Goal: Task Accomplishment & Management: Use online tool/utility

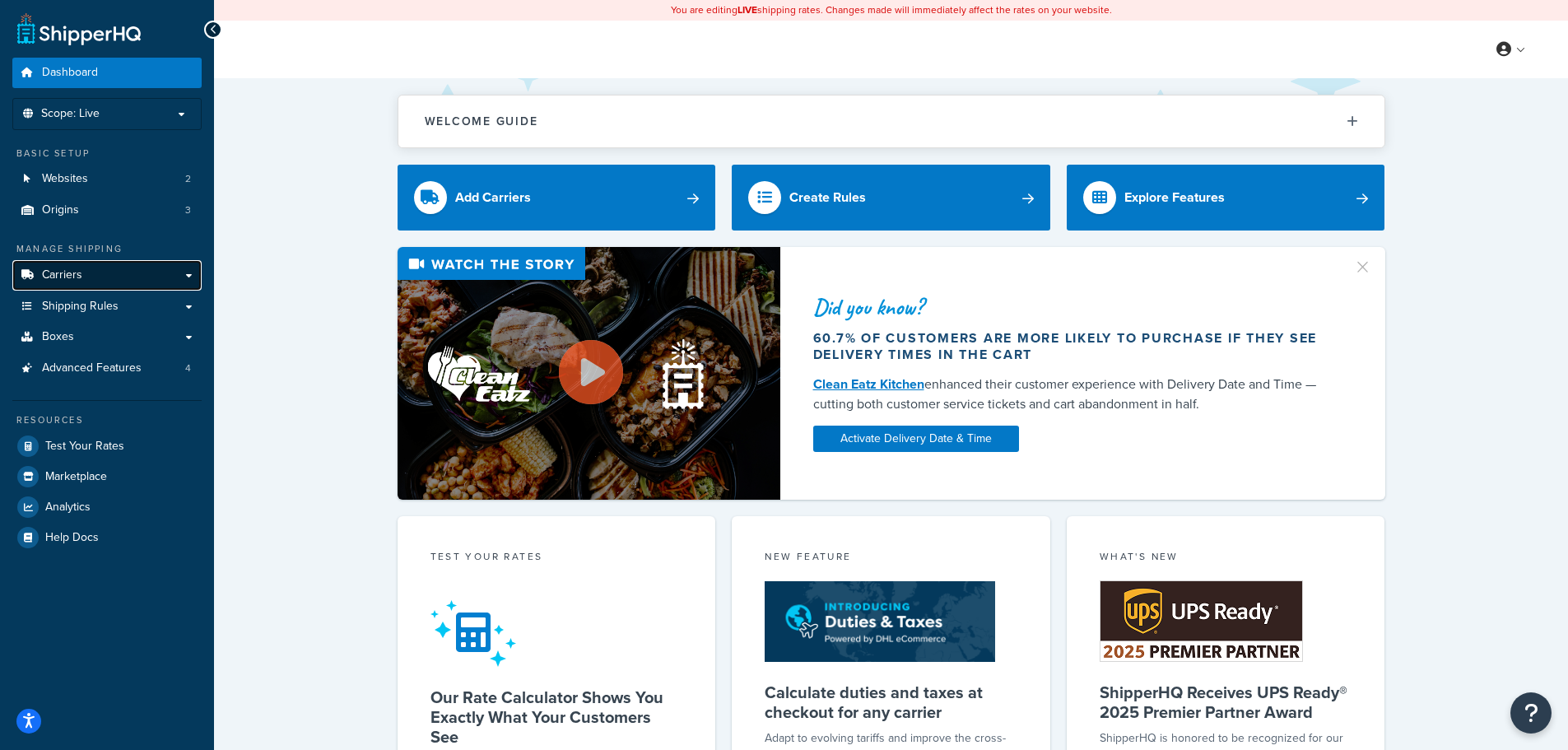
click at [59, 271] on span "Carriers" at bounding box center [62, 275] width 40 height 14
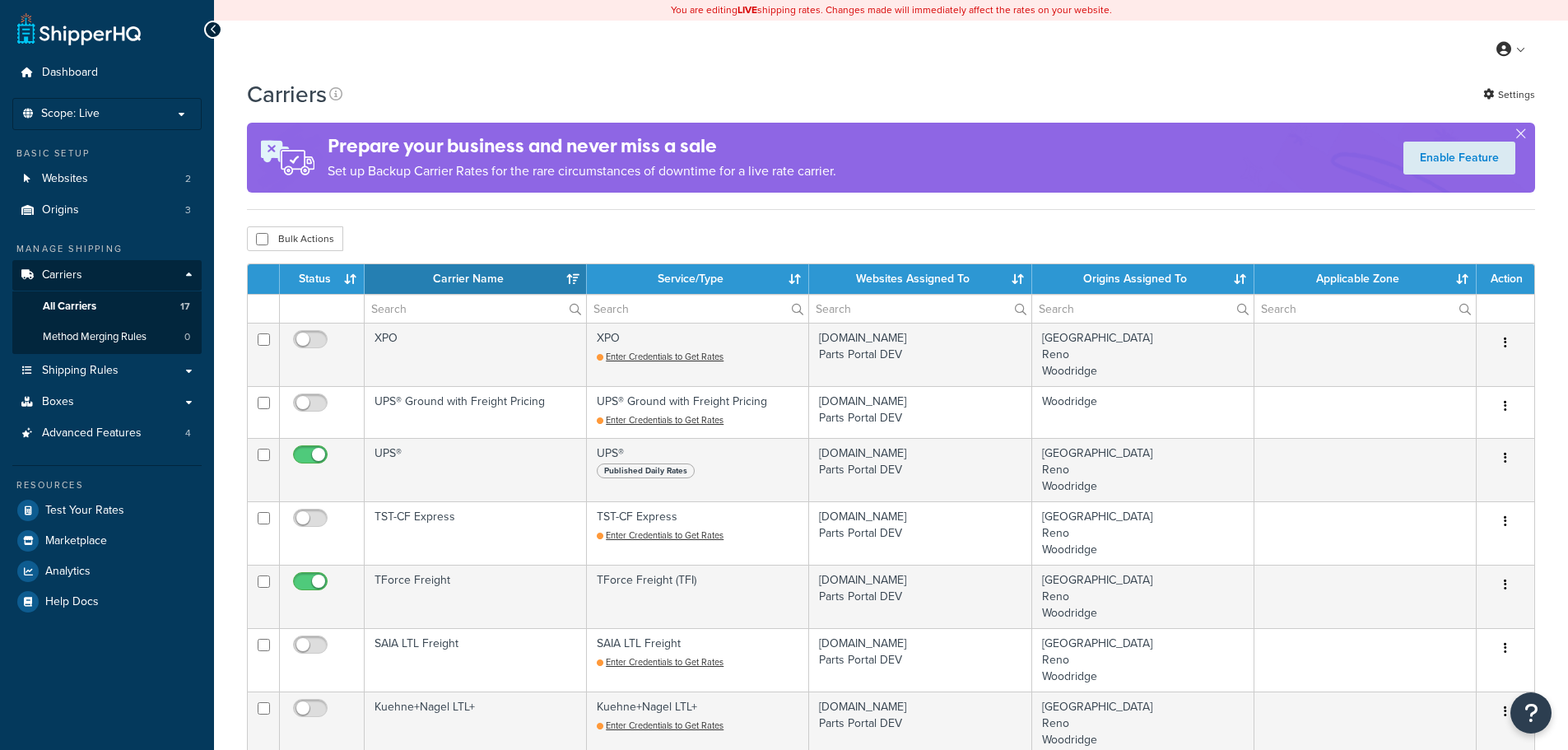
select select "15"
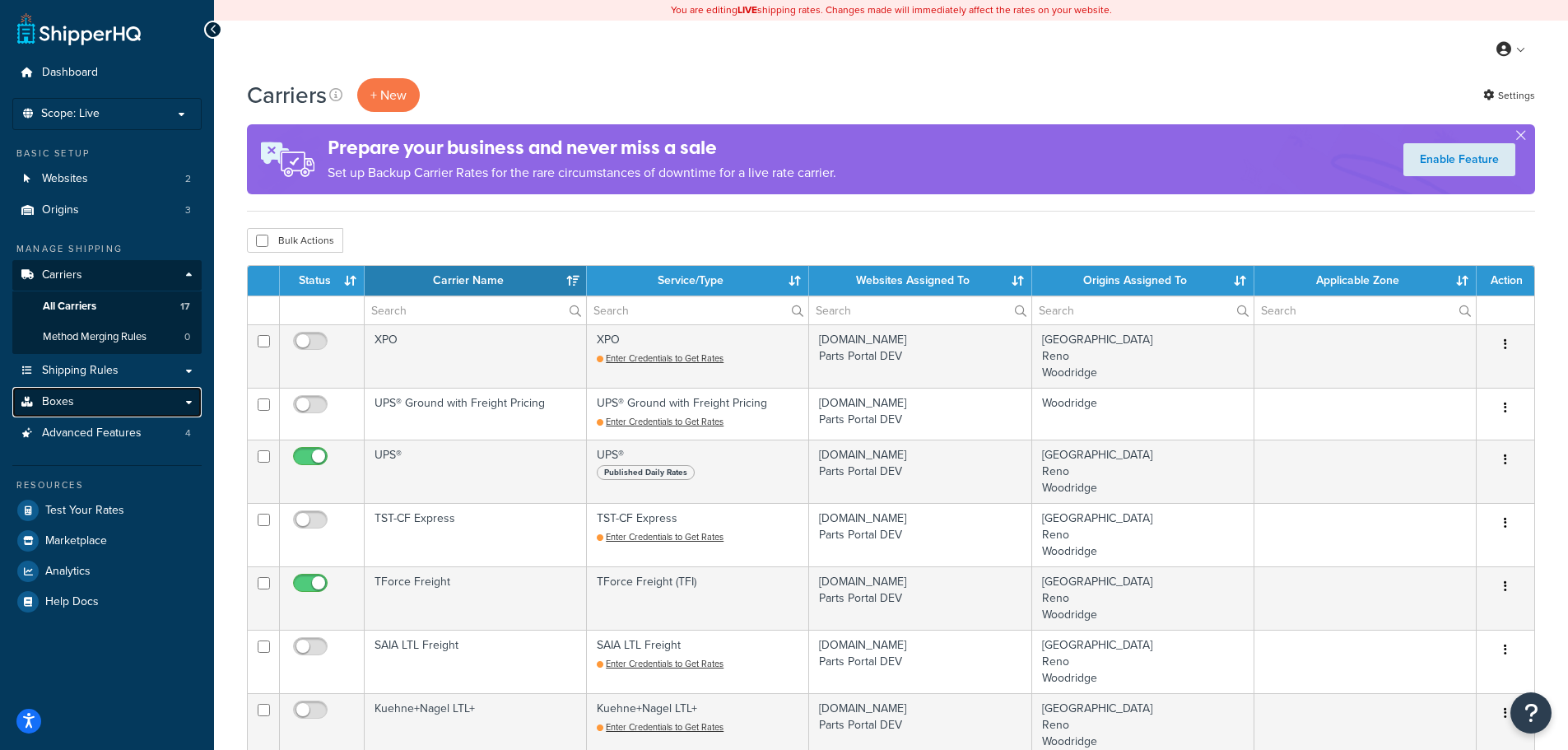
click at [76, 393] on link "Boxes" at bounding box center [107, 402] width 190 height 31
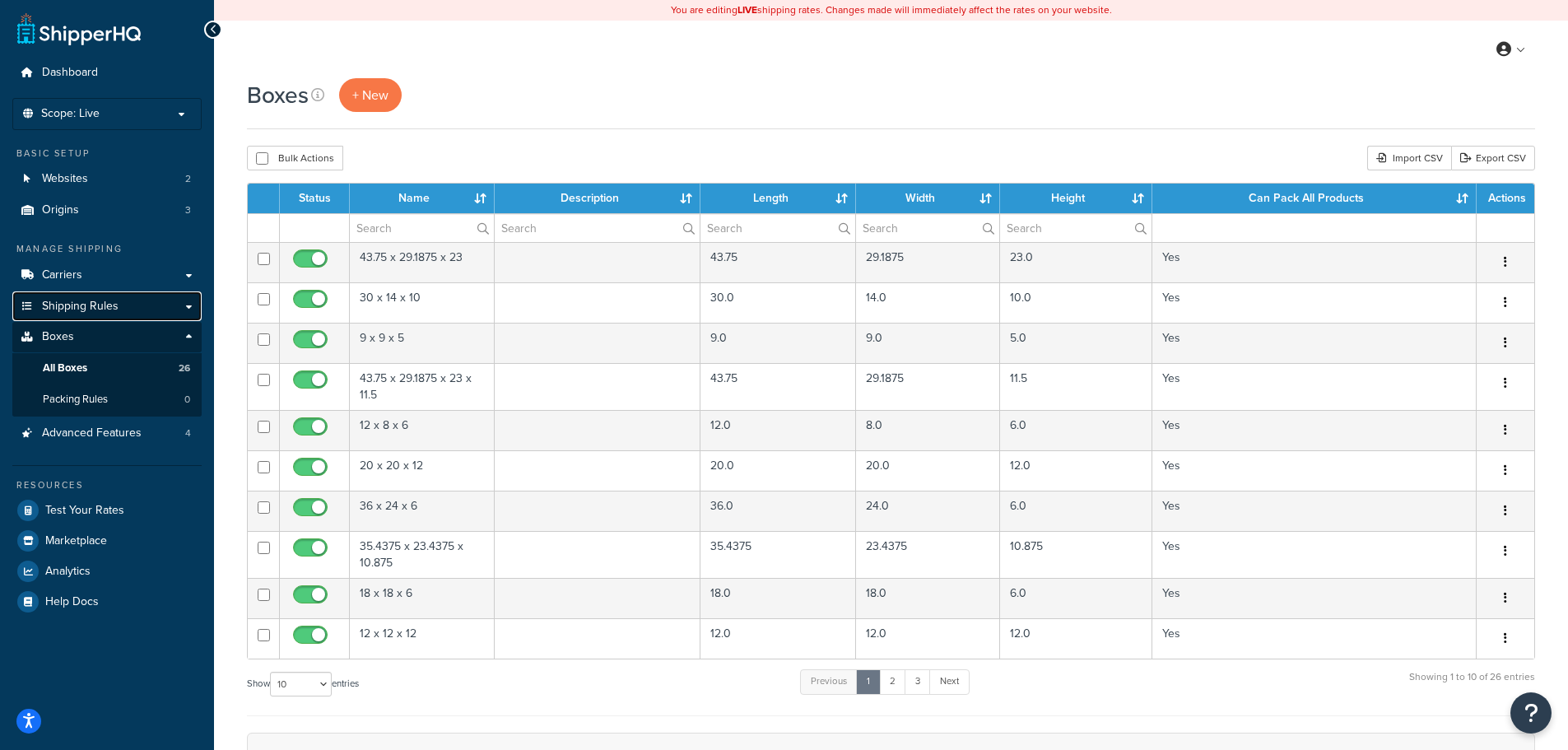
click at [62, 311] on span "Shipping Rules" at bounding box center [80, 306] width 76 height 14
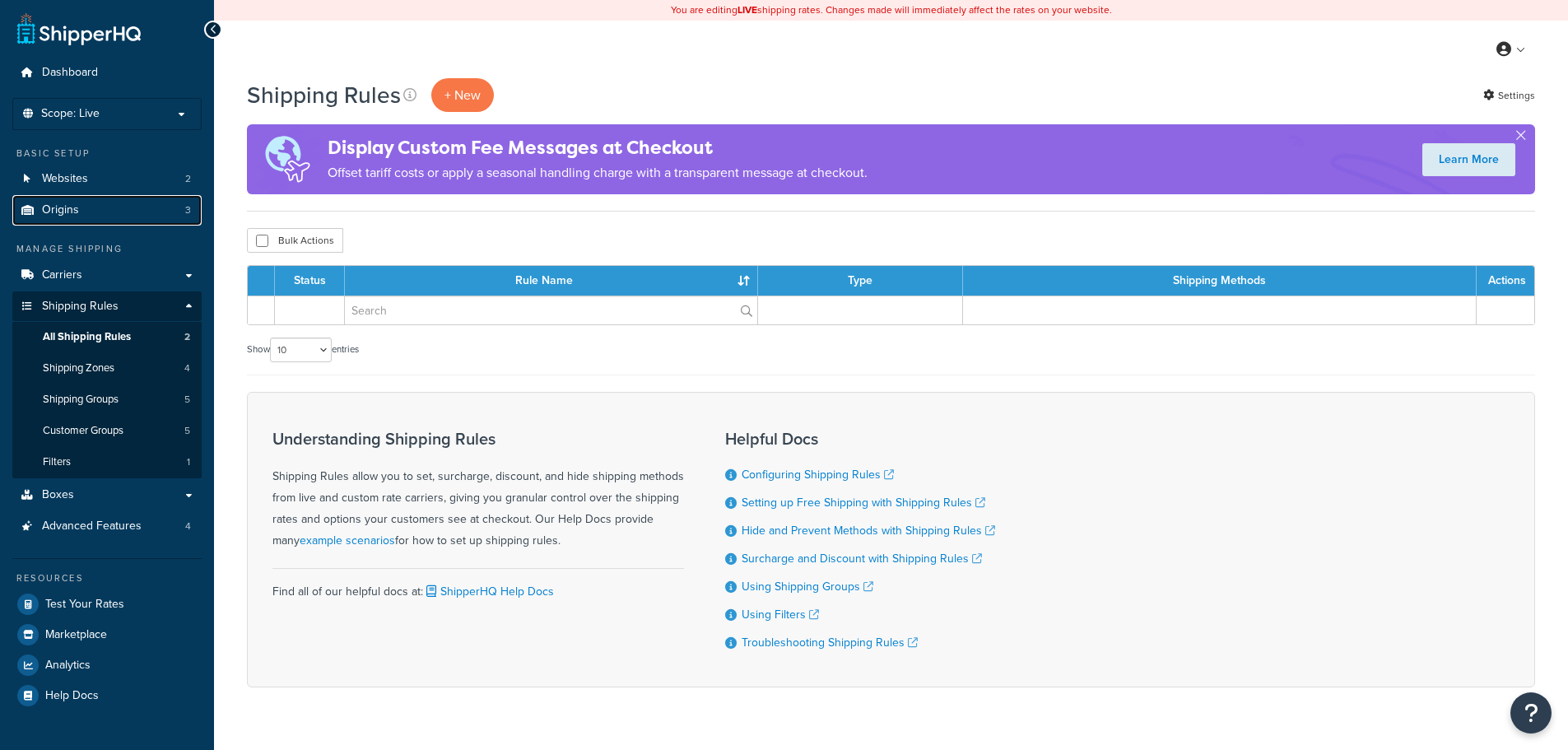
click at [76, 216] on span "Origins" at bounding box center [60, 210] width 37 height 14
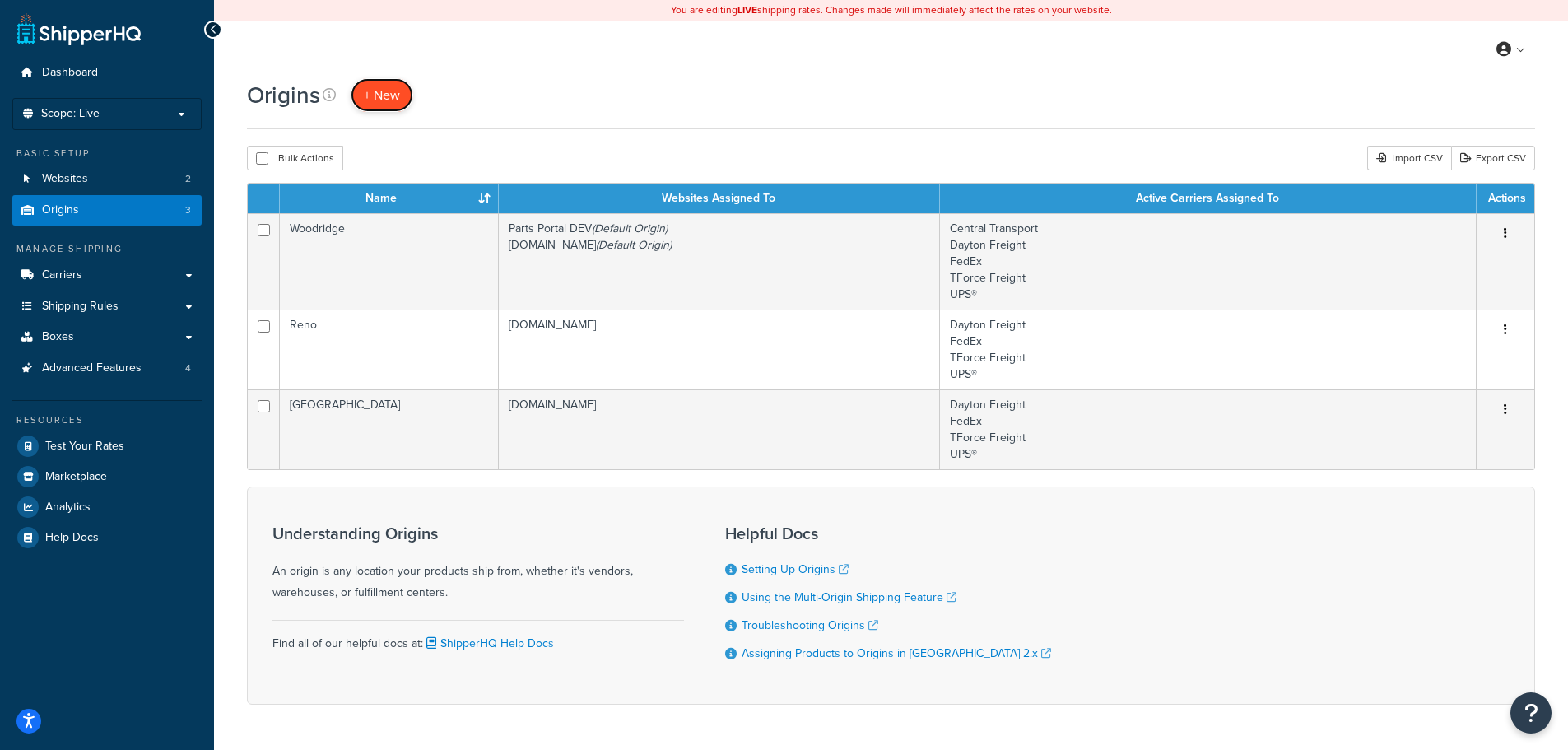
click at [390, 102] on span "+ New" at bounding box center [382, 94] width 36 height 19
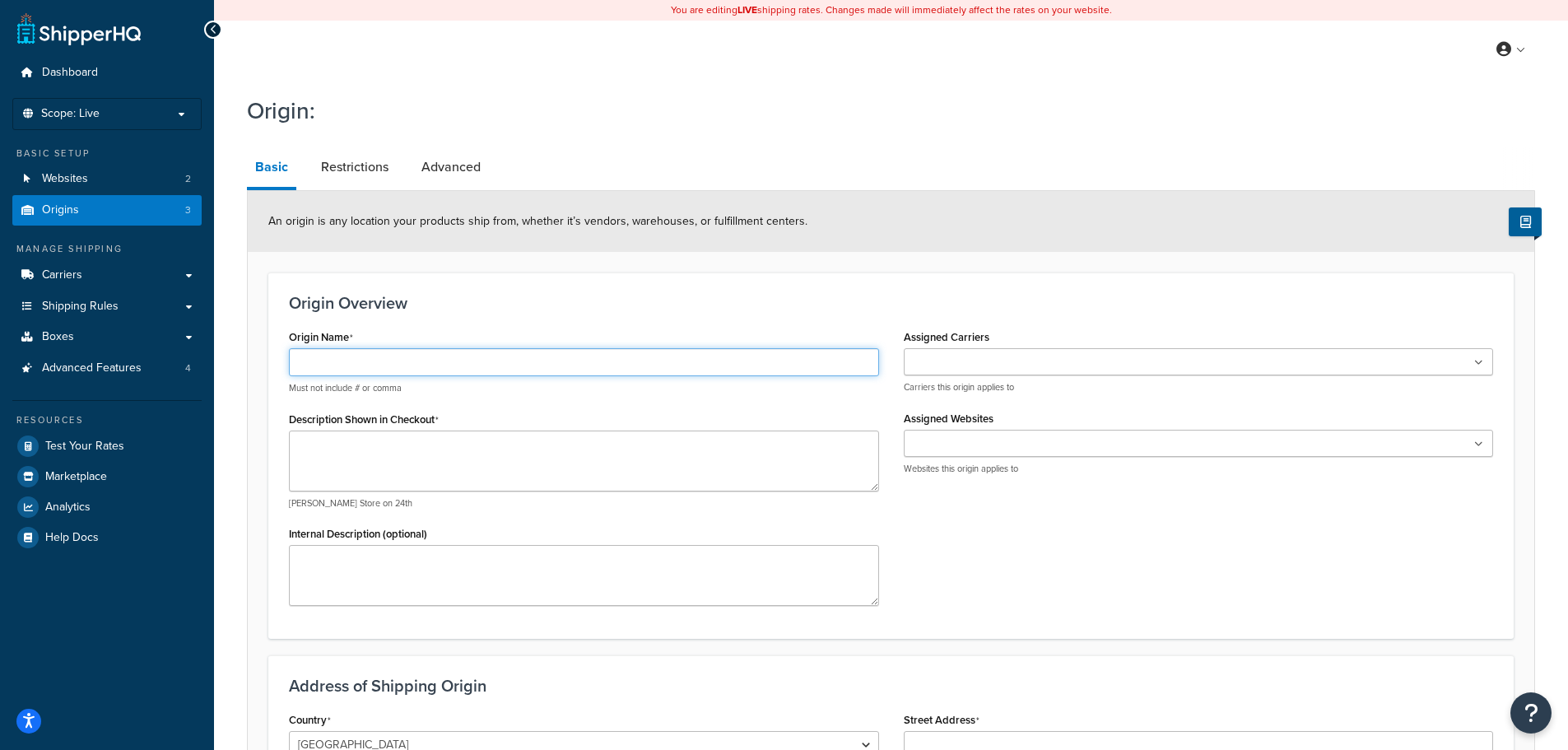
click at [344, 361] on input "Origin Name" at bounding box center [584, 362] width 590 height 28
type input "SRC"
click at [940, 371] on input "Assigned Carriers" at bounding box center [981, 363] width 145 height 18
click at [799, 313] on div "Origin Overview Origin Name SRC Must not include # or comma Description Shown i…" at bounding box center [892, 456] width 1246 height 367
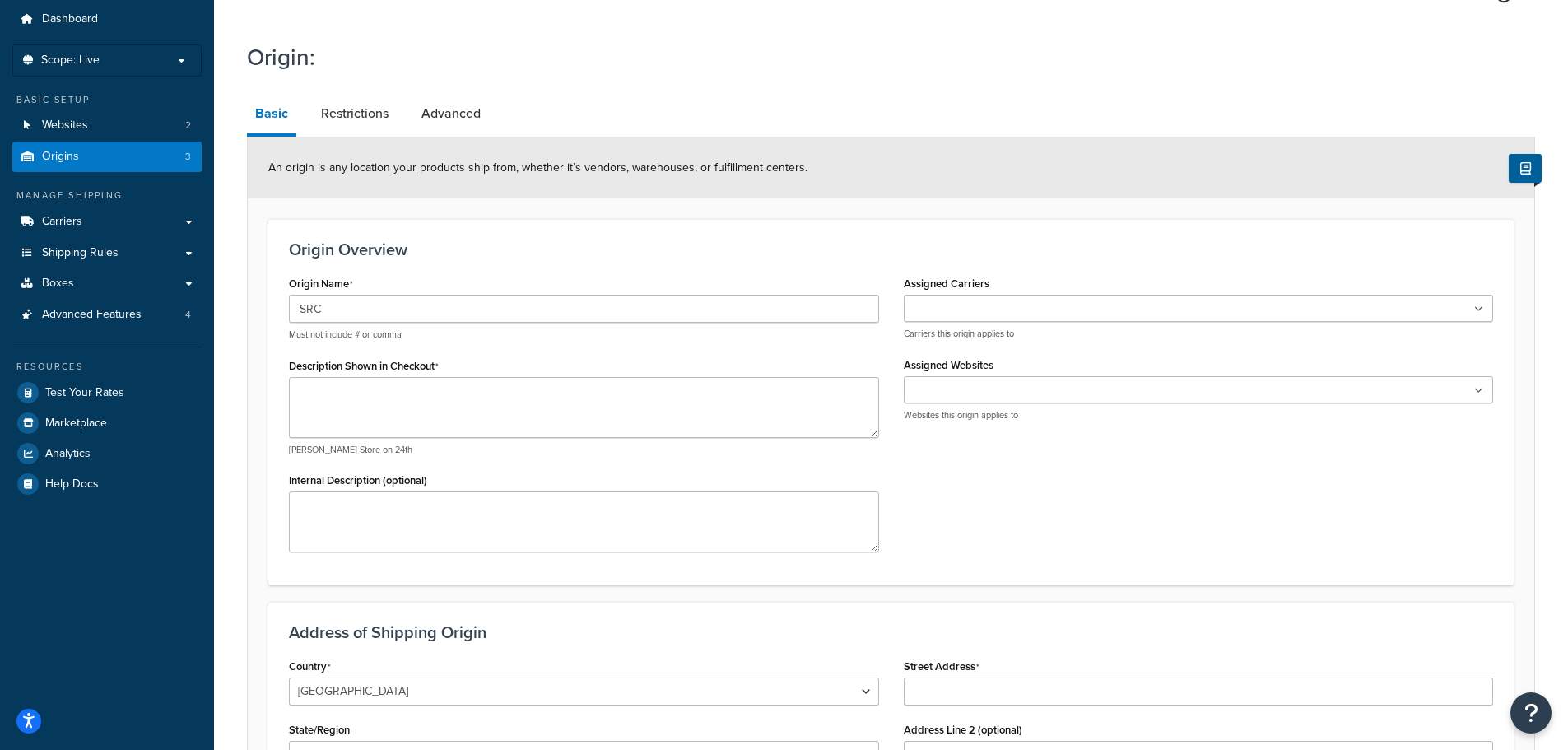
scroll to position [83, 0]
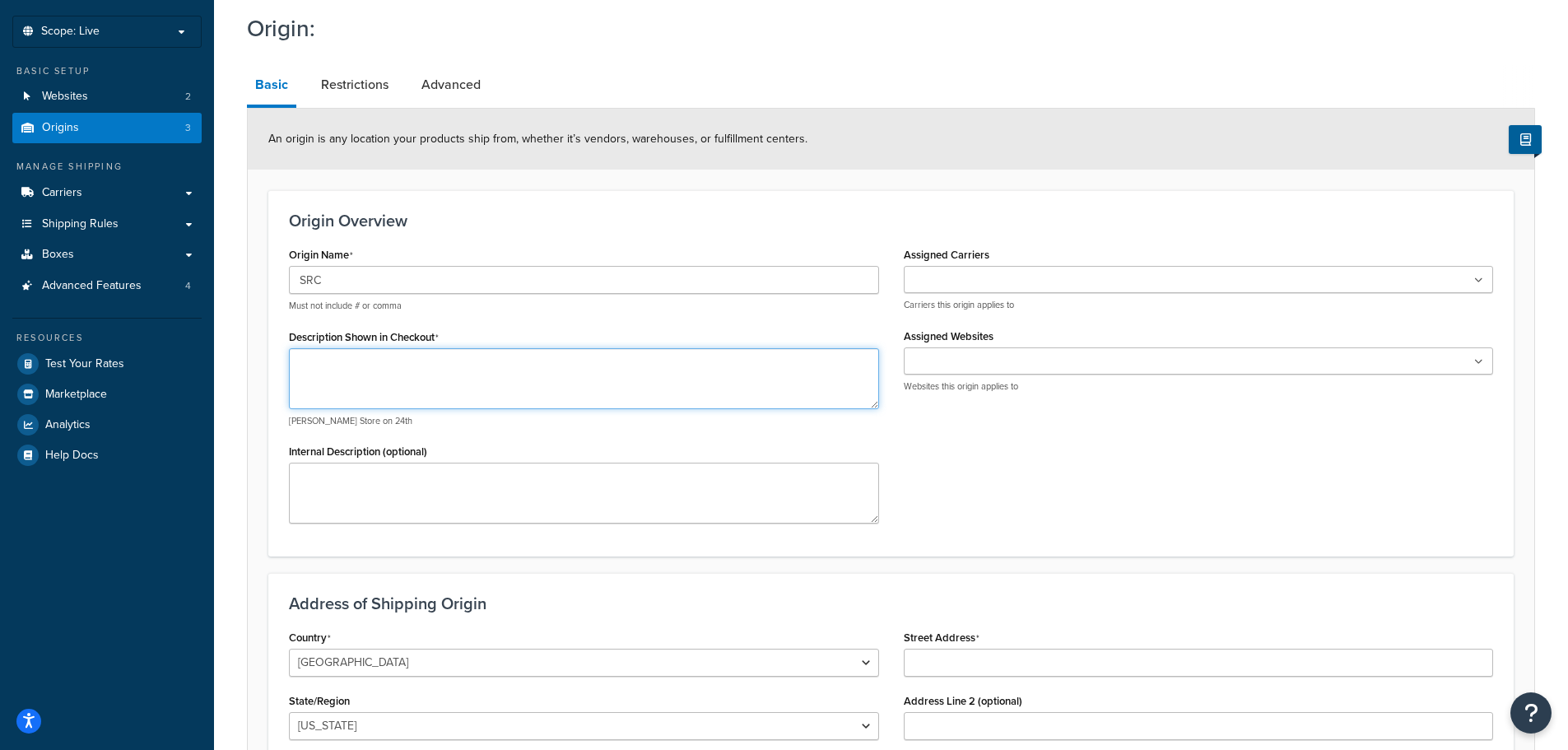
click at [367, 375] on textarea "Description Shown in Checkout" at bounding box center [584, 379] width 590 height 61
type textarea "SRC"
click at [986, 373] on ul at bounding box center [1199, 361] width 590 height 27
click at [964, 473] on div "Origin Name SRC Must not include # or comma Description Shown in Checkout SRC e…" at bounding box center [892, 389] width 1229 height 293
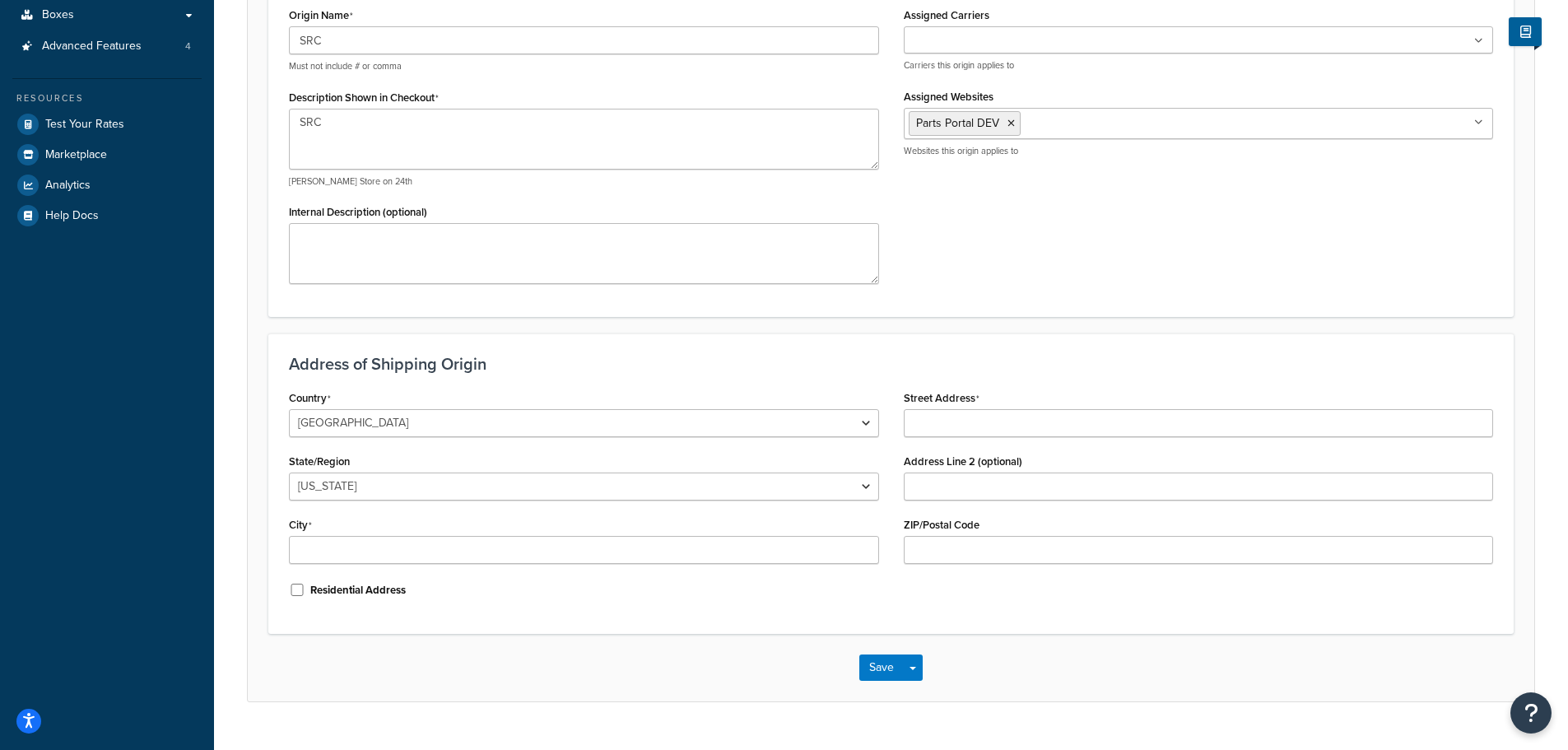
scroll to position [330, 0]
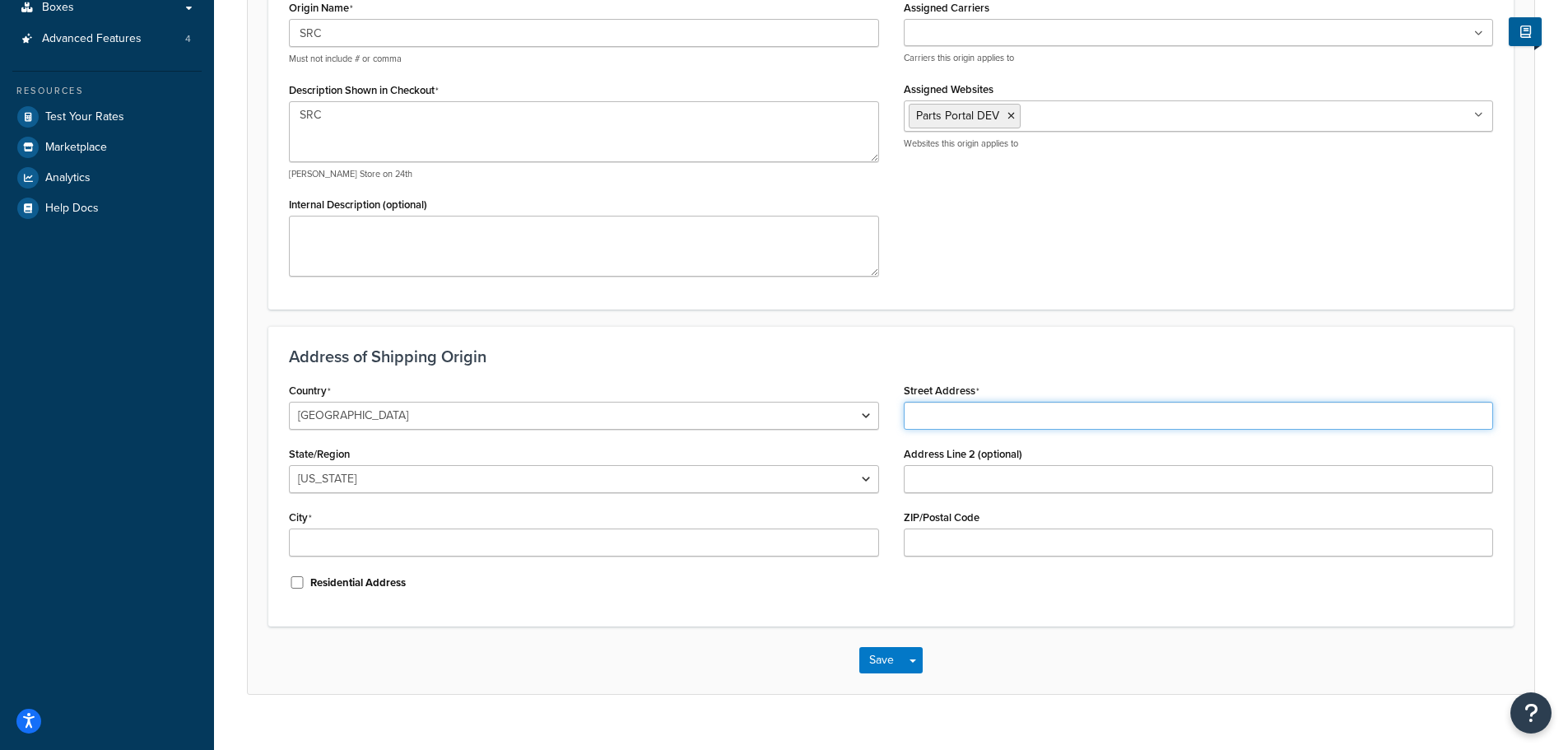
click at [950, 419] on input "Street Address" at bounding box center [1199, 415] width 590 height 28
type input "2607 N. Mulroy Rd."
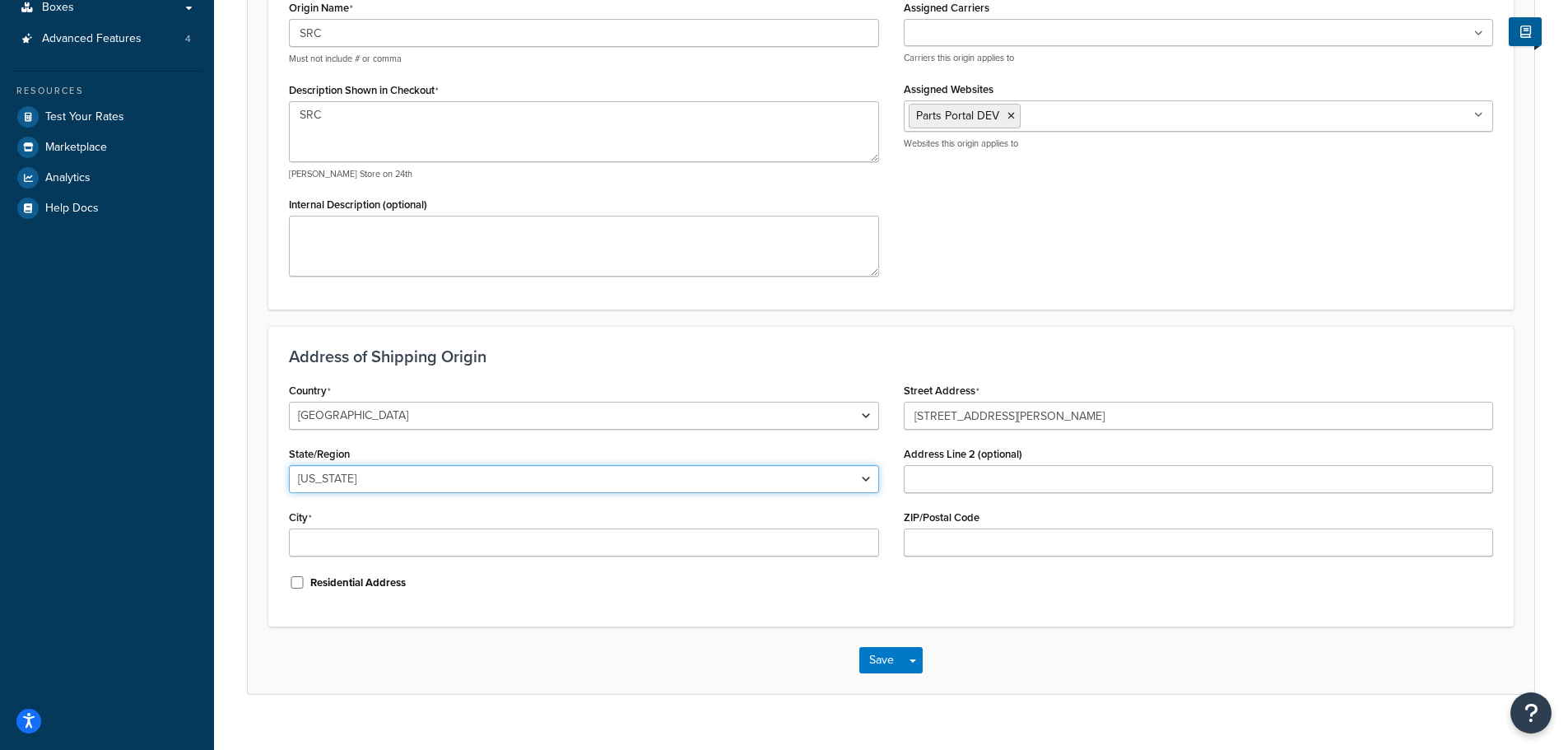
click at [453, 479] on select "[US_STATE] [US_STATE] [US_STATE] [US_STATE] [US_STATE] Armed Forces Americas Ar…" at bounding box center [584, 479] width 590 height 28
select select "25"
click at [289, 466] on select "Alabama Alaska American Samoa Arizona Arkansas Armed Forces Americas Armed Forc…" at bounding box center [584, 479] width 590 height 28
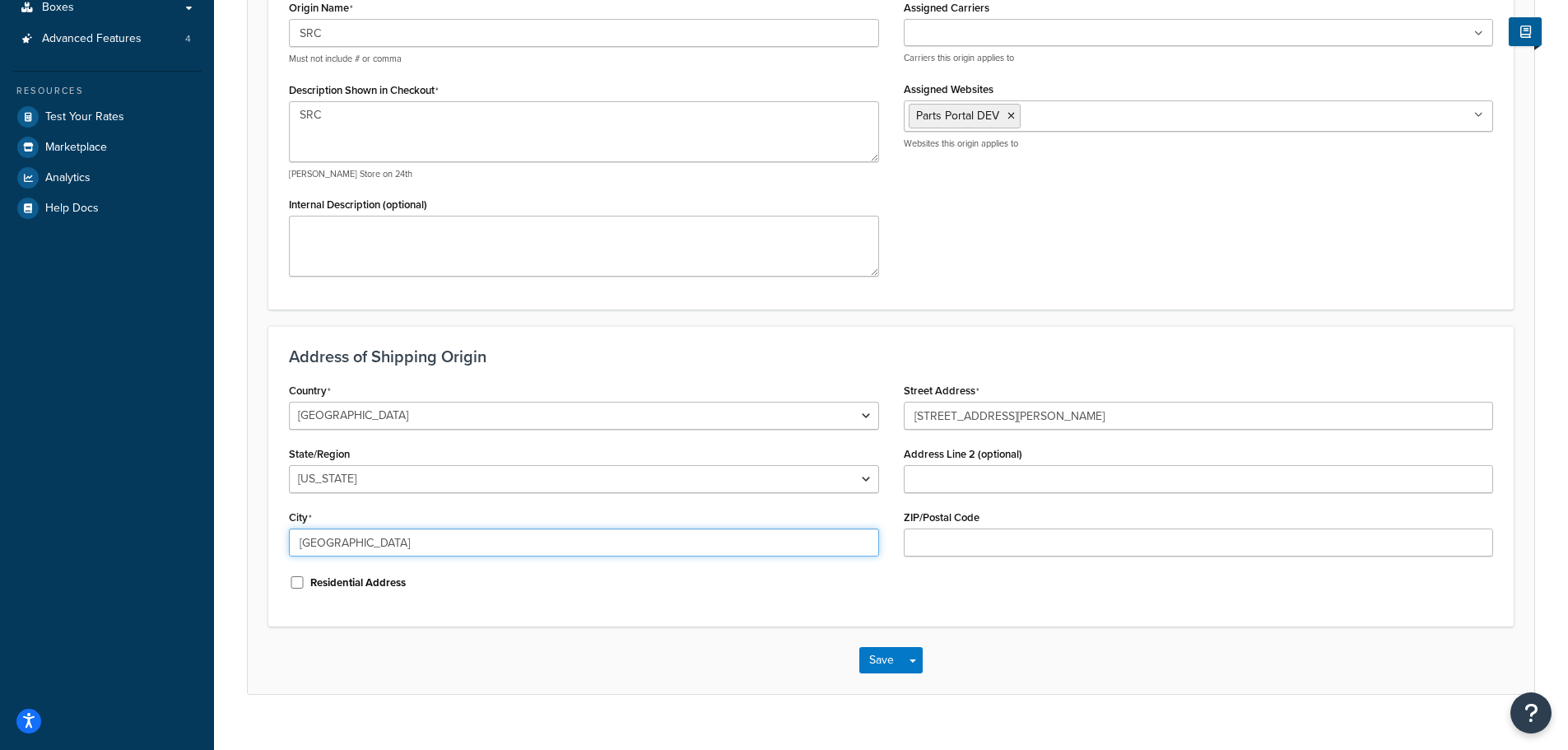
type input "Springfield"
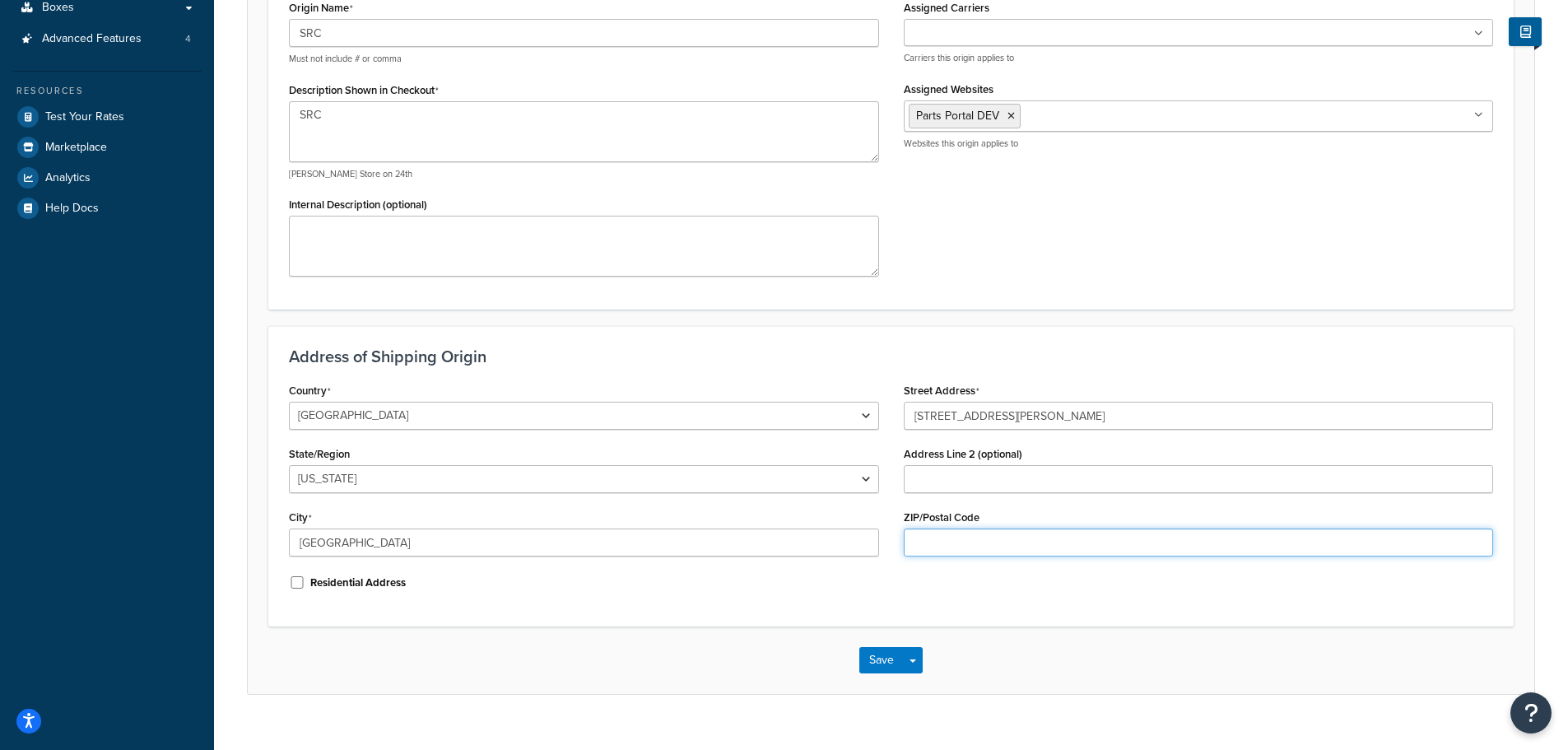
click at [966, 549] on input "ZIP/Postal Code" at bounding box center [1199, 542] width 590 height 28
type input "65757"
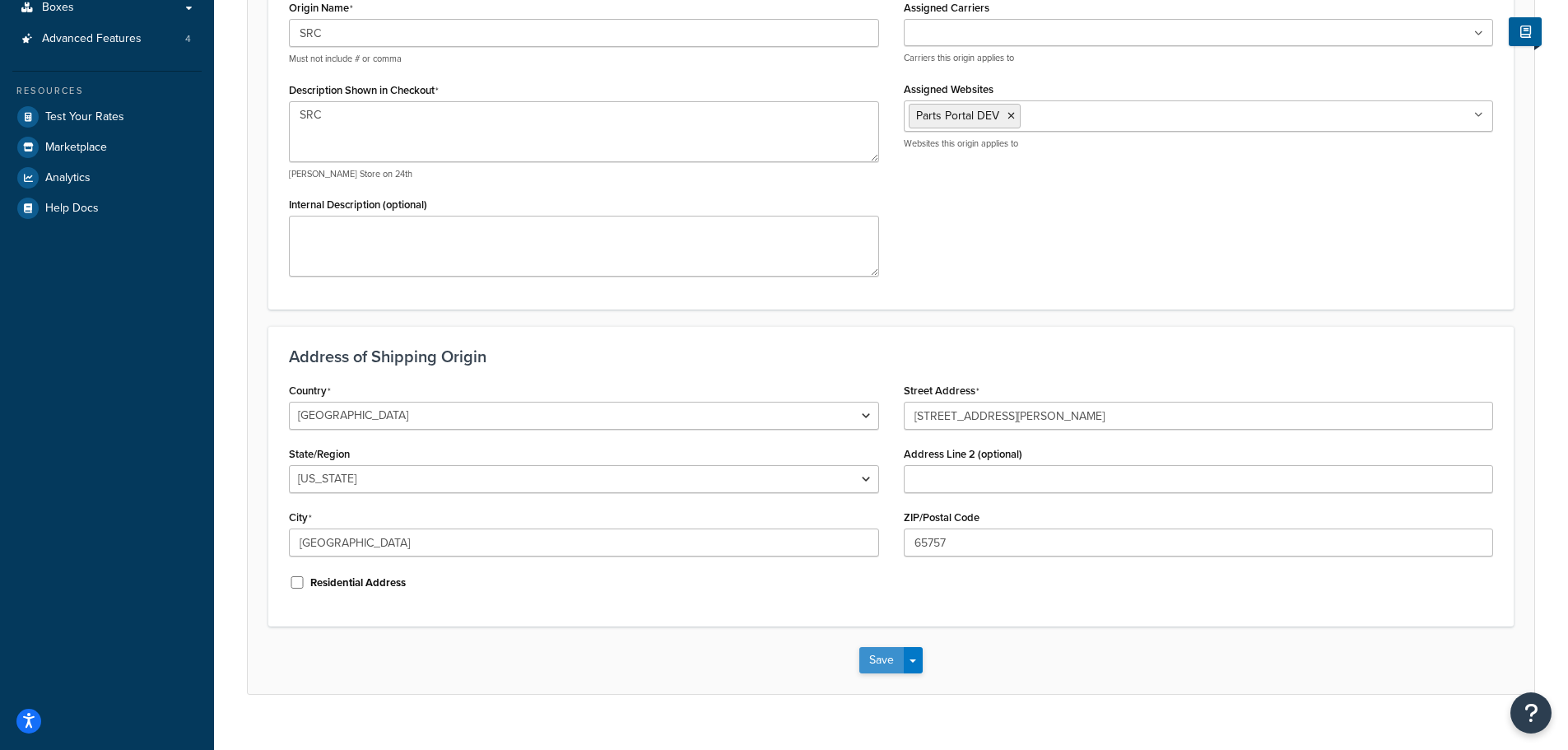
click at [872, 657] on button "Save" at bounding box center [882, 660] width 44 height 26
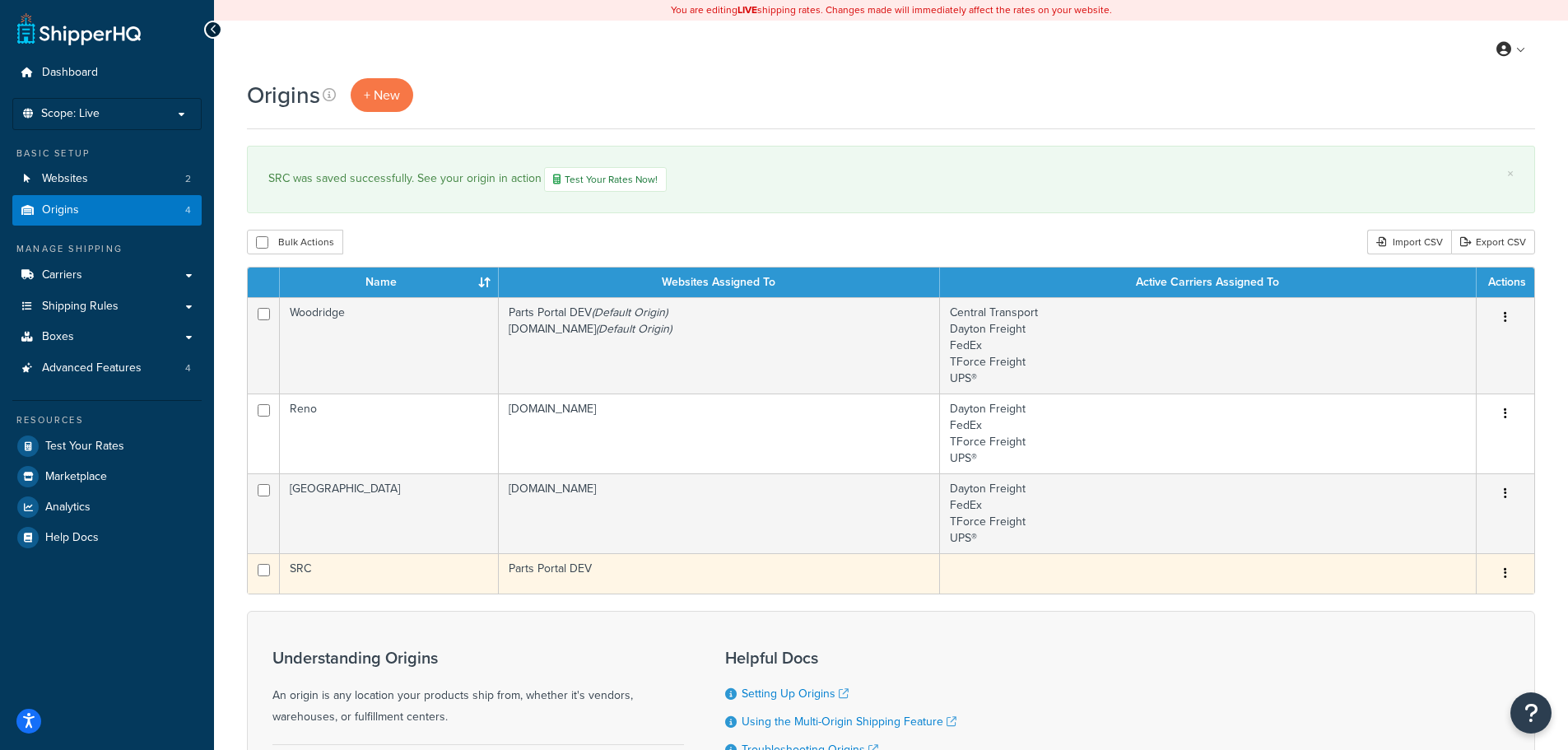
click at [1518, 577] on div "Edit Duplicate Delete" at bounding box center [1506, 573] width 38 height 26
click at [1514, 576] on button "button" at bounding box center [1505, 573] width 23 height 26
click at [1455, 602] on link "Edit" at bounding box center [1451, 604] width 130 height 34
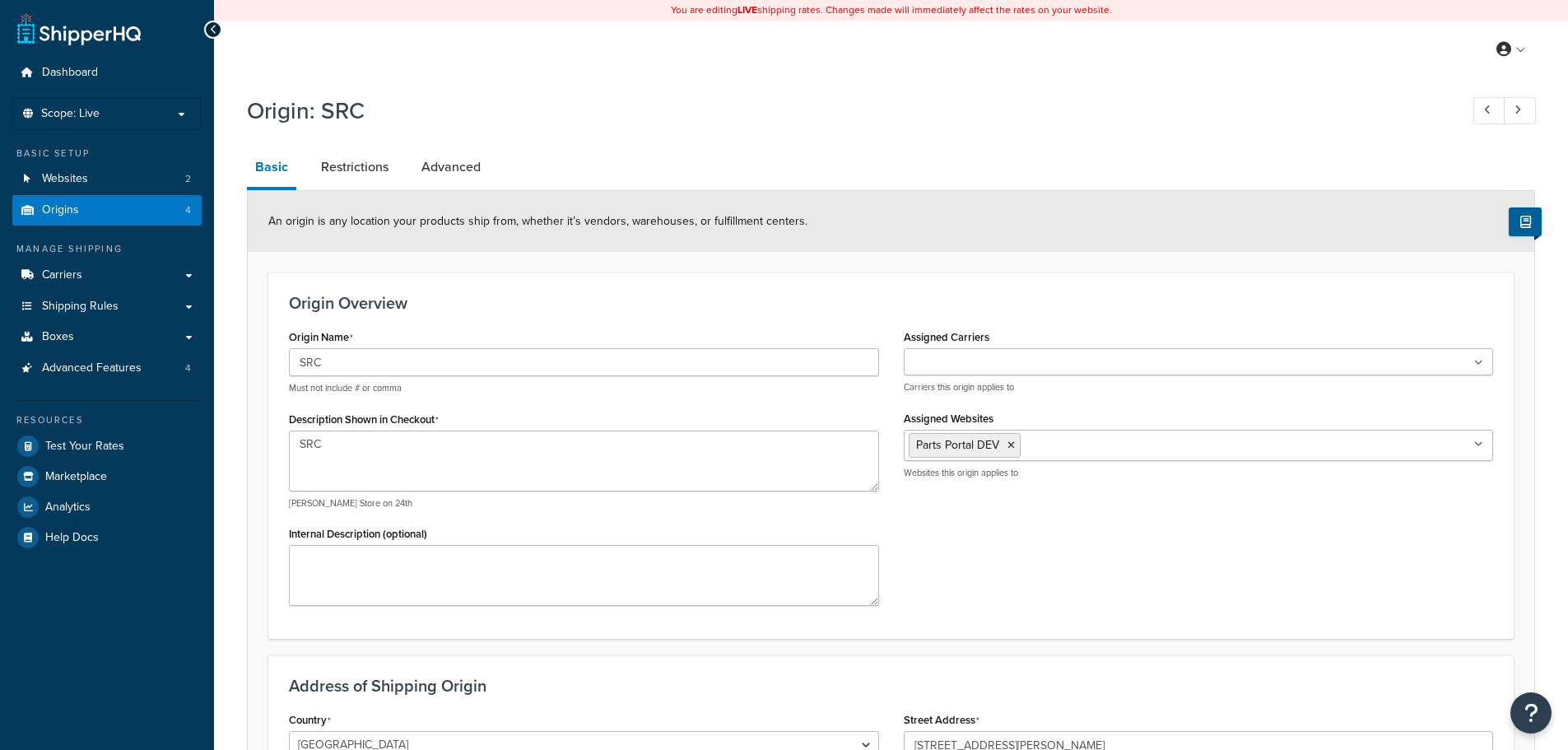
select select "25"
click at [944, 377] on div "Kuehne+Nagel LTL+ UPS® FedEx DHL eCommerce® Dayton Freight Estes Averitt Freigh…" at bounding box center [1199, 371] width 590 height 45
click at [963, 349] on div "Assigned Carriers Kuehne+Nagel LTL+ UPS® FedEx DHL eCommerce® Dayton Freight Es…" at bounding box center [1199, 359] width 590 height 68
click at [971, 361] on input "Assigned Carriers" at bounding box center [981, 363] width 145 height 18
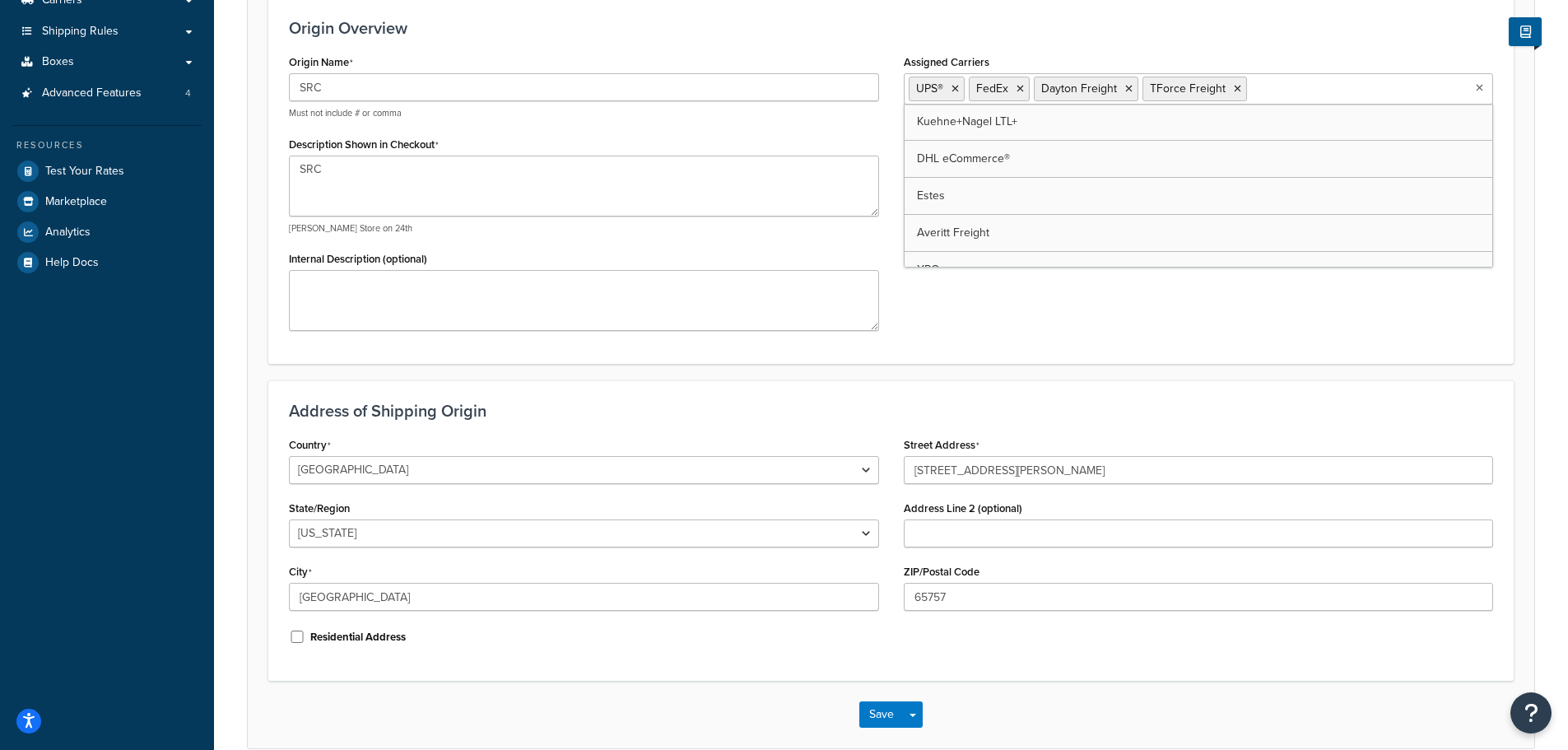
scroll to position [358, 0]
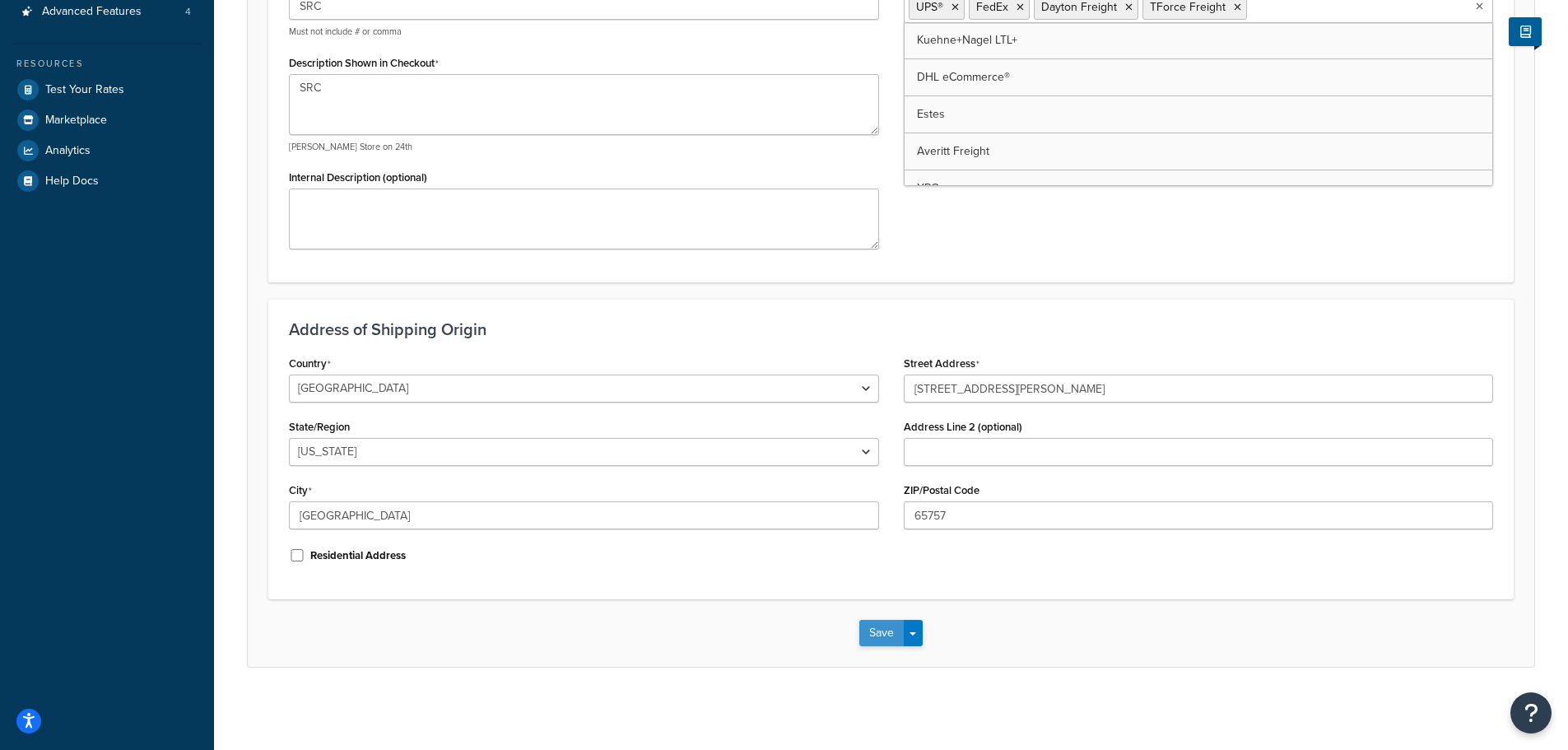
click at [881, 631] on button "Save" at bounding box center [882, 633] width 44 height 26
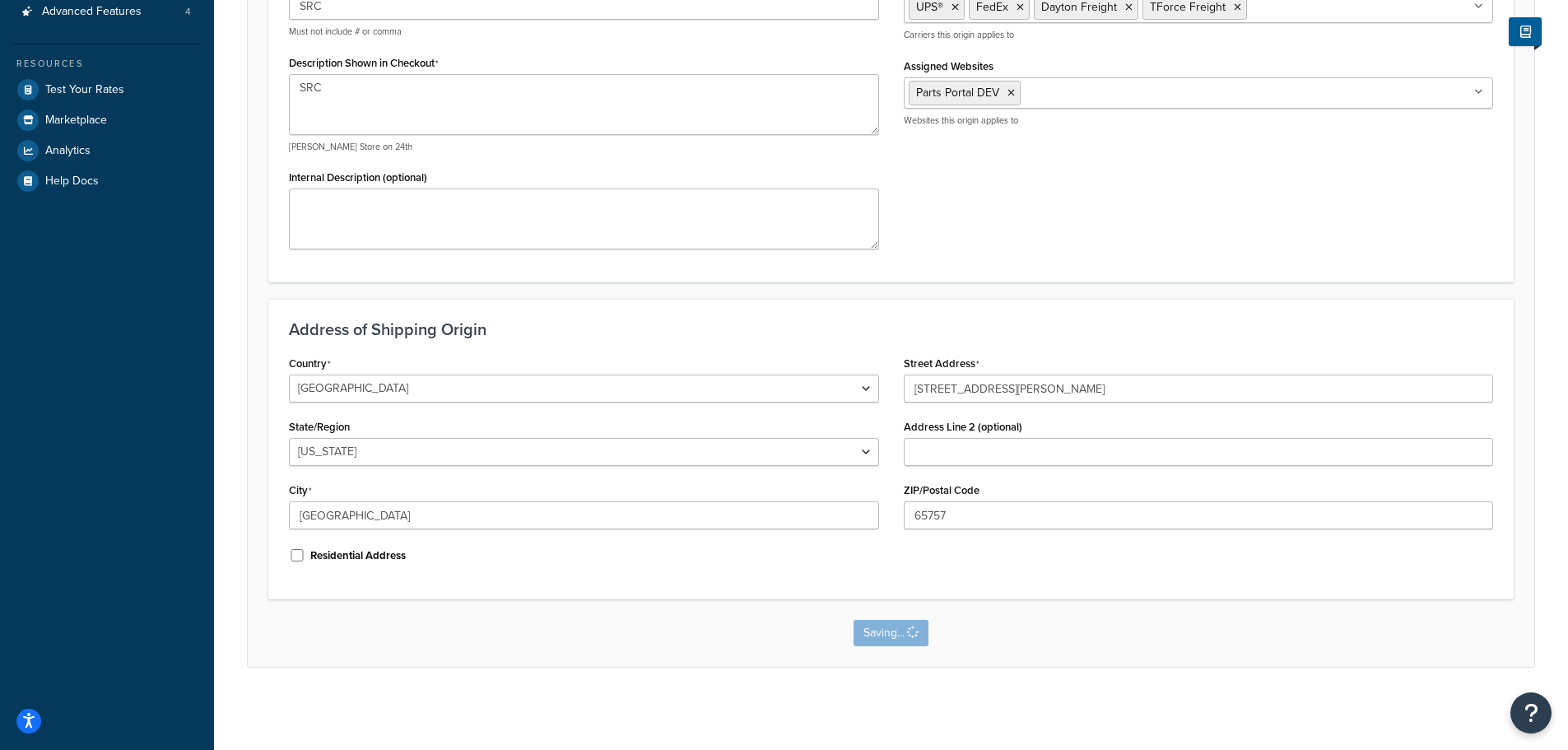
scroll to position [0, 0]
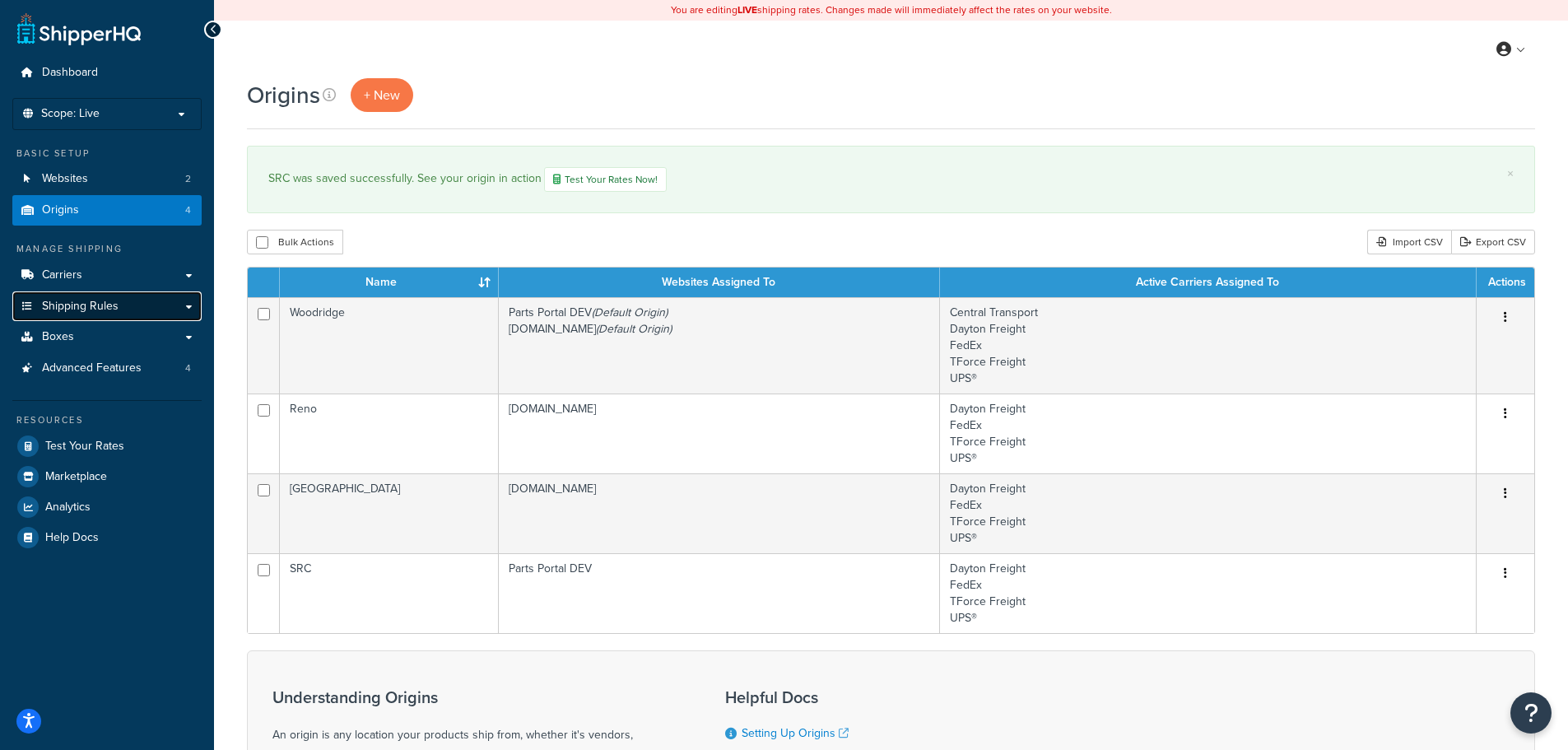
click at [49, 314] on link "Shipping Rules" at bounding box center [107, 307] width 190 height 31
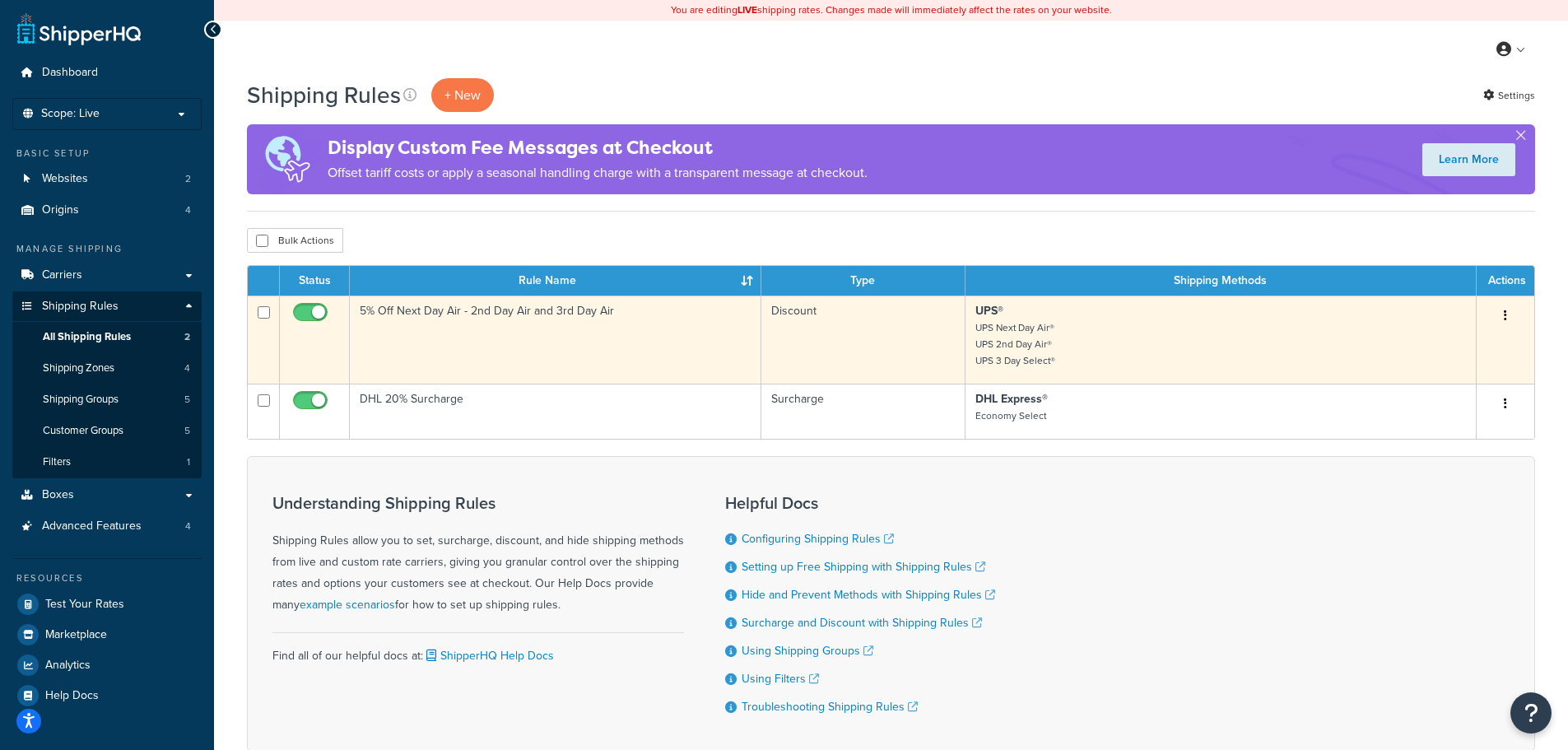
click at [1510, 326] on button "button" at bounding box center [1505, 316] width 23 height 26
click at [1414, 348] on link "Edit" at bounding box center [1451, 347] width 130 height 34
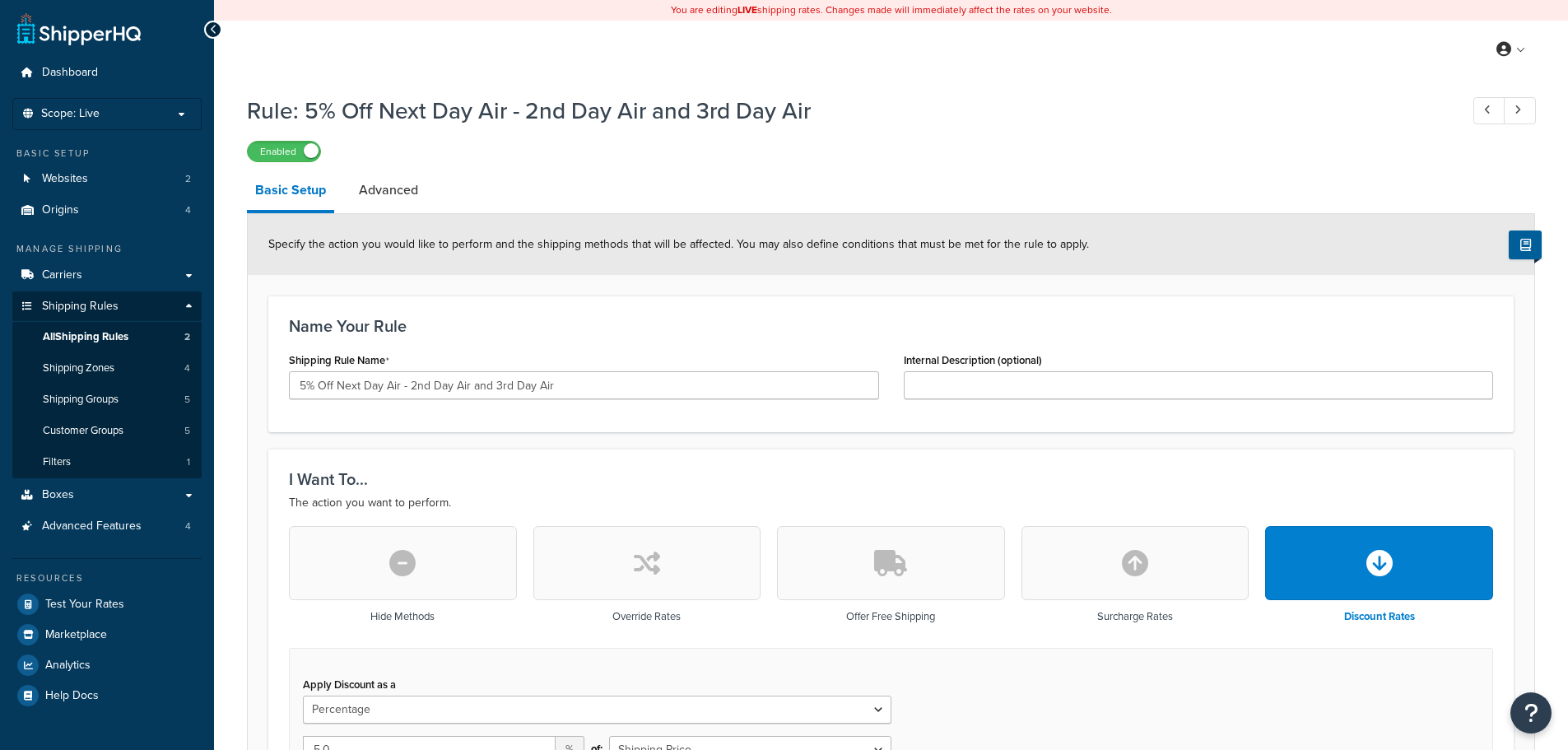
select select "PERCENTAGE"
select select "CART"
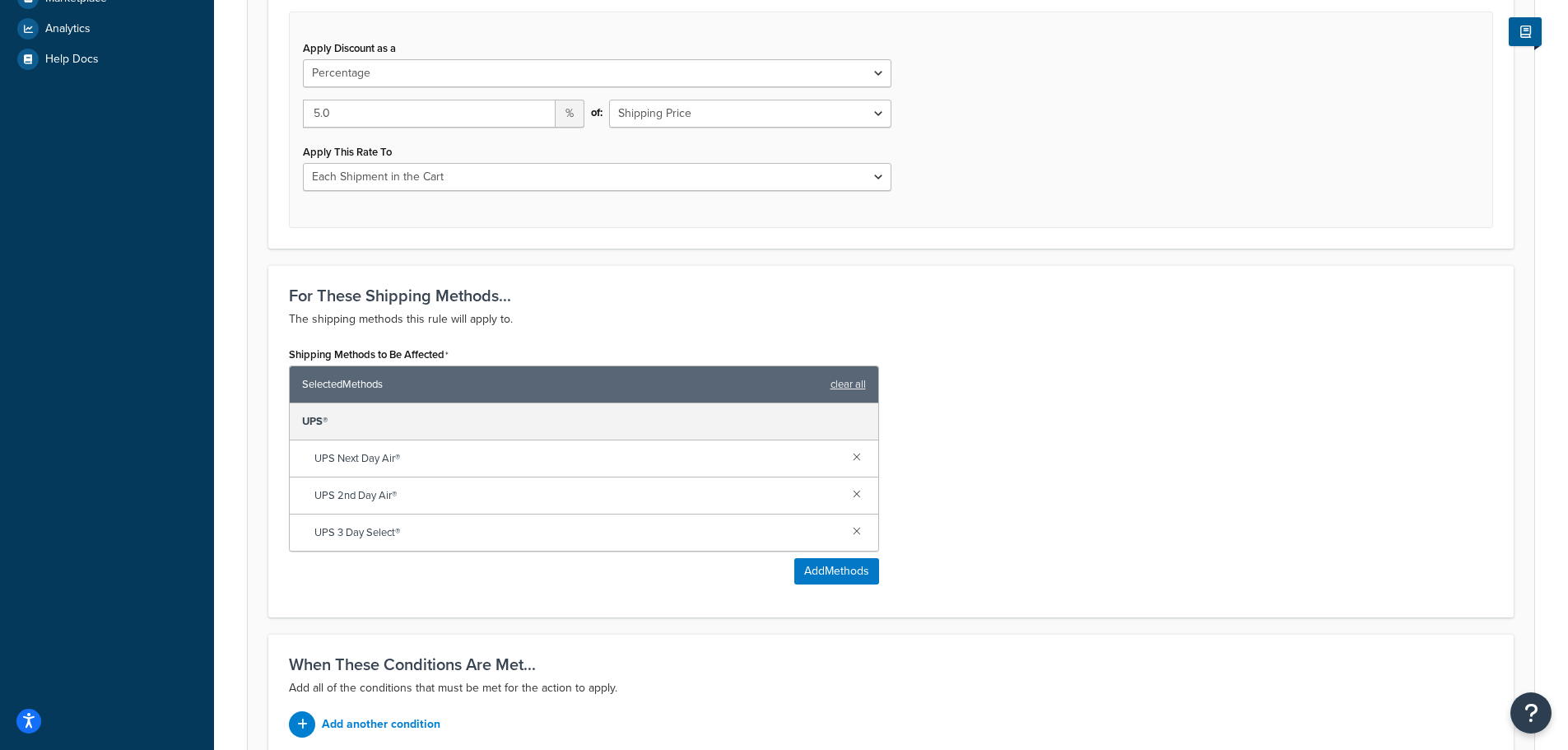
scroll to position [796, 0]
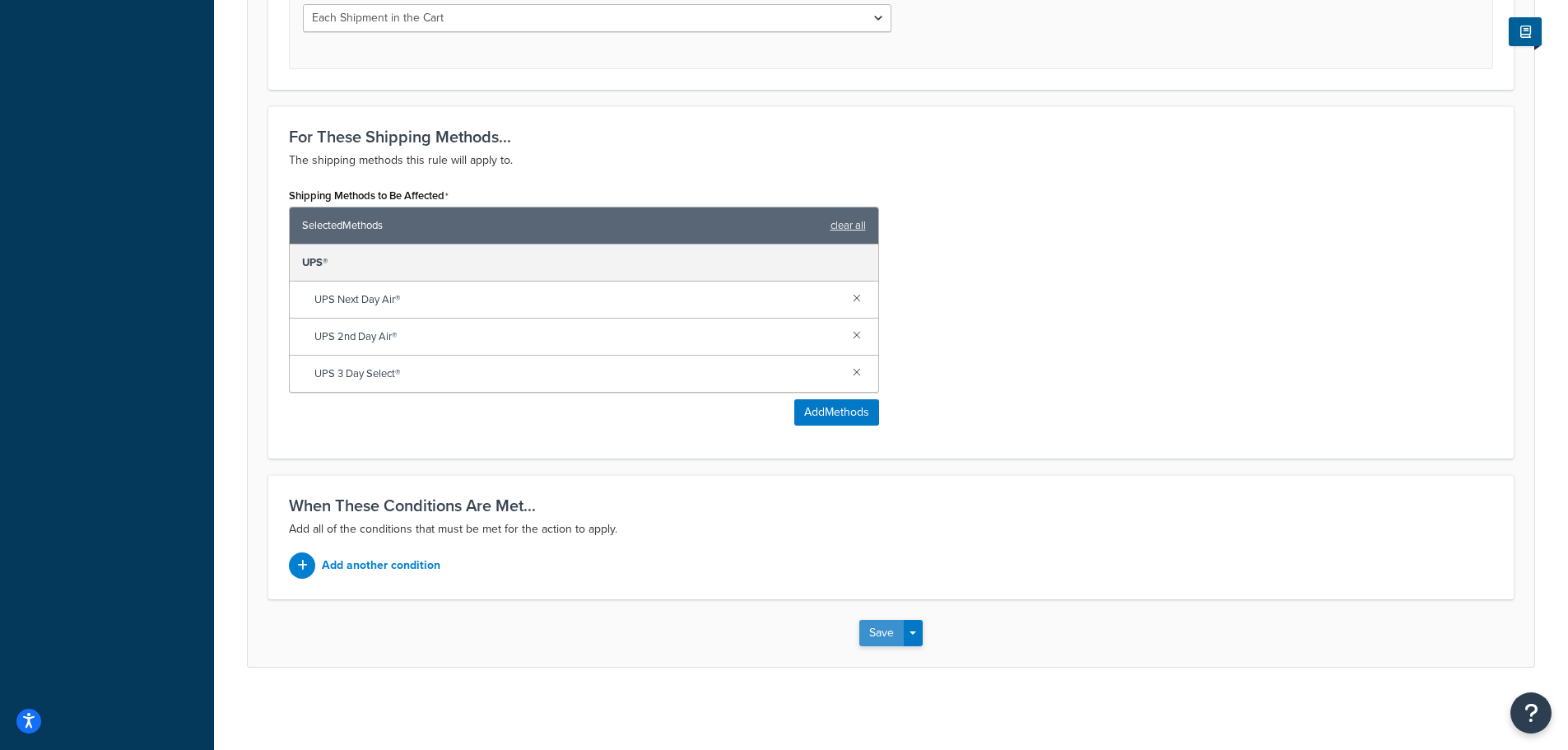
click at [880, 637] on button "Save" at bounding box center [882, 633] width 44 height 26
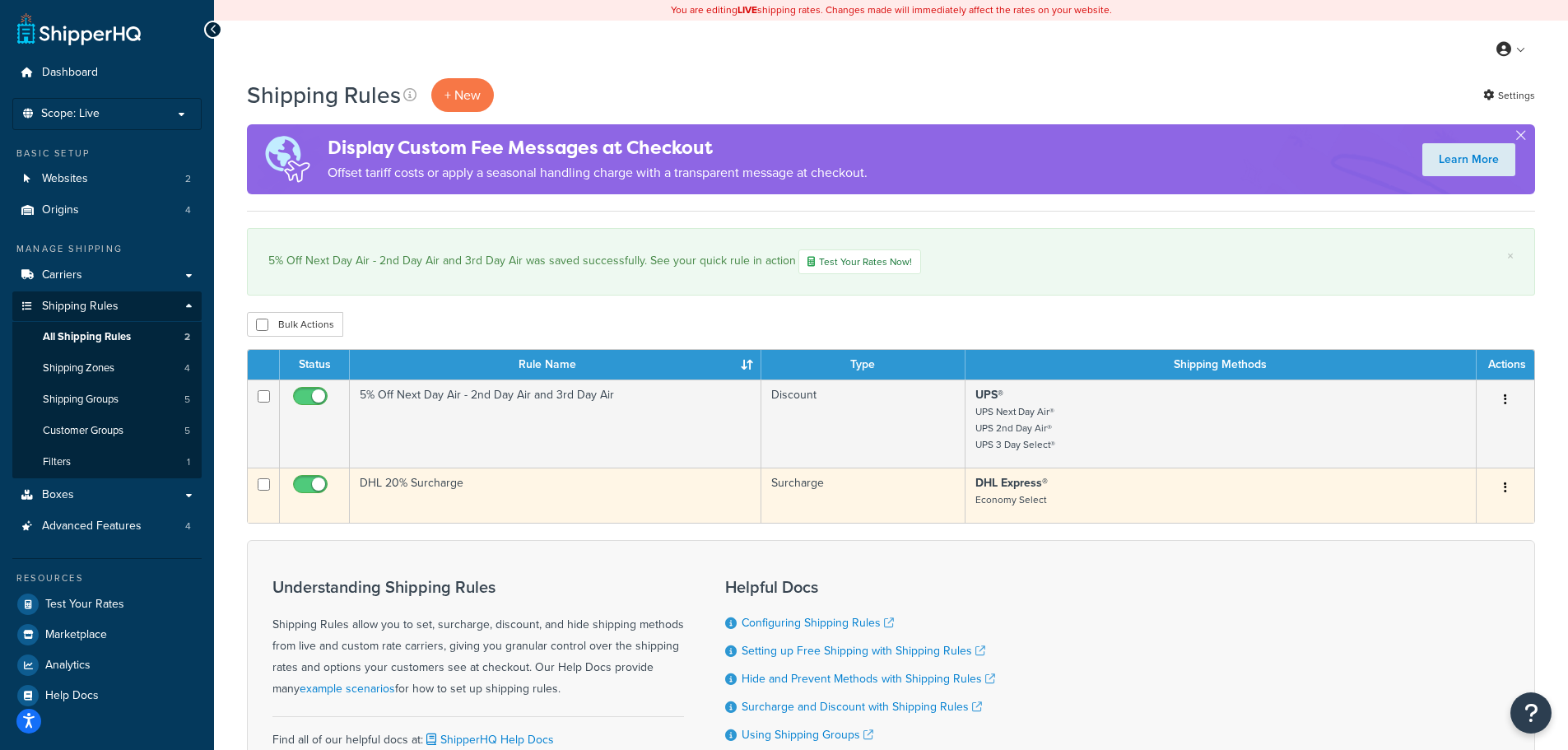
click at [1505, 489] on icon "button" at bounding box center [1506, 487] width 4 height 12
click at [1441, 520] on link "Edit" at bounding box center [1451, 518] width 130 height 34
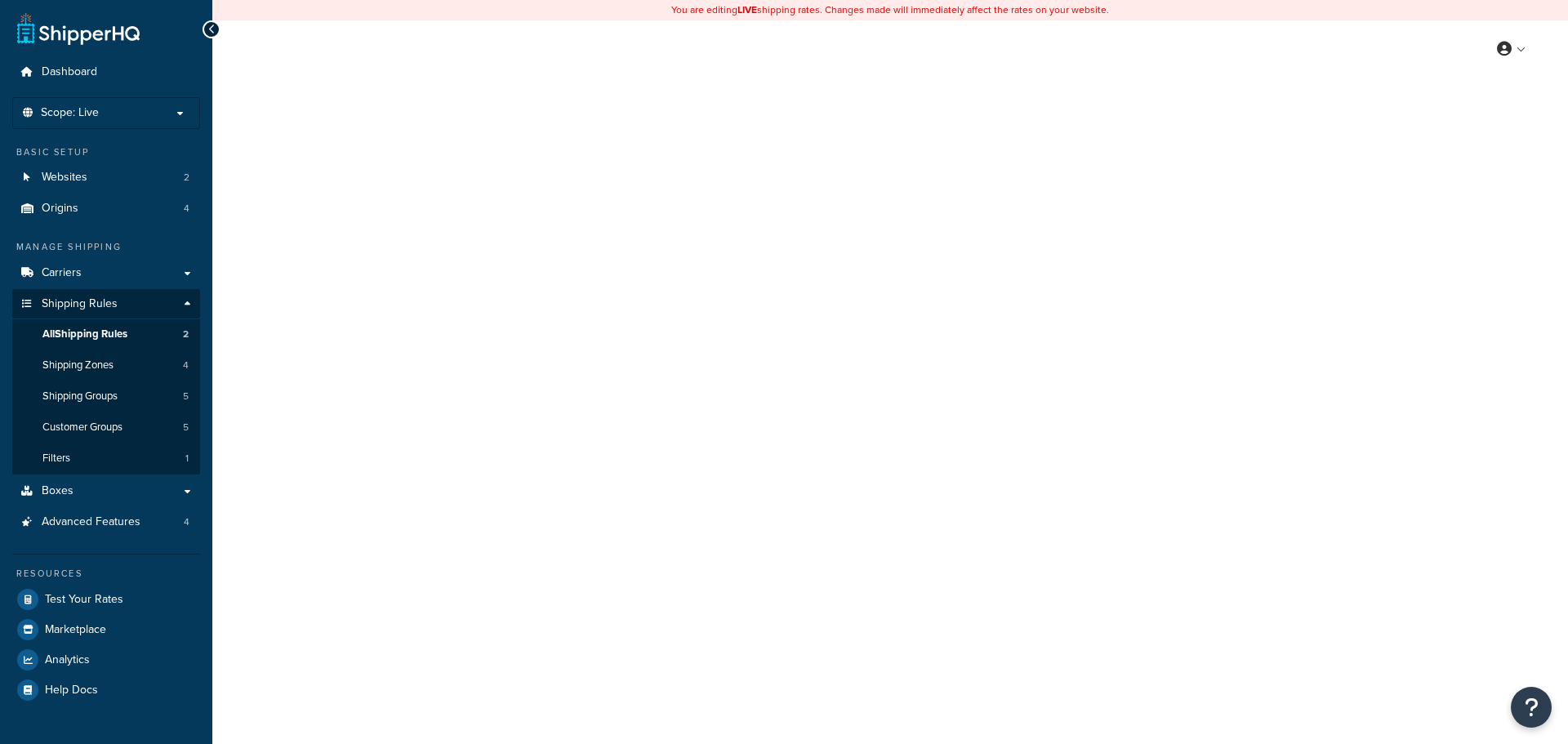
select select "PERCENTAGE"
select select "CART"
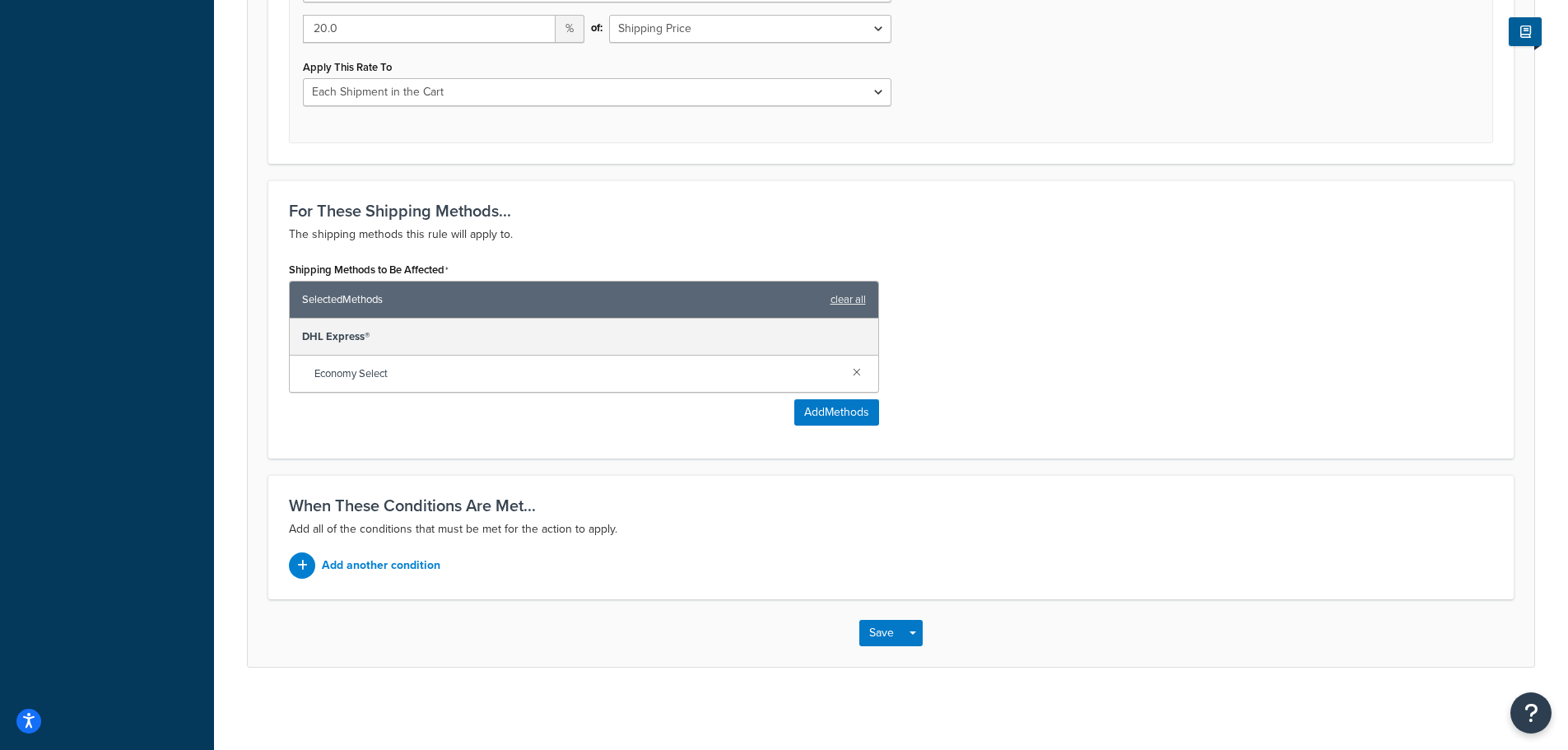
scroll to position [722, 0]
click at [882, 642] on button "Save" at bounding box center [882, 633] width 44 height 26
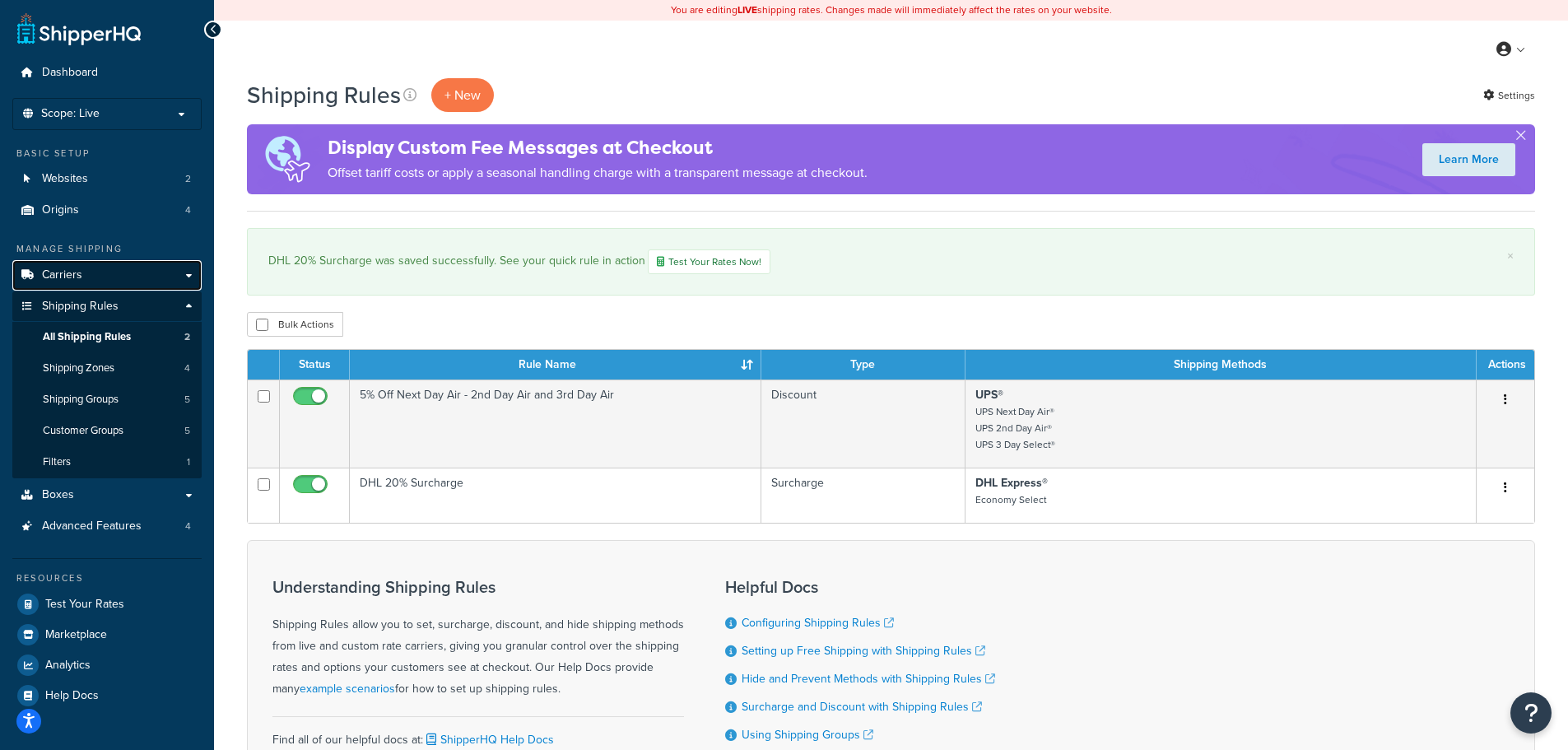
click at [58, 278] on span "Carriers" at bounding box center [62, 275] width 40 height 14
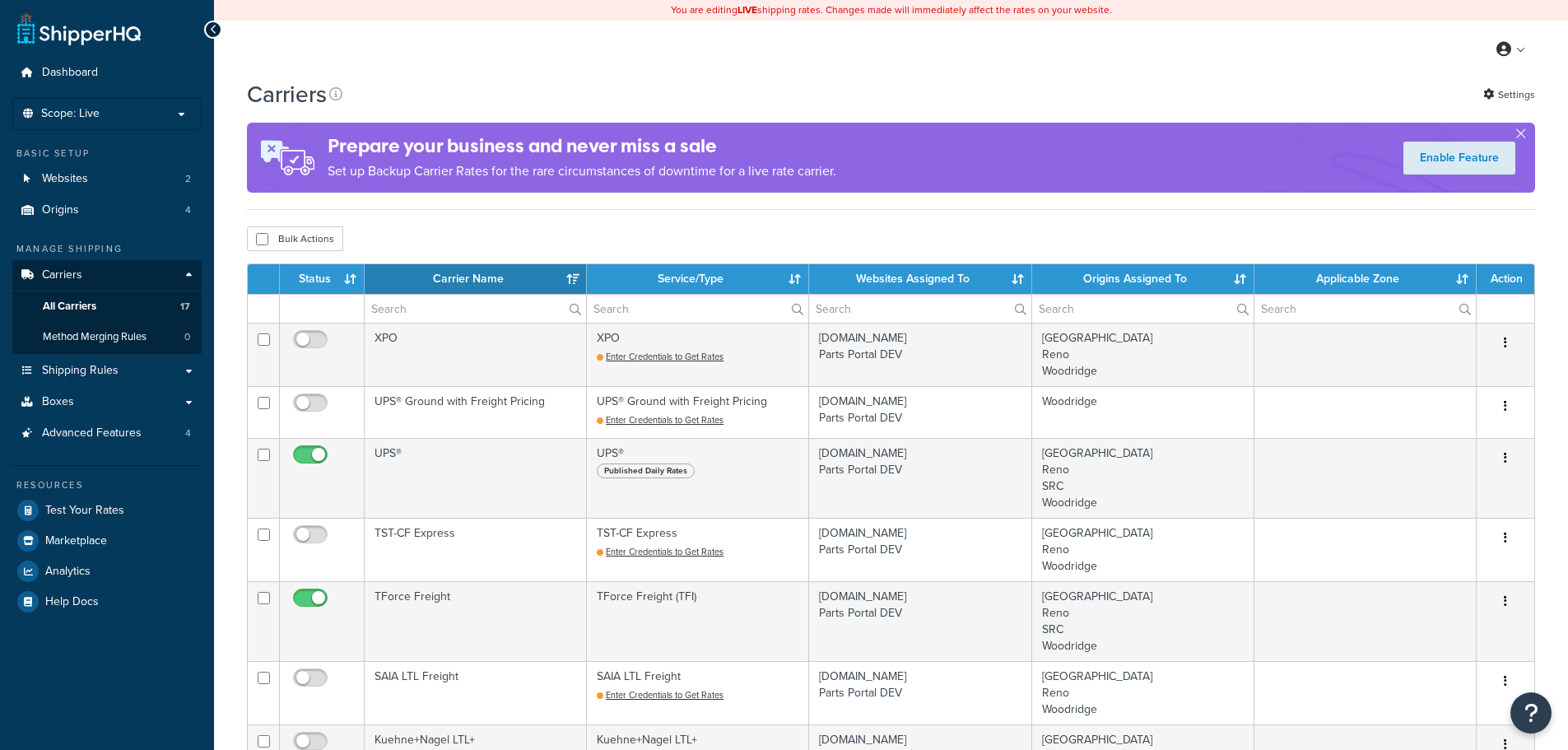
select select "15"
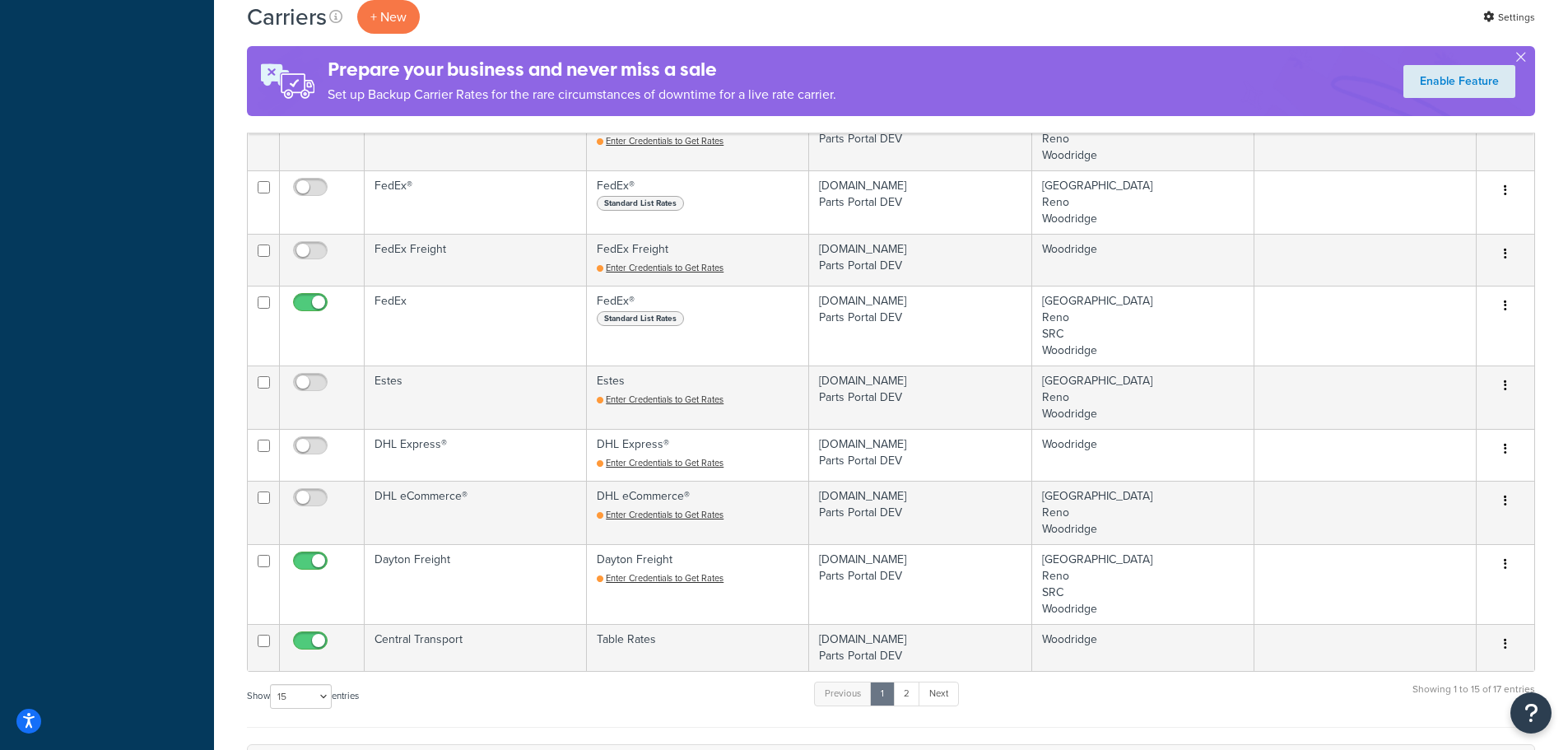
scroll to position [905, 0]
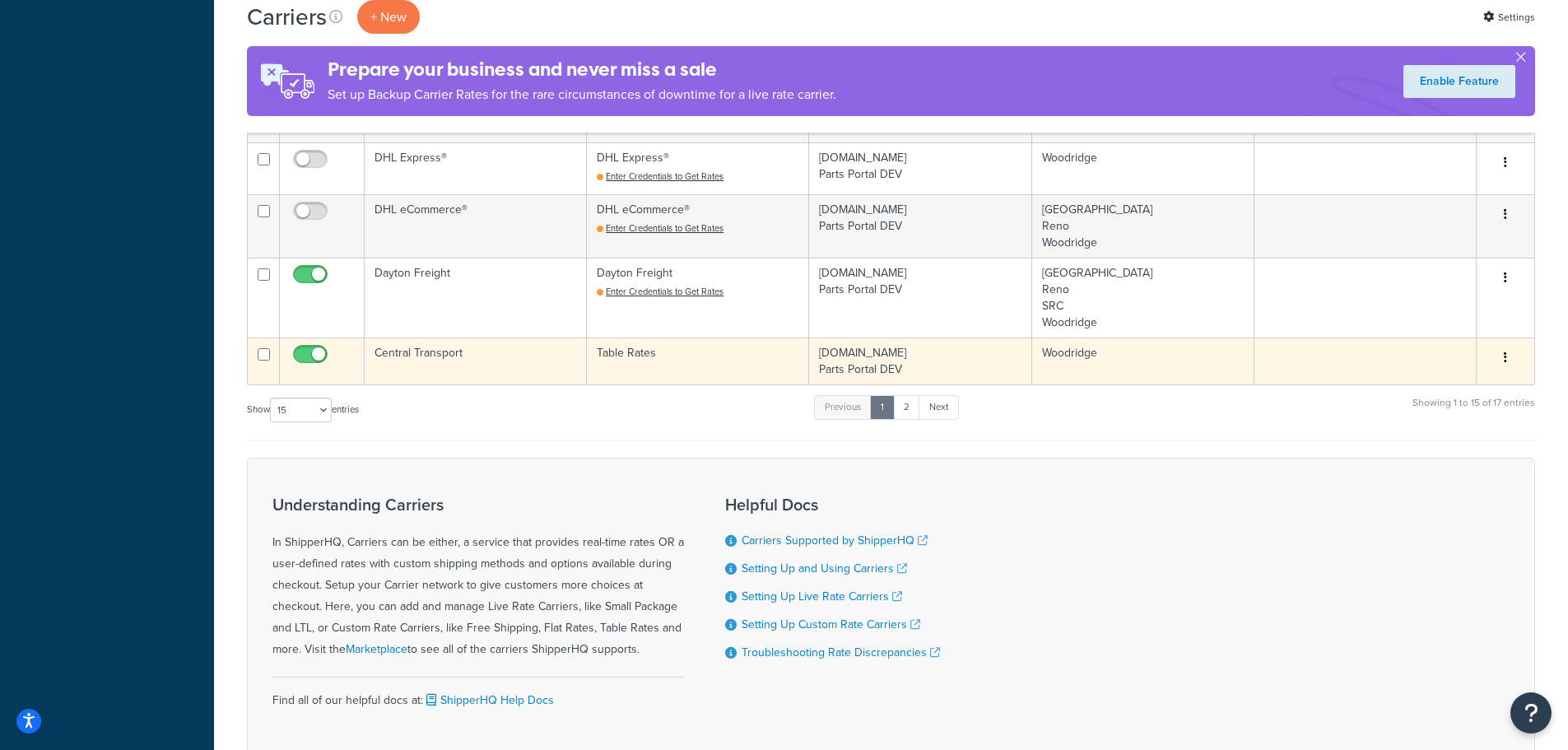
click at [409, 354] on td "Central Transport" at bounding box center [476, 361] width 222 height 47
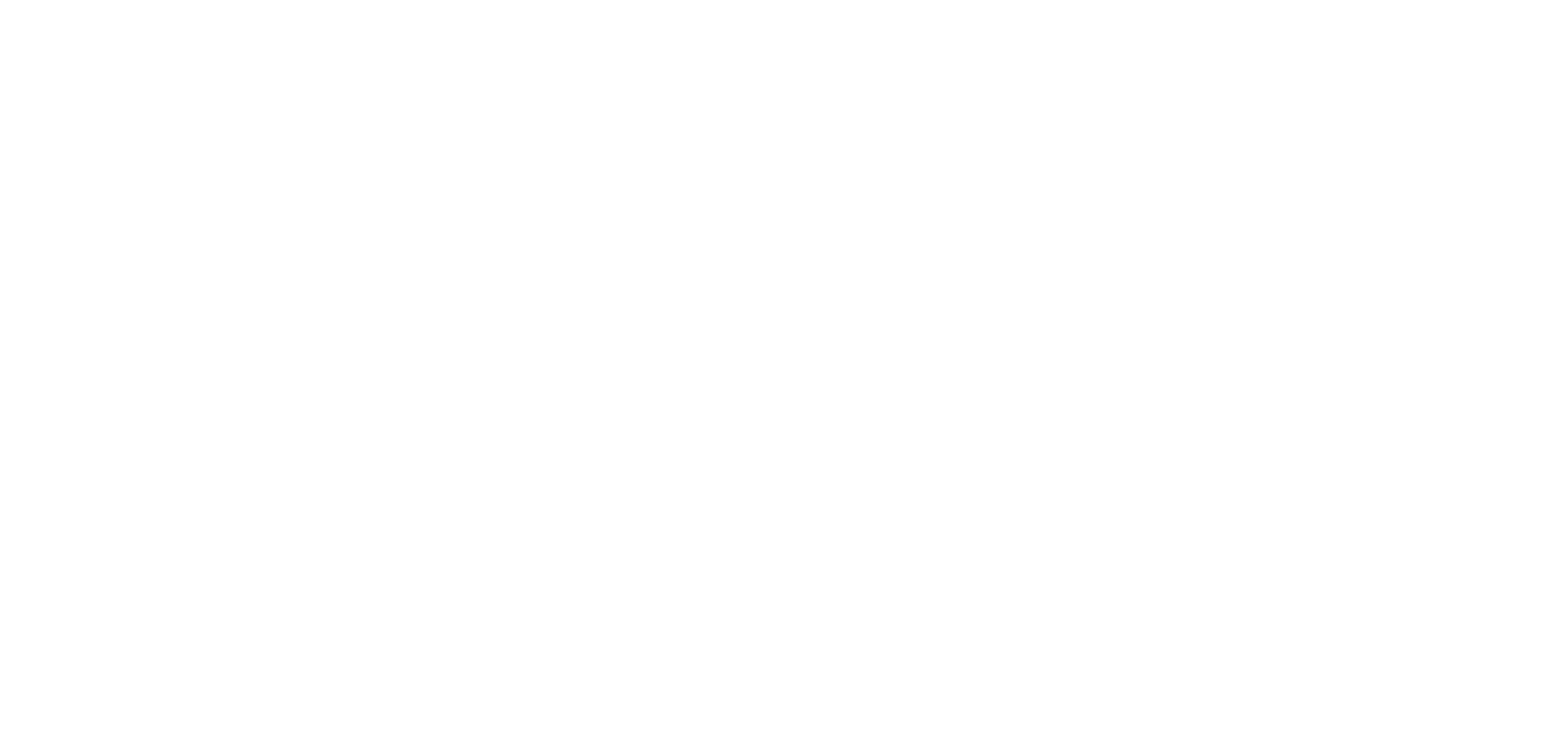
select select "25"
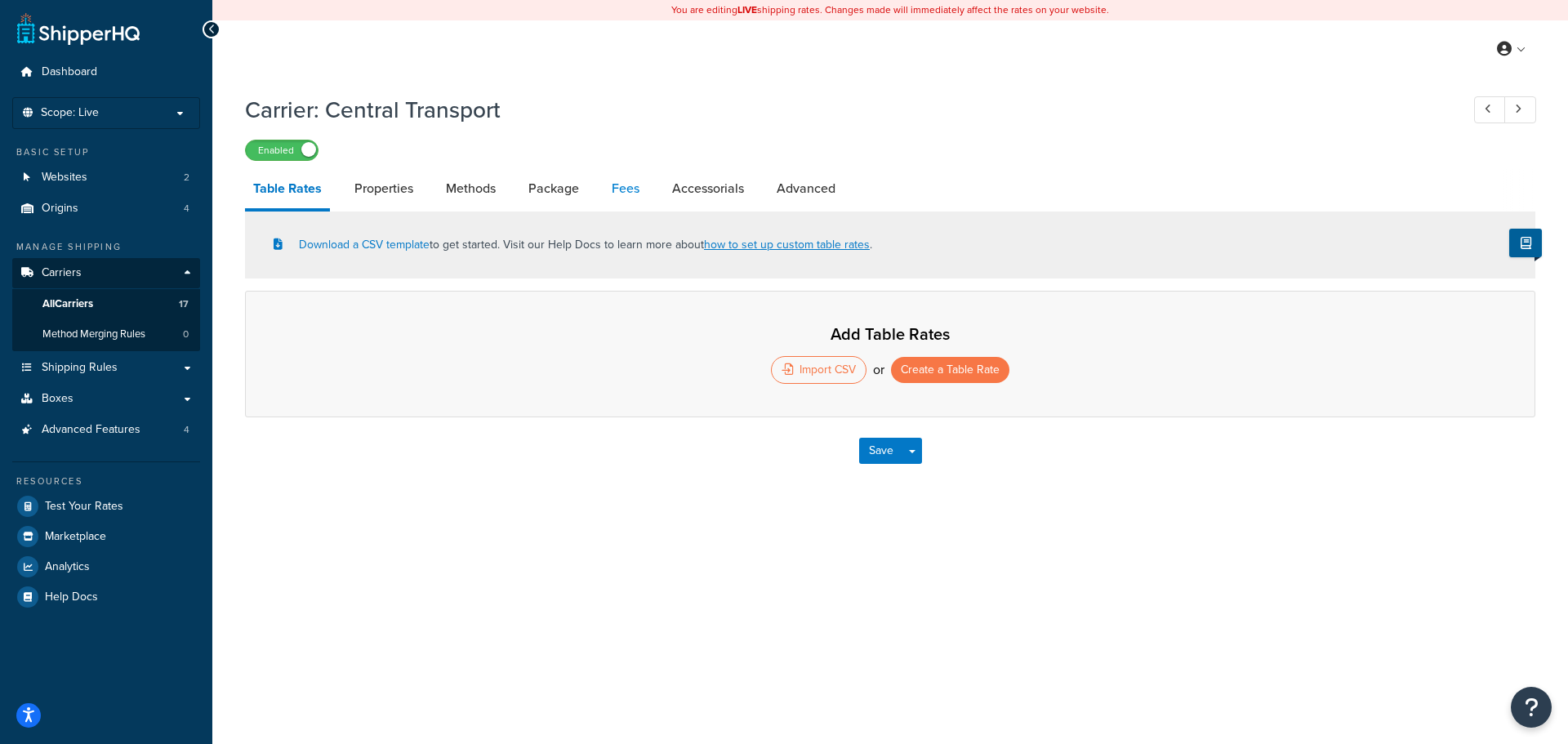
click at [617, 192] on link "Fees" at bounding box center [625, 189] width 44 height 40
select select "AFTER"
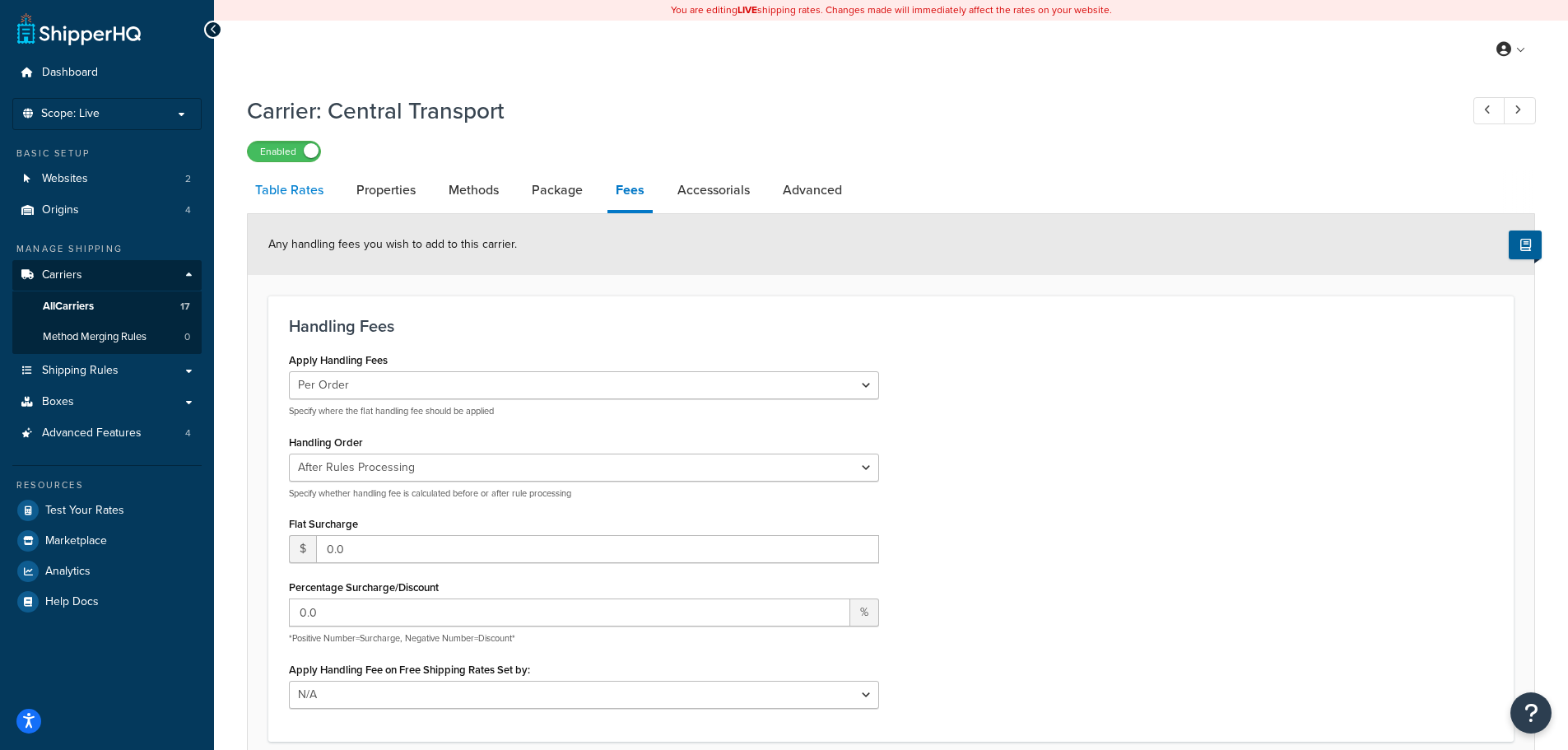
click at [288, 194] on link "Table Rates" at bounding box center [289, 191] width 84 height 40
select select "25"
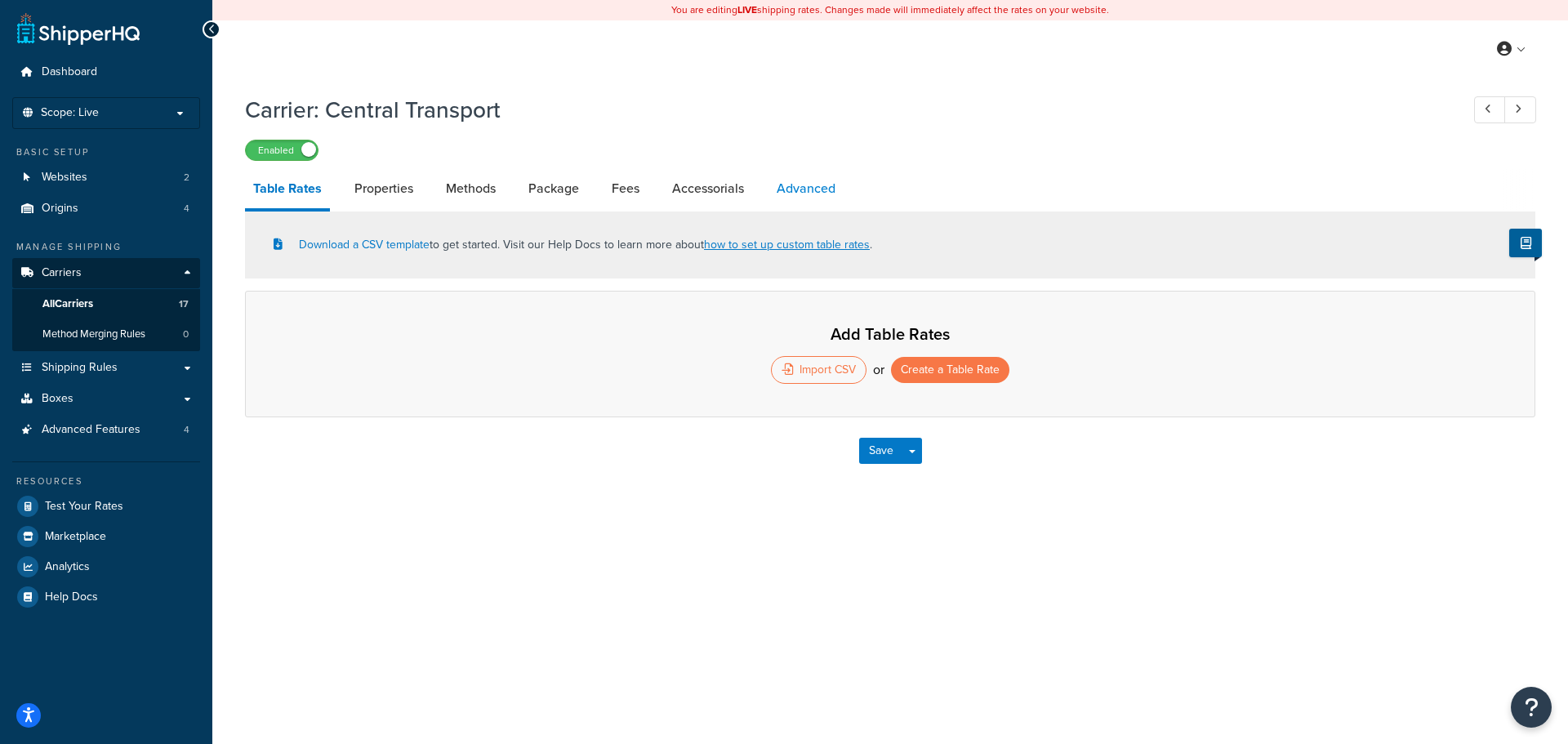
click at [813, 185] on link "Advanced" at bounding box center [805, 189] width 75 height 40
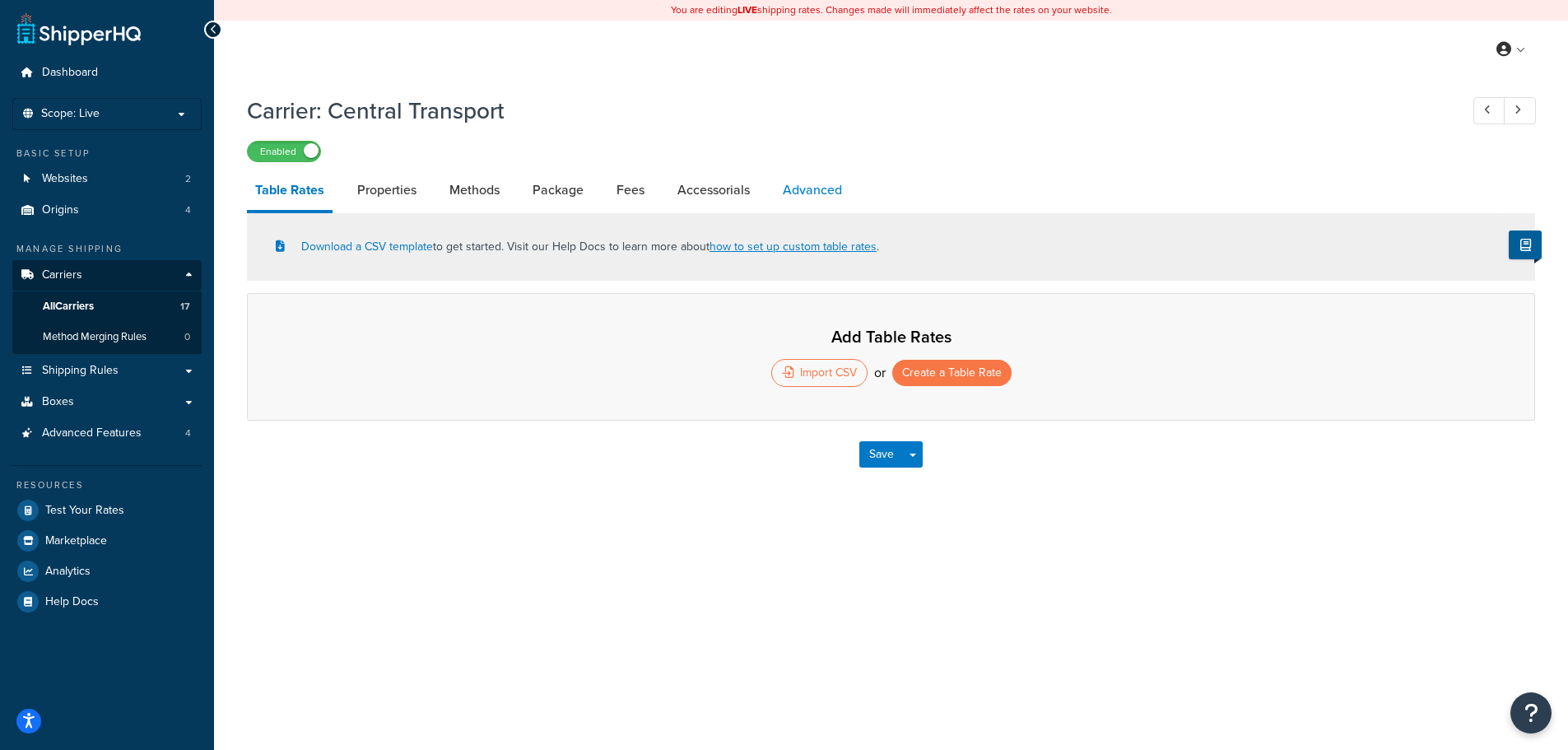
select select "false"
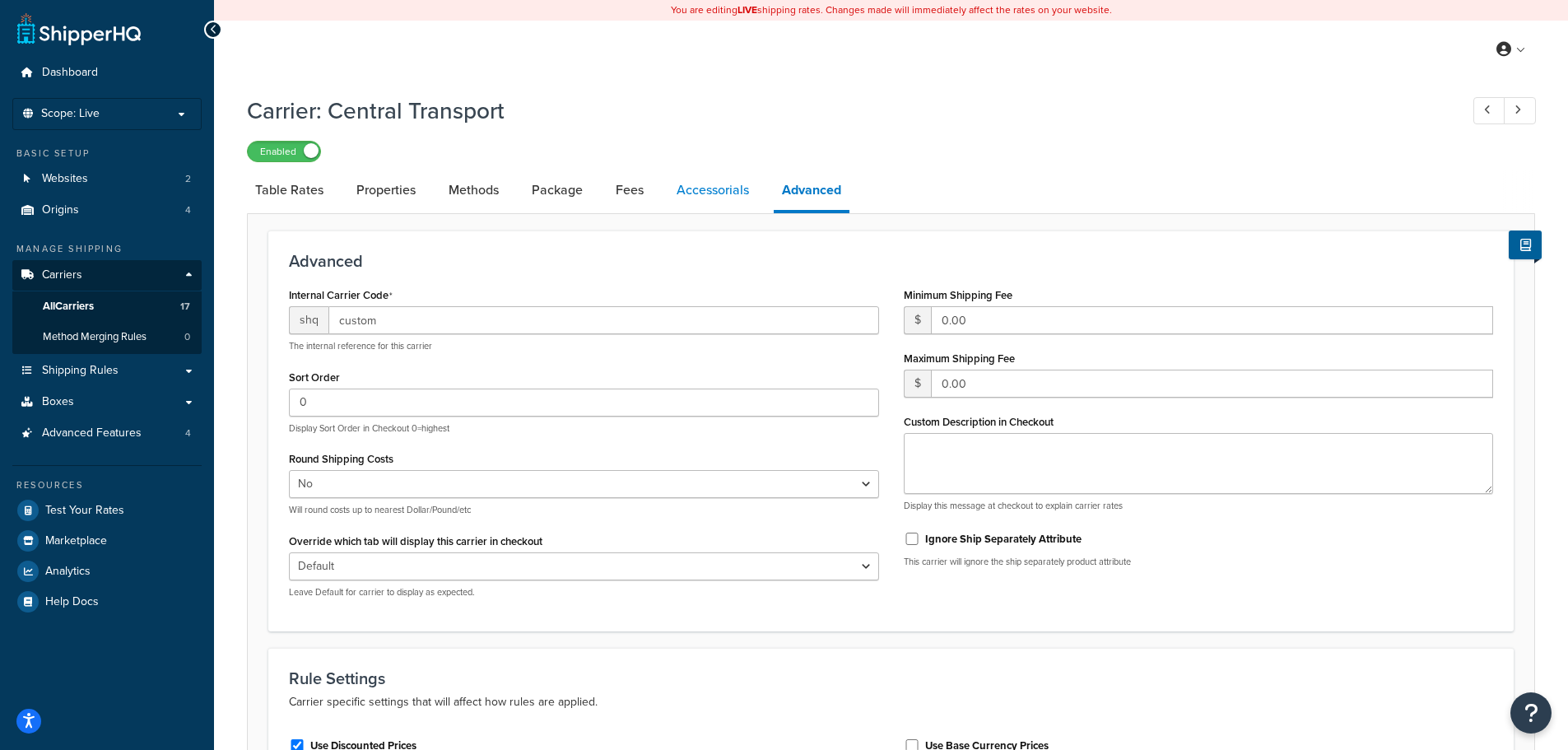
click at [698, 188] on link "Accessorials" at bounding box center [713, 191] width 89 height 40
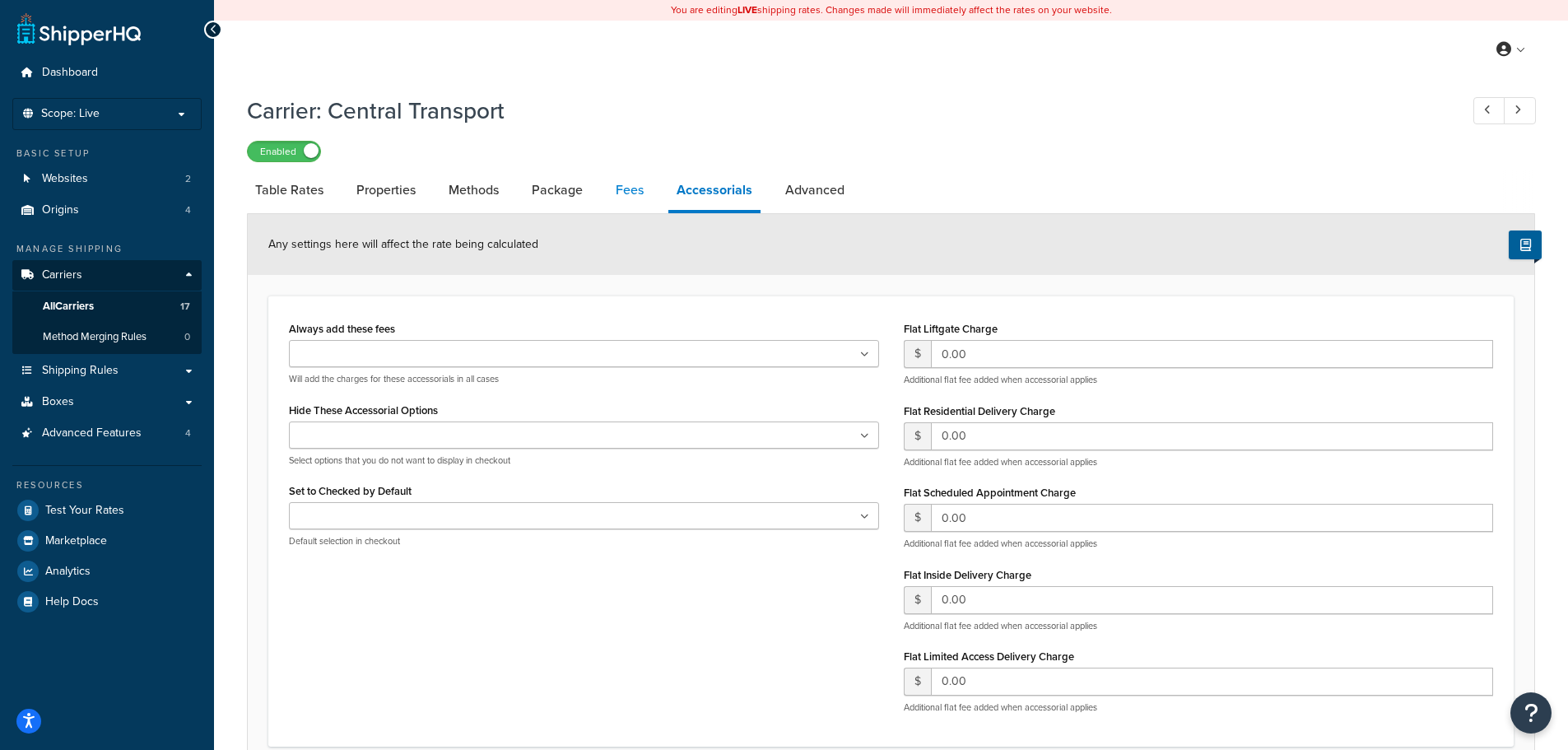
click at [623, 201] on link "Fees" at bounding box center [629, 191] width 44 height 40
select select "AFTER"
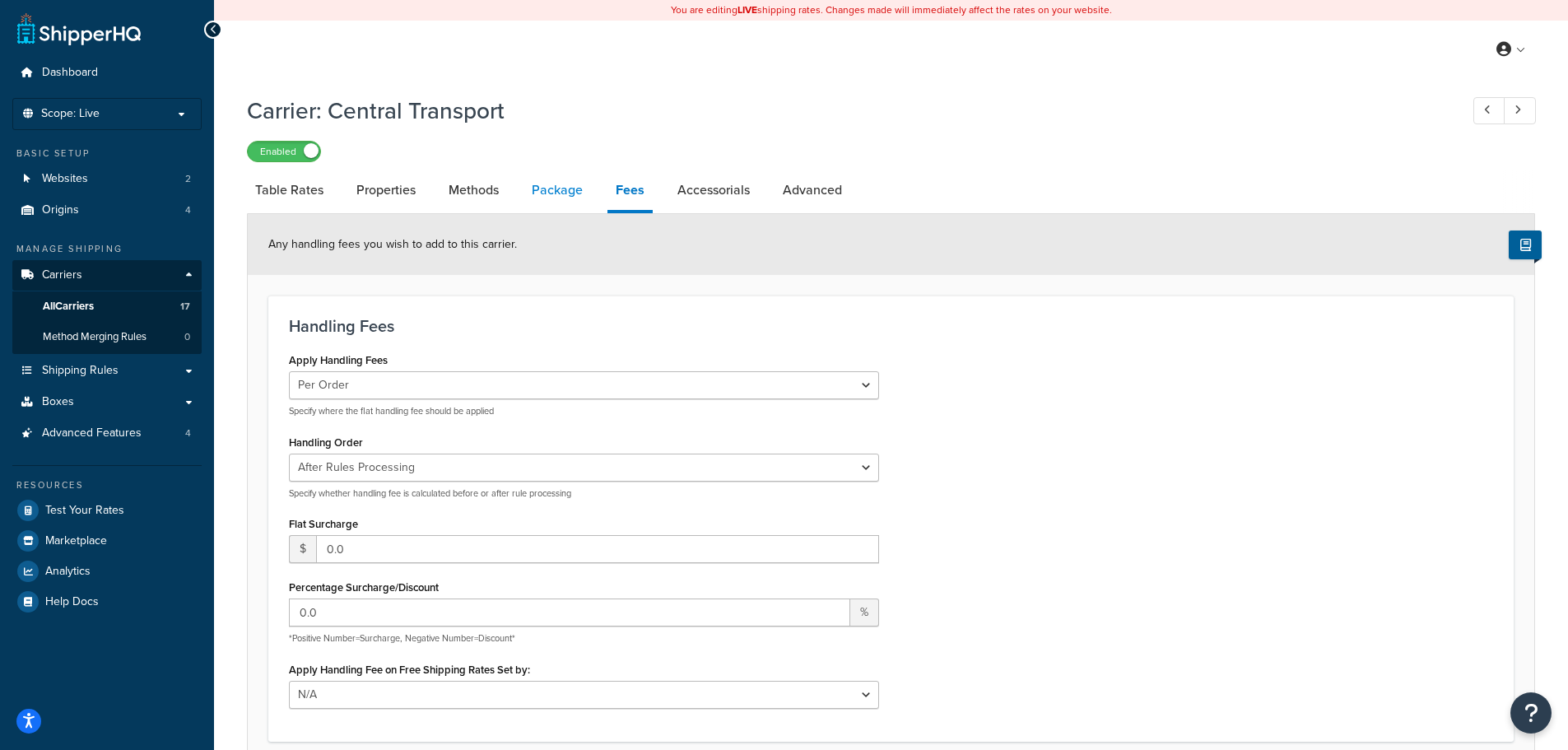
click at [548, 191] on link "Package" at bounding box center [557, 191] width 67 height 40
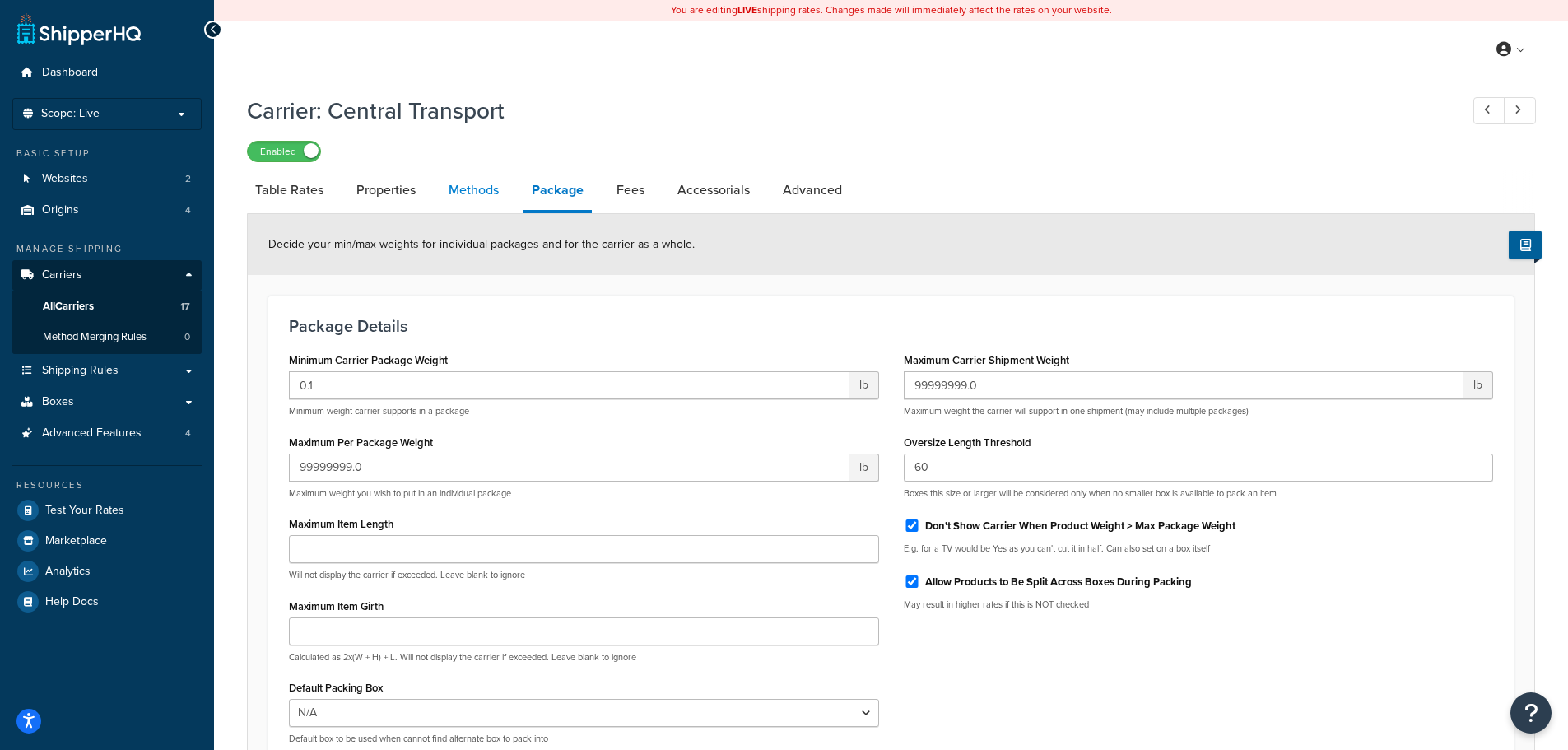
click at [479, 192] on link "Methods" at bounding box center [473, 191] width 66 height 40
select select "25"
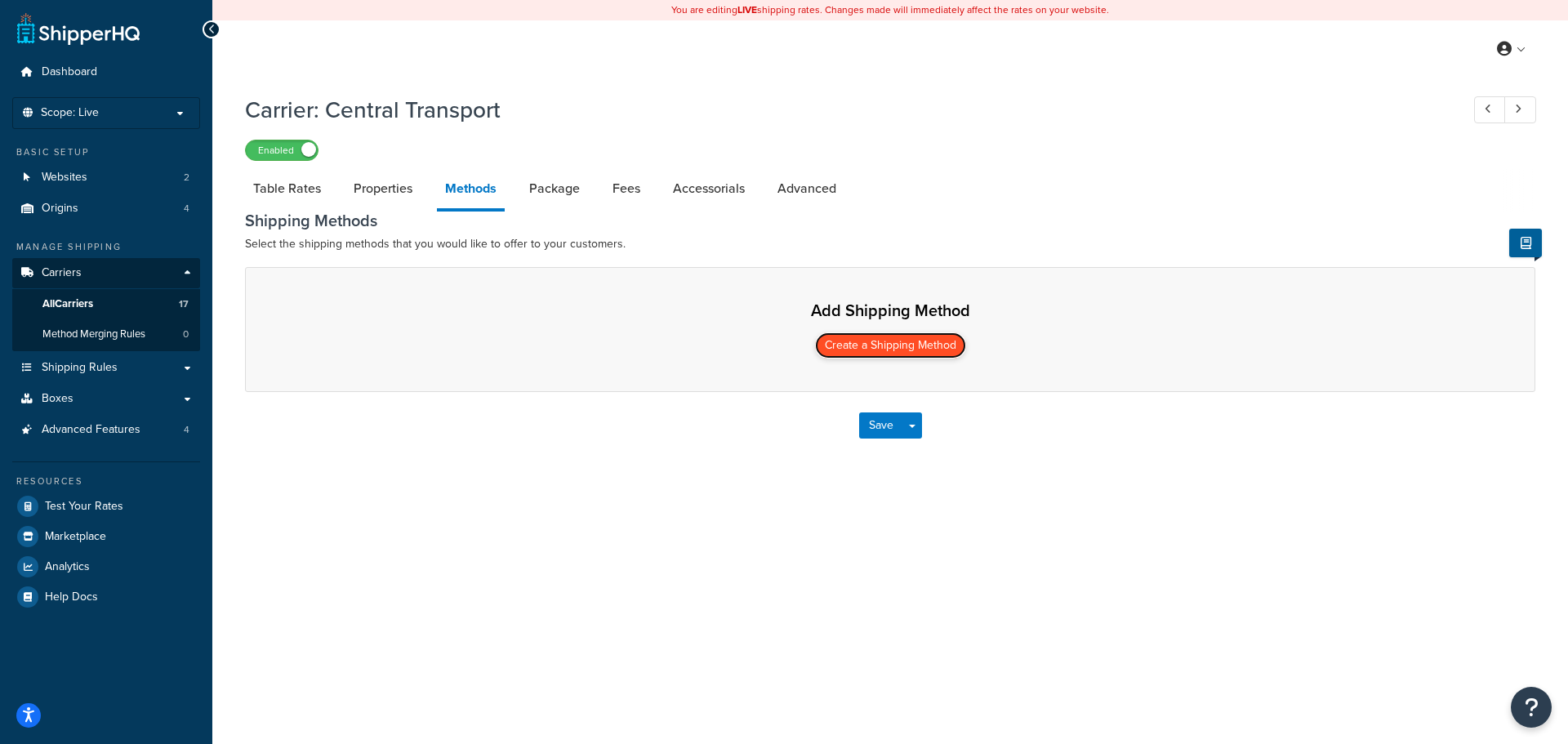
click at [869, 346] on button "Create a Shipping Method" at bounding box center [891, 345] width 151 height 26
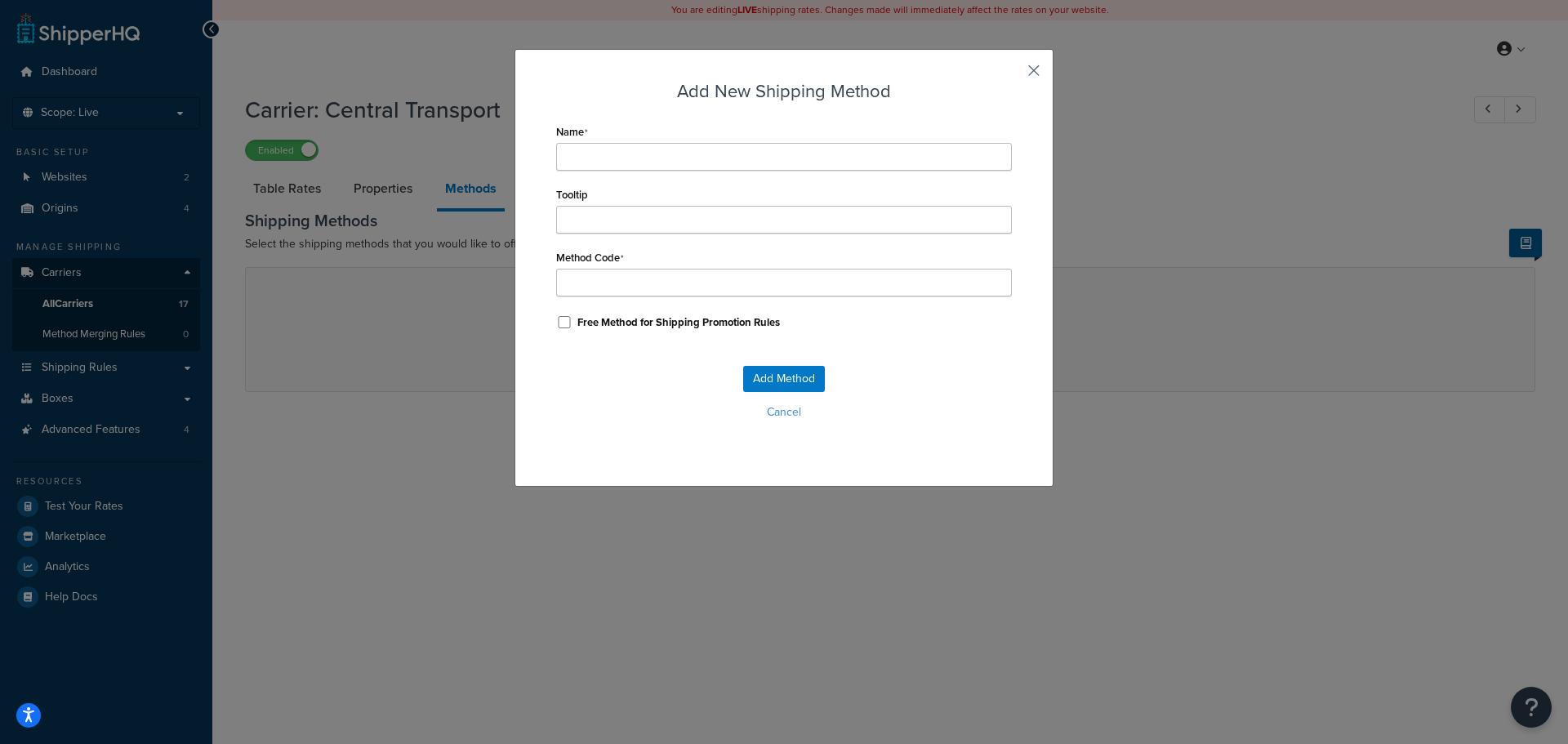
click at [1011, 75] on button "button" at bounding box center [1010, 77] width 5 height 5
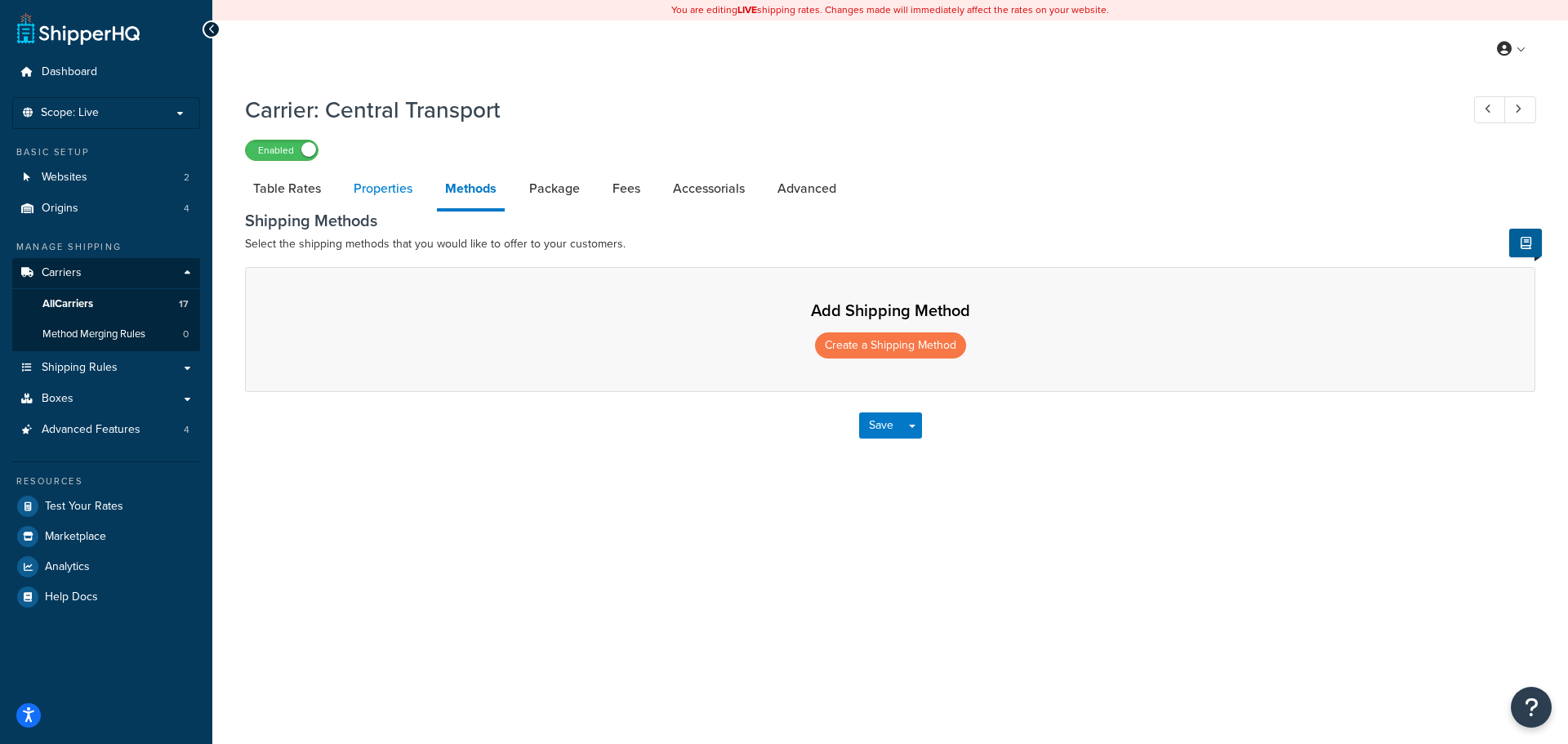
click at [367, 189] on link "Properties" at bounding box center [383, 189] width 75 height 40
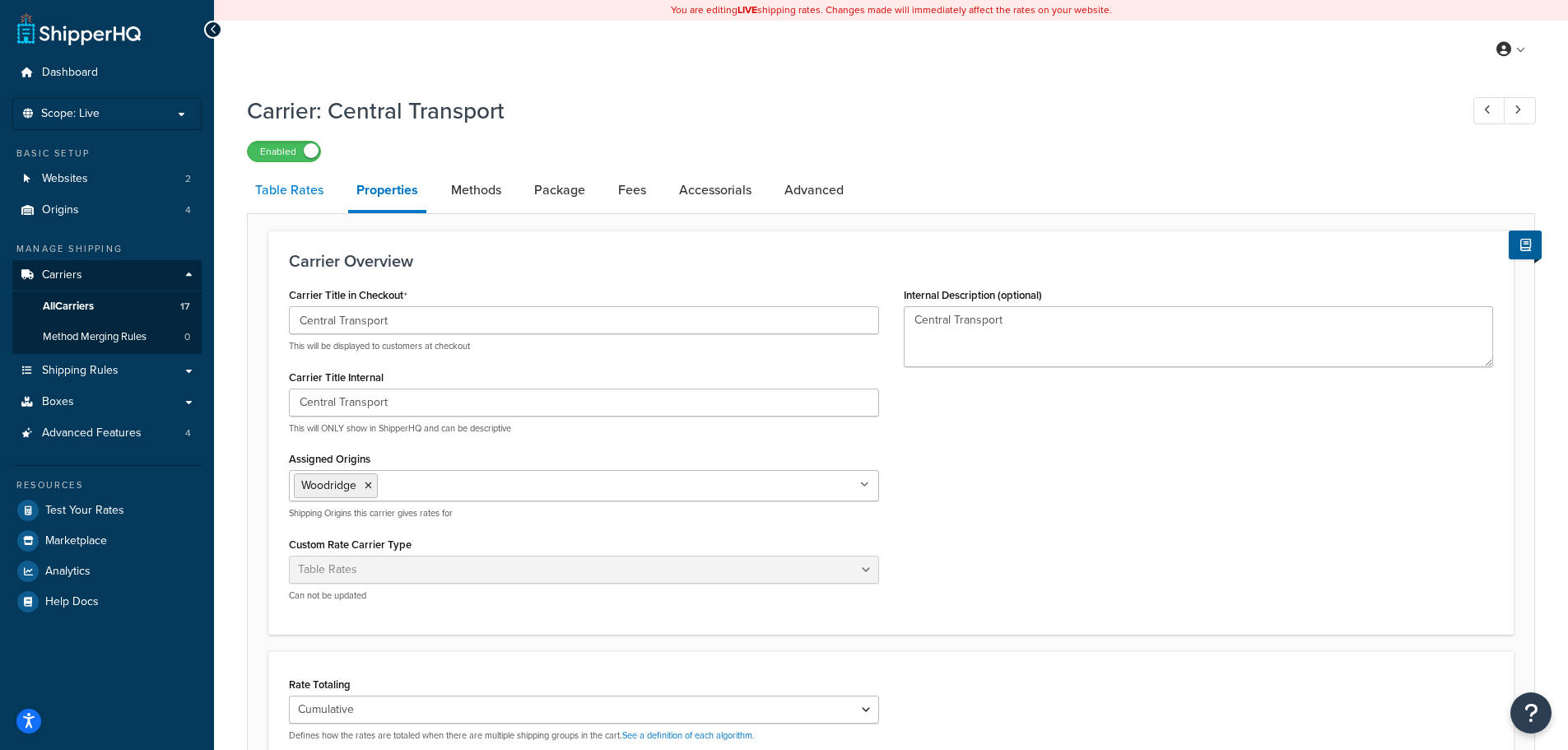
click at [268, 176] on link "Table Rates" at bounding box center [289, 191] width 84 height 40
select select "25"
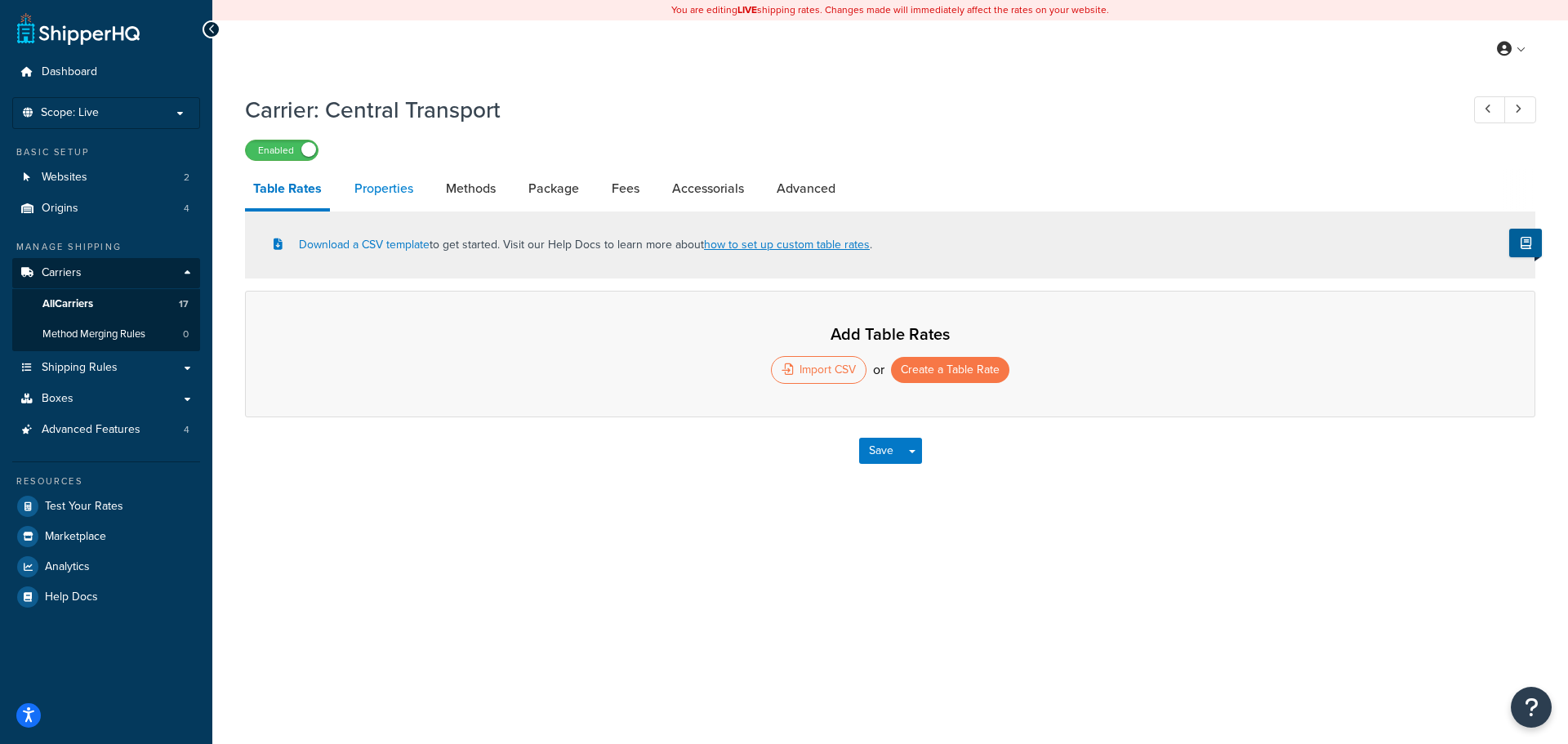
click at [374, 192] on link "Properties" at bounding box center [383, 189] width 75 height 40
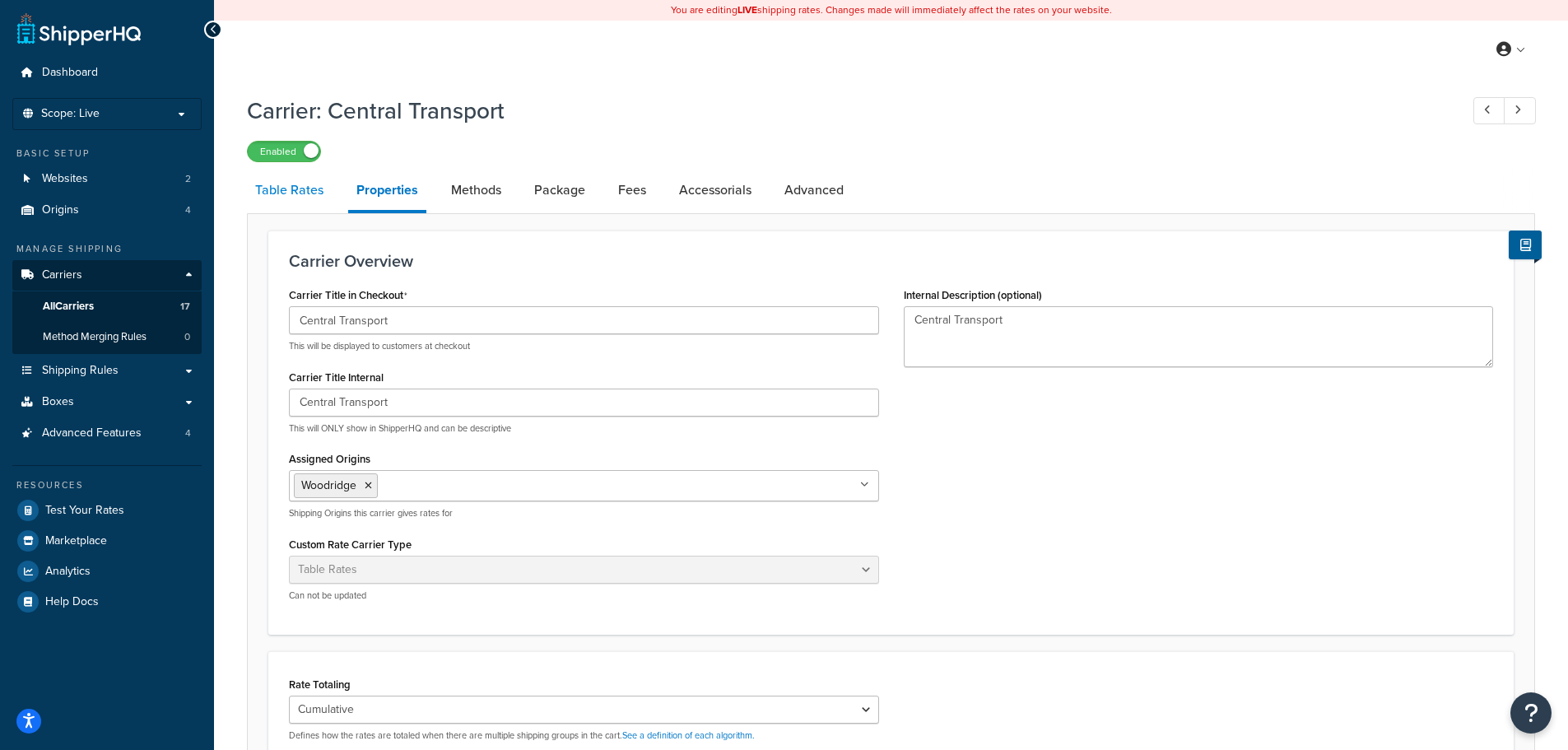
click at [278, 190] on link "Table Rates" at bounding box center [289, 191] width 84 height 40
select select "25"
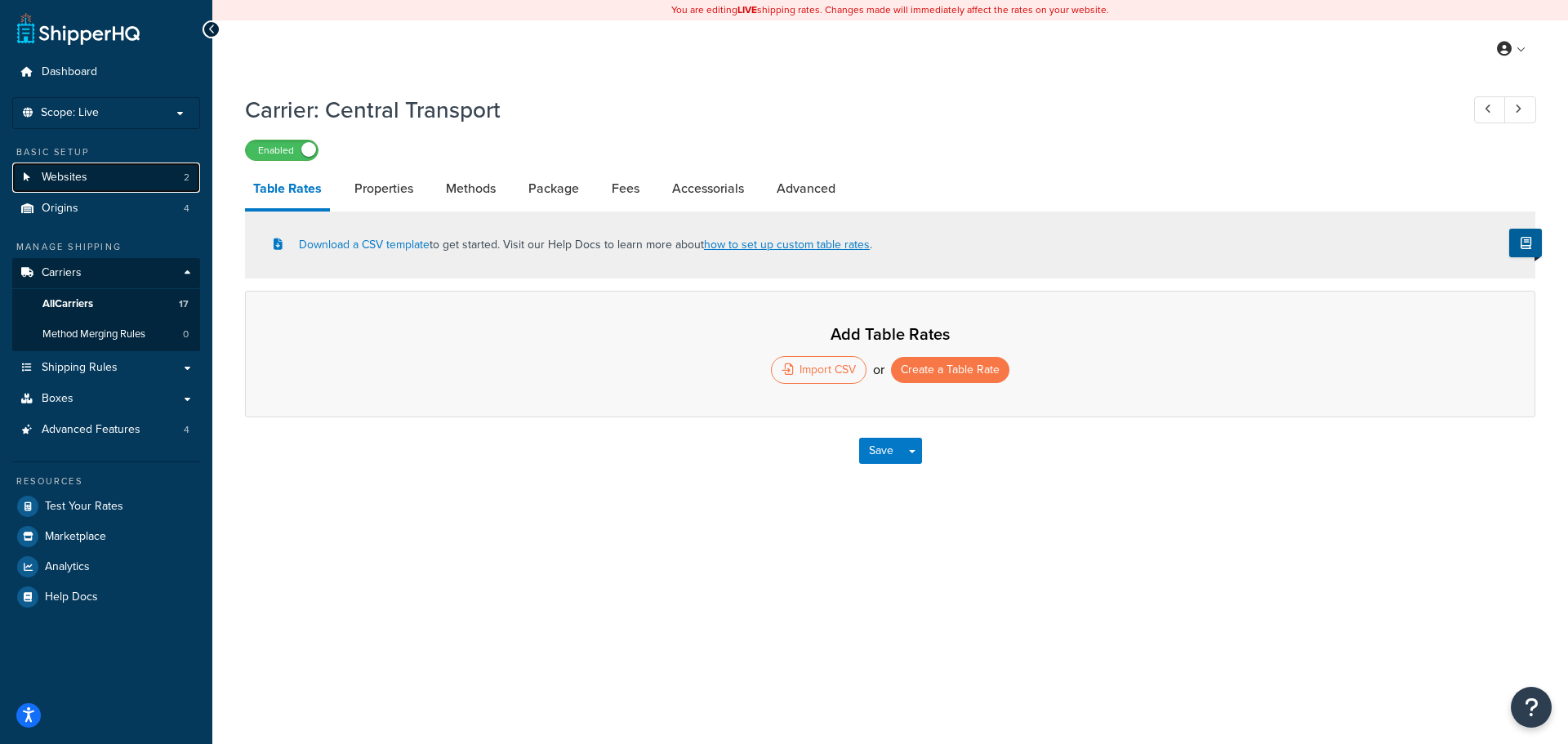
click at [77, 177] on span "Websites" at bounding box center [64, 177] width 46 height 14
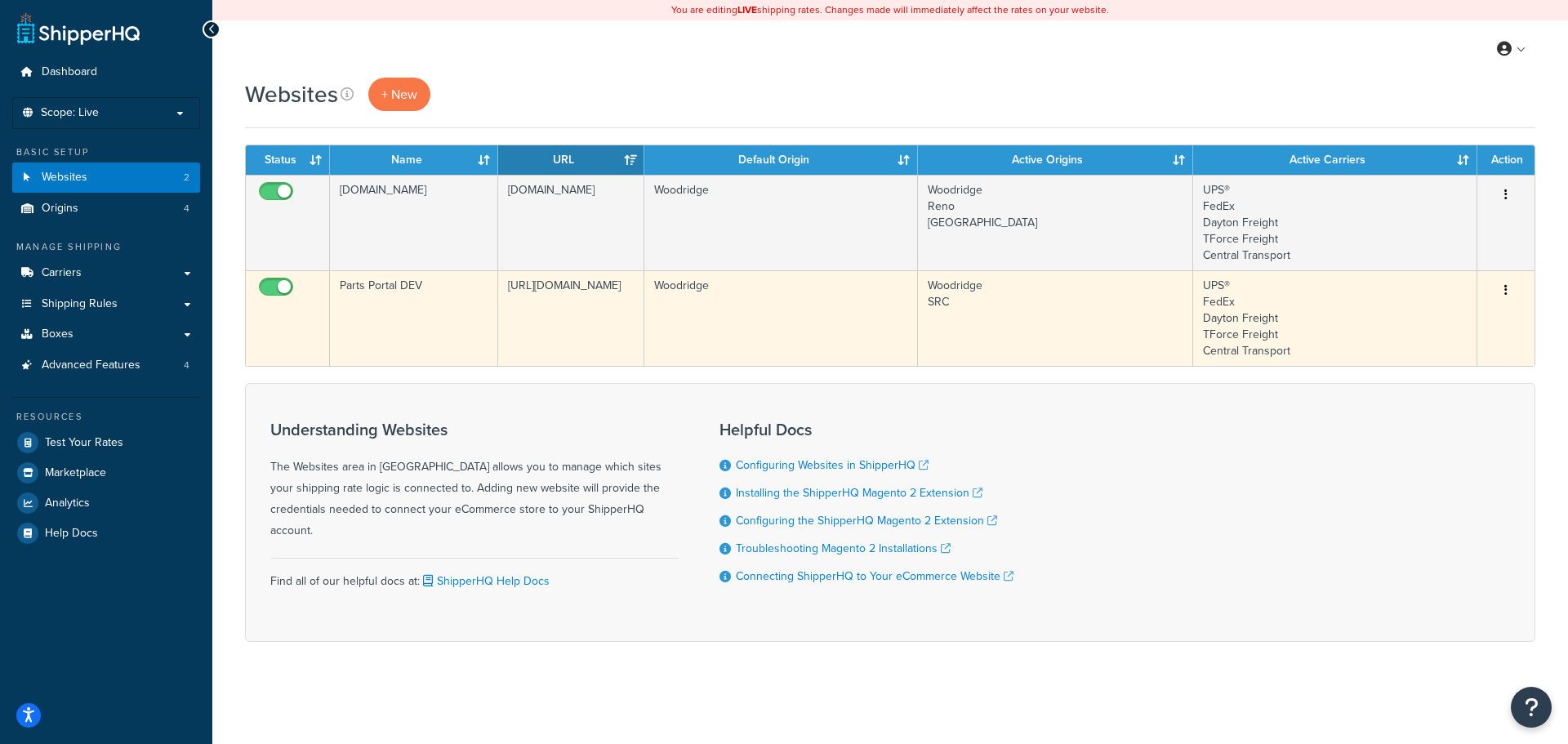
click at [1506, 294] on icon "button" at bounding box center [1506, 290] width 4 height 12
click at [1417, 332] on link "Edit" at bounding box center [1439, 322] width 129 height 33
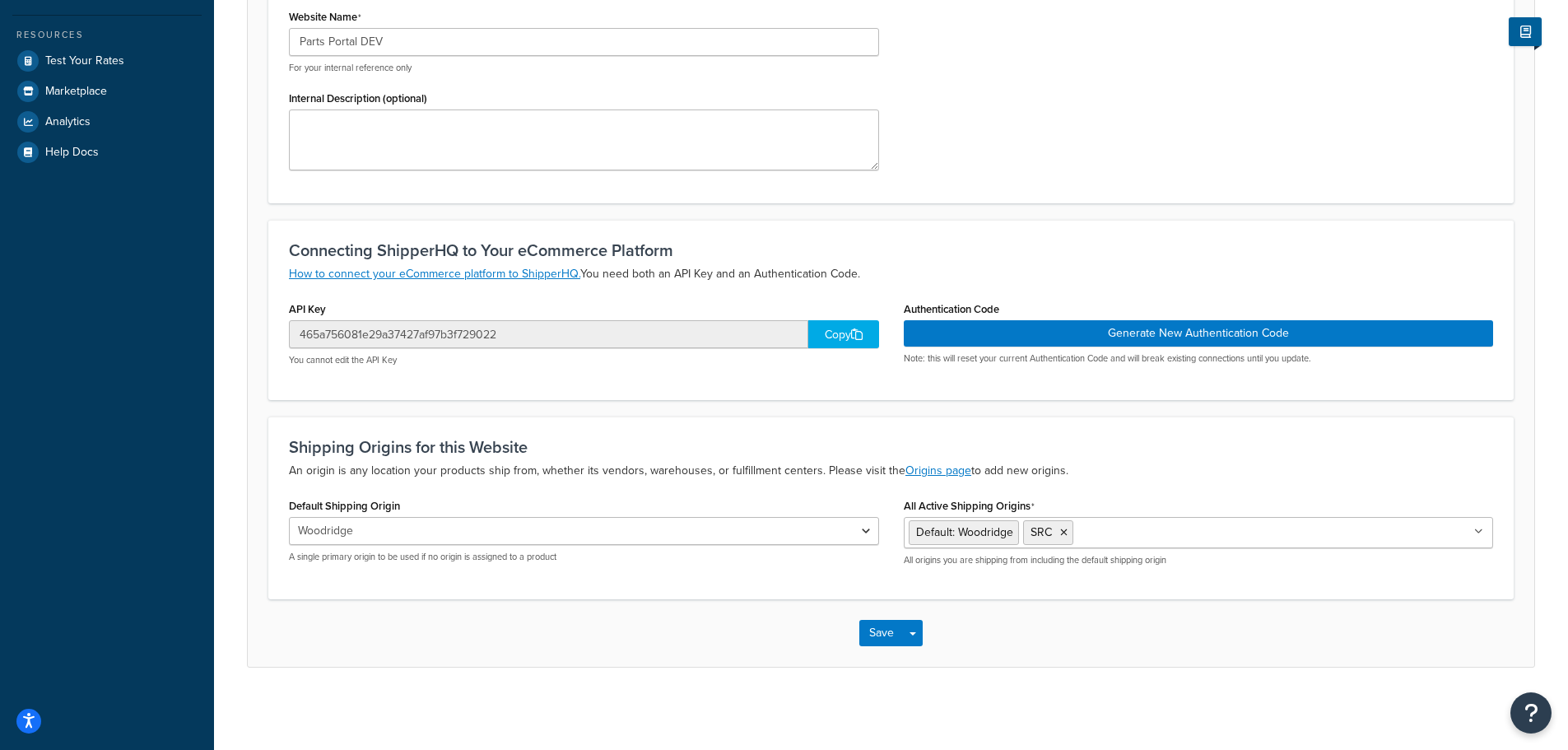
scroll to position [386, 0]
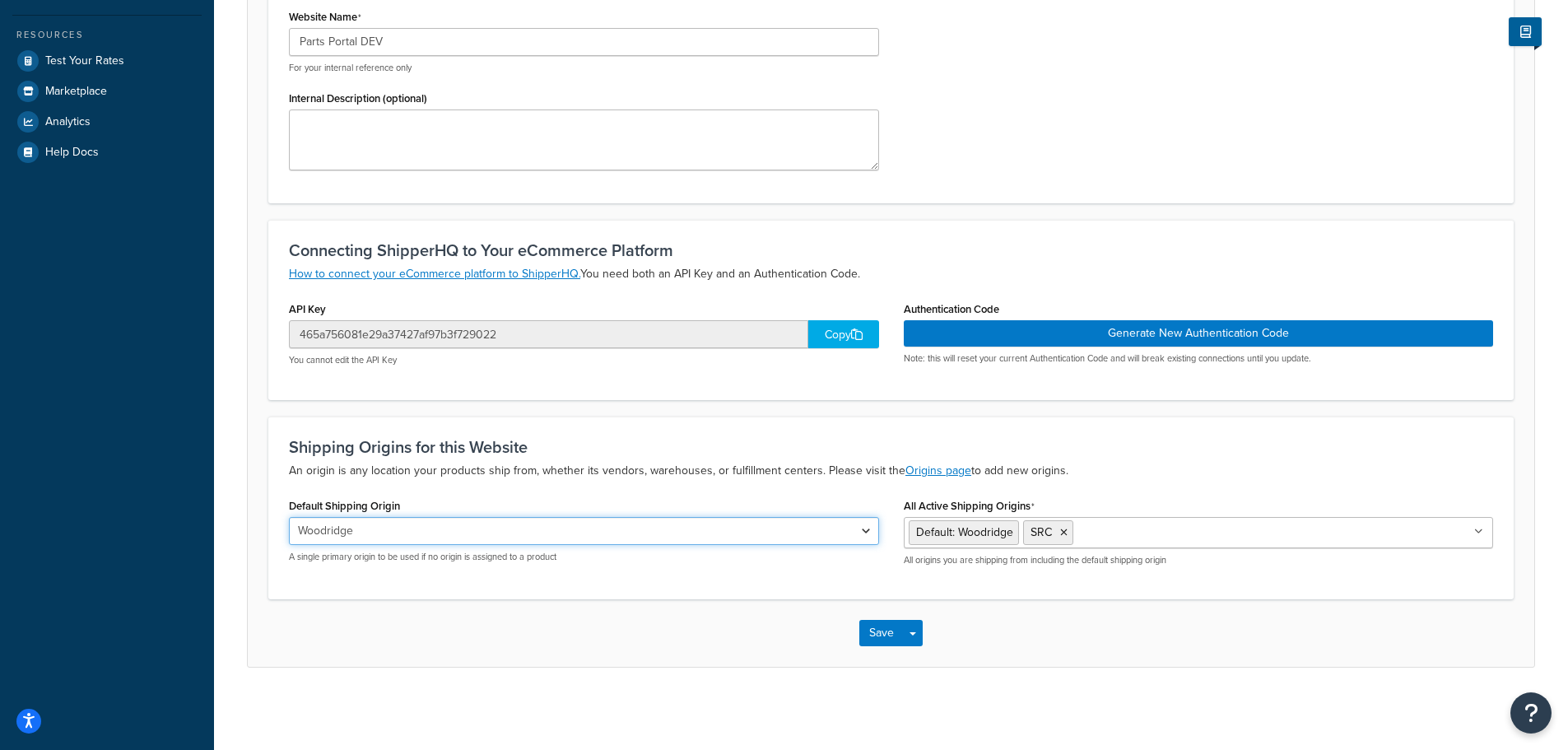
click at [869, 533] on select "Woodridge [GEOGRAPHIC_DATA] [GEOGRAPHIC_DATA] SRC" at bounding box center [584, 530] width 590 height 28
click at [627, 528] on select "Woodridge [GEOGRAPHIC_DATA] [GEOGRAPHIC_DATA] SRC" at bounding box center [584, 530] width 590 height 28
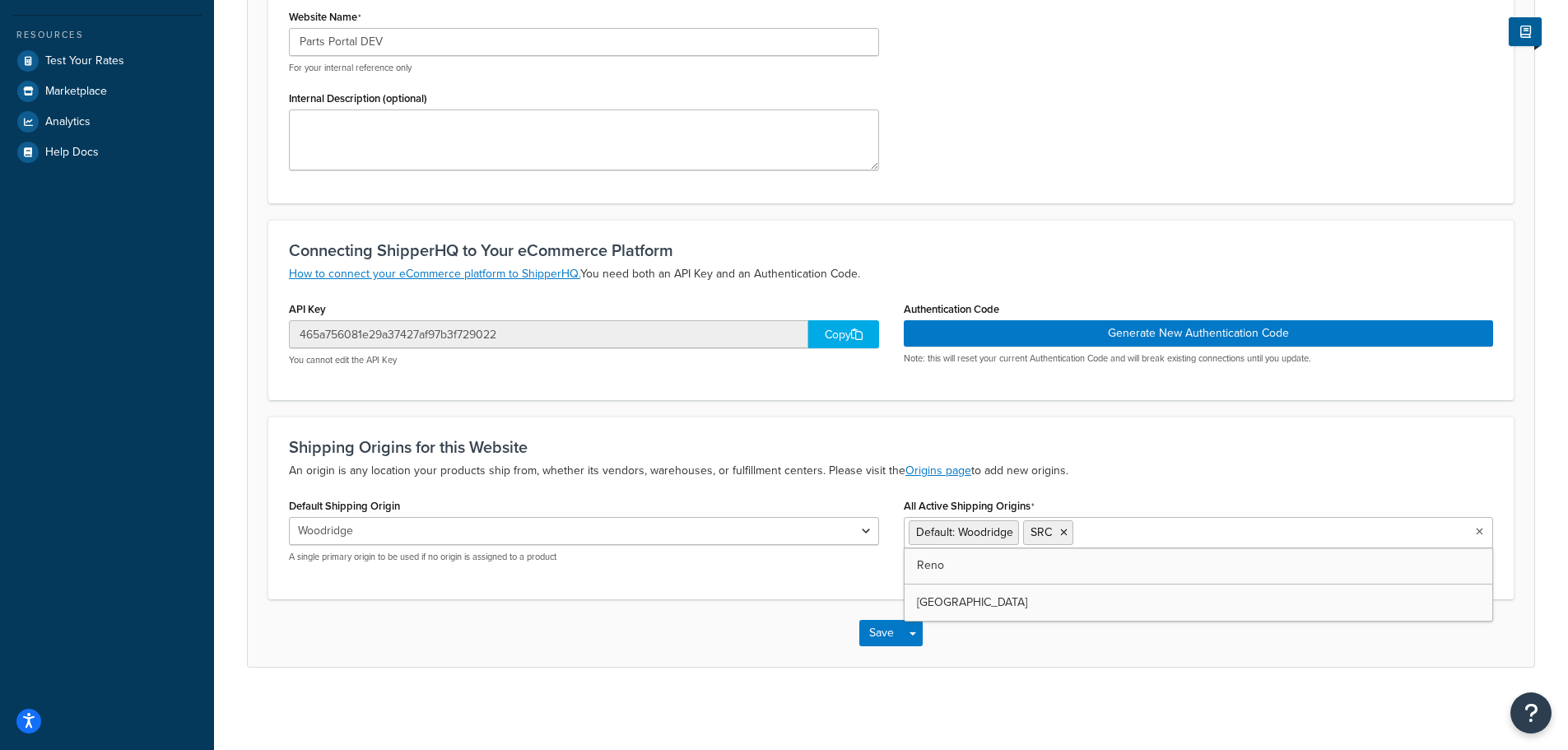
click at [1090, 538] on input "All Active Shipping Origins" at bounding box center [1150, 532] width 145 height 18
click at [1152, 529] on input "All Active Shipping Origins" at bounding box center [1210, 532] width 145 height 18
click at [867, 631] on button "Save" at bounding box center [882, 633] width 44 height 26
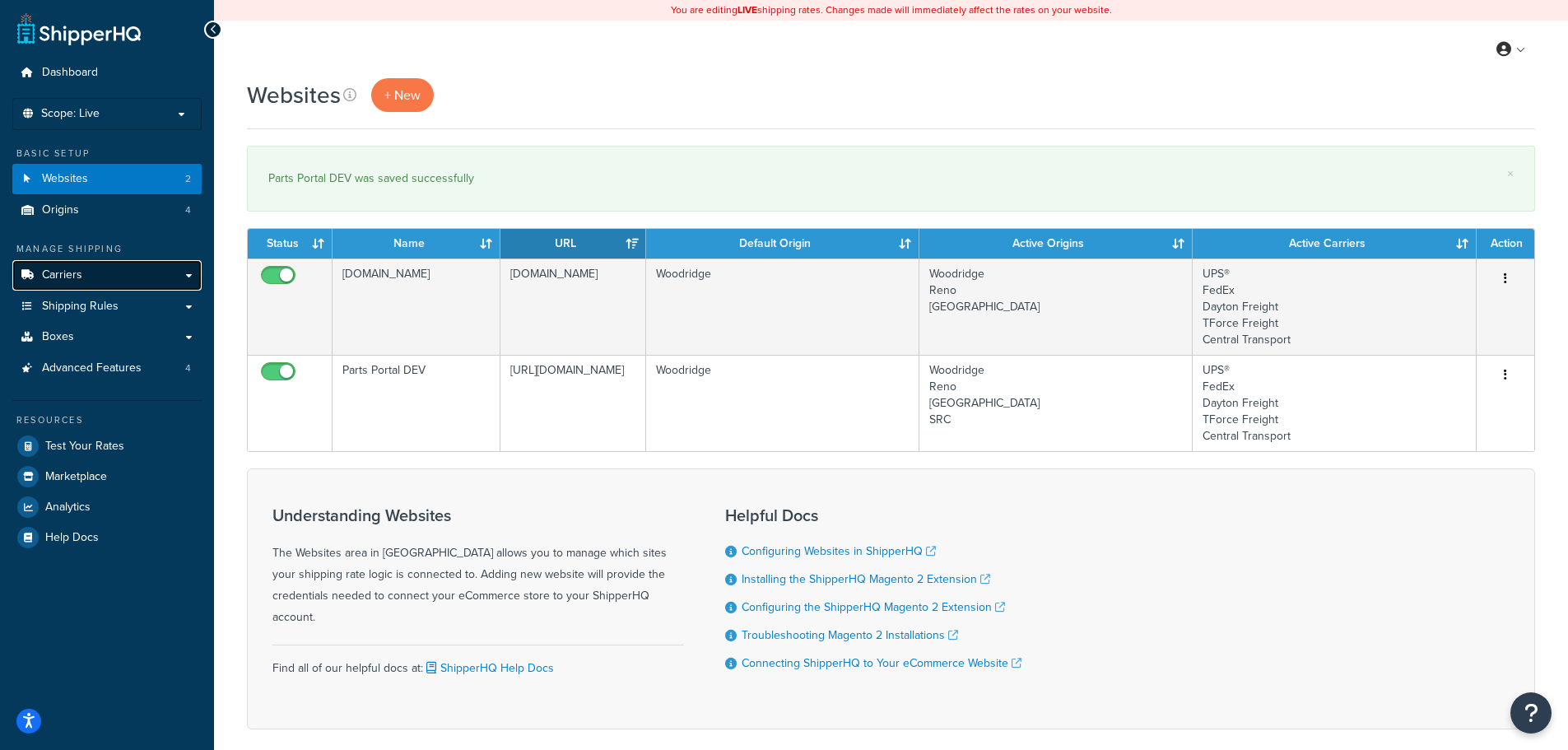
click at [77, 278] on span "Carriers" at bounding box center [62, 275] width 40 height 14
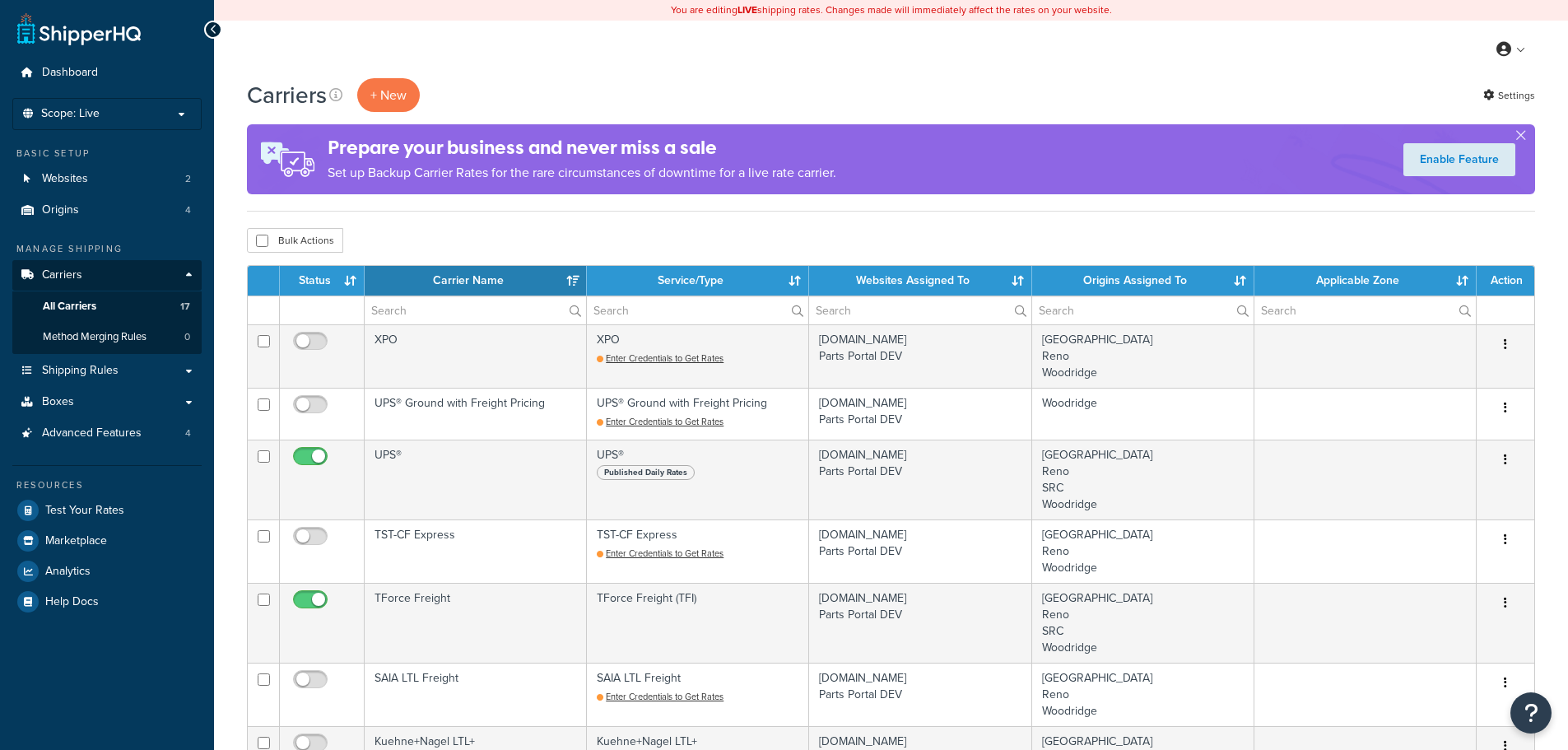
select select "15"
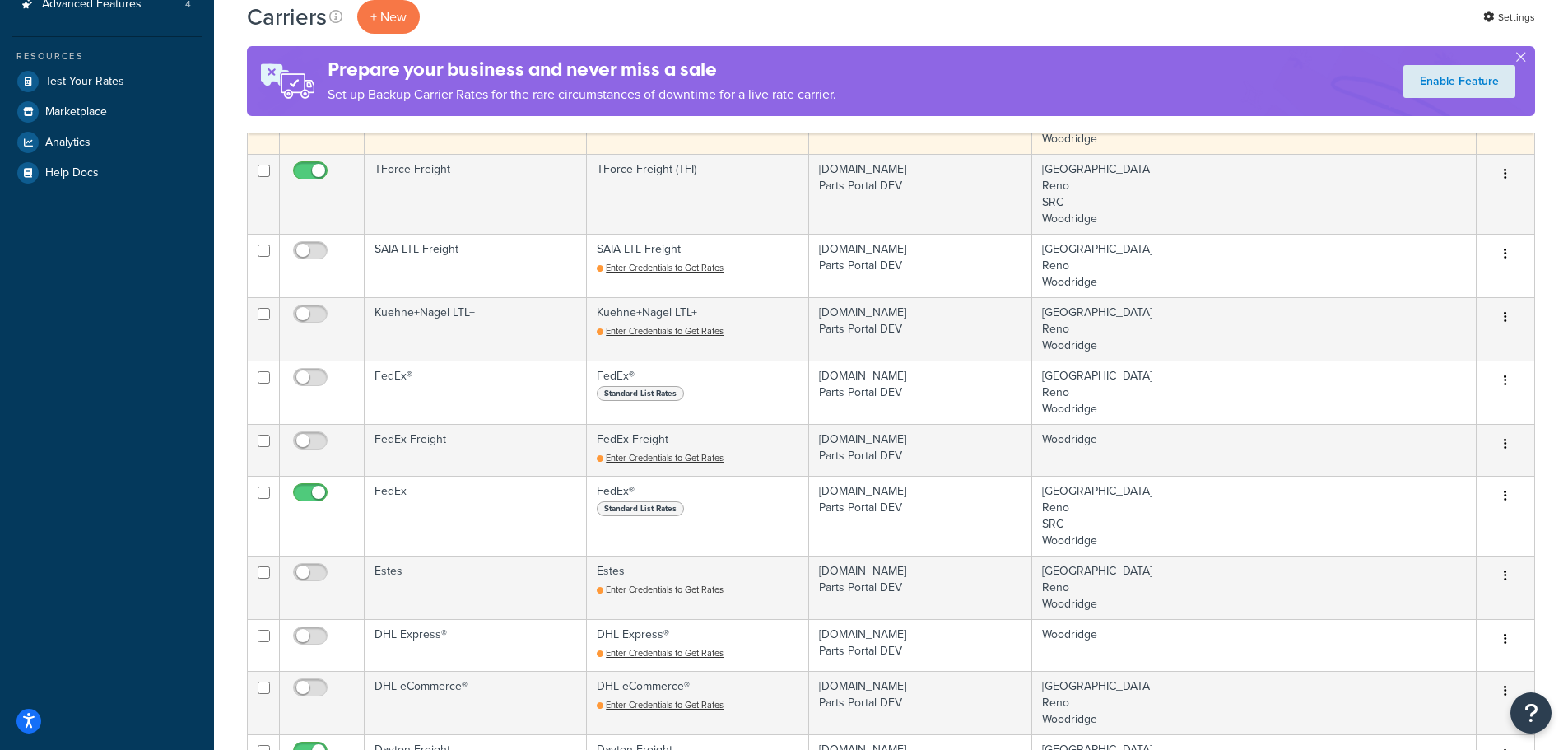
scroll to position [330, 0]
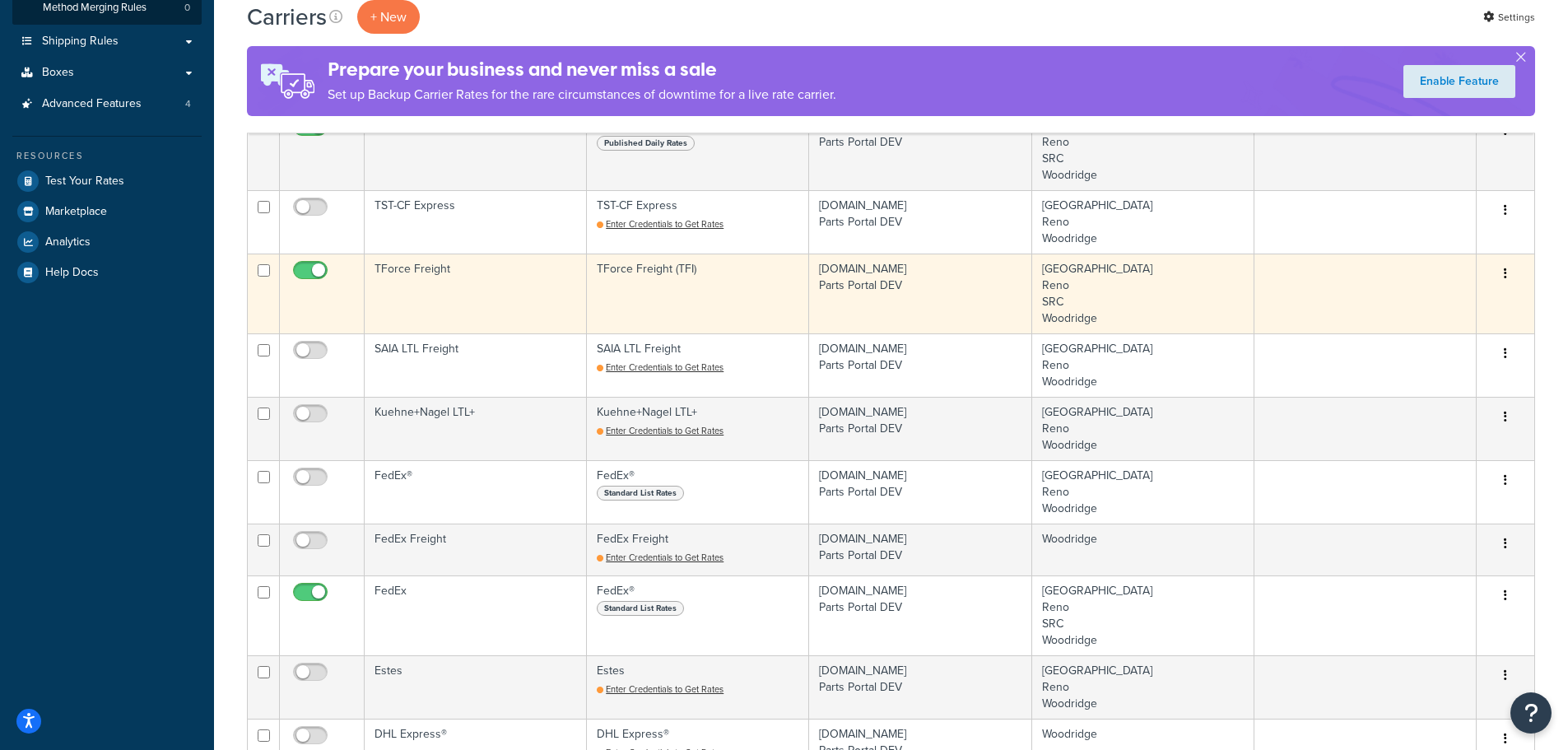
click at [1513, 267] on button "button" at bounding box center [1505, 273] width 23 height 26
click at [1415, 309] on link "Edit" at bounding box center [1438, 306] width 130 height 34
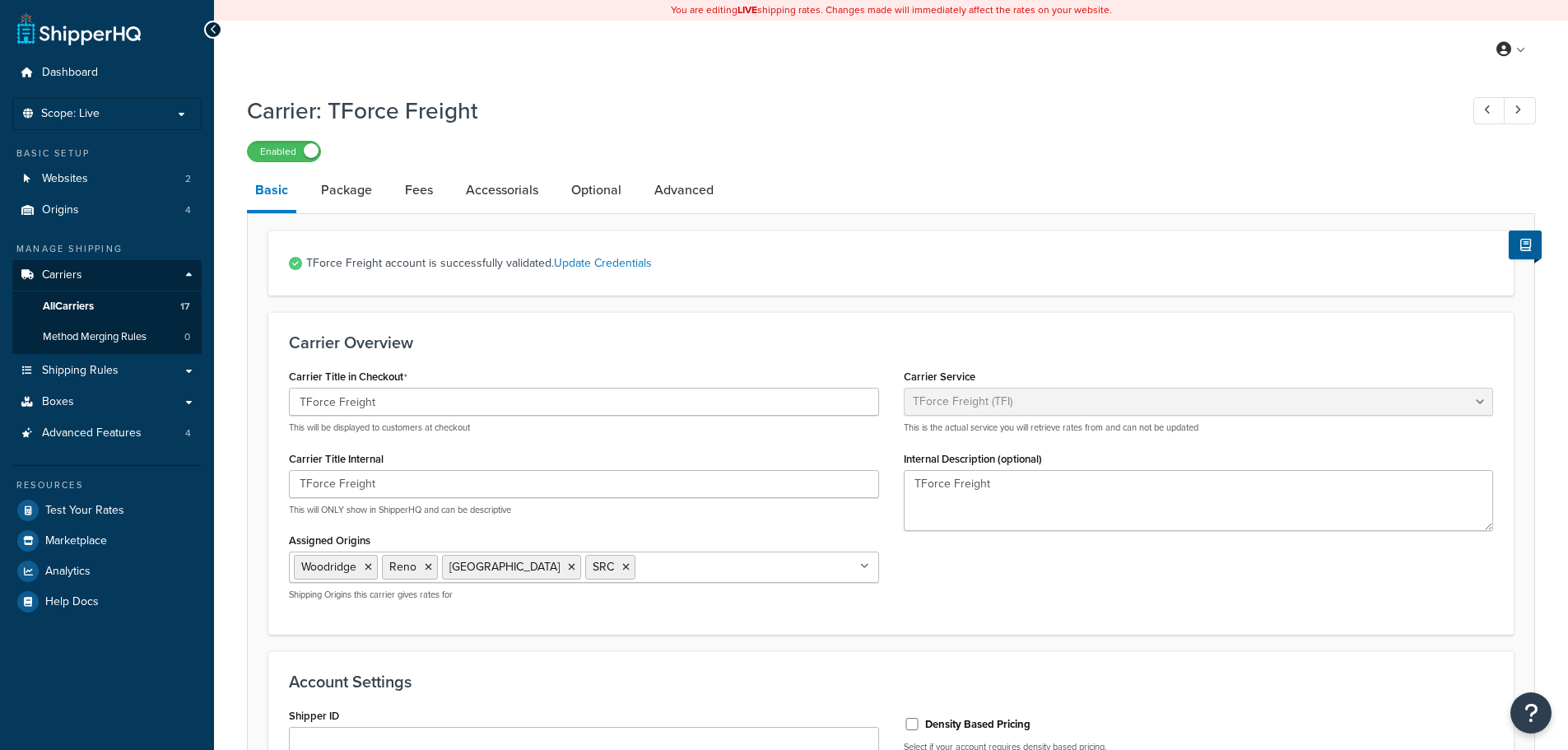
select select "upsFreight"
click at [419, 191] on link "Fees" at bounding box center [419, 191] width 44 height 40
select select "AFTER"
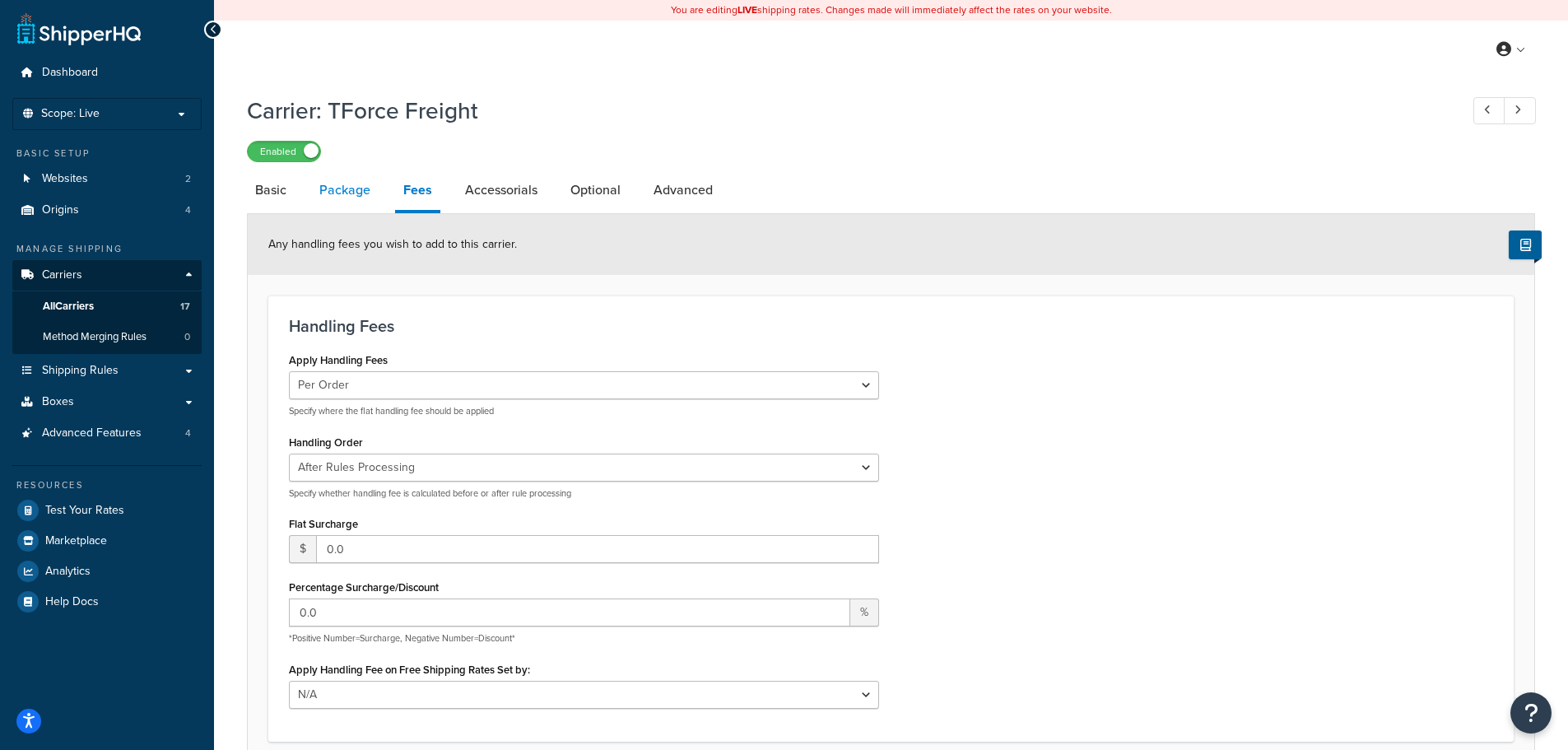
click at [348, 188] on link "Package" at bounding box center [345, 191] width 67 height 40
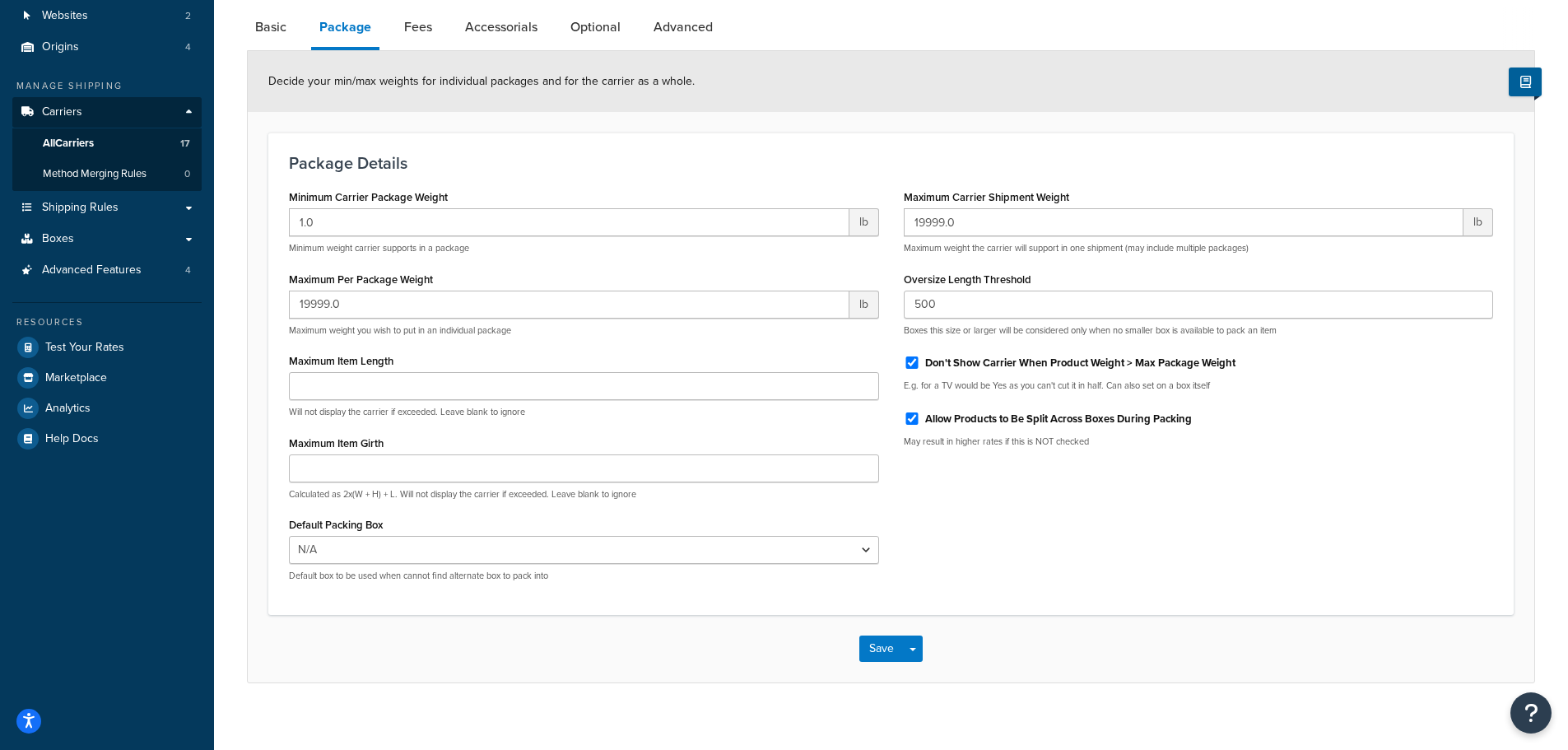
scroll to position [164, 0]
click at [407, 25] on link "Fees" at bounding box center [418, 25] width 44 height 40
select select "AFTER"
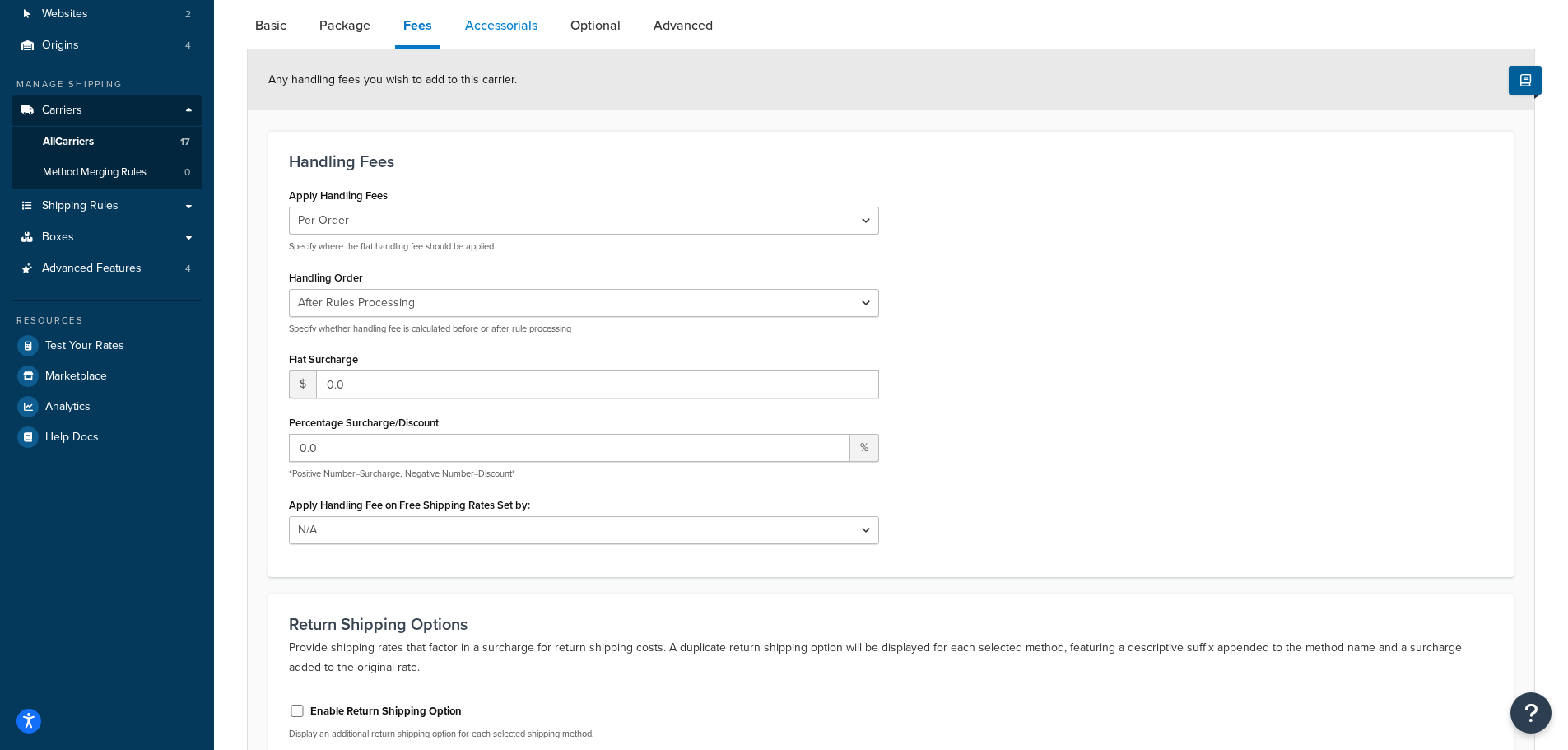
click at [517, 32] on link "Accessorials" at bounding box center [501, 25] width 89 height 40
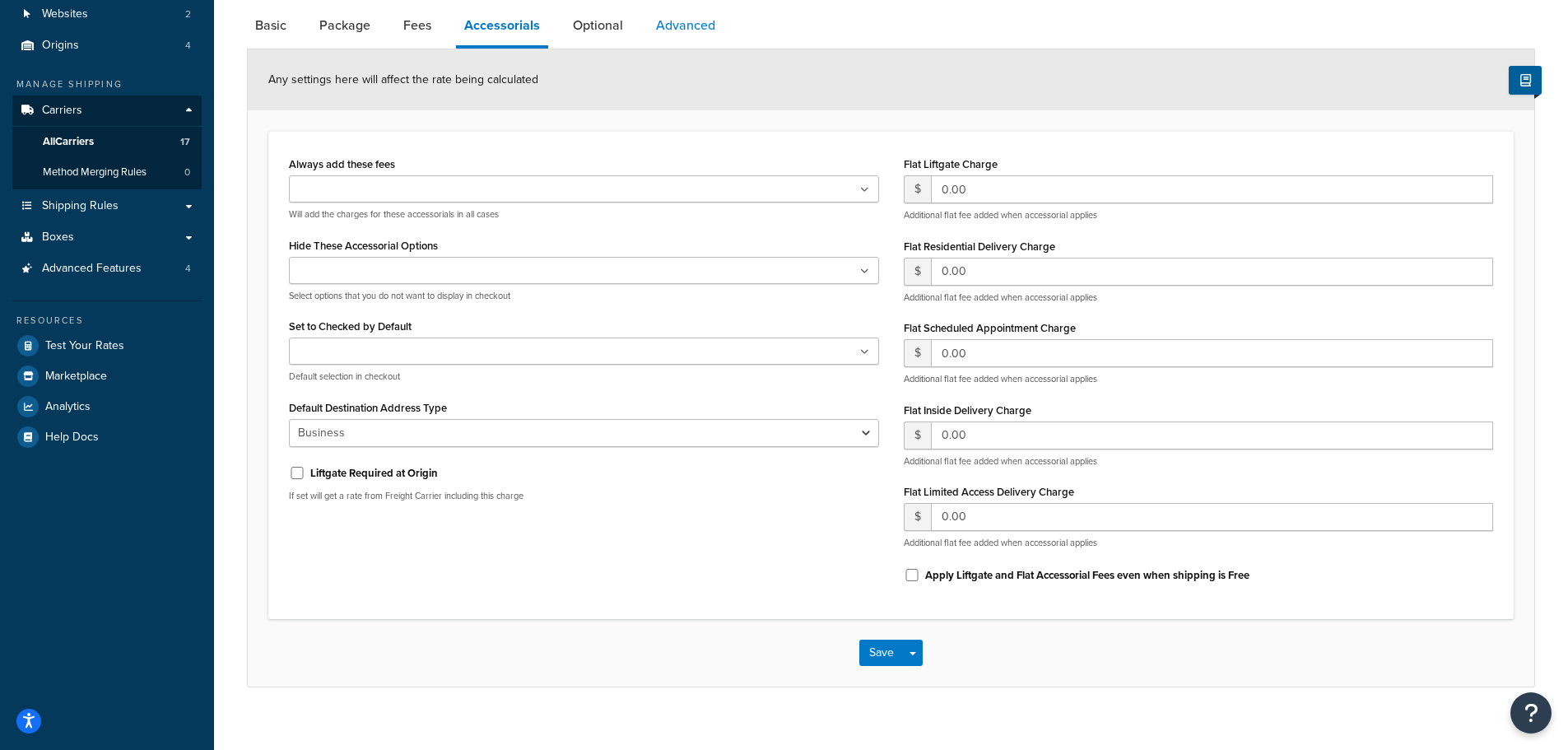
click at [673, 33] on link "Advanced" at bounding box center [685, 25] width 75 height 40
select select "false"
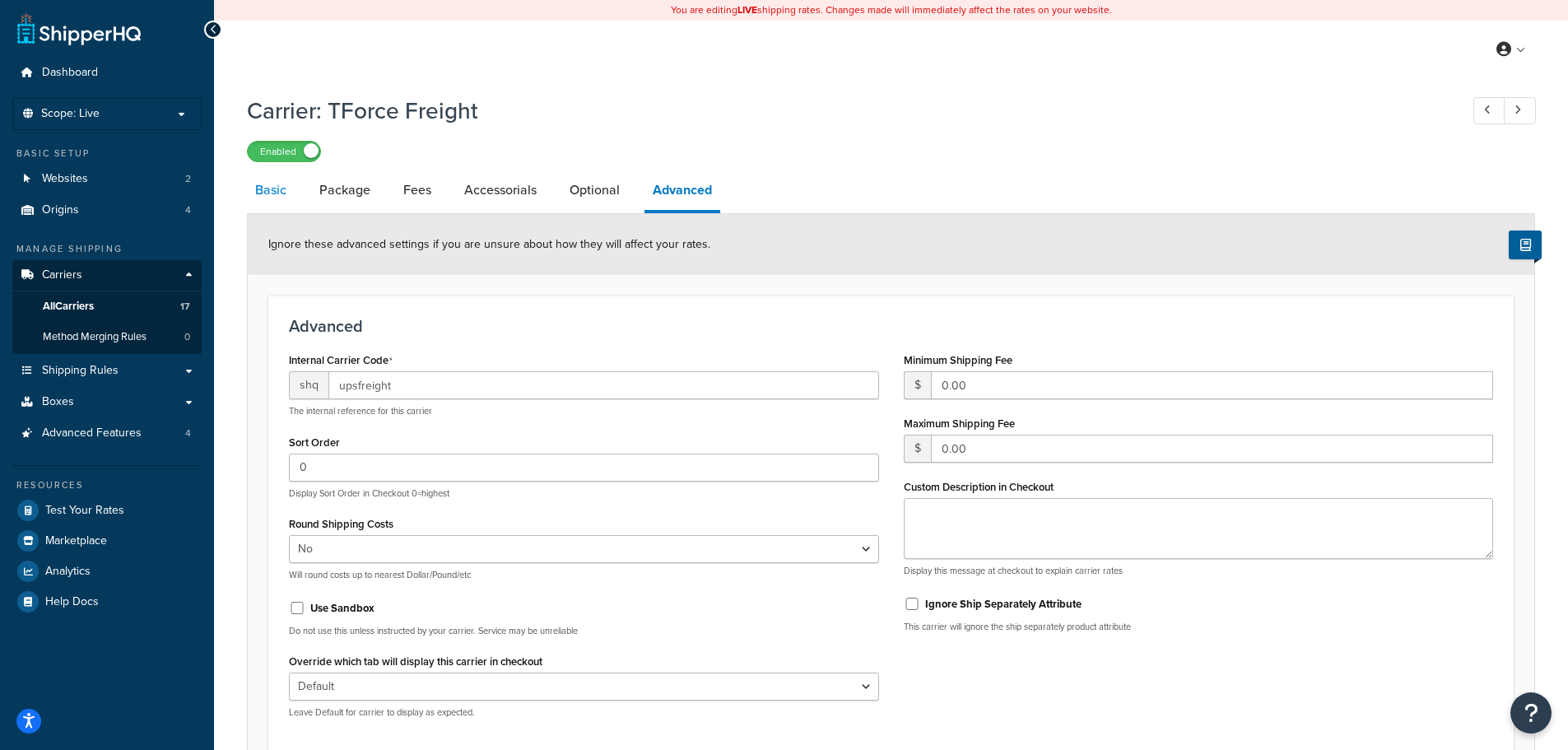
click at [254, 198] on link "Basic" at bounding box center [271, 191] width 48 height 40
select select "upsFreight"
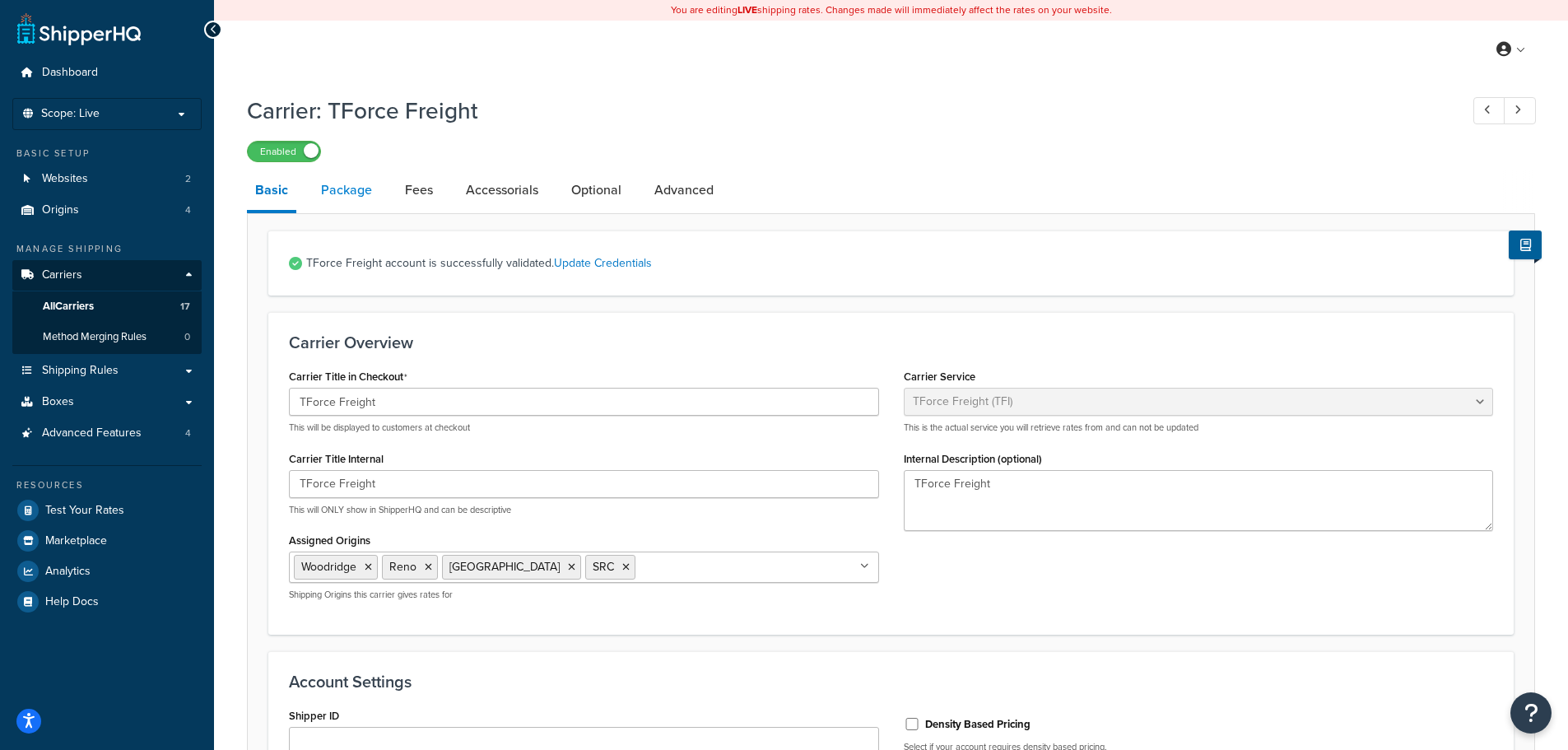
click at [353, 204] on link "Package" at bounding box center [347, 191] width 67 height 40
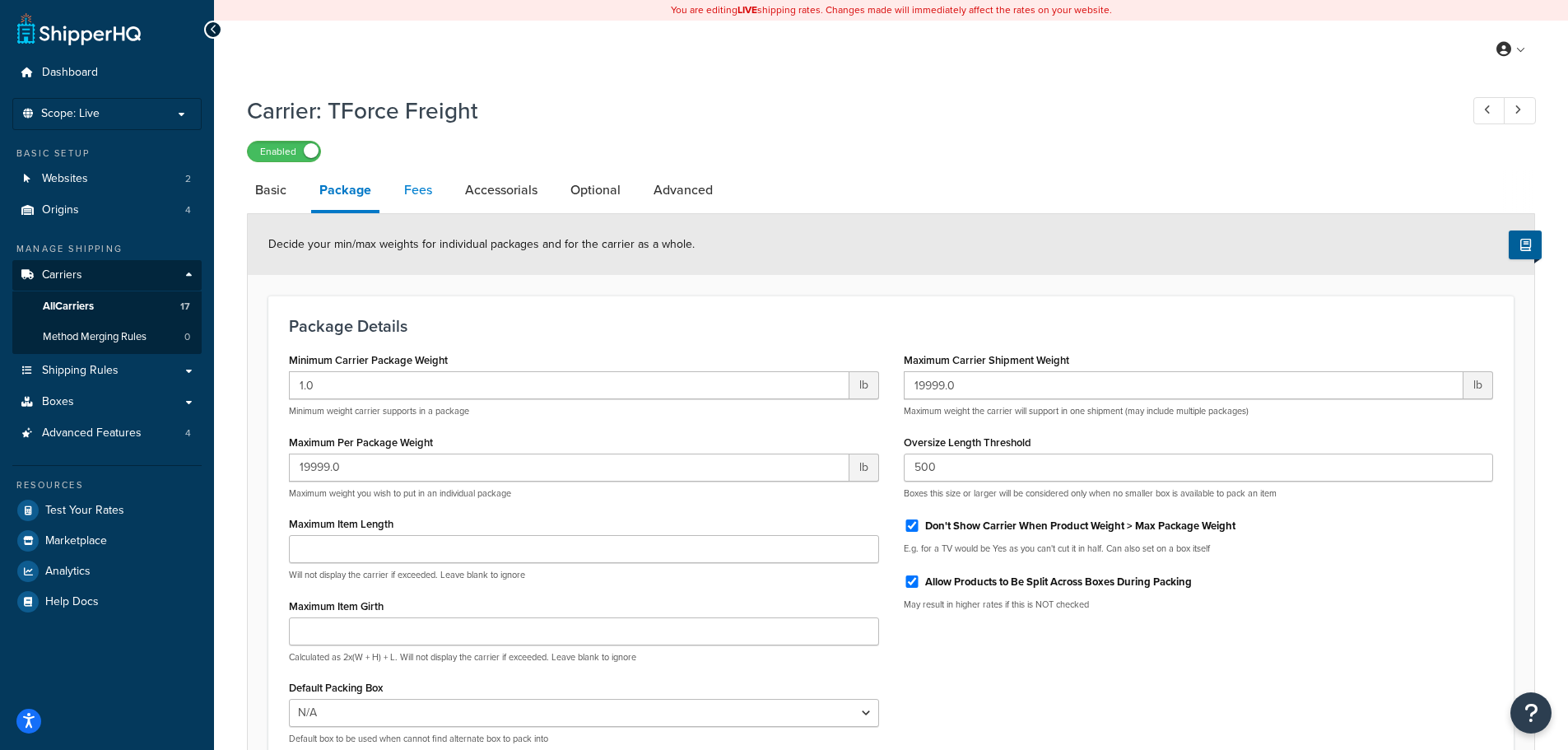
click at [423, 192] on link "Fees" at bounding box center [418, 191] width 44 height 40
select select "AFTER"
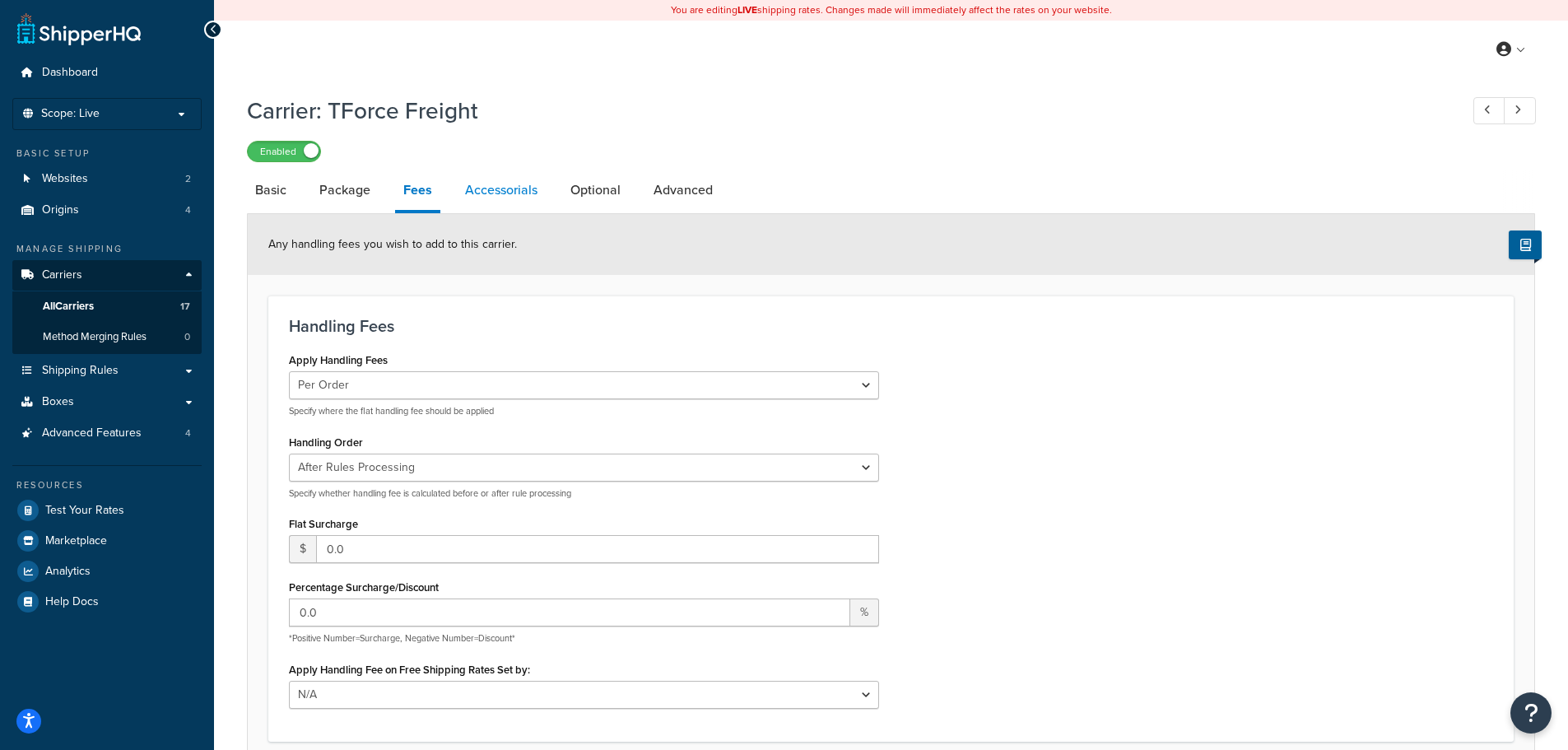
click at [486, 181] on link "Accessorials" at bounding box center [501, 191] width 89 height 40
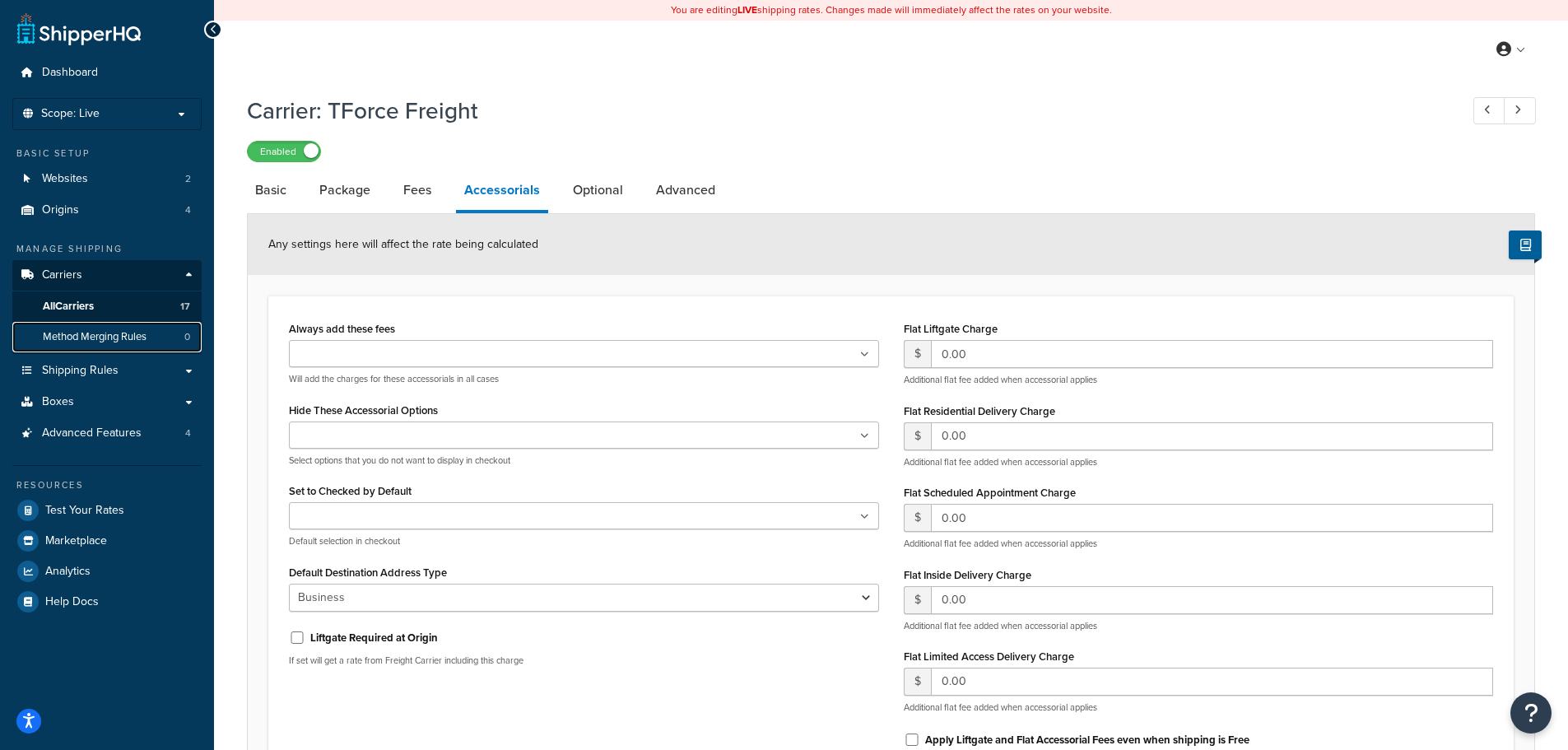
click at [79, 340] on span "Method Merging Rules" at bounding box center [94, 337] width 104 height 14
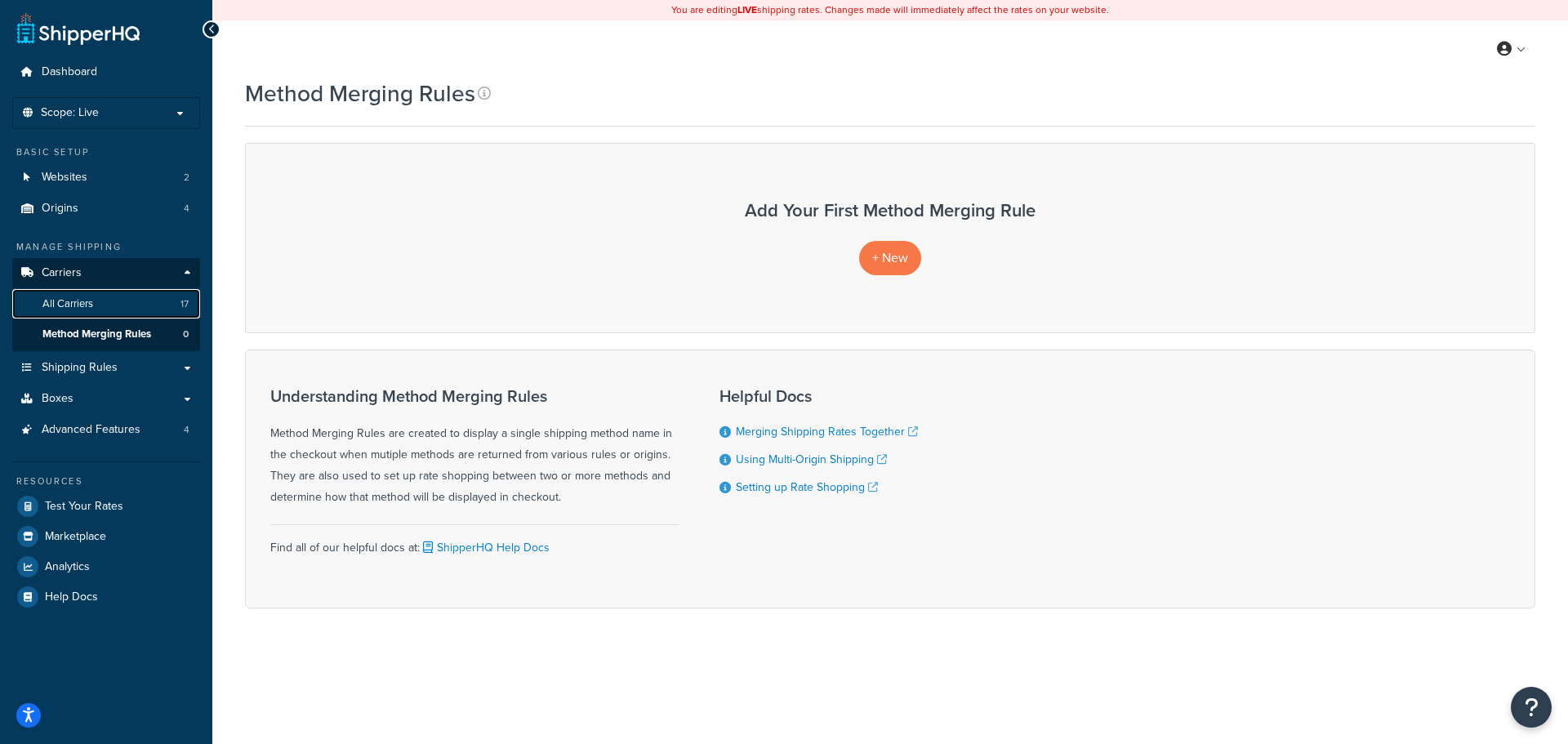
click at [86, 306] on span "All Carriers" at bounding box center [68, 304] width 50 height 14
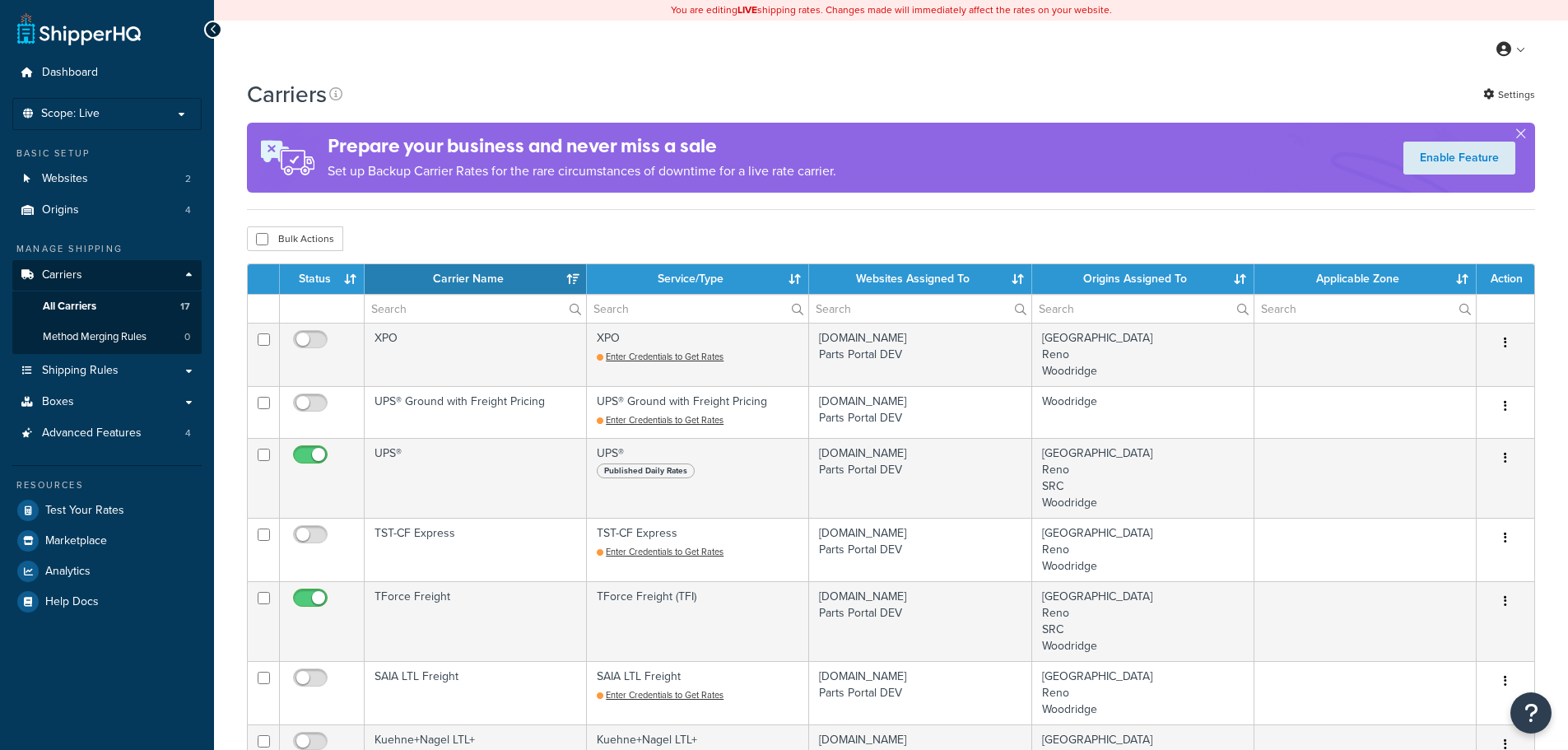
select select "15"
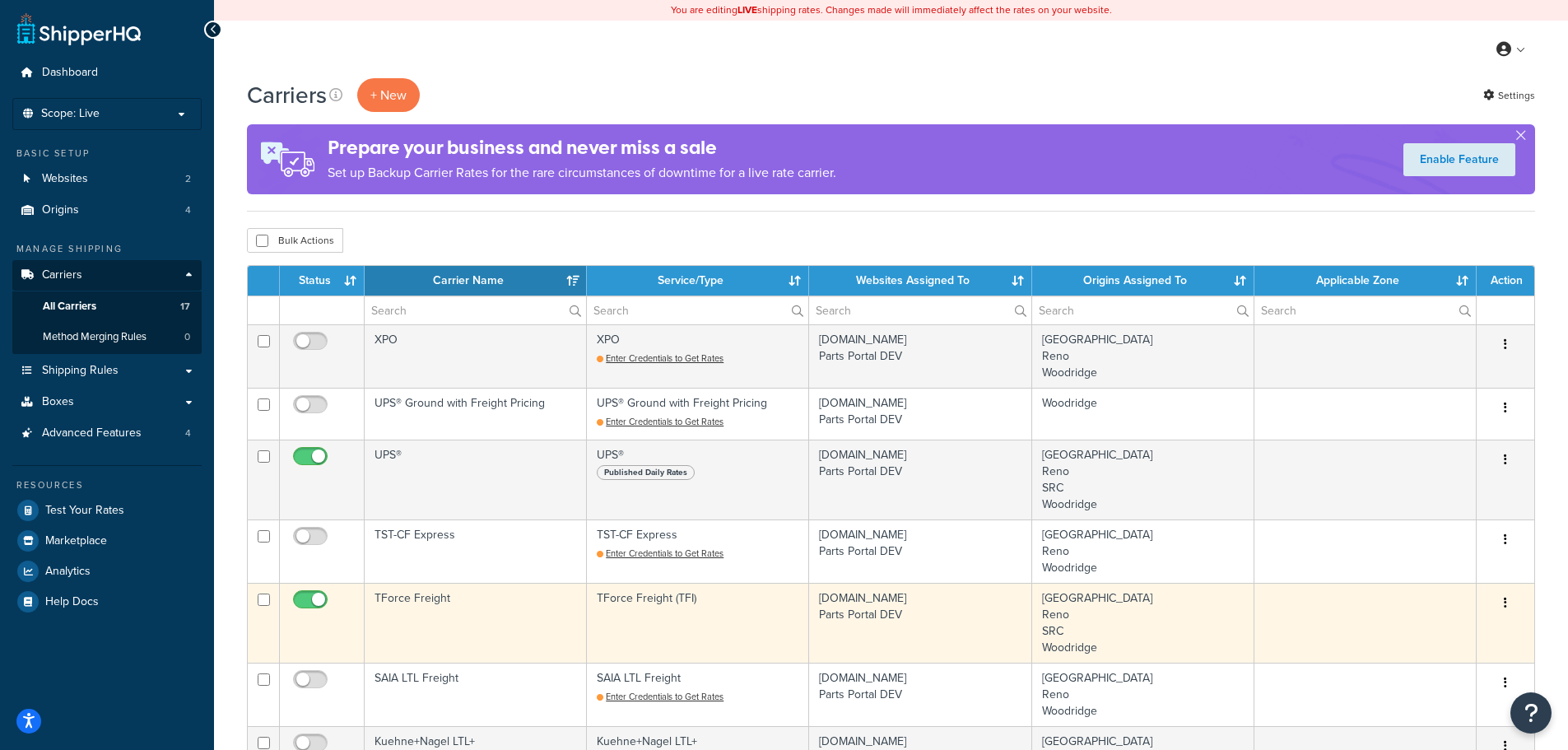
click at [1505, 605] on icon "button" at bounding box center [1506, 602] width 4 height 12
click at [1445, 629] on link "Edit" at bounding box center [1438, 636] width 130 height 34
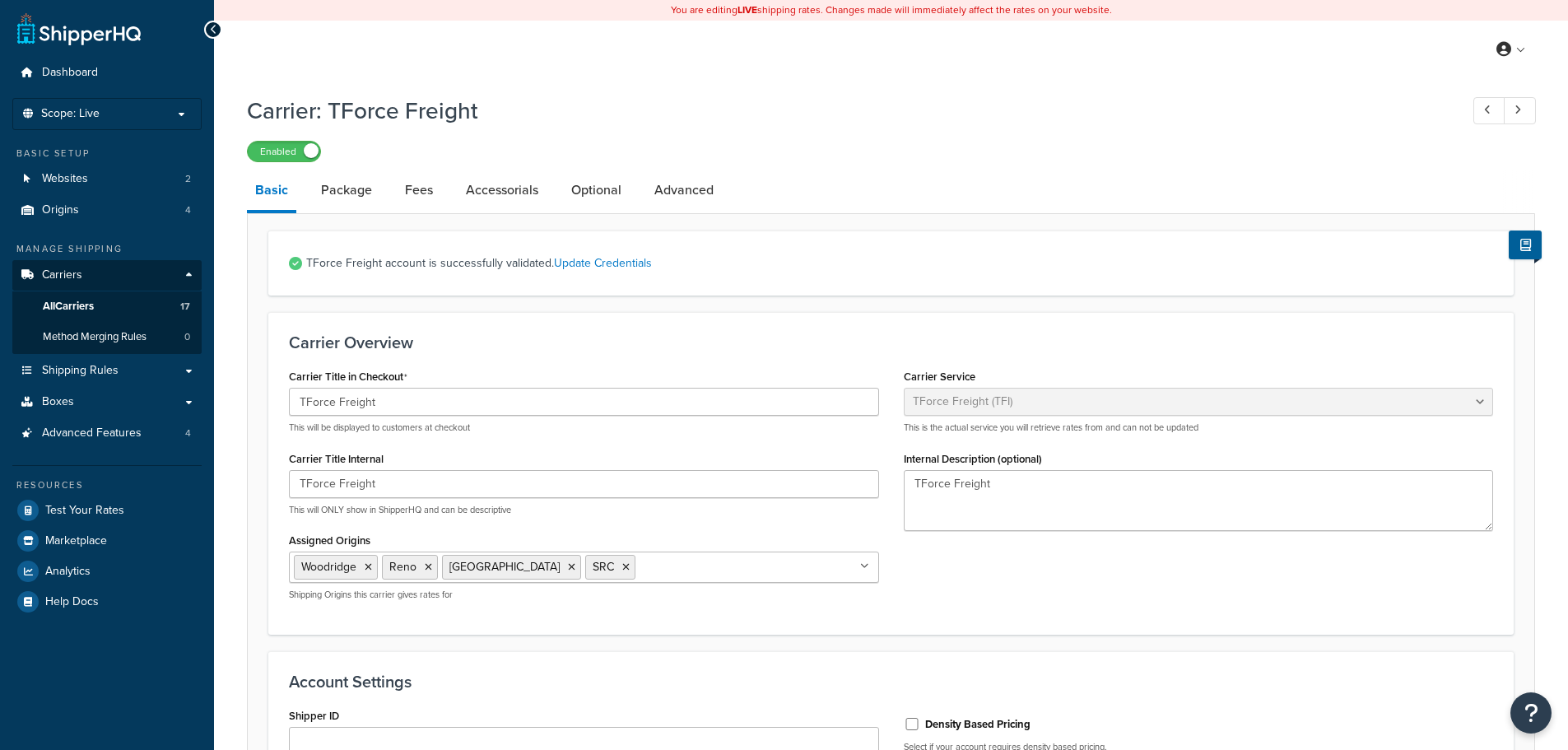
select select "upsFreight"
click at [676, 201] on link "Advanced" at bounding box center [684, 191] width 75 height 40
select select "false"
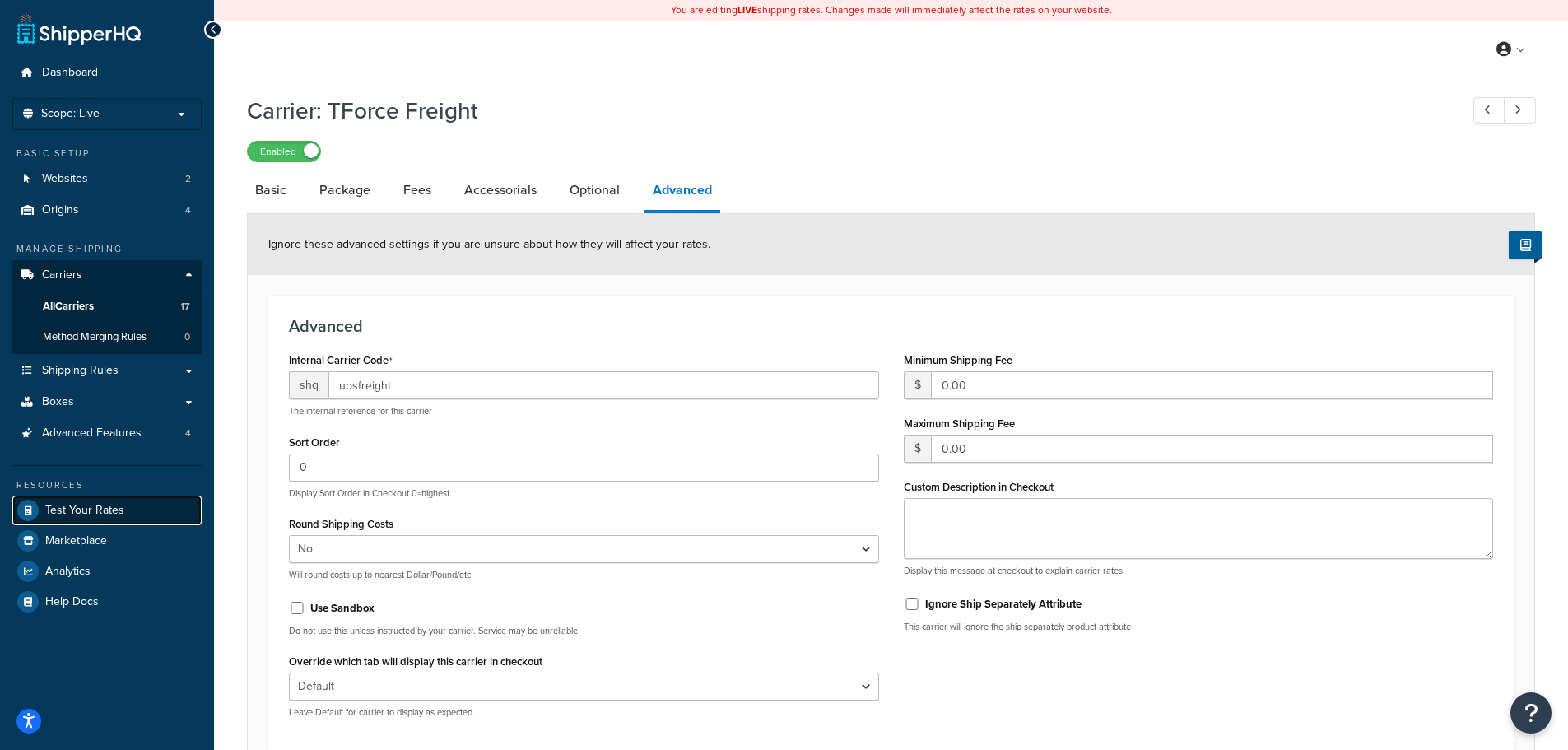
click at [62, 512] on span "Test Your Rates" at bounding box center [84, 510] width 79 height 14
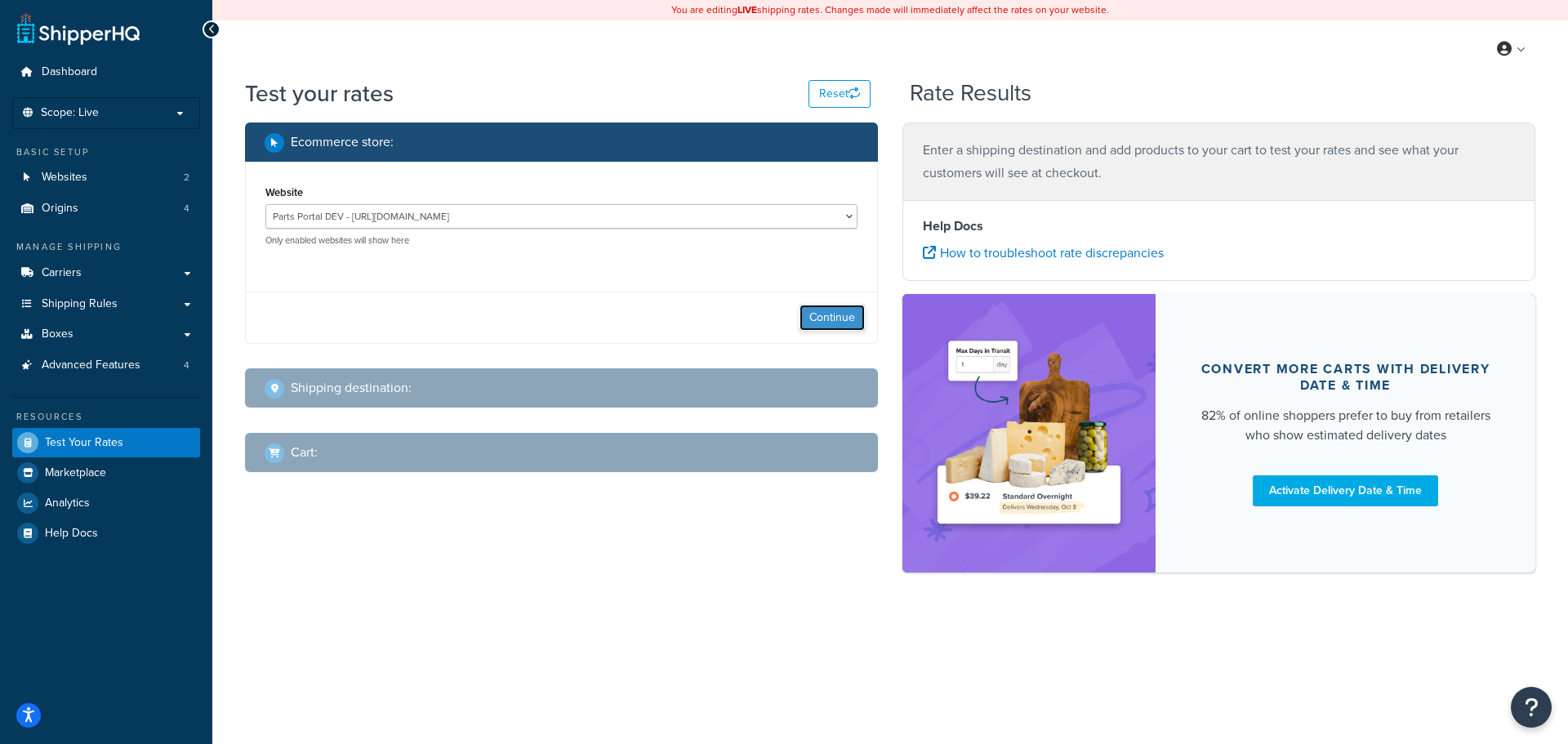
click at [809, 325] on button "Continue" at bounding box center [832, 317] width 66 height 26
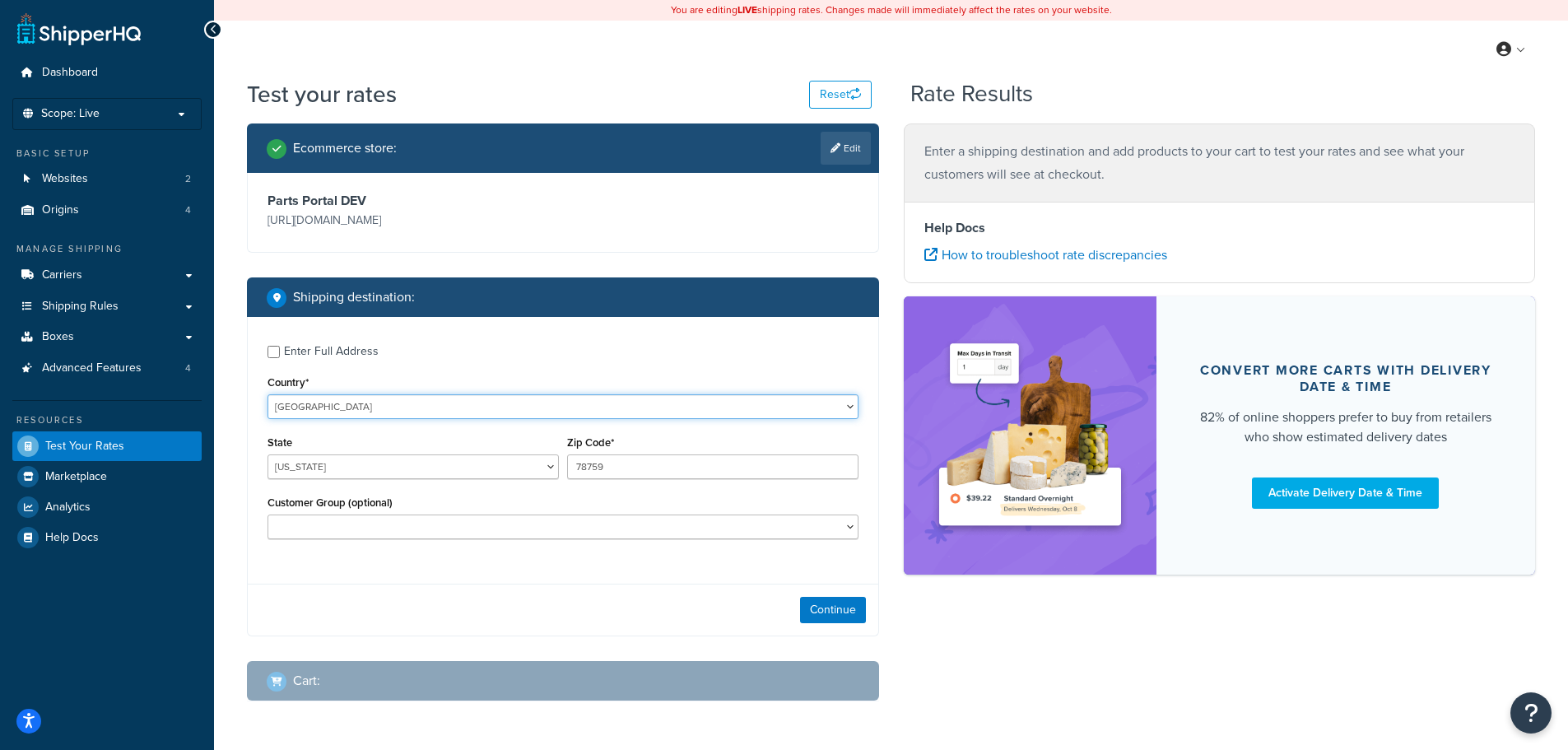
click at [331, 419] on select "[GEOGRAPHIC_DATA] [GEOGRAPHIC_DATA] [GEOGRAPHIC_DATA] [GEOGRAPHIC_DATA] [GEOGRA…" at bounding box center [563, 406] width 591 height 25
click at [268, 418] on select "[GEOGRAPHIC_DATA] [GEOGRAPHIC_DATA] [GEOGRAPHIC_DATA] [GEOGRAPHIC_DATA] [GEOGRA…" at bounding box center [563, 406] width 591 height 25
click at [296, 479] on select "[US_STATE] [US_STATE] [US_STATE] [US_STATE] [US_STATE] Armed Forces Americas Ar…" at bounding box center [413, 467] width 291 height 25
select select "LA"
click at [268, 478] on select "[US_STATE] [US_STATE] [US_STATE] [US_STATE] [US_STATE] Armed Forces Americas Ar…" at bounding box center [413, 467] width 291 height 25
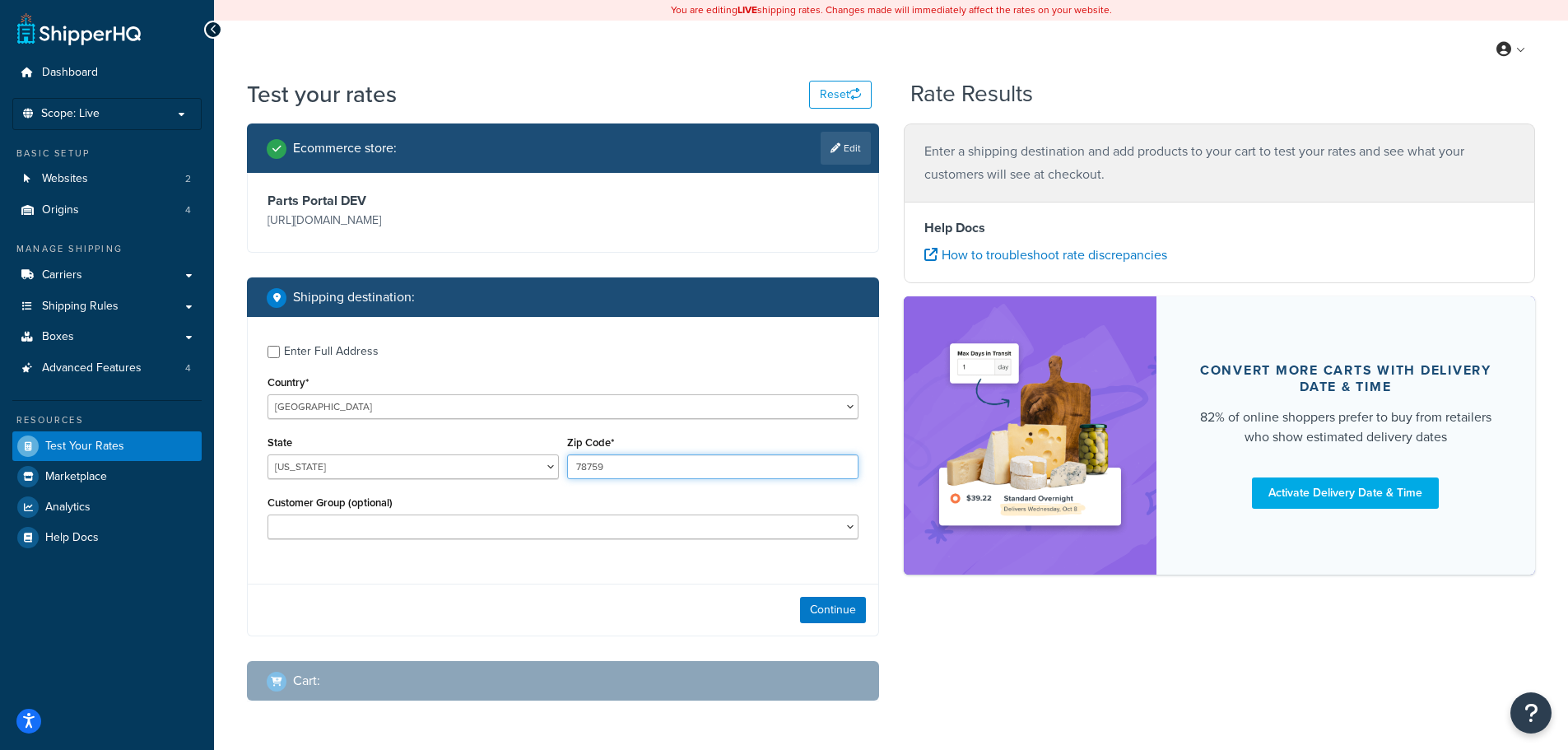
click at [613, 479] on input "78759" at bounding box center [713, 467] width 291 height 25
type input "70583"
click at [825, 623] on button "Continue" at bounding box center [833, 609] width 66 height 26
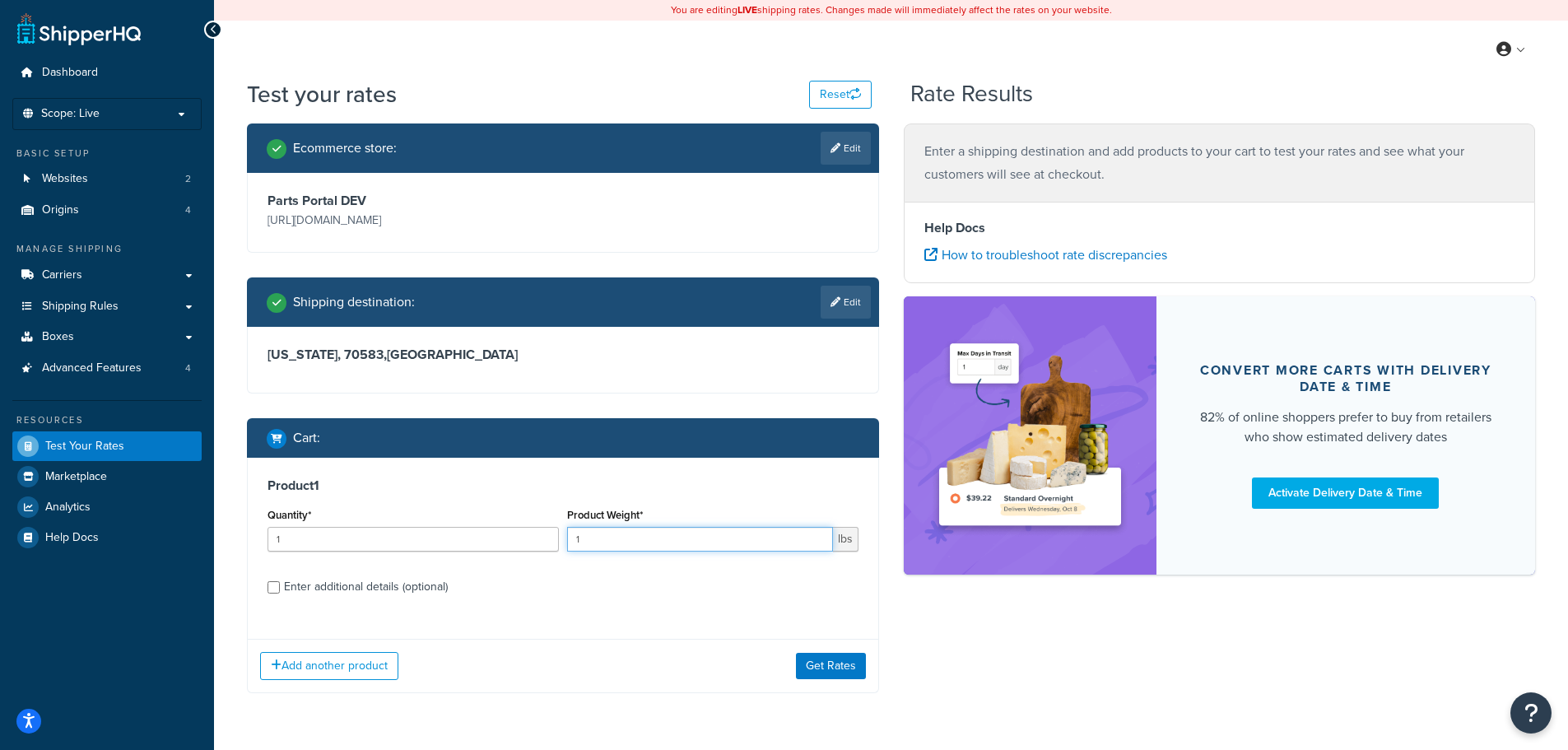
drag, startPoint x: 588, startPoint y: 560, endPoint x: 548, endPoint y: 560, distance: 40.0
click at [548, 560] on div "Quantity* 1 Product Weight* 1 lbs" at bounding box center [563, 534] width 599 height 60
type input "2.1"
click at [835, 679] on button "Get Rates" at bounding box center [831, 666] width 70 height 26
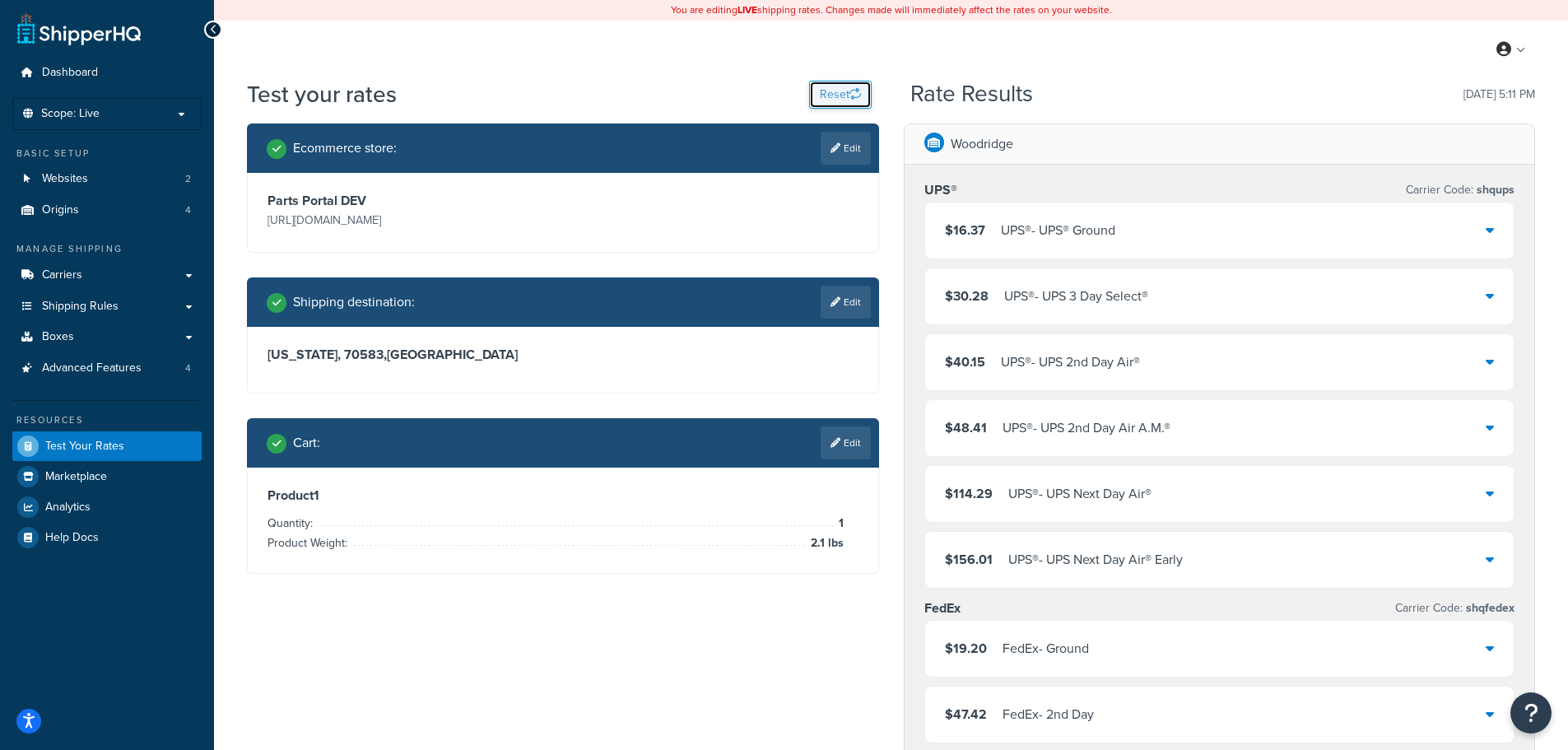
click at [825, 97] on button "Reset" at bounding box center [840, 94] width 63 height 28
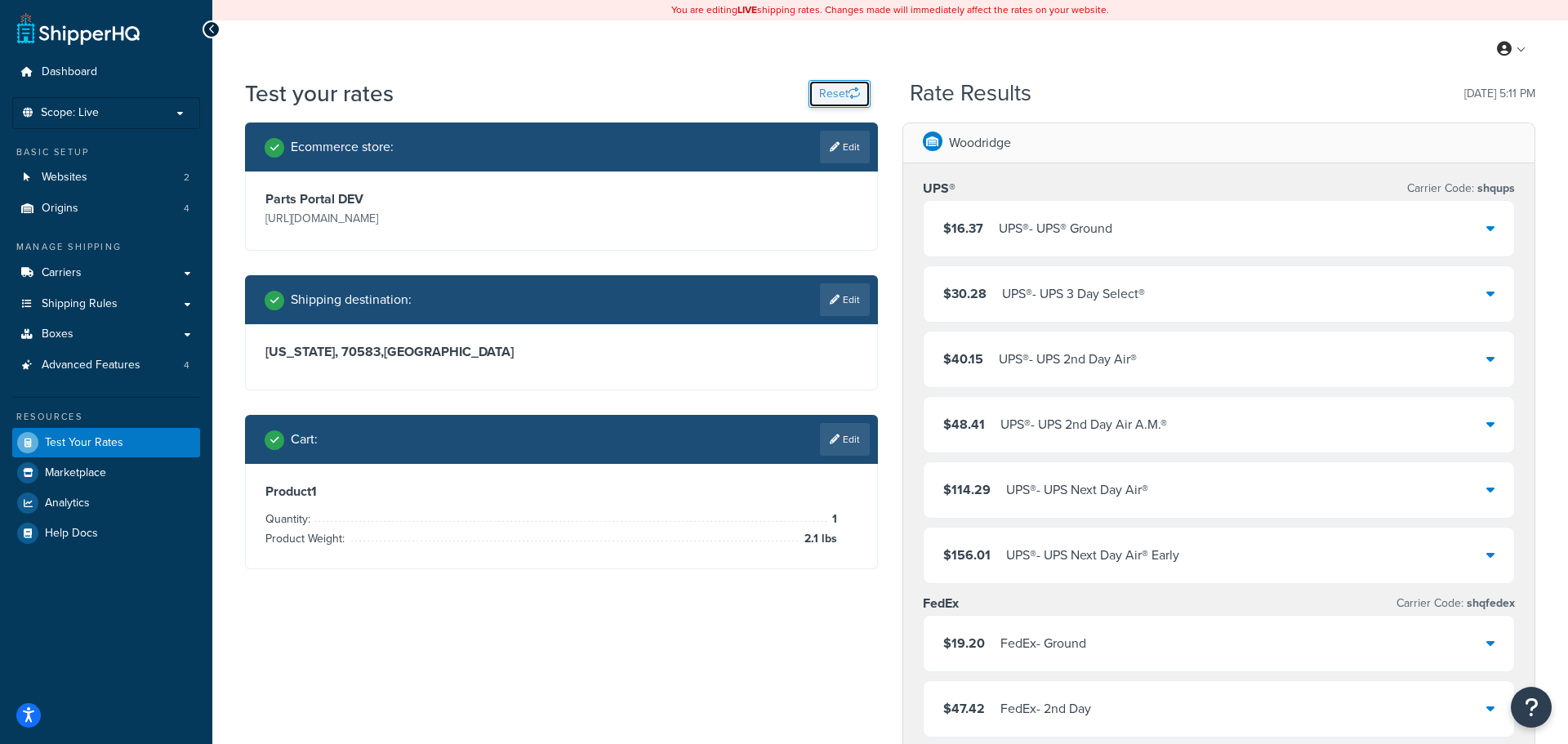
select select "[GEOGRAPHIC_DATA]"
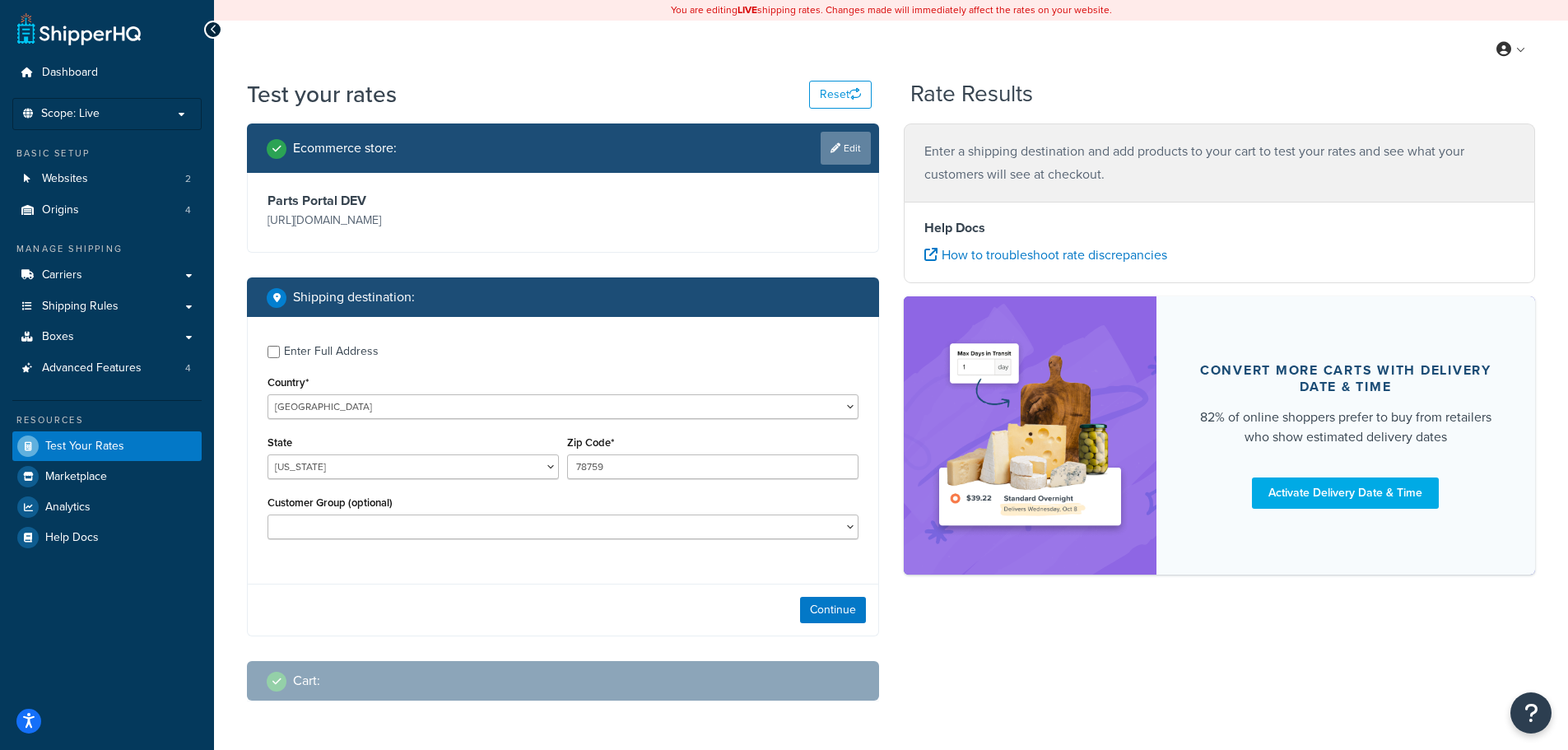
click at [857, 145] on link "Edit" at bounding box center [845, 148] width 50 height 33
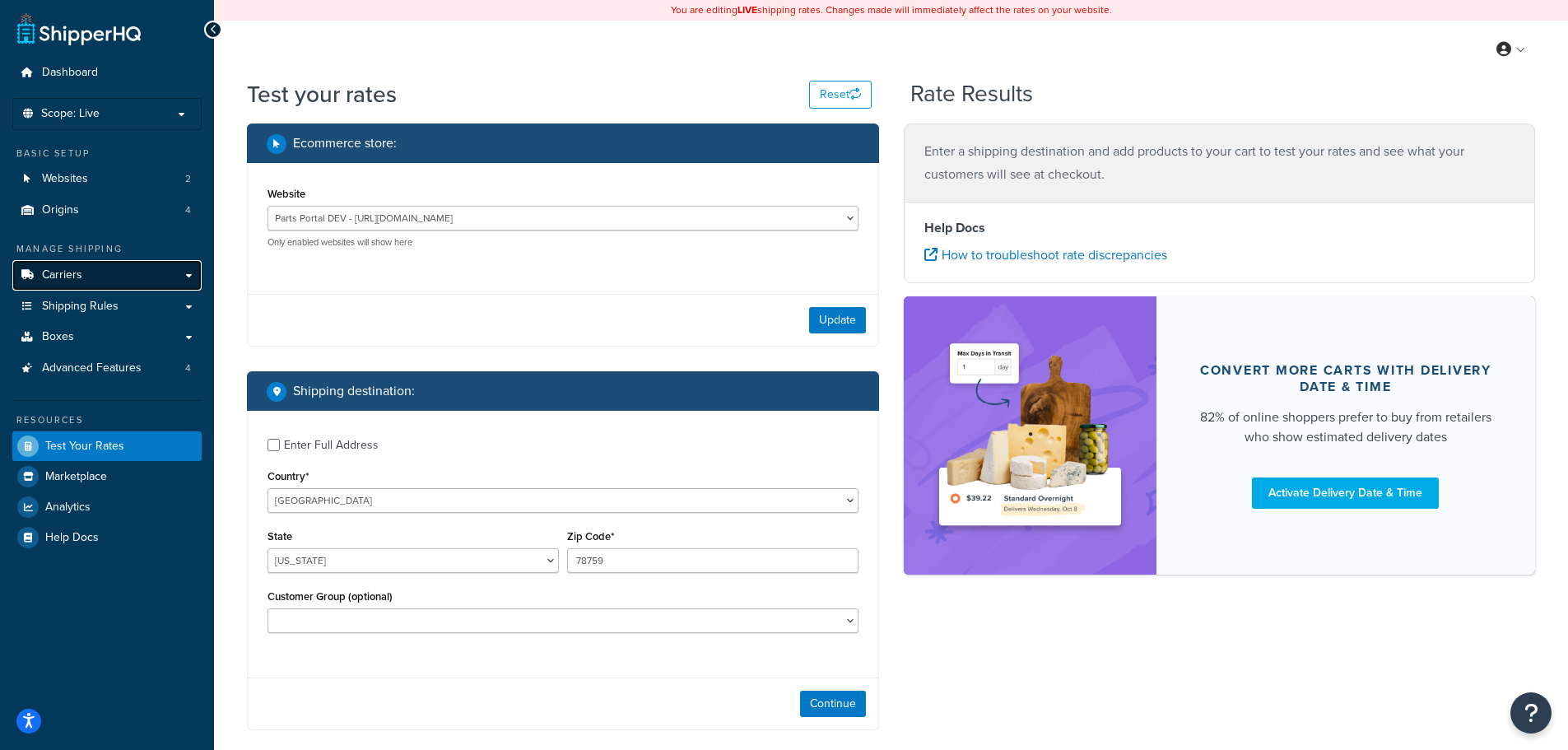
click at [55, 276] on span "Carriers" at bounding box center [62, 275] width 40 height 14
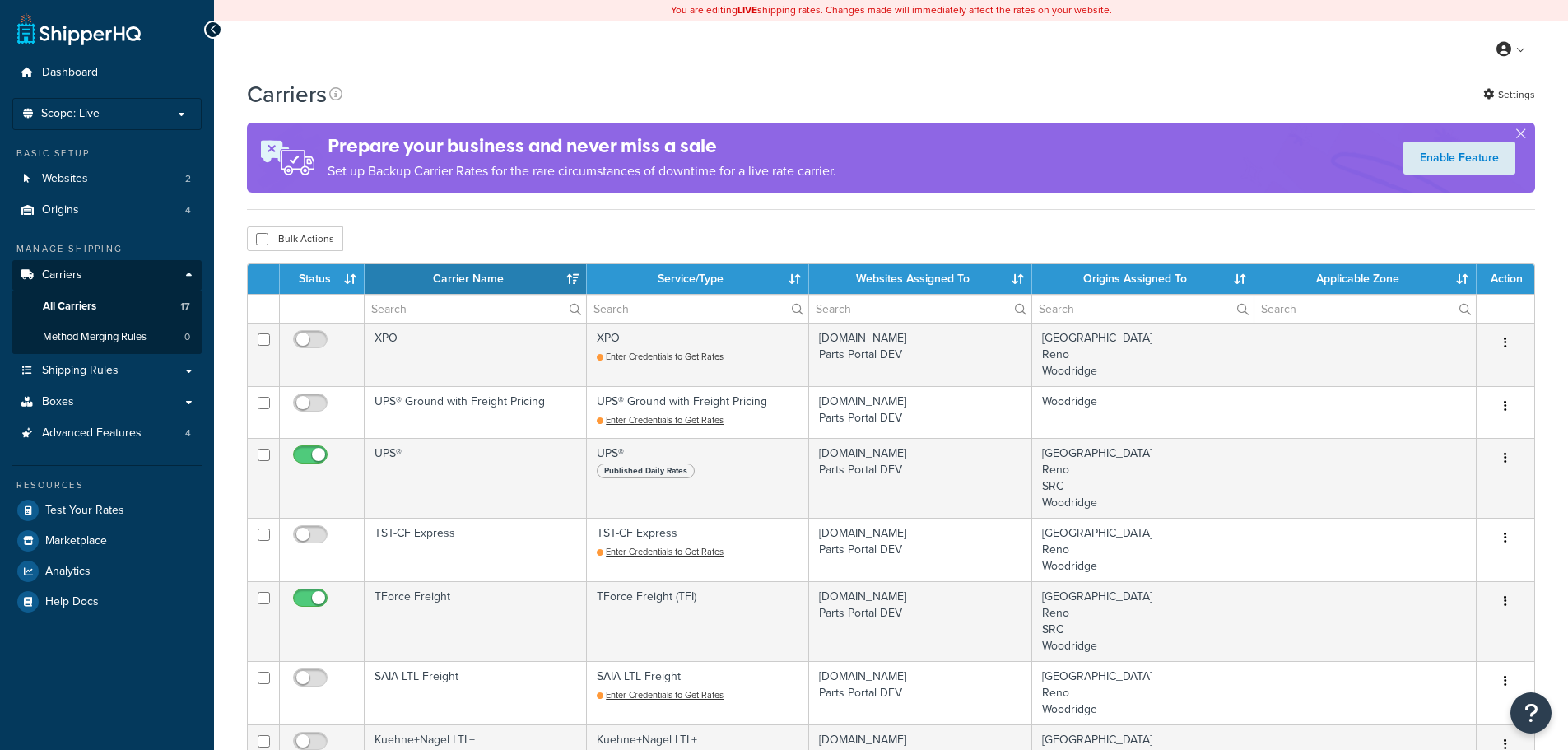
select select "15"
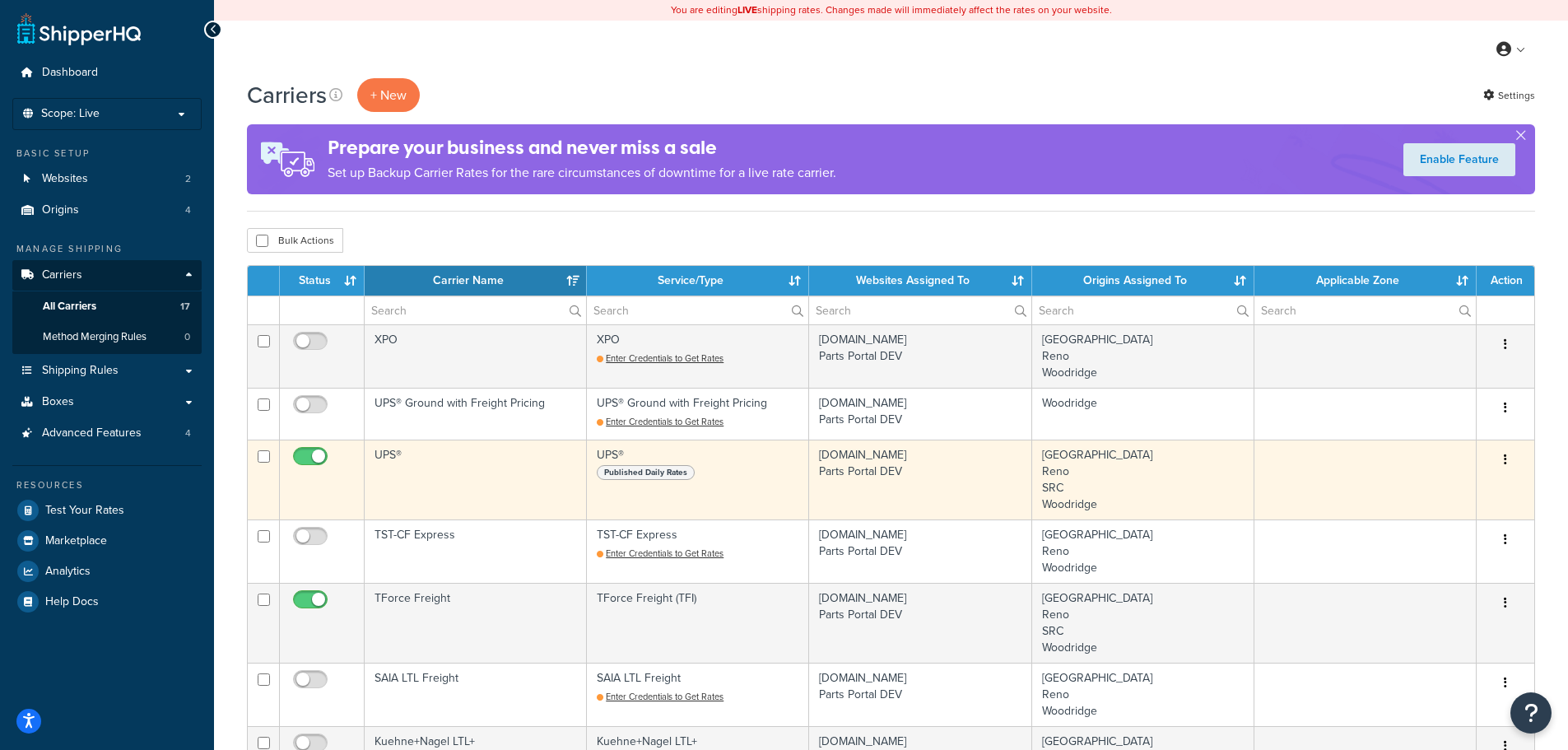
click at [452, 485] on td "UPS®" at bounding box center [476, 479] width 222 height 80
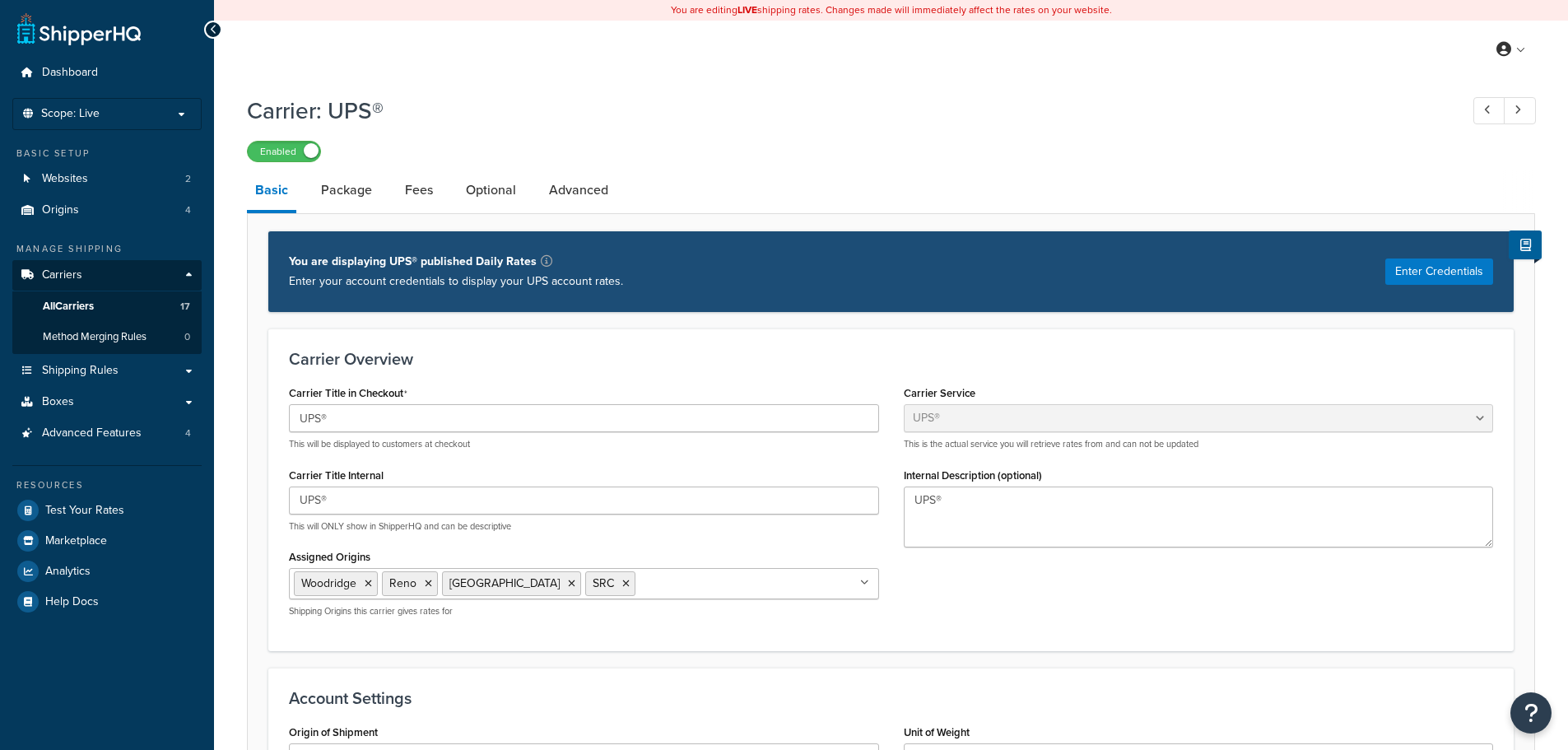
select select "ups"
drag, startPoint x: 0, startPoint y: 0, endPoint x: 73, endPoint y: 508, distance: 513.2
click at [73, 508] on span "Test Your Rates" at bounding box center [84, 510] width 79 height 14
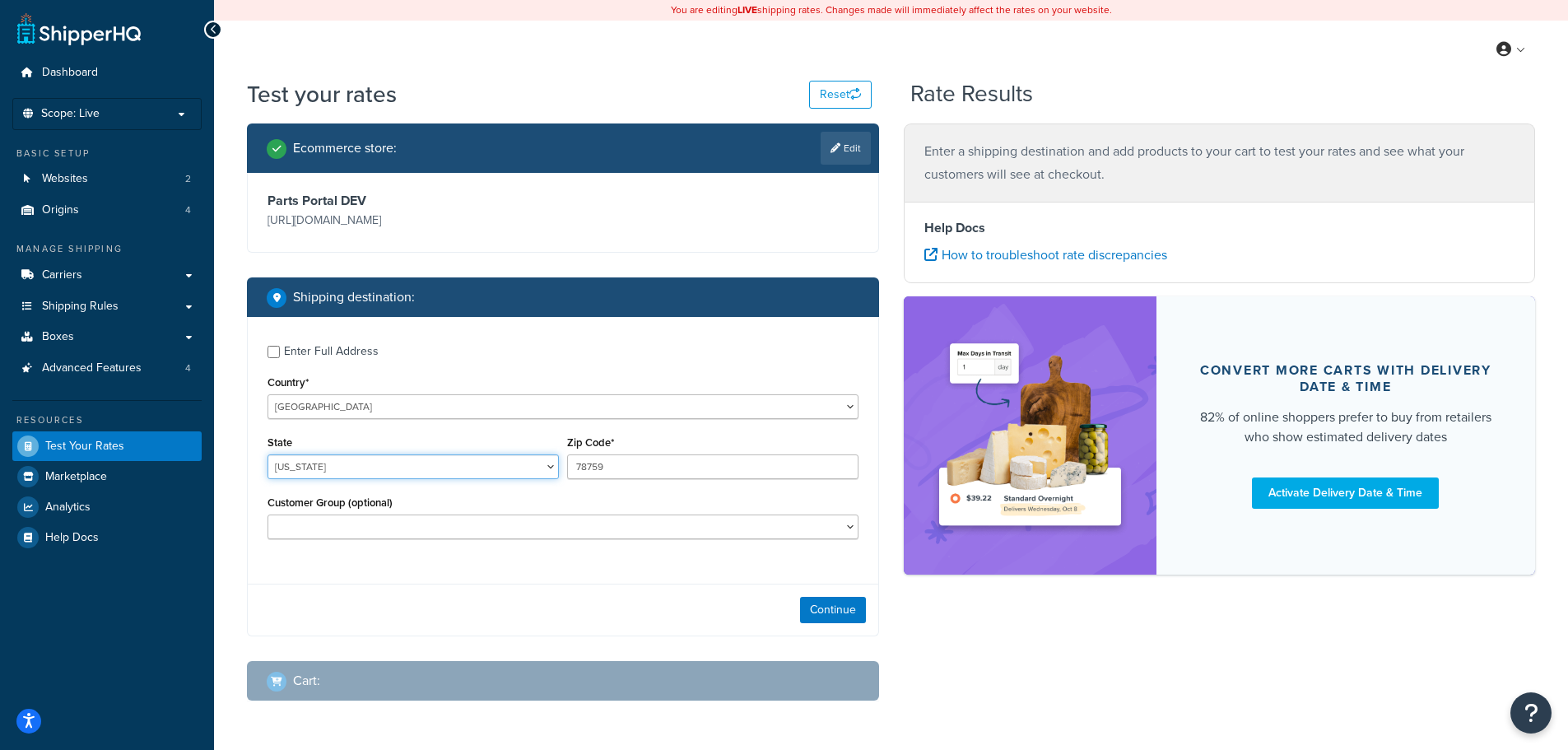
click at [301, 479] on select "[US_STATE] [US_STATE] [US_STATE] [US_STATE] [US_STATE] Armed Forces Americas Ar…" at bounding box center [413, 467] width 291 height 25
select select "LA"
click at [268, 478] on select "[US_STATE] [US_STATE] [US_STATE] [US_STATE] [US_STATE] Armed Forces Americas Ar…" at bounding box center [413, 467] width 291 height 25
click at [610, 479] on input "78759" at bounding box center [713, 467] width 291 height 25
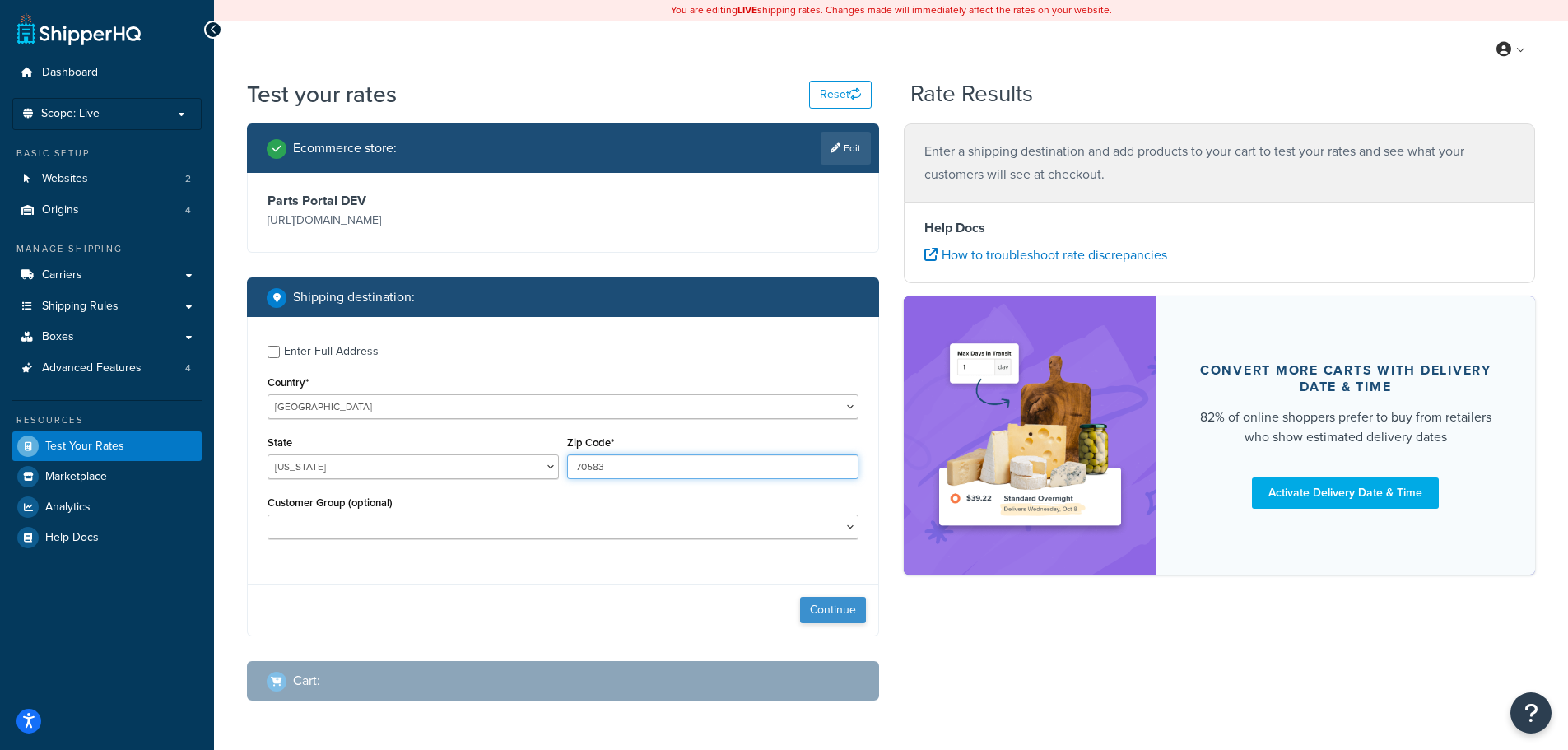
type input "70583"
click at [827, 623] on button "Continue" at bounding box center [833, 609] width 66 height 26
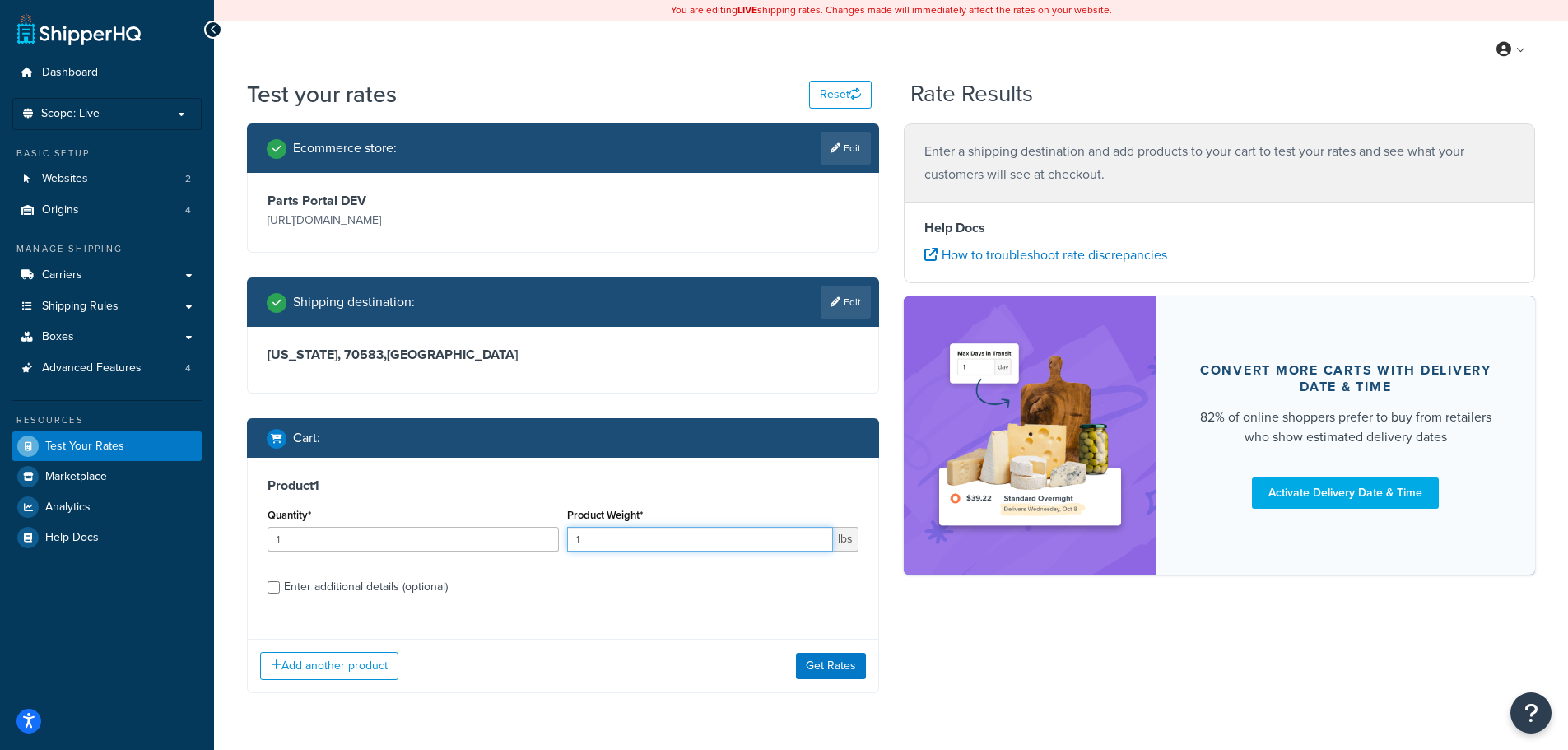
click at [620, 552] on input "1" at bounding box center [700, 538] width 266 height 25
type input "2.1"
click at [808, 679] on button "Get Rates" at bounding box center [831, 666] width 70 height 26
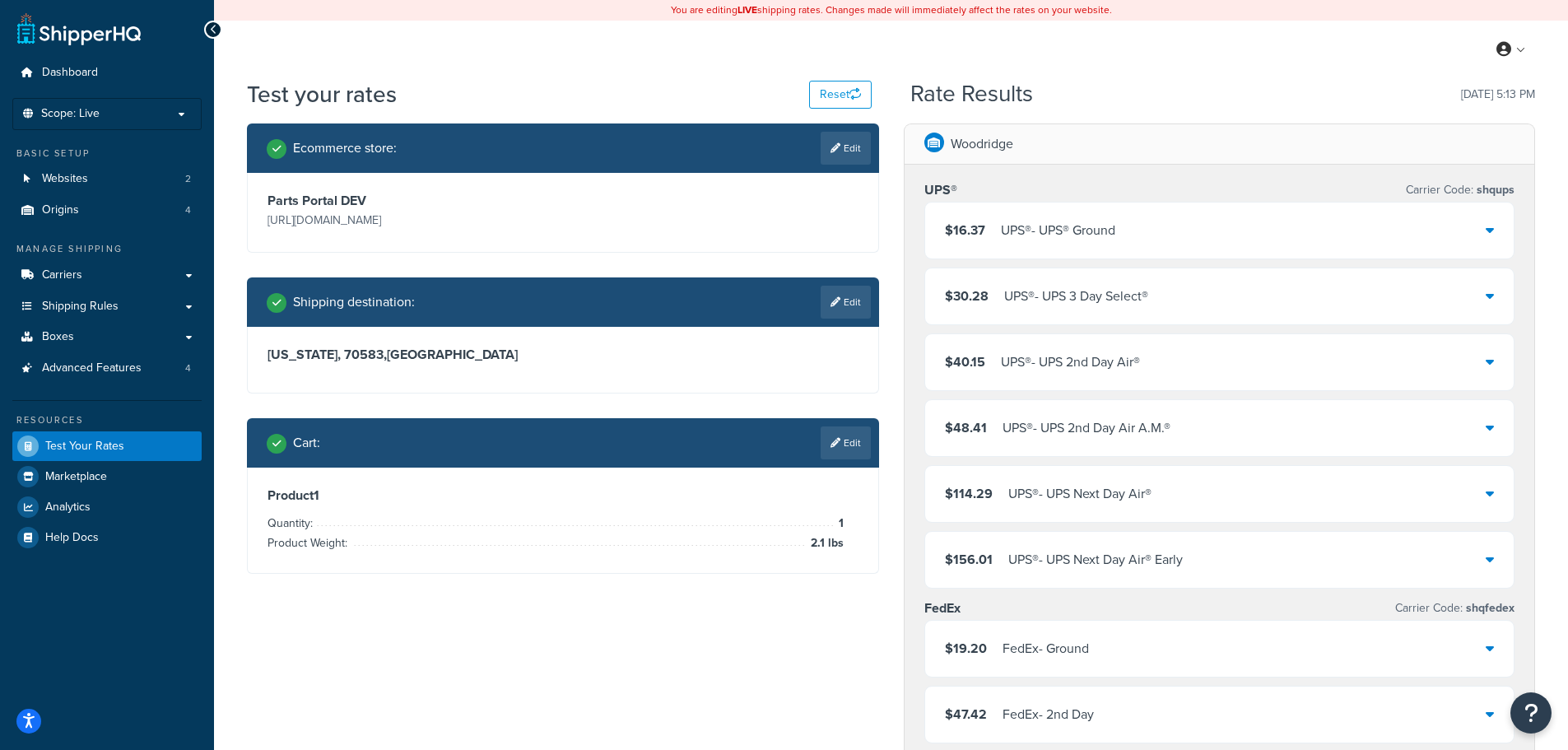
click at [1002, 139] on p "Woodridge" at bounding box center [981, 143] width 63 height 23
click at [84, 282] on link "Carriers" at bounding box center [107, 276] width 190 height 31
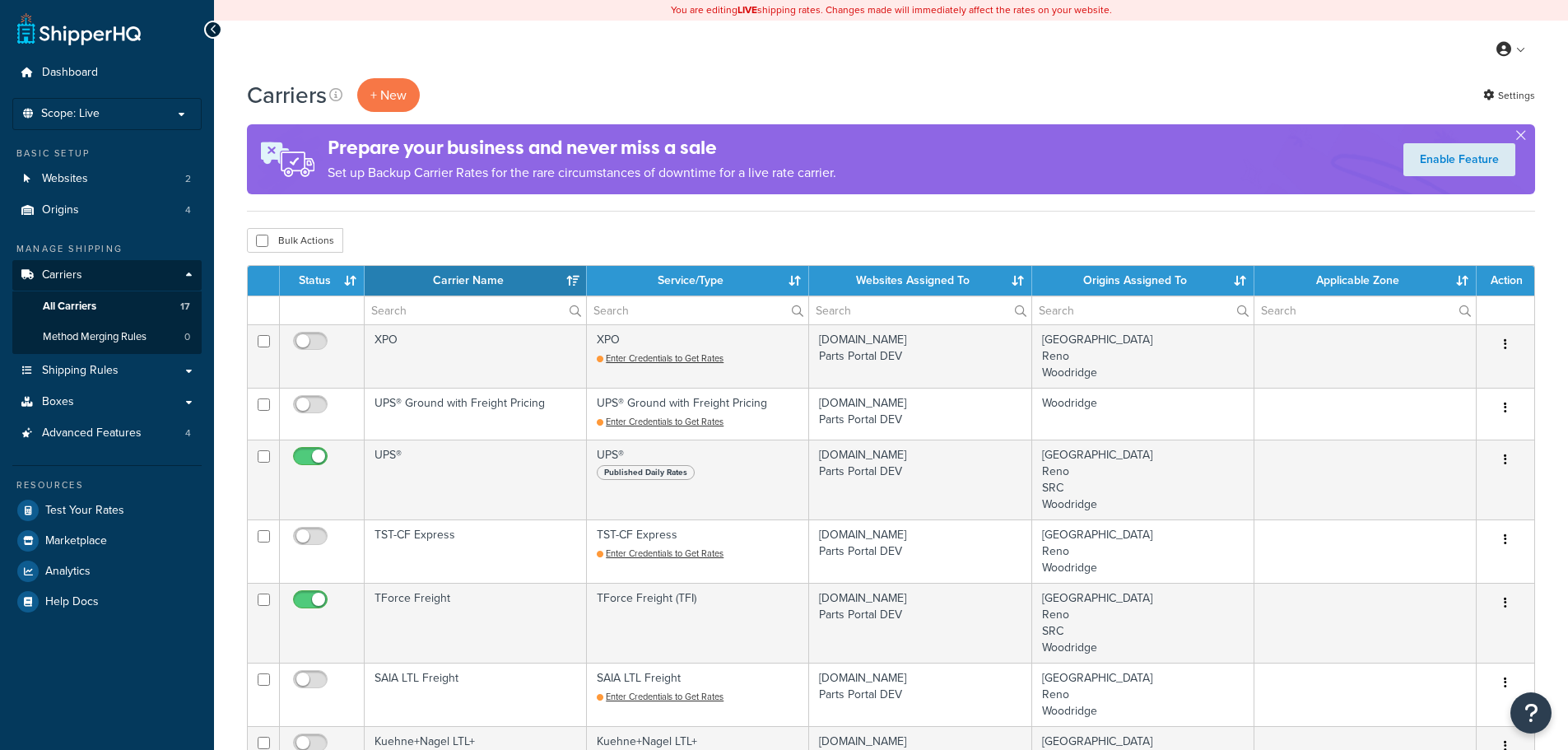
select select "15"
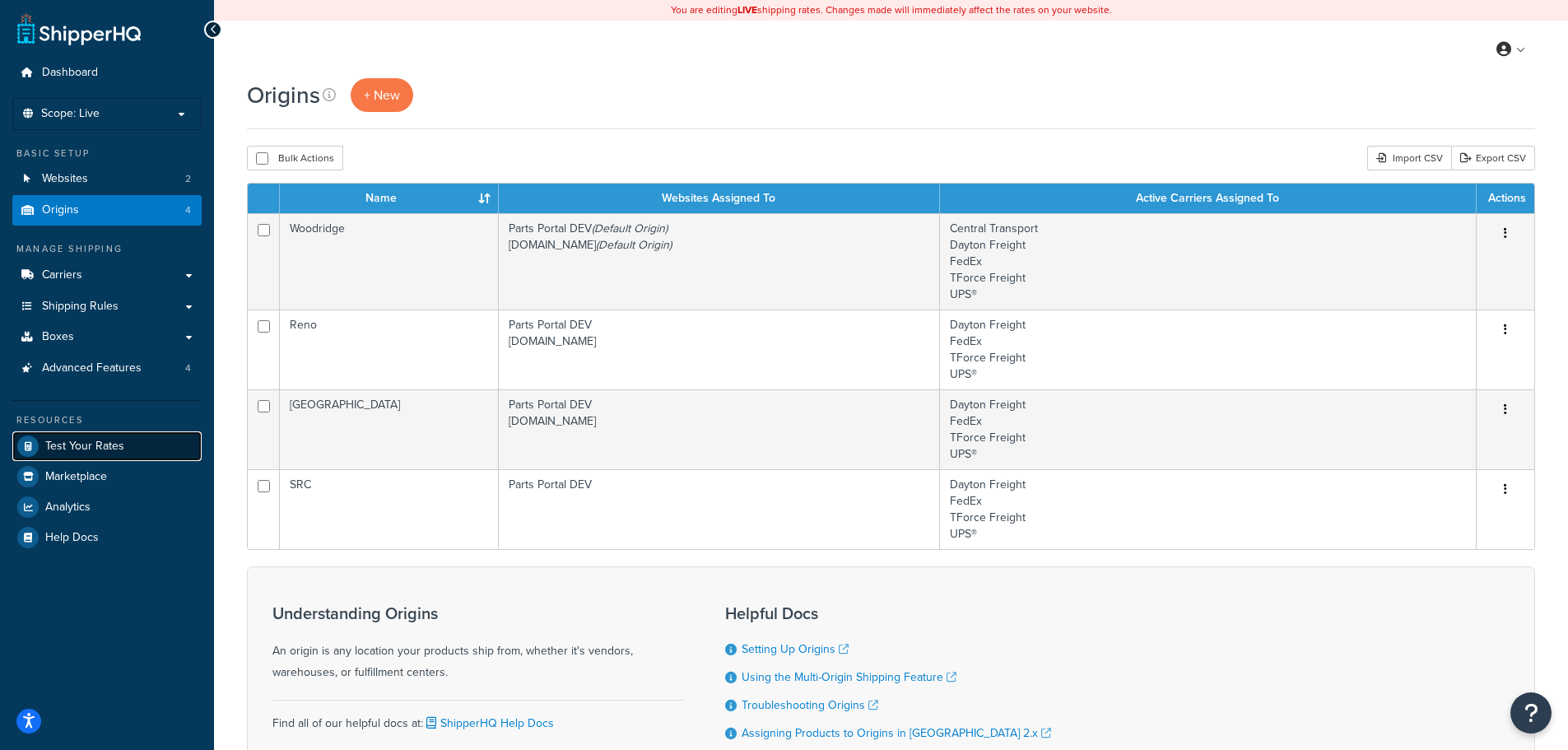
click at [84, 442] on span "Test Your Rates" at bounding box center [84, 446] width 79 height 14
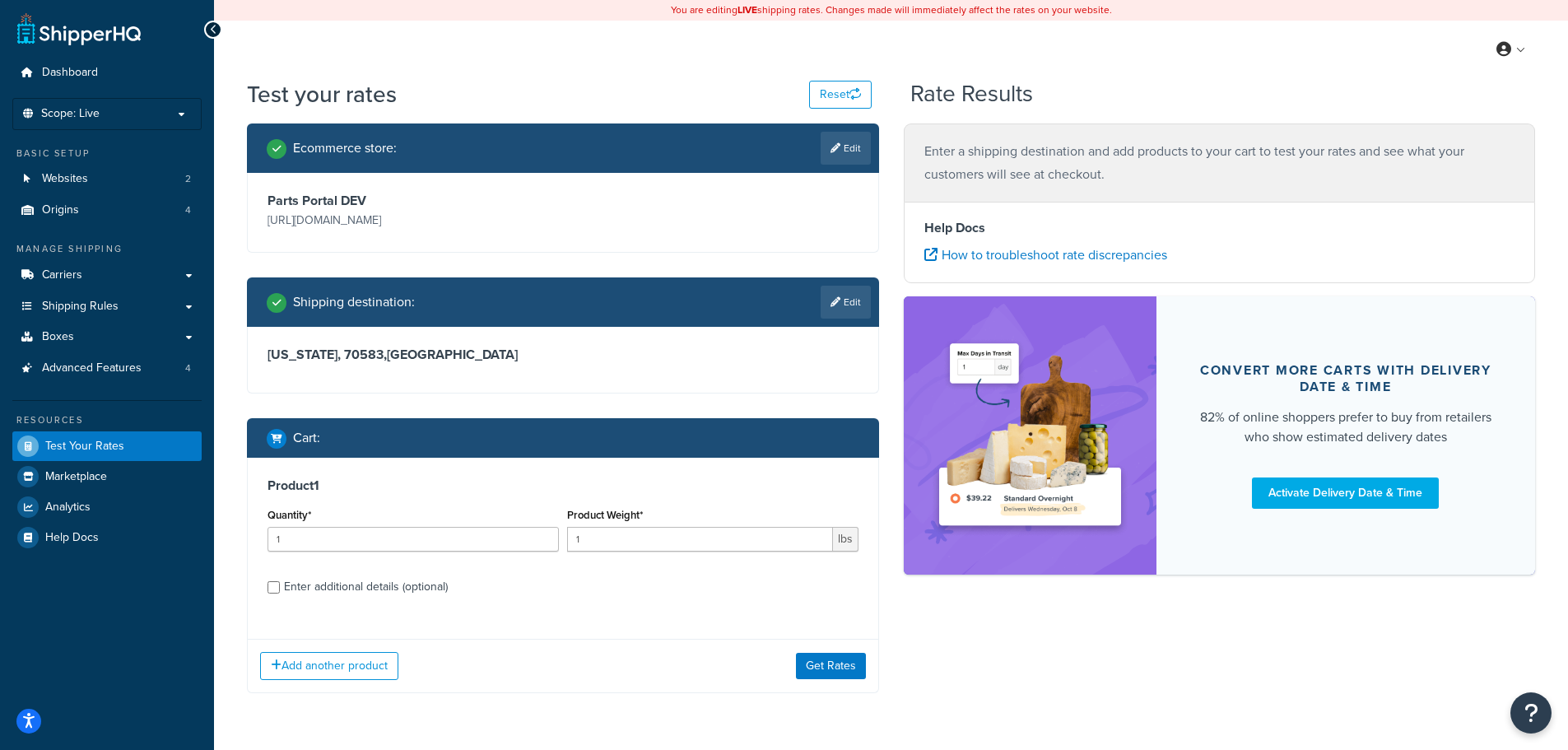
click at [322, 598] on div "Enter additional details (optional)" at bounding box center [366, 587] width 163 height 23
click at [280, 594] on input "Enter additional details (optional)" at bounding box center [274, 587] width 13 height 13
checkbox input "true"
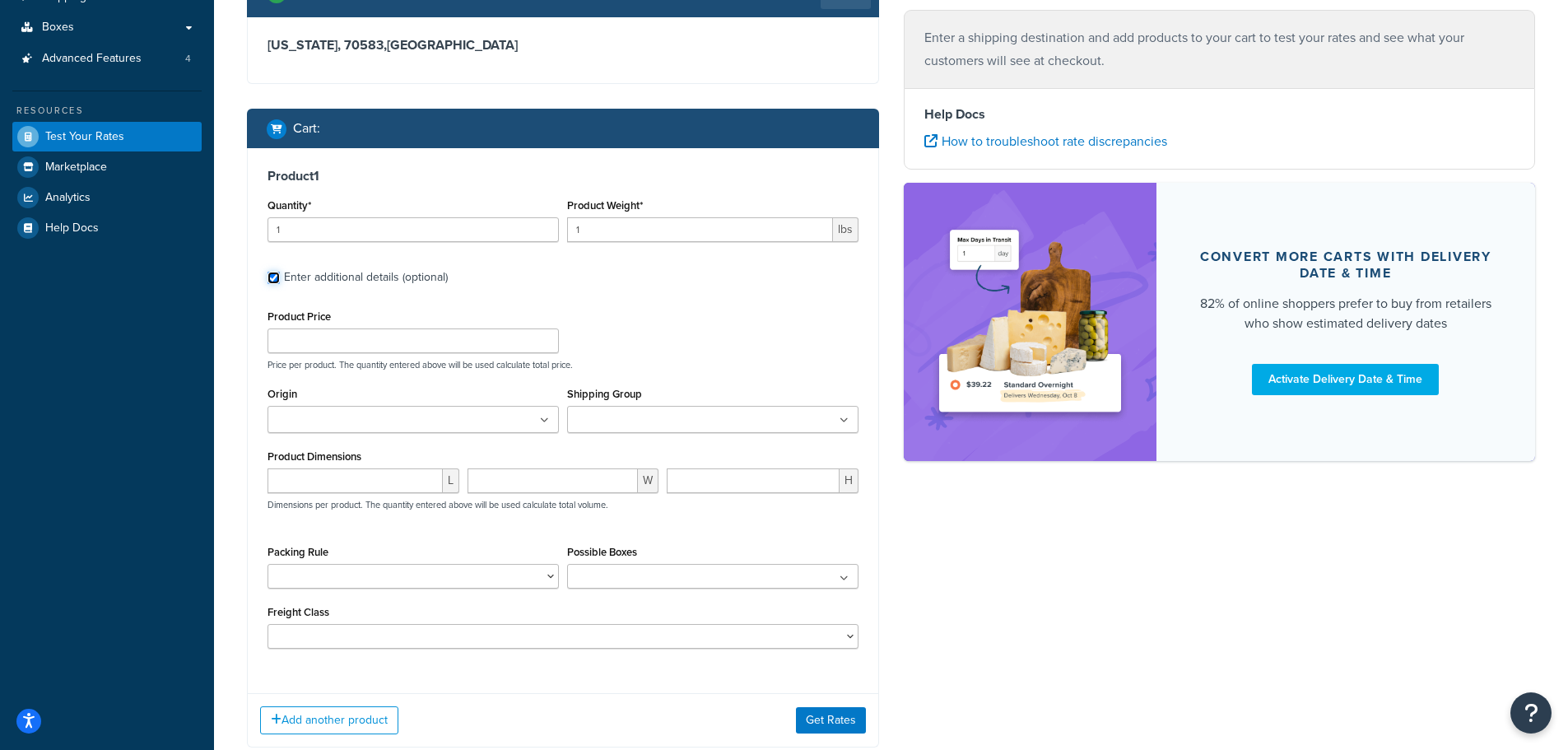
scroll to position [330, 0]
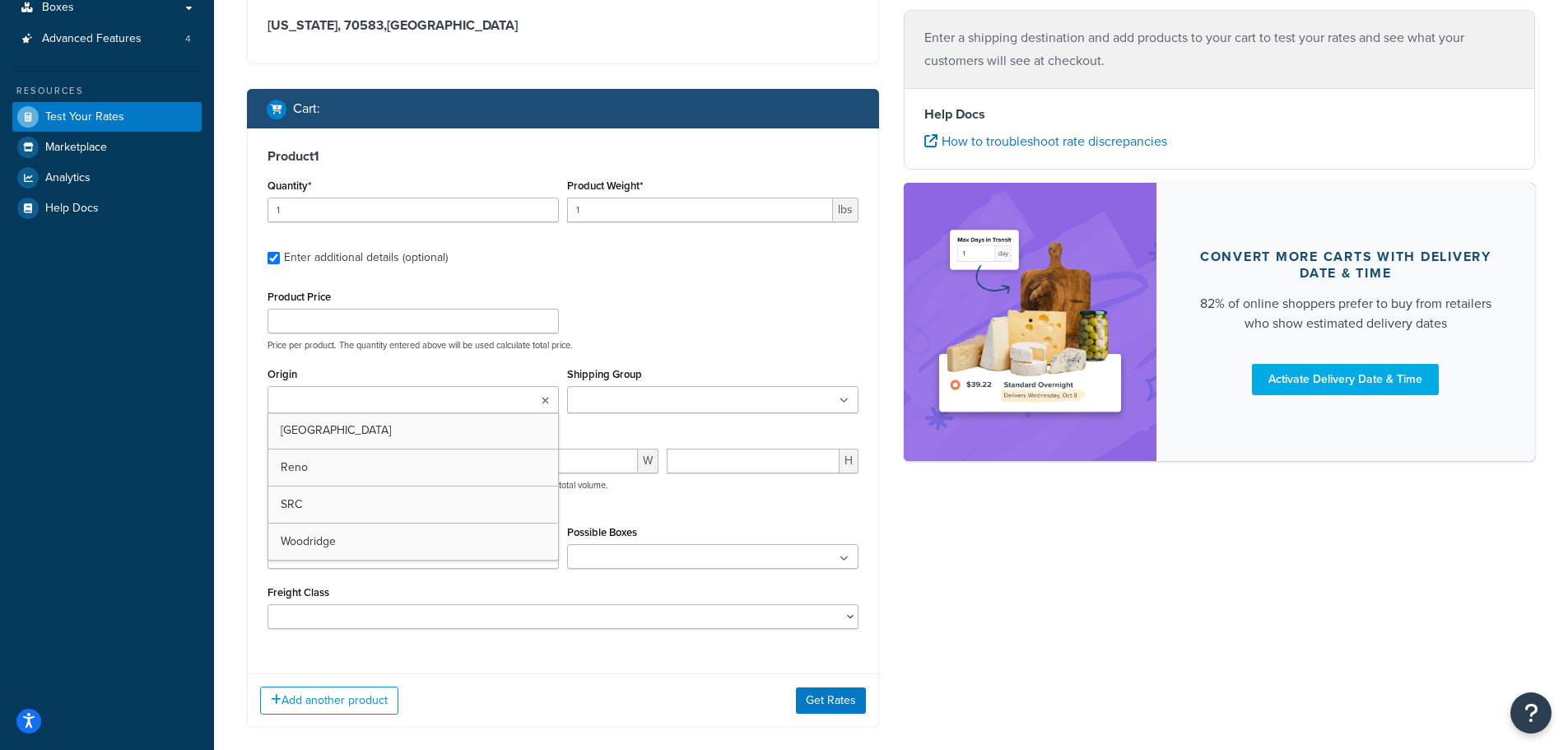
click at [478, 413] on ul at bounding box center [413, 400] width 291 height 27
click at [236, 383] on div "Ecommerce store : Edit Parts Portal DEV https://develop.bobcatdealernet.dev.dic…" at bounding box center [563, 272] width 657 height 958
drag, startPoint x: 636, startPoint y: 234, endPoint x: 574, endPoint y: 228, distance: 62.3
click at [574, 222] on input "1" at bounding box center [700, 210] width 266 height 25
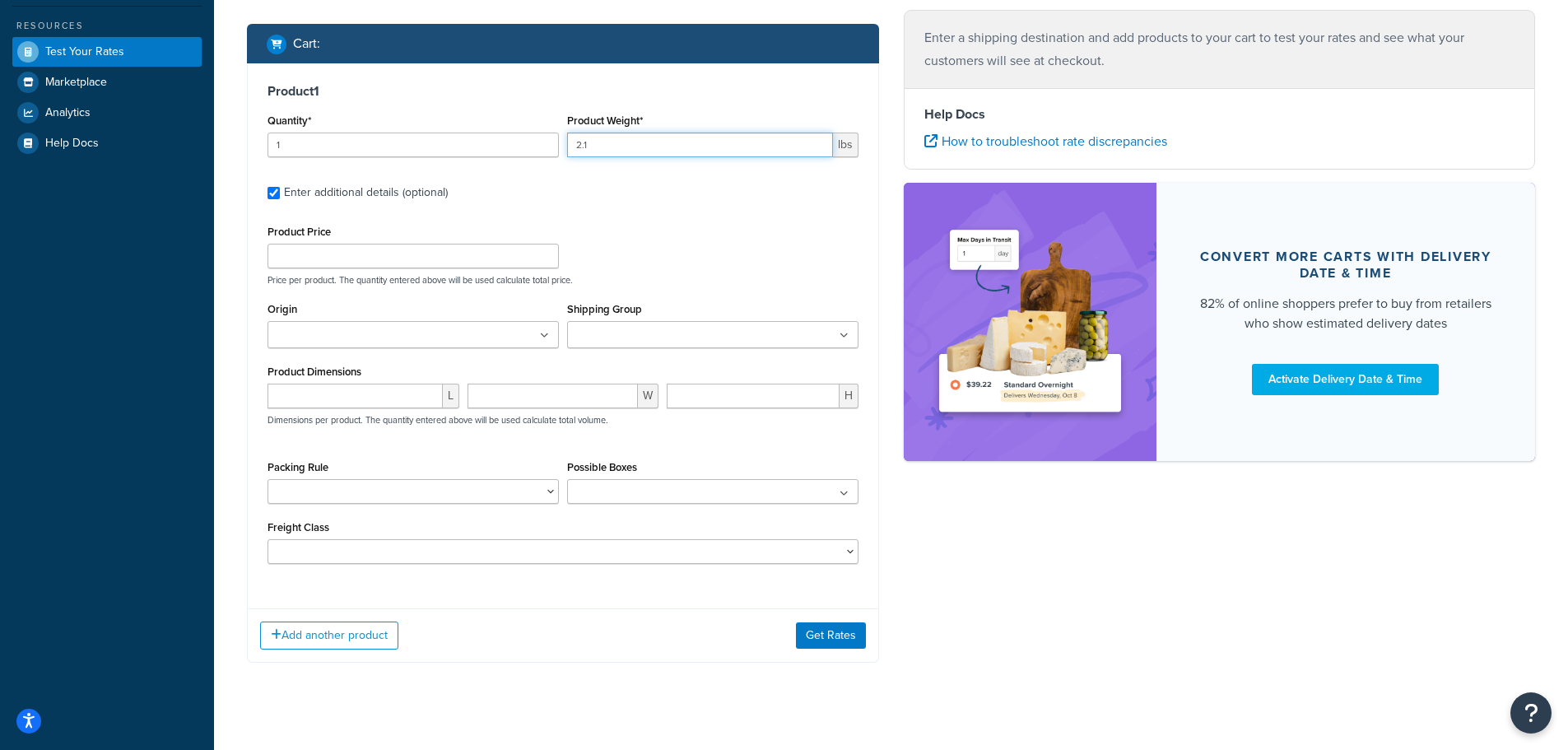
scroll to position [411, 0]
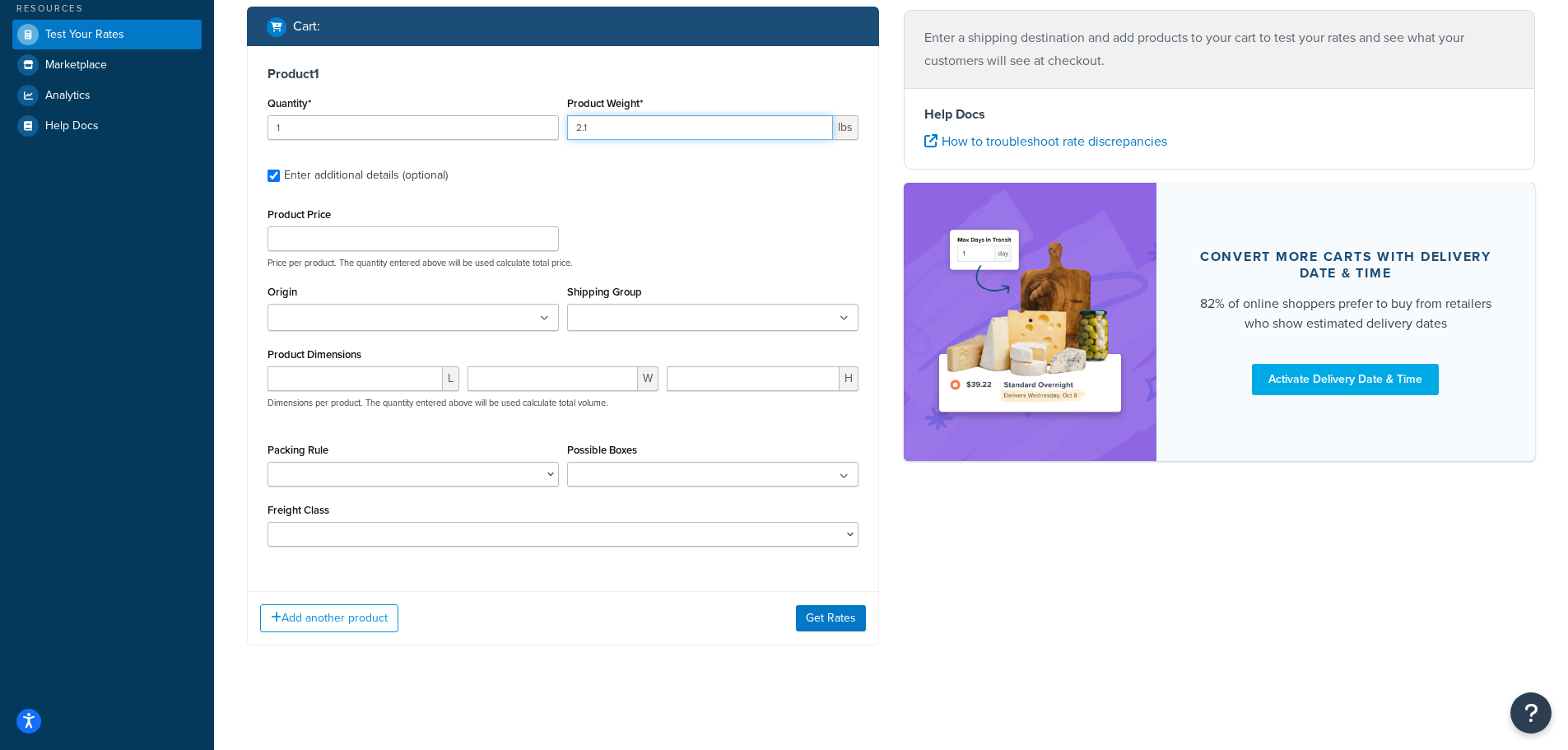
type input "2.1"
click at [377, 328] on input "Origin" at bounding box center [345, 319] width 145 height 18
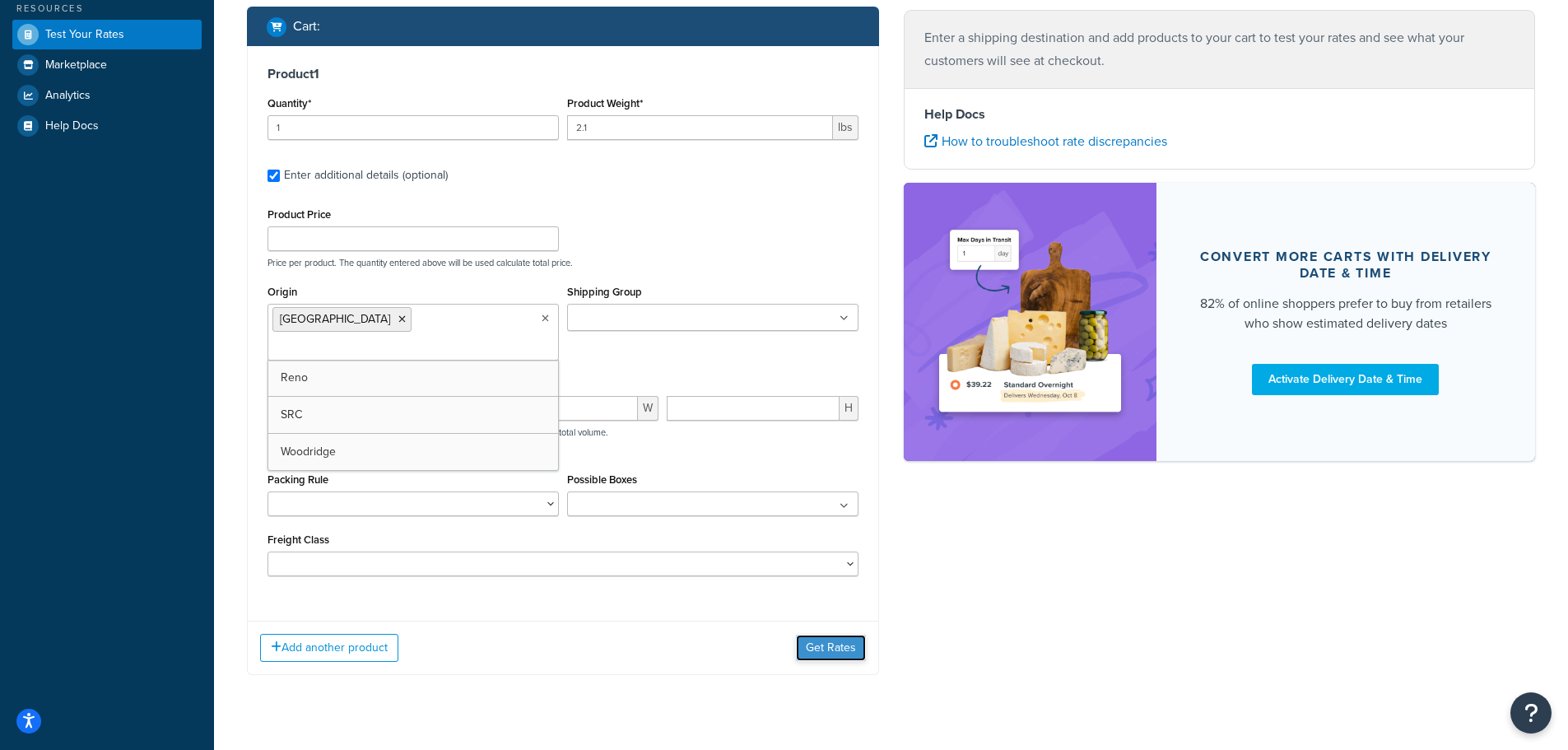
click at [831, 648] on button "Get Rates" at bounding box center [831, 647] width 70 height 26
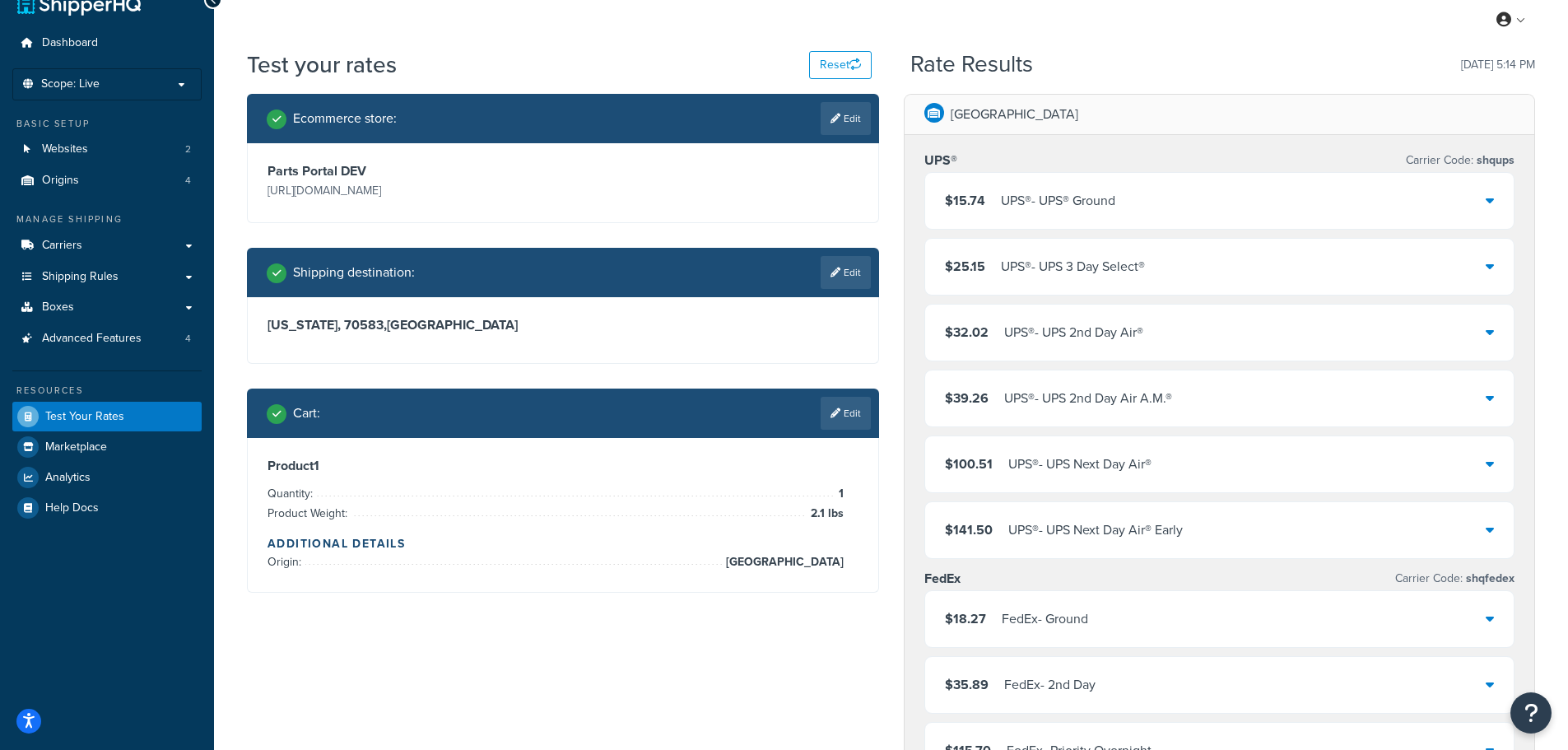
scroll to position [0, 0]
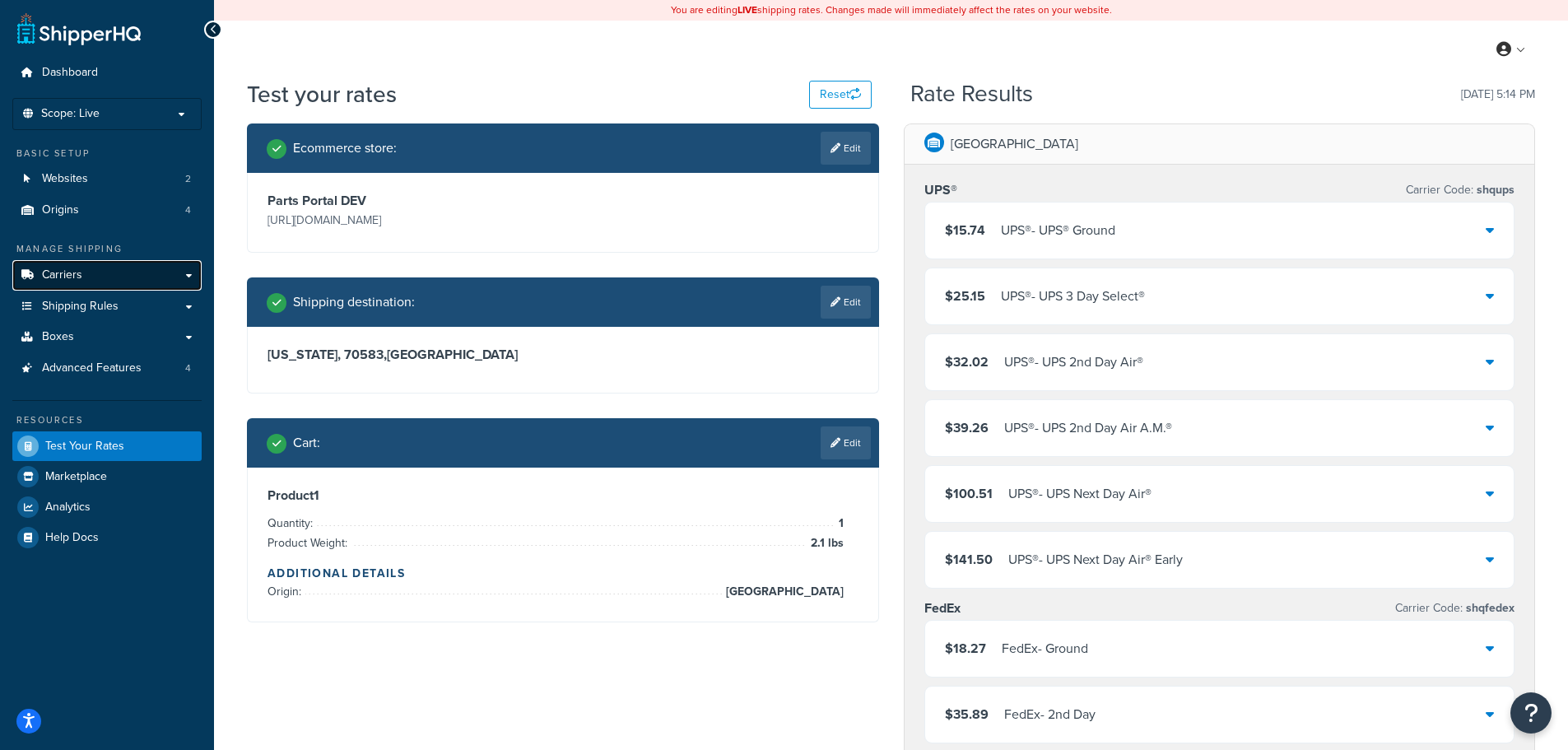
click at [84, 272] on link "Carriers" at bounding box center [107, 276] width 190 height 31
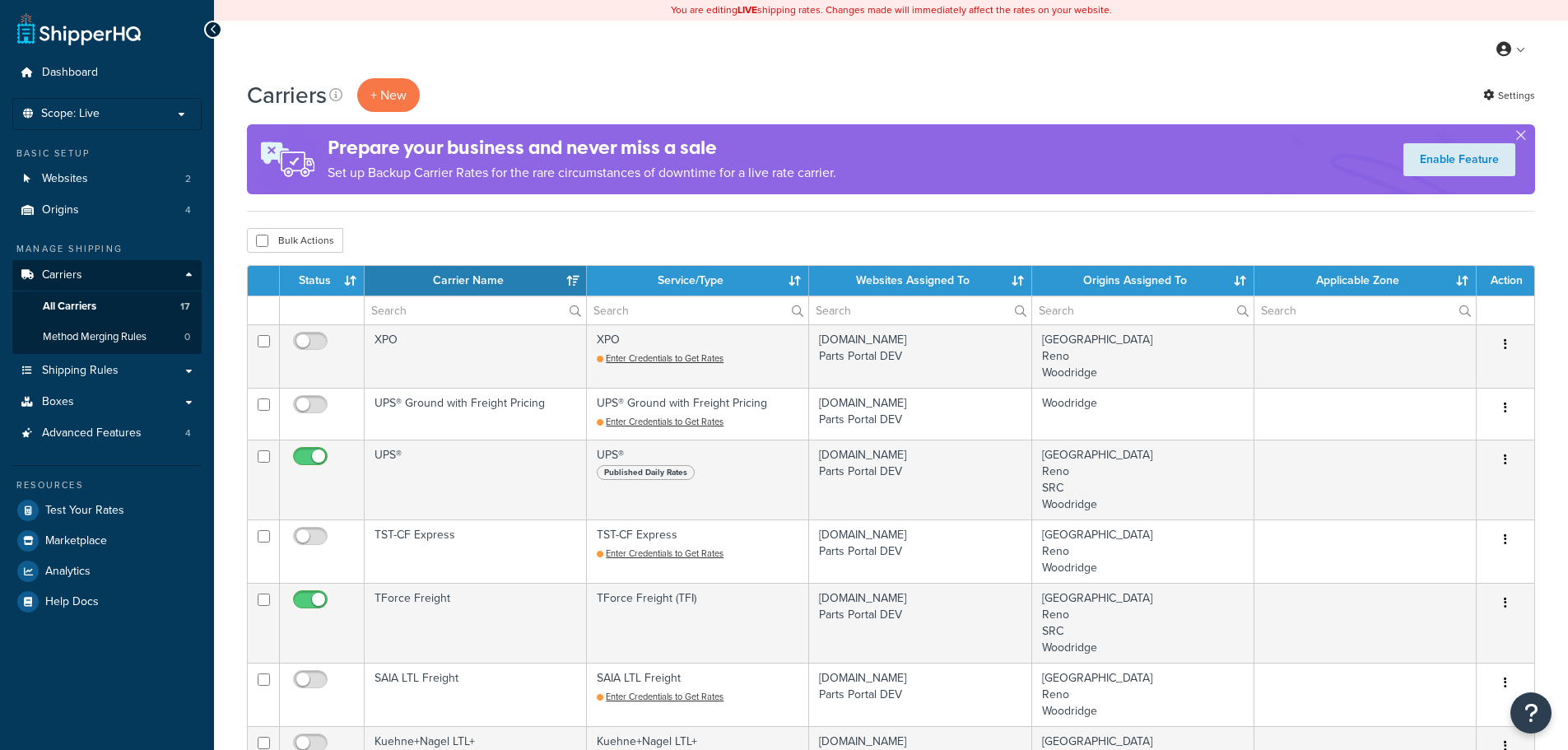
select select "15"
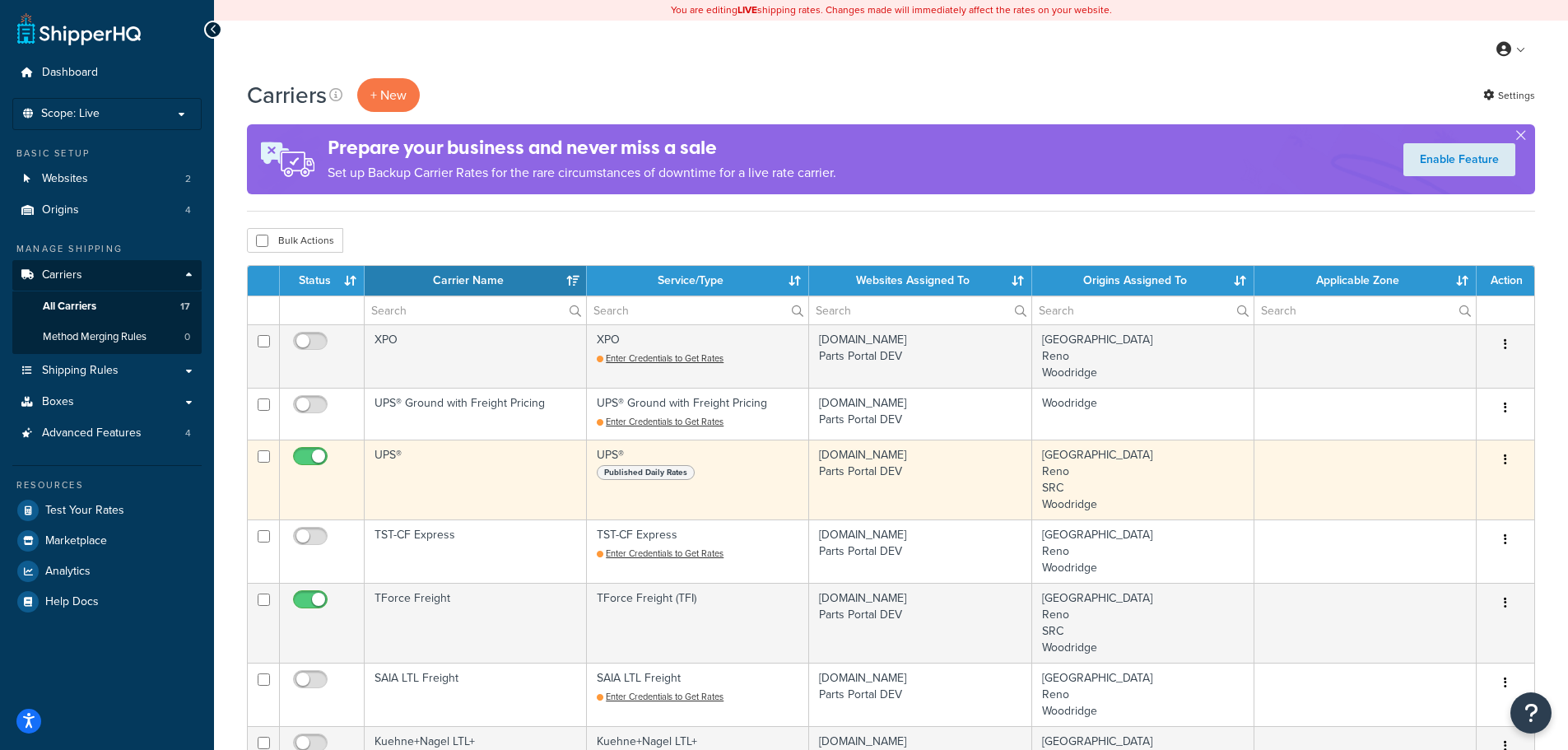
click at [391, 449] on td "UPS®" at bounding box center [476, 479] width 222 height 80
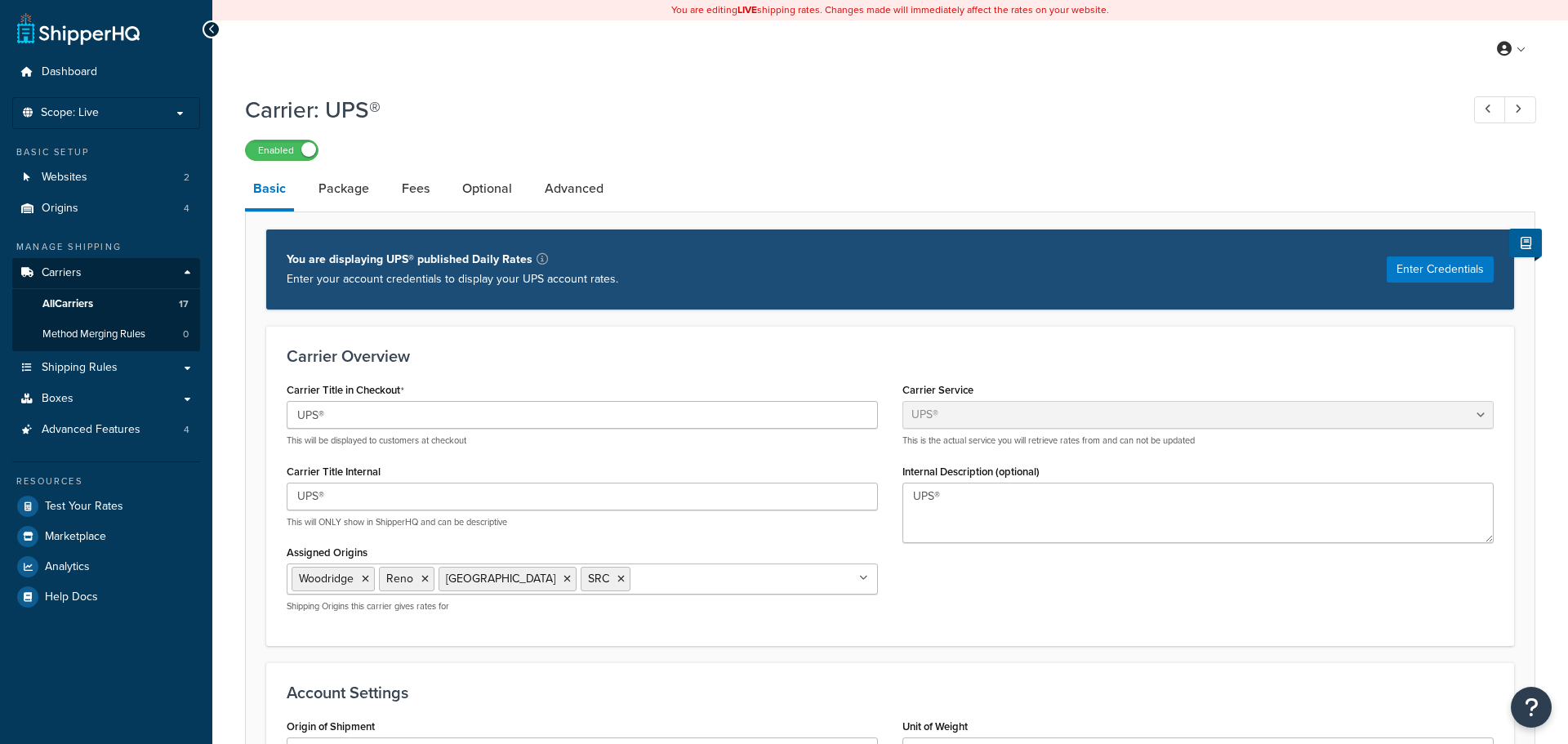
select select "ups"
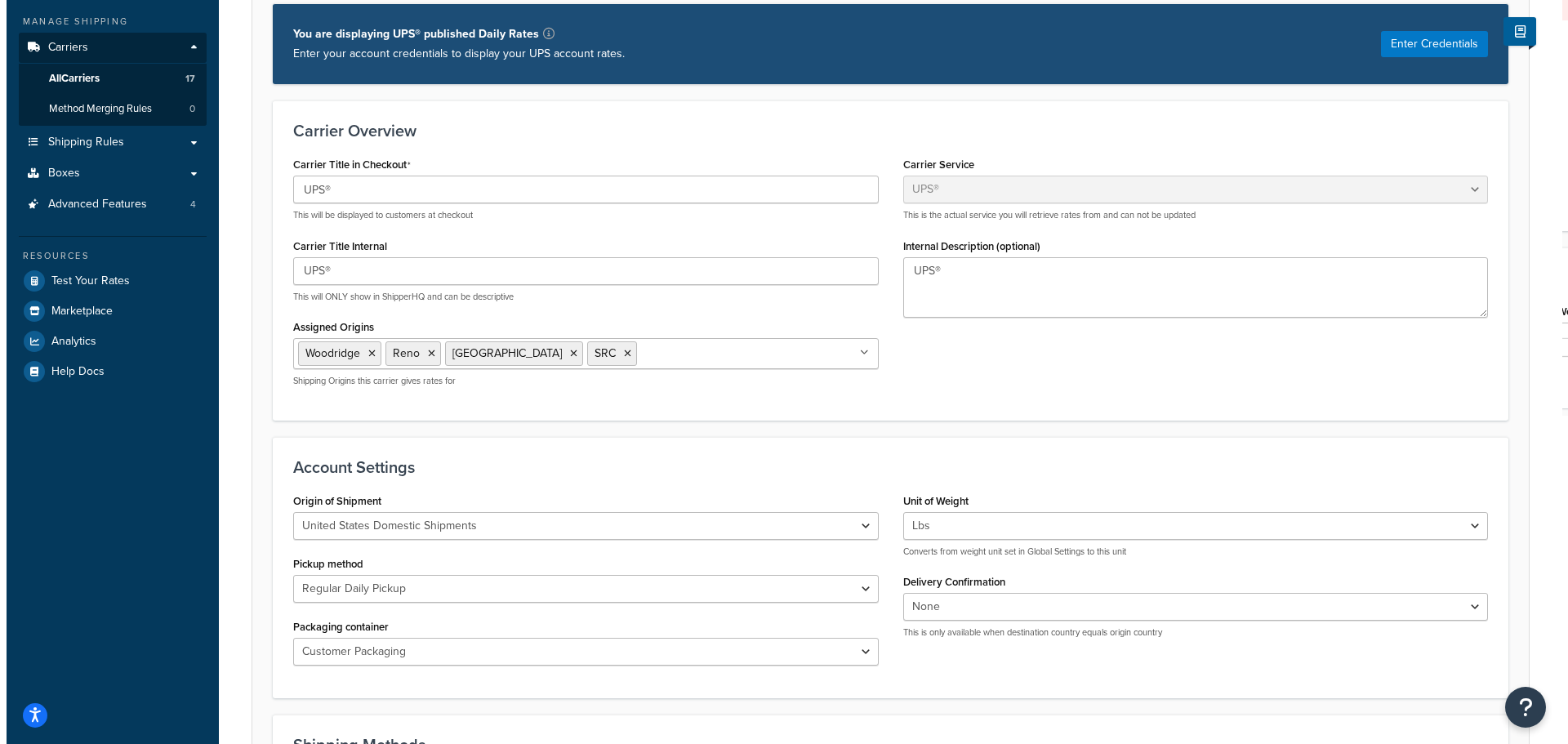
scroll to position [77, 0]
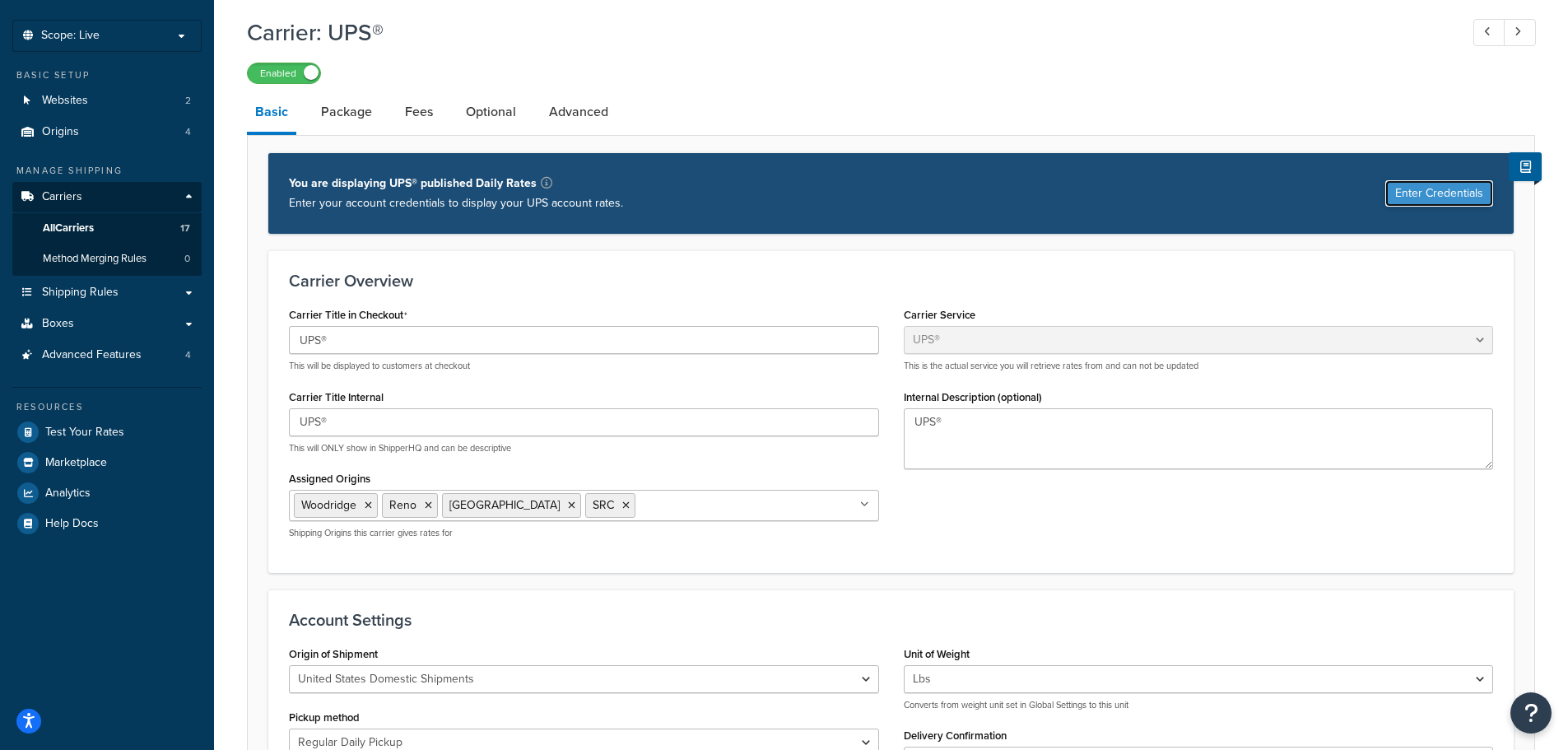
click at [1444, 199] on button "Enter Credentials" at bounding box center [1439, 193] width 108 height 26
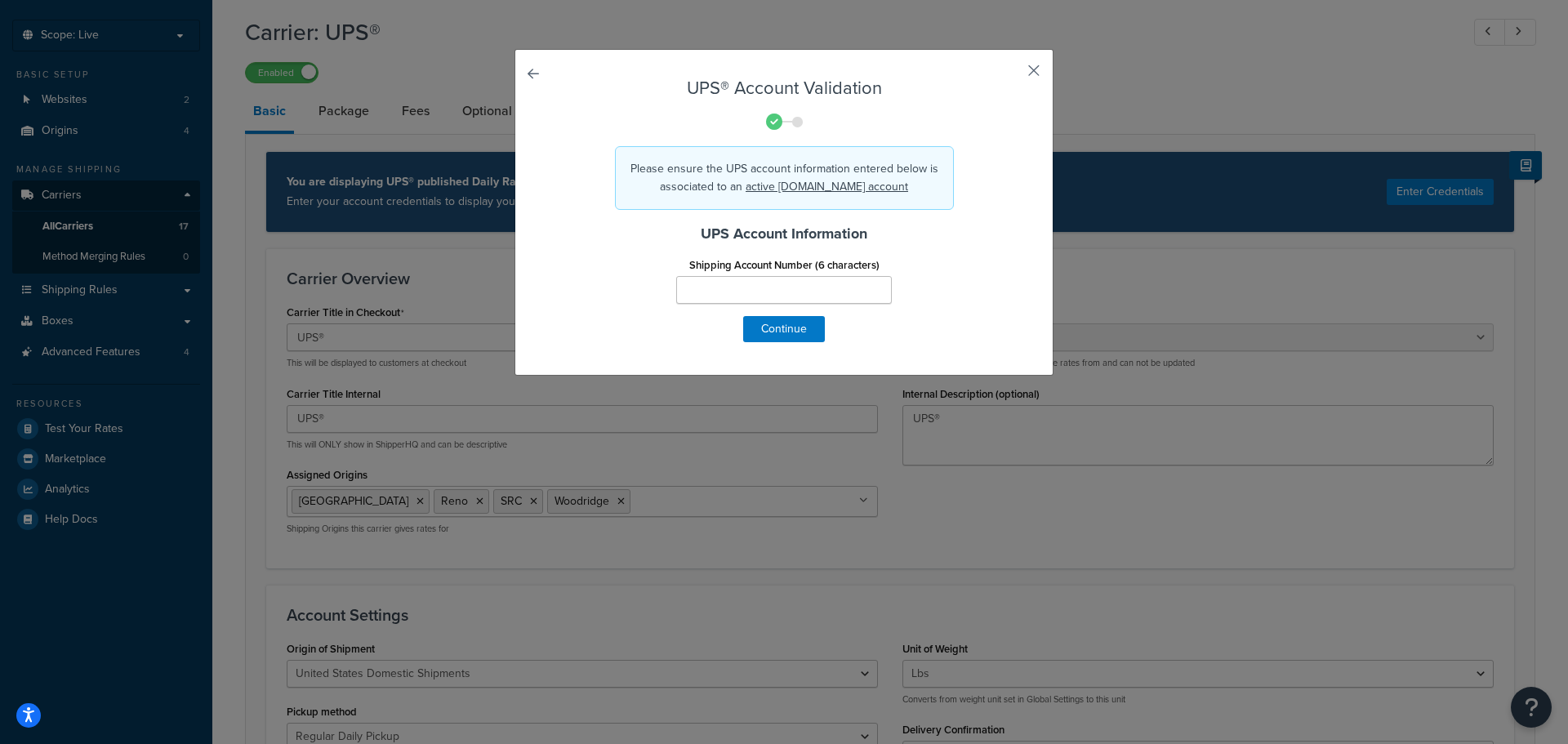
click at [1011, 75] on button "button" at bounding box center [1010, 77] width 5 height 5
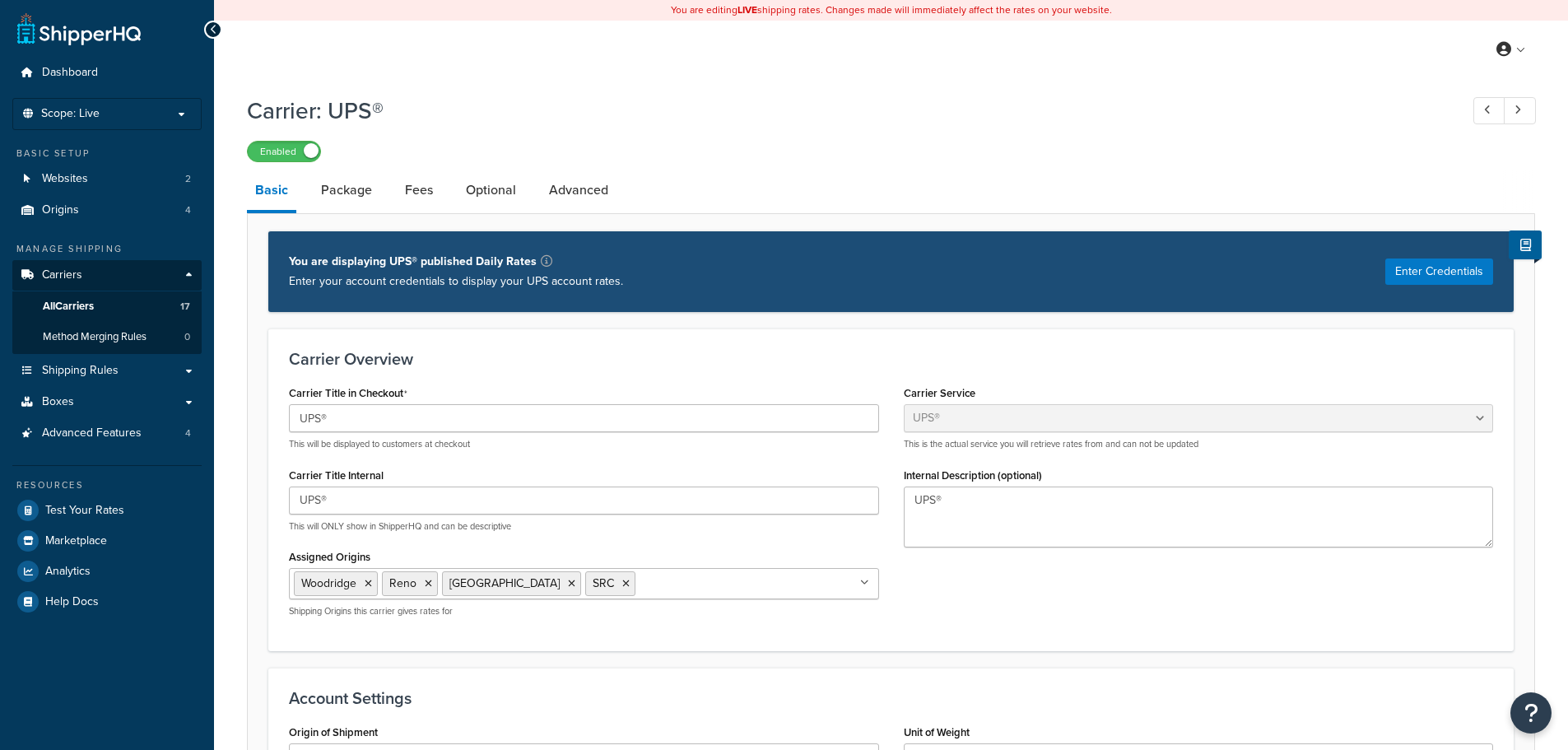
select select "ups"
click at [93, 506] on span "Test Your Rates" at bounding box center [84, 510] width 79 height 14
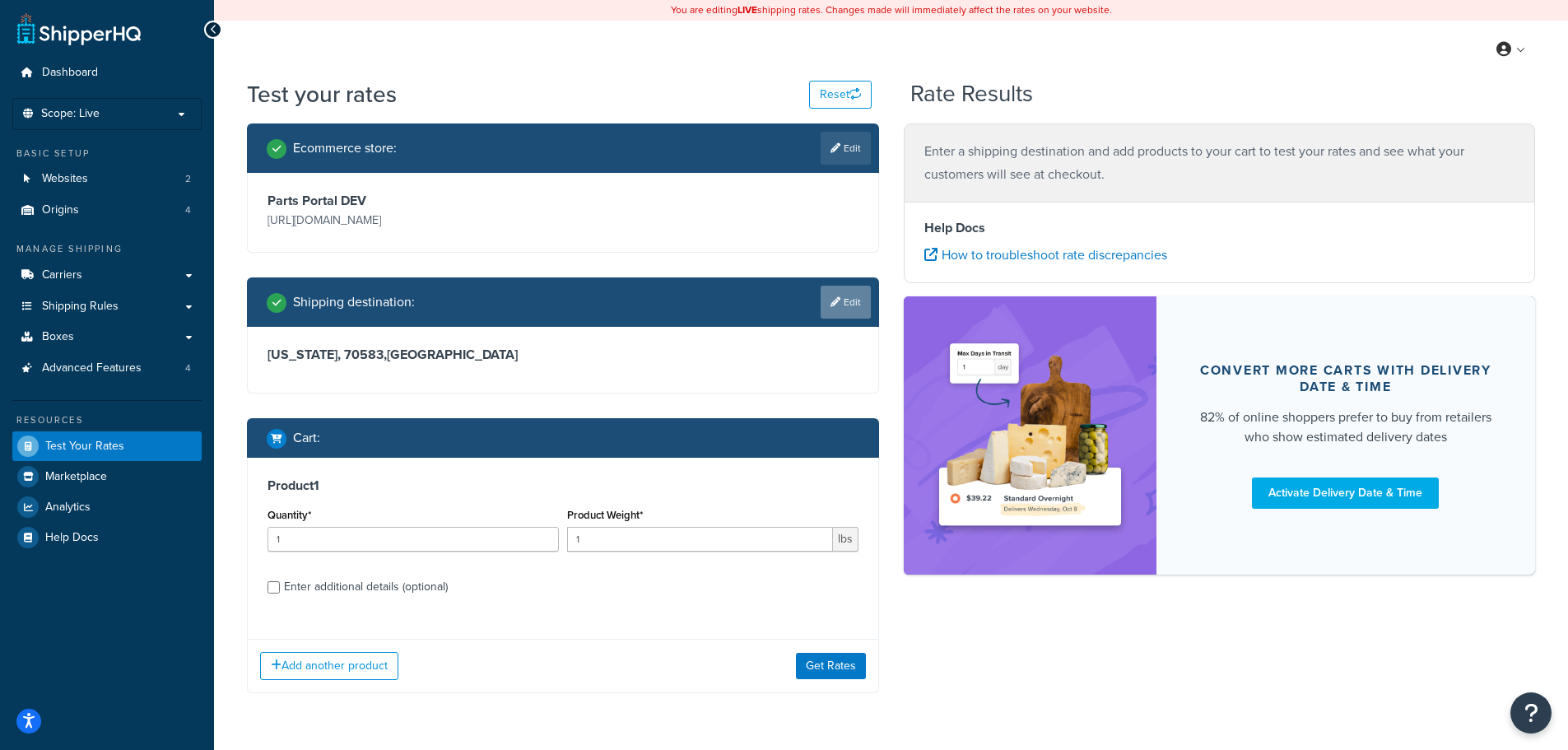
click at [845, 319] on link "Edit" at bounding box center [845, 302] width 50 height 33
select select "LA"
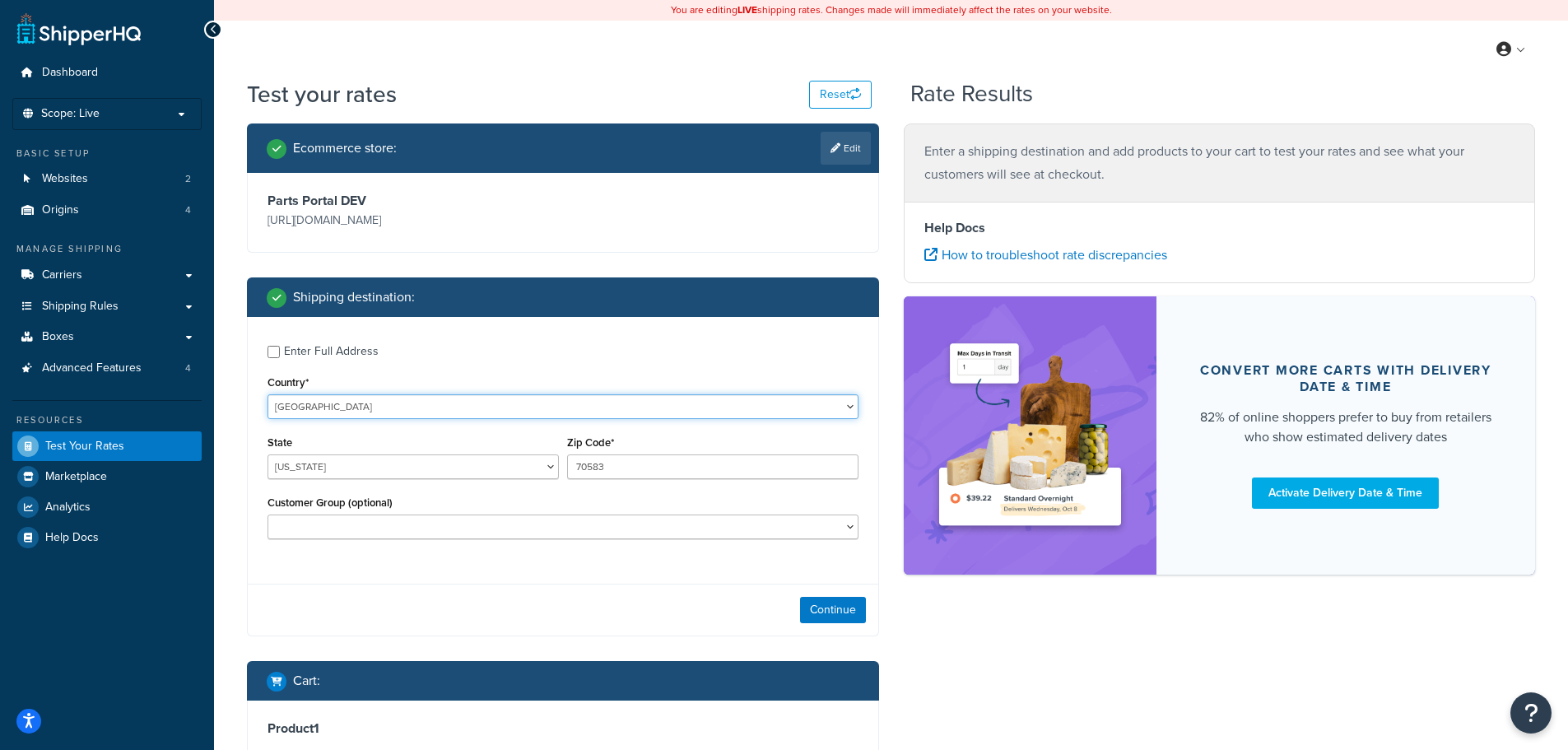
click at [354, 419] on select "United States United Kingdom Afghanistan Åland Islands Albania Algeria American…" at bounding box center [563, 406] width 591 height 25
select select "CA"
click at [268, 394] on select "United States United Kingdom Afghanistan Åland Islands Albania Algeria American…" at bounding box center [563, 406] width 591 height 25
click at [313, 479] on select "Alberta British Columbia Manitoba New Brunswick Newfoundland and Labrador North…" at bounding box center [413, 467] width 291 height 25
select select "ON"
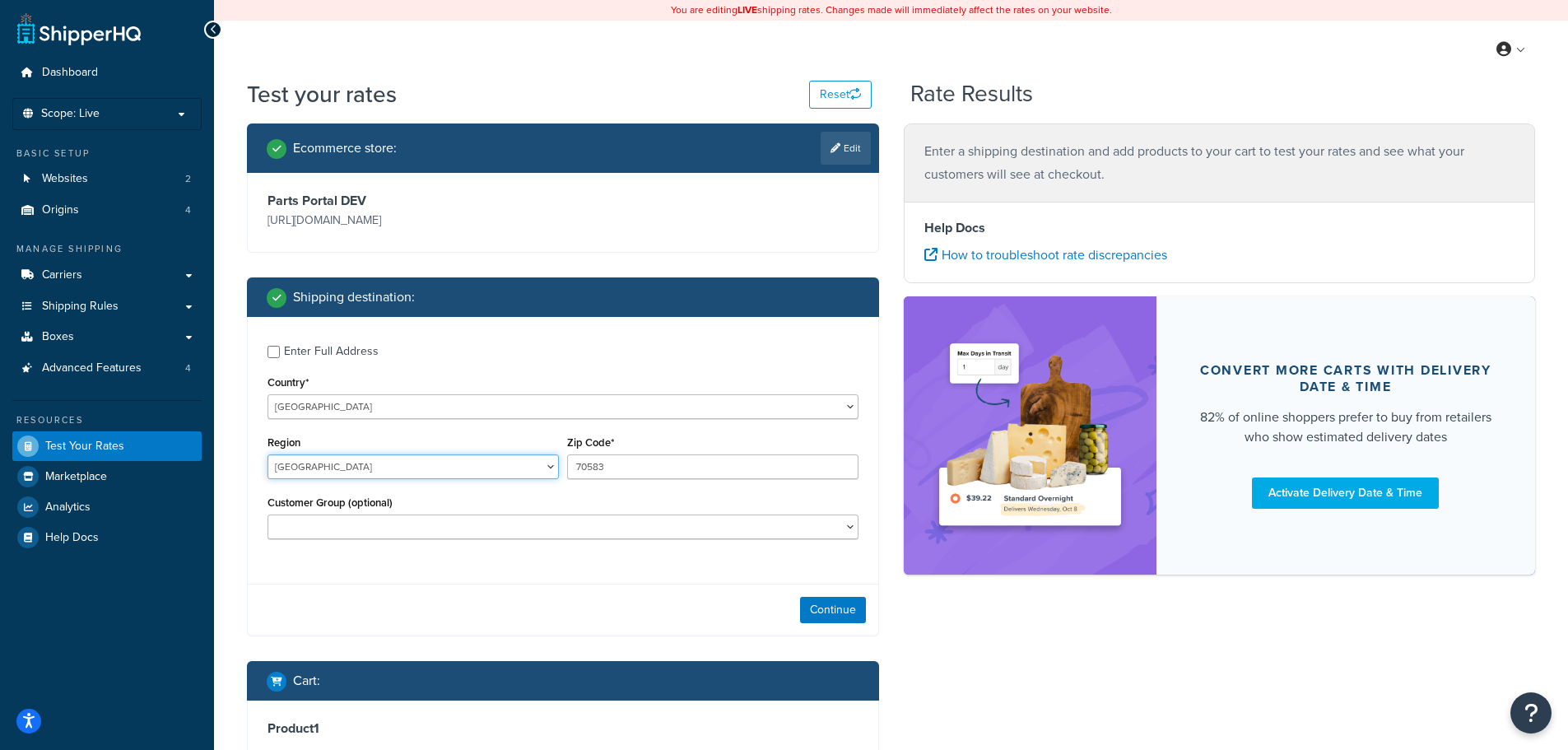
click at [268, 478] on select "Alberta British Columbia Manitoba New Brunswick Newfoundland and Labrador North…" at bounding box center [413, 467] width 291 height 25
click at [610, 479] on input "70583" at bounding box center [713, 467] width 291 height 25
type input "M1P3A6"
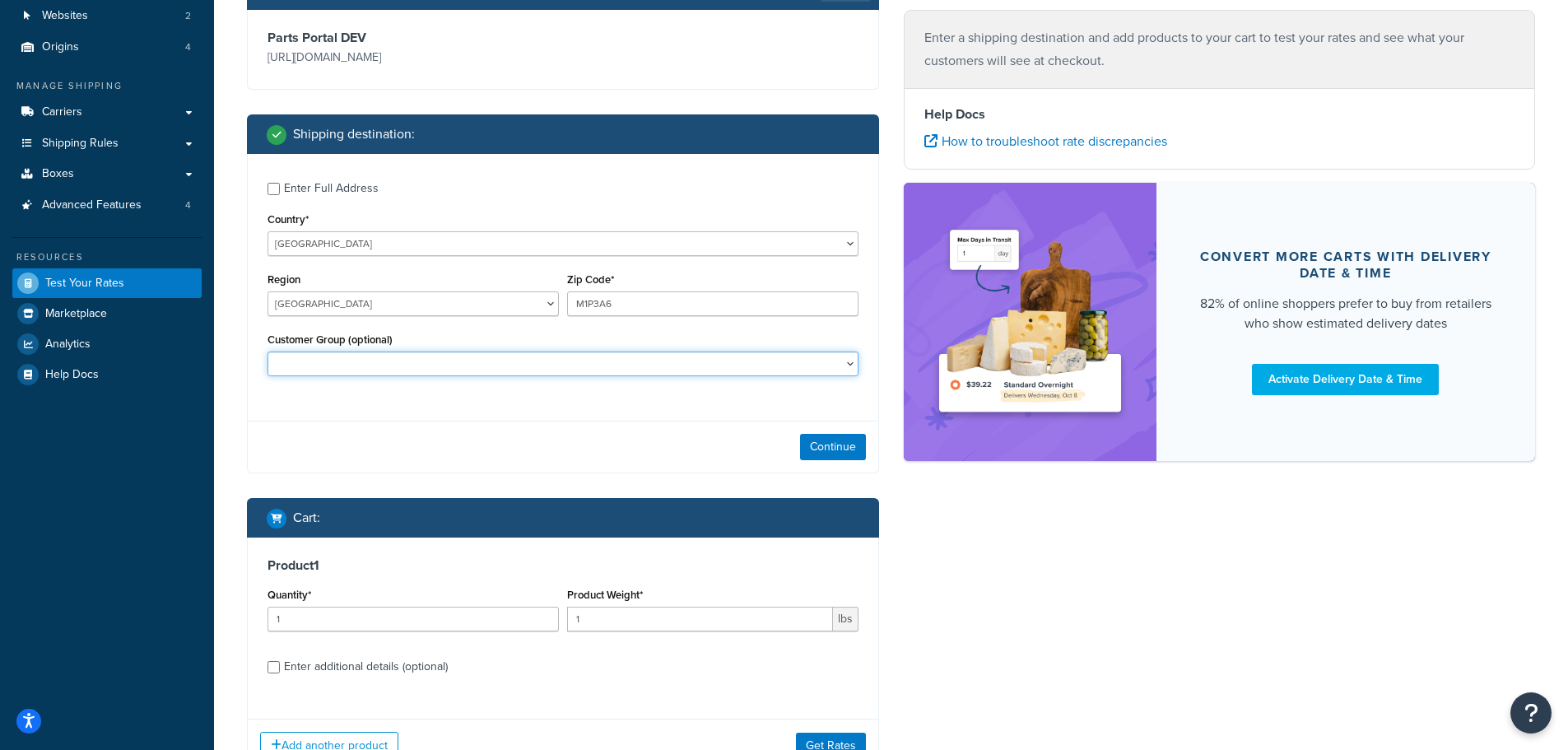
scroll to position [316, 0]
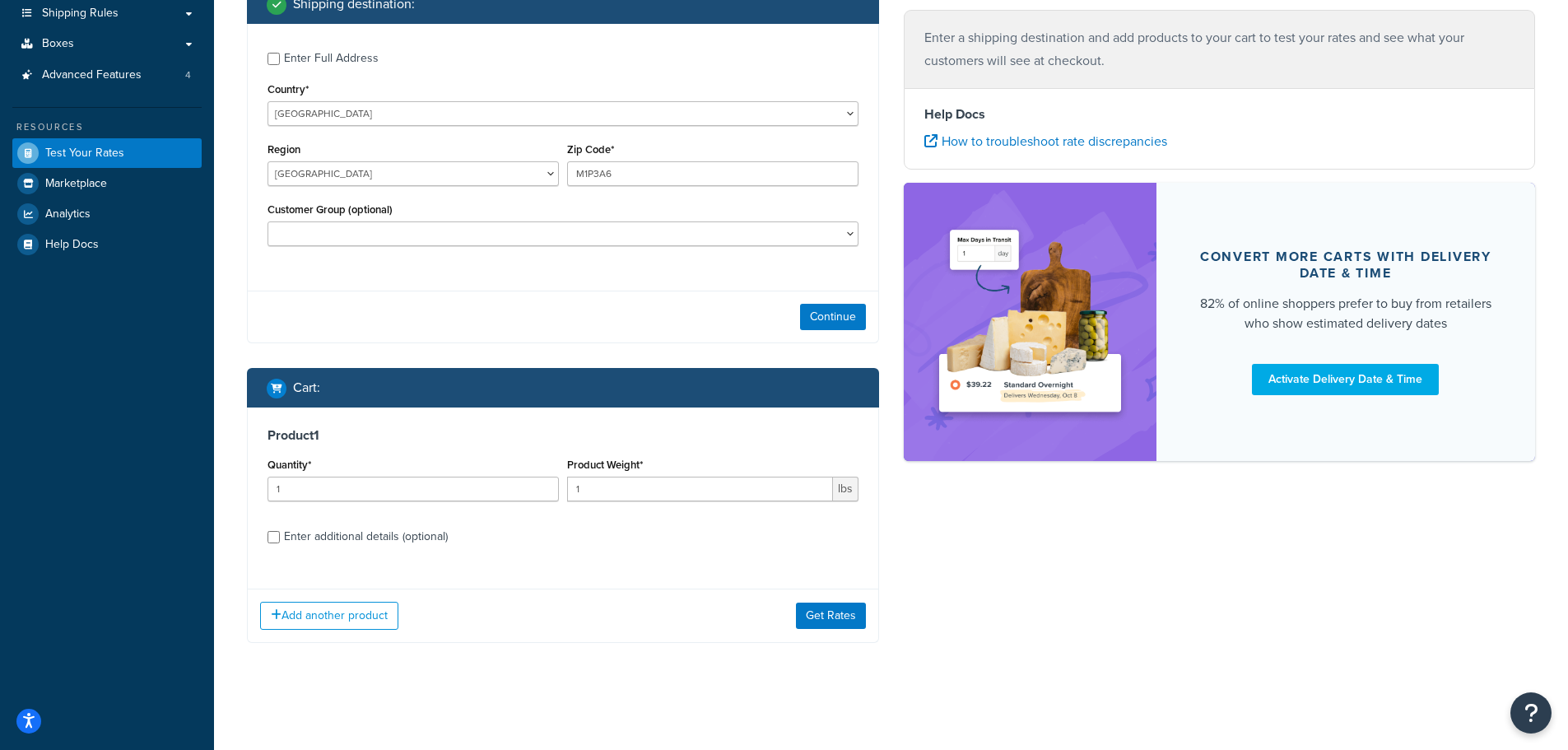
click at [282, 539] on div "Enter additional details (optional)" at bounding box center [563, 535] width 591 height 26
click at [273, 537] on input "Enter additional details (optional)" at bounding box center [274, 538] width 13 height 13
checkbox input "true"
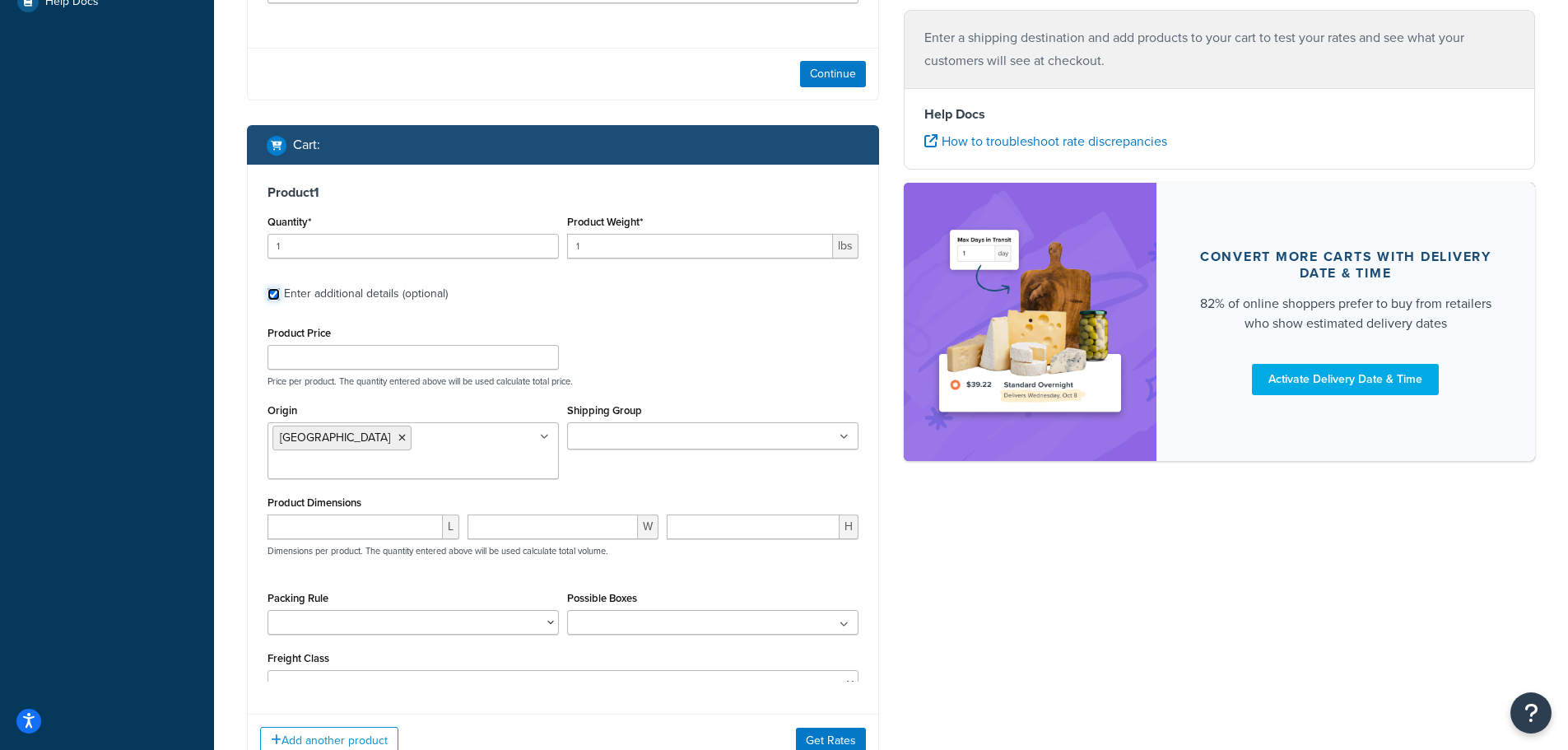
scroll to position [546, 0]
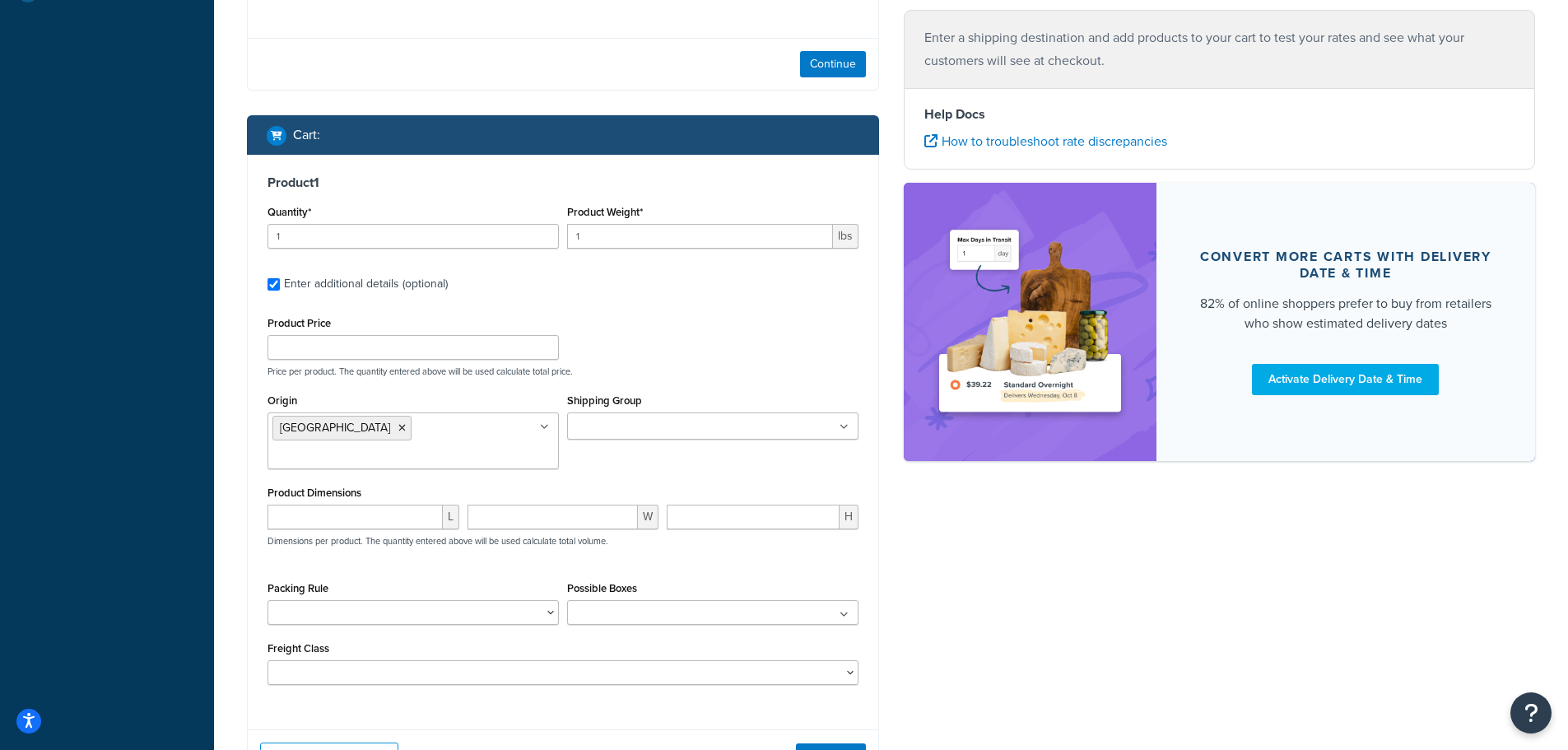
click at [362, 457] on input "Origin" at bounding box center [345, 457] width 145 height 18
click at [399, 433] on icon at bounding box center [402, 428] width 7 height 10
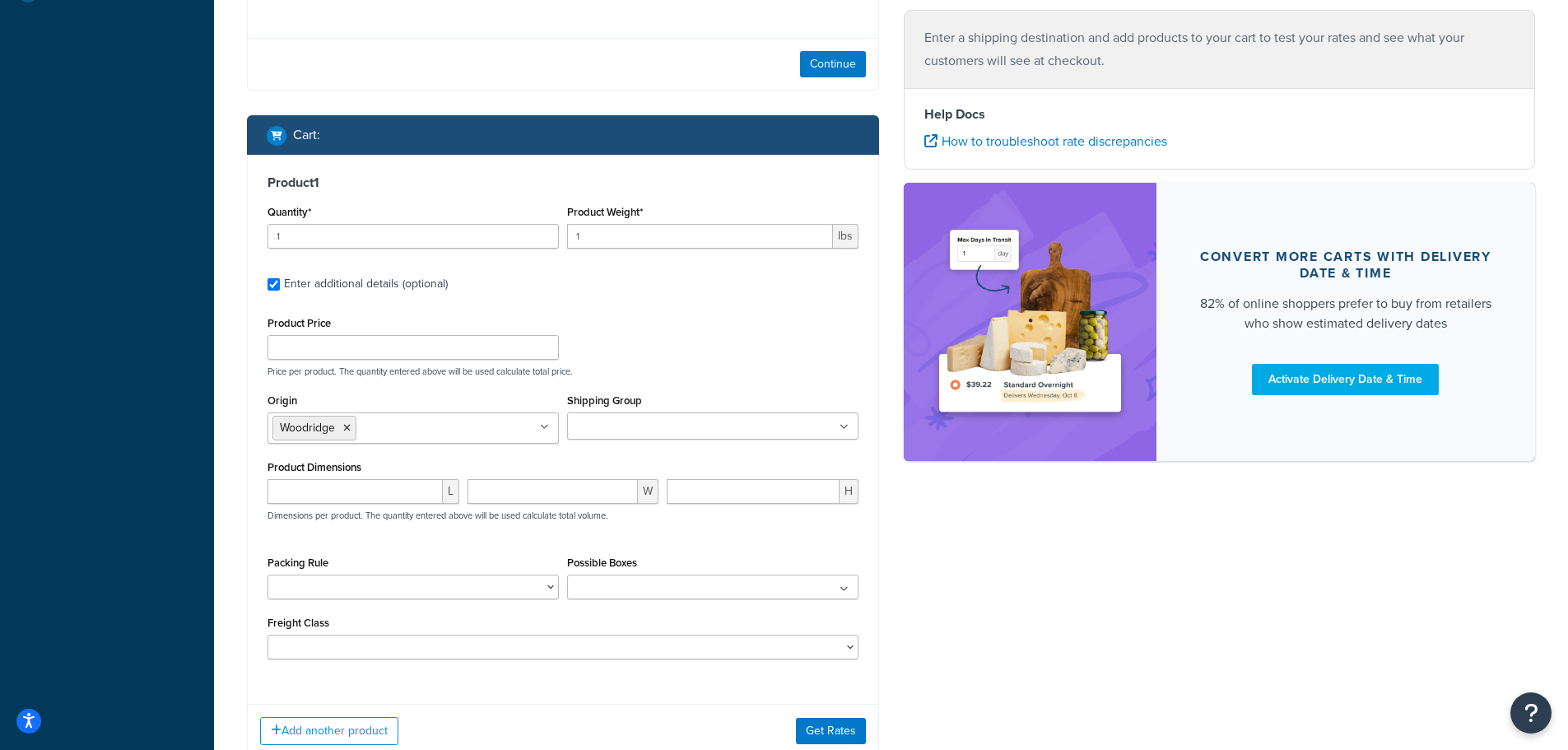
click at [969, 561] on div "Ecommerce store : Edit Parts Portal DEV [URL][DOMAIN_NAME] Shipping destination…" at bounding box center [891, 180] width 1313 height 1205
click at [592, 249] on input "1" at bounding box center [700, 236] width 266 height 25
type input "1"
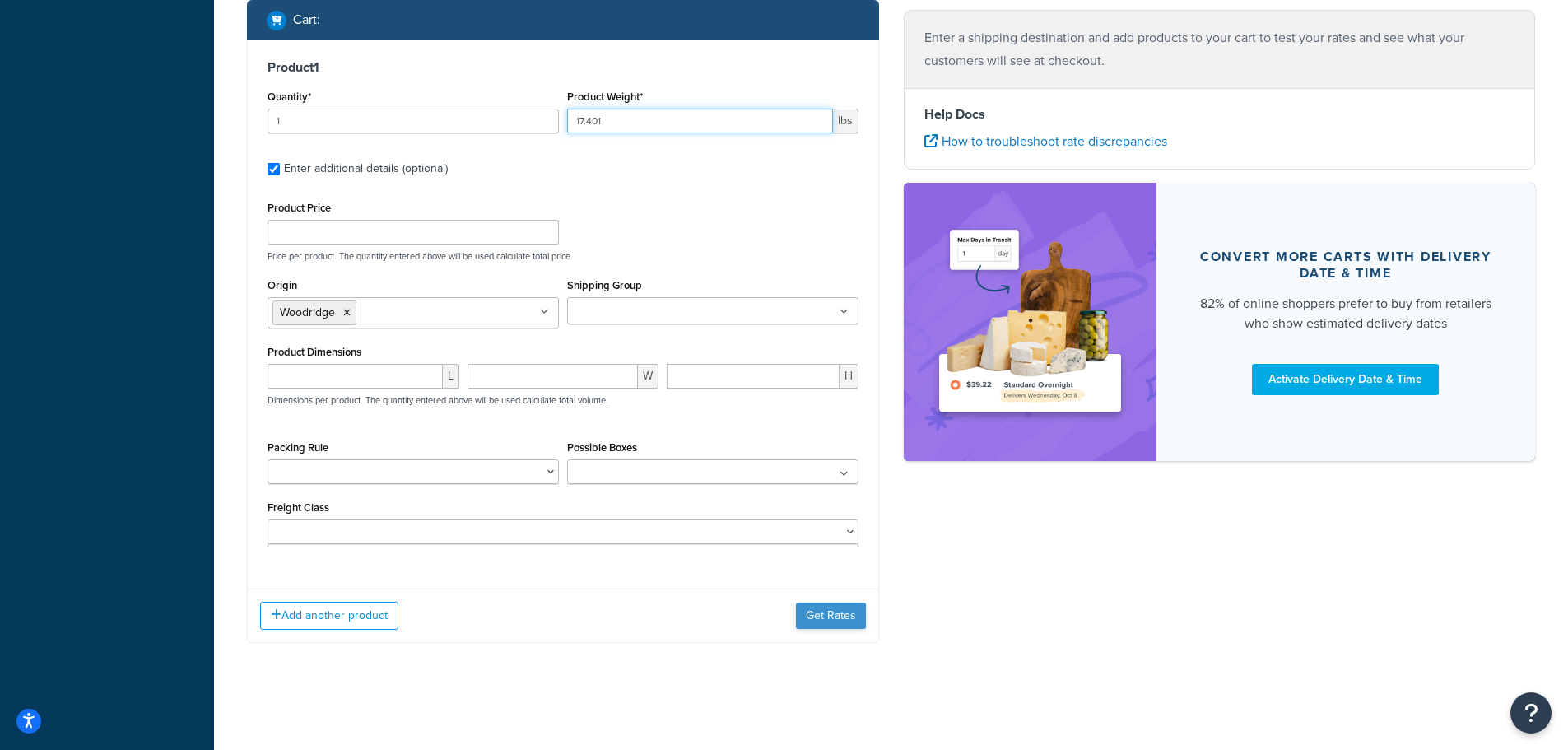
type input "17.401"
click at [820, 617] on button "Get Rates" at bounding box center [831, 616] width 70 height 26
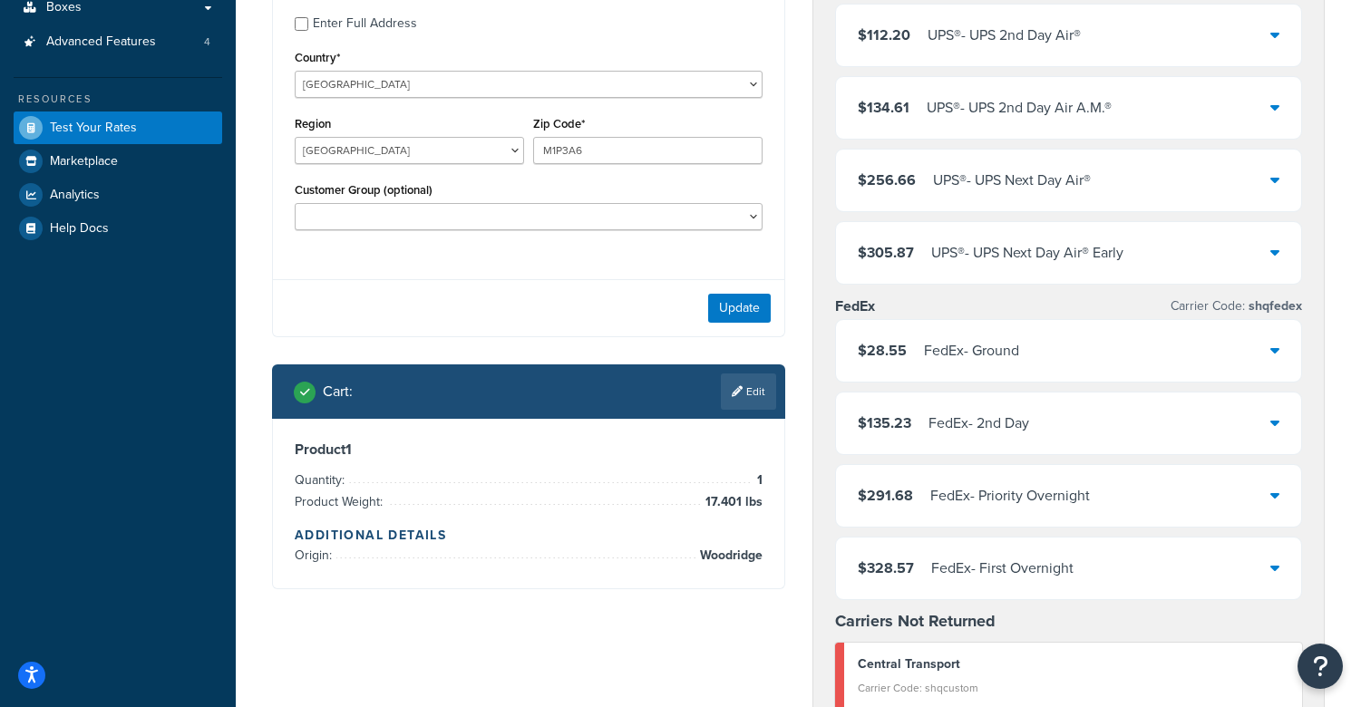
scroll to position [572, 0]
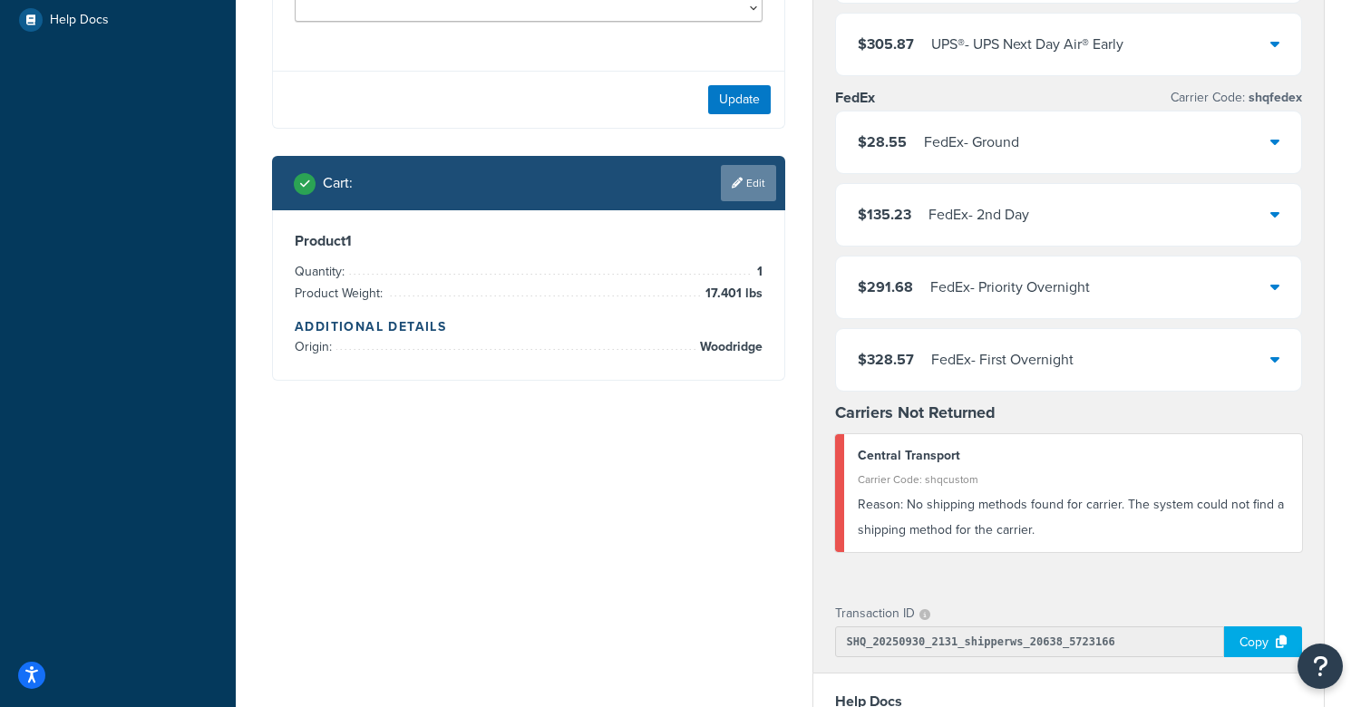
click at [743, 201] on link "Edit" at bounding box center [748, 183] width 55 height 36
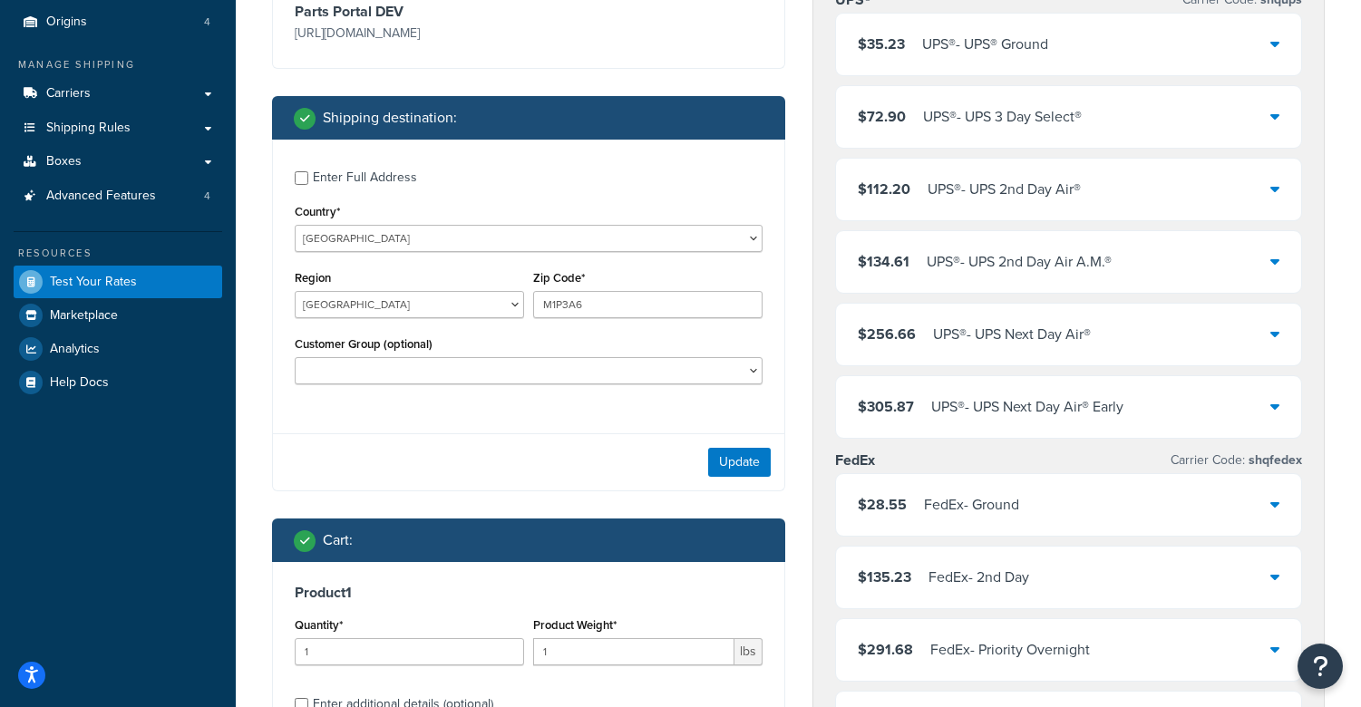
scroll to position [119, 0]
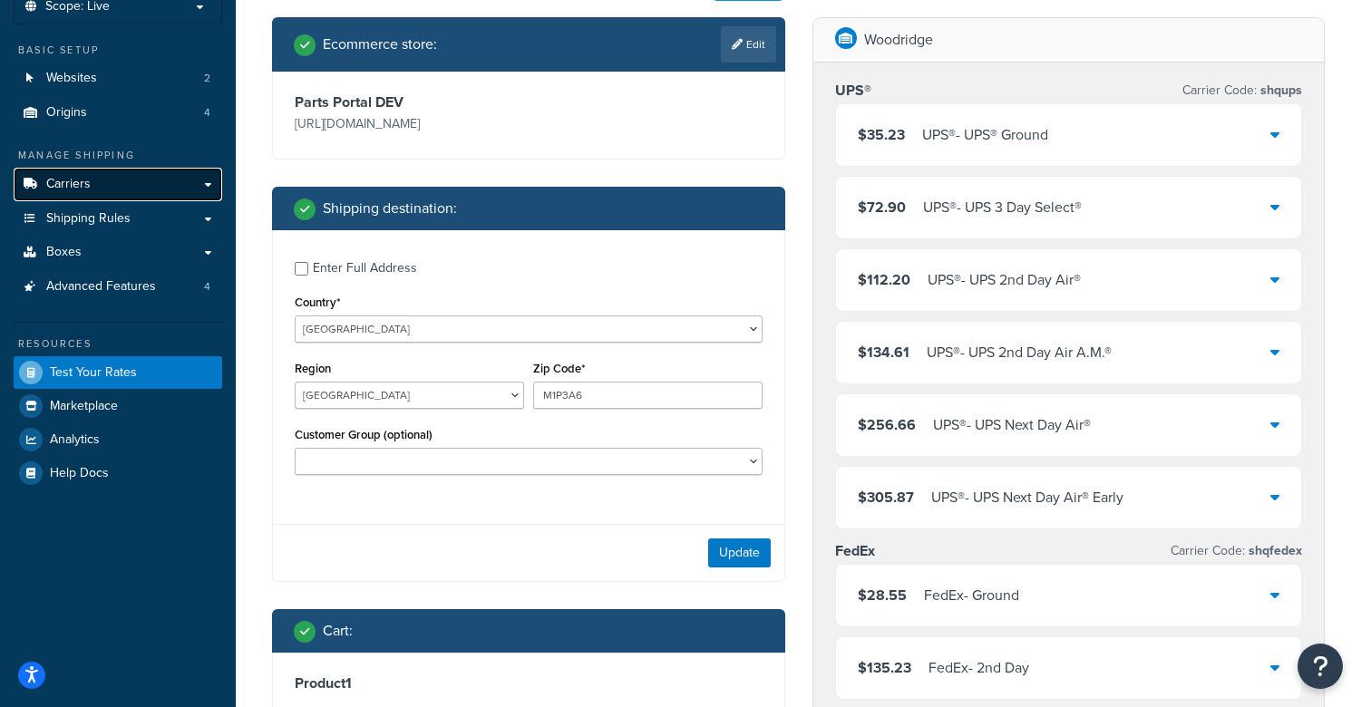
click at [83, 185] on span "Carriers" at bounding box center [68, 184] width 44 height 15
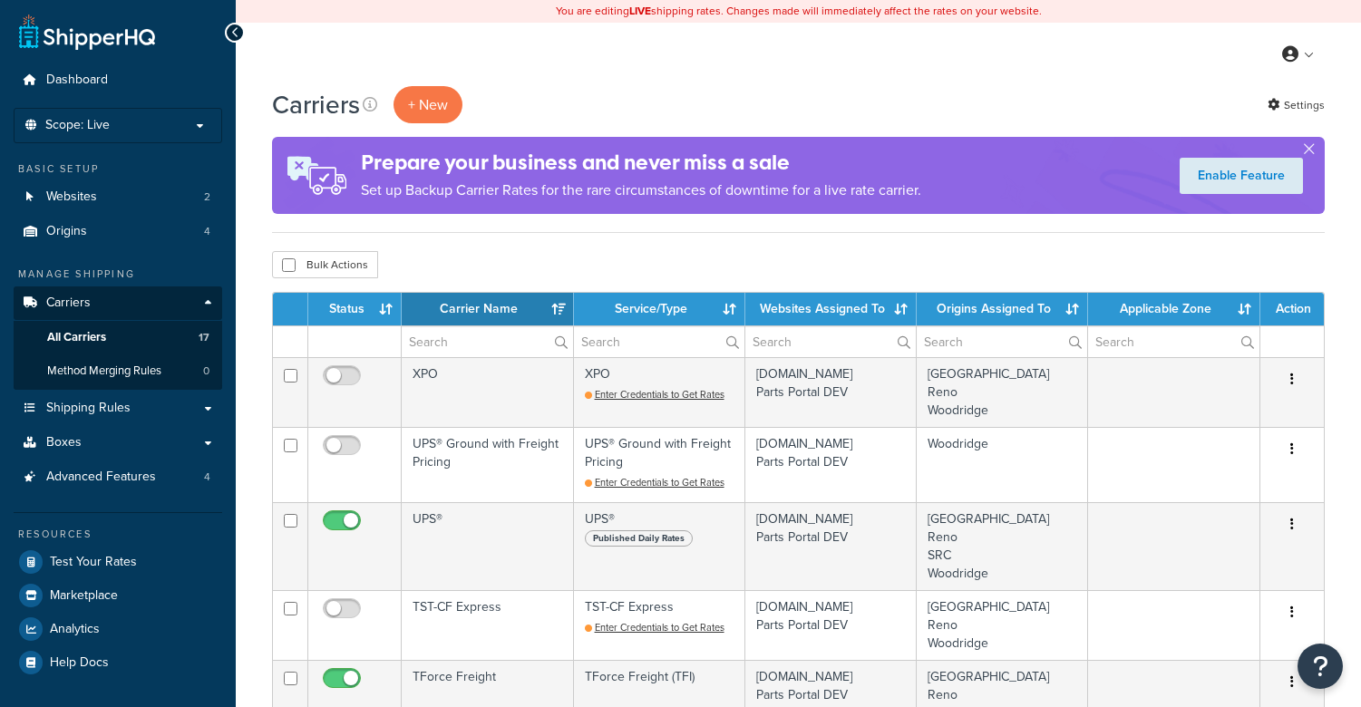
select select "15"
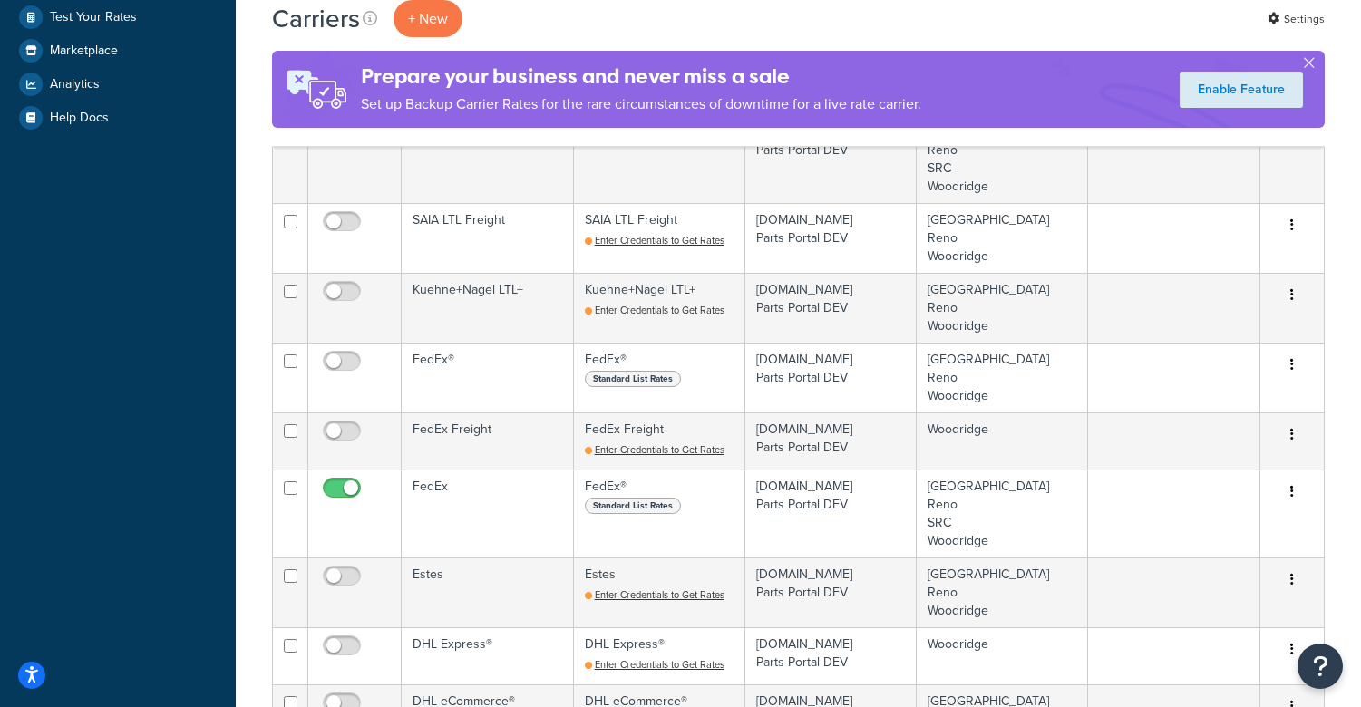
scroll to position [544, 0]
click at [87, 24] on span "Test Your Rates" at bounding box center [93, 18] width 87 height 15
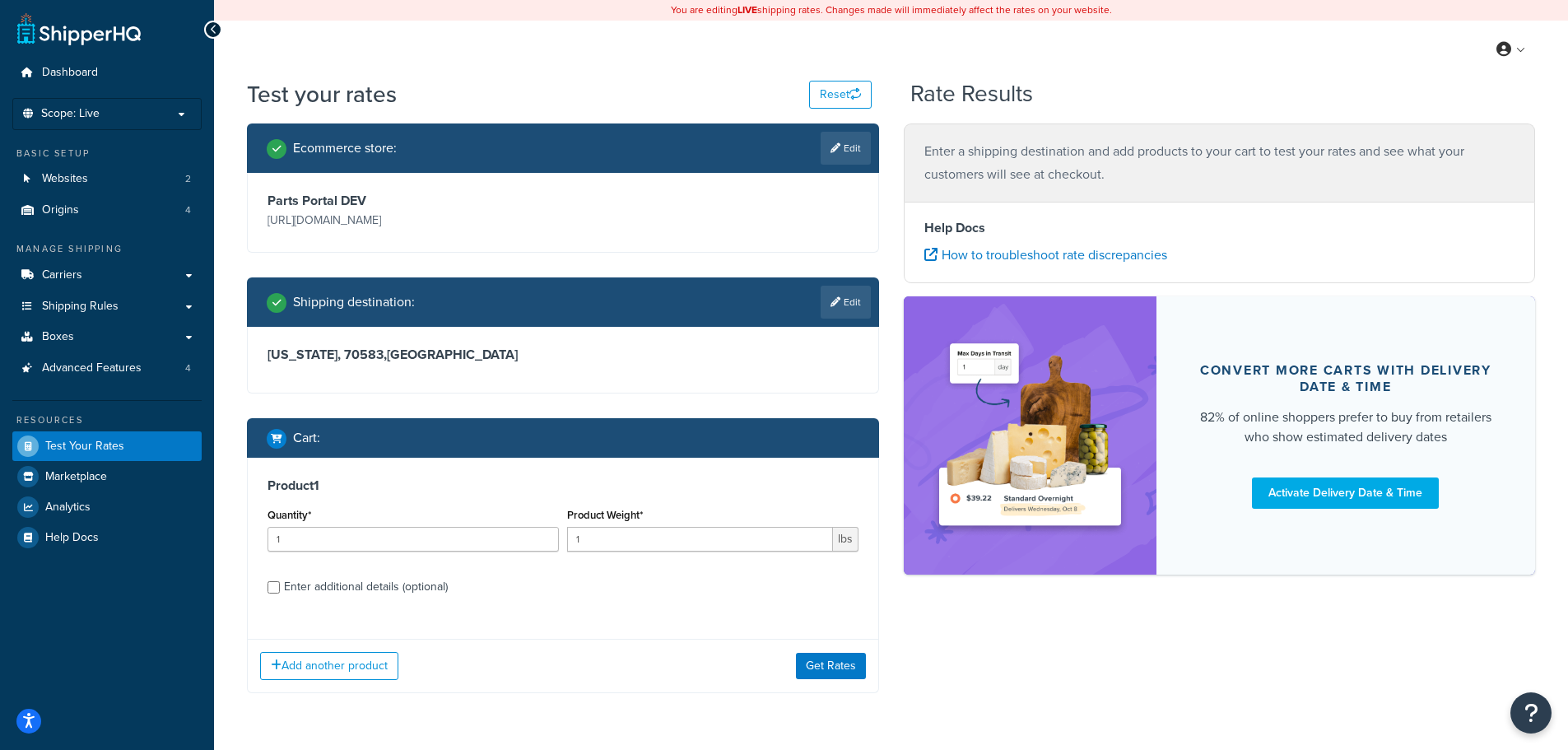
click at [842, 319] on link "Edit" at bounding box center [845, 302] width 50 height 33
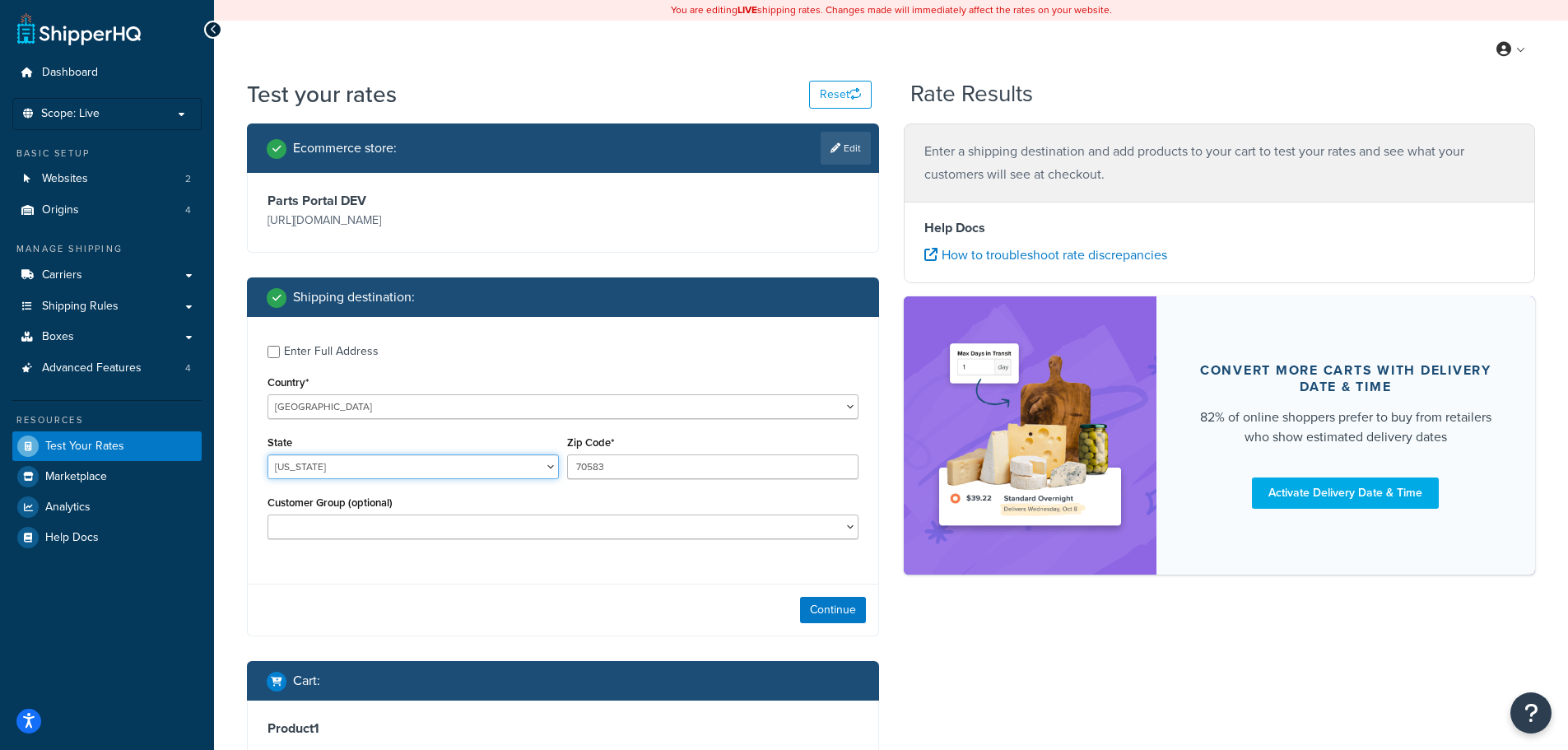
click at [306, 479] on select "[US_STATE] [US_STATE] [US_STATE] [US_STATE] [US_STATE] Armed Forces Americas Ar…" at bounding box center [413, 467] width 291 height 25
select select "[GEOGRAPHIC_DATA]"
click at [268, 478] on select "[US_STATE] [US_STATE] [US_STATE] [US_STATE] [US_STATE] Armed Forces Americas Ar…" at bounding box center [413, 467] width 291 height 25
type input "75067"
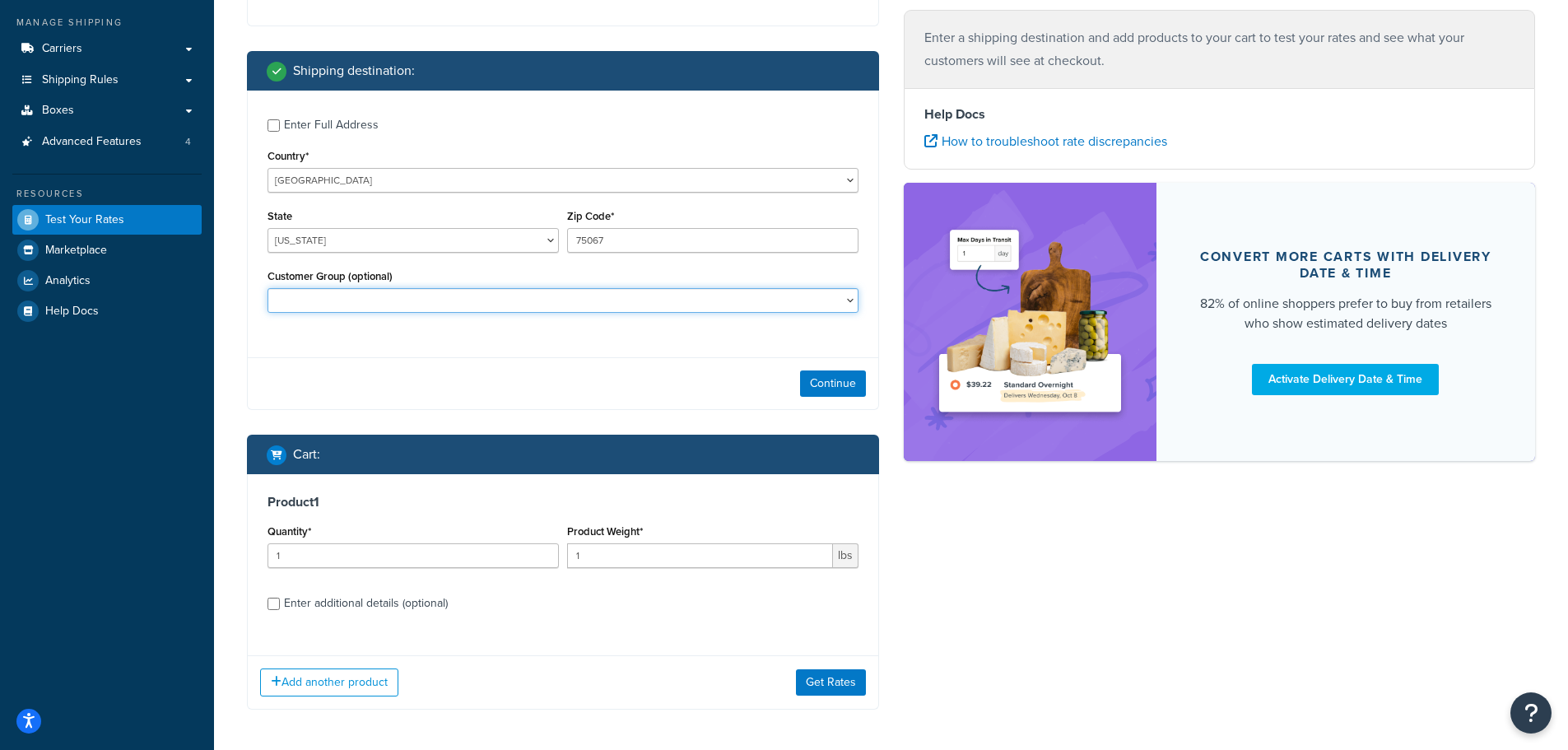
scroll to position [247, 0]
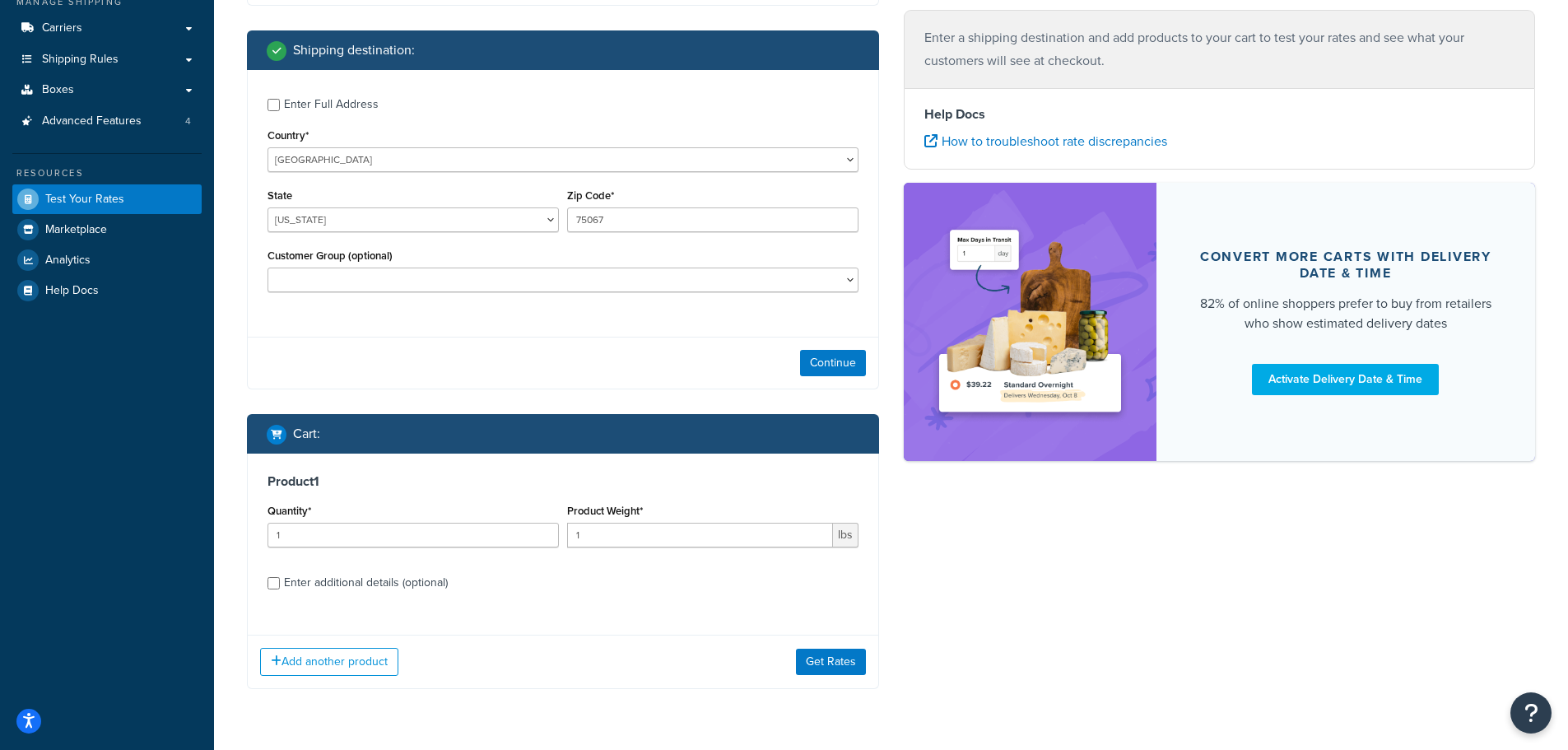
click at [358, 595] on div "Enter additional details (optional)" at bounding box center [366, 582] width 163 height 23
click at [280, 589] on input "Enter additional details (optional)" at bounding box center [274, 584] width 13 height 13
checkbox input "true"
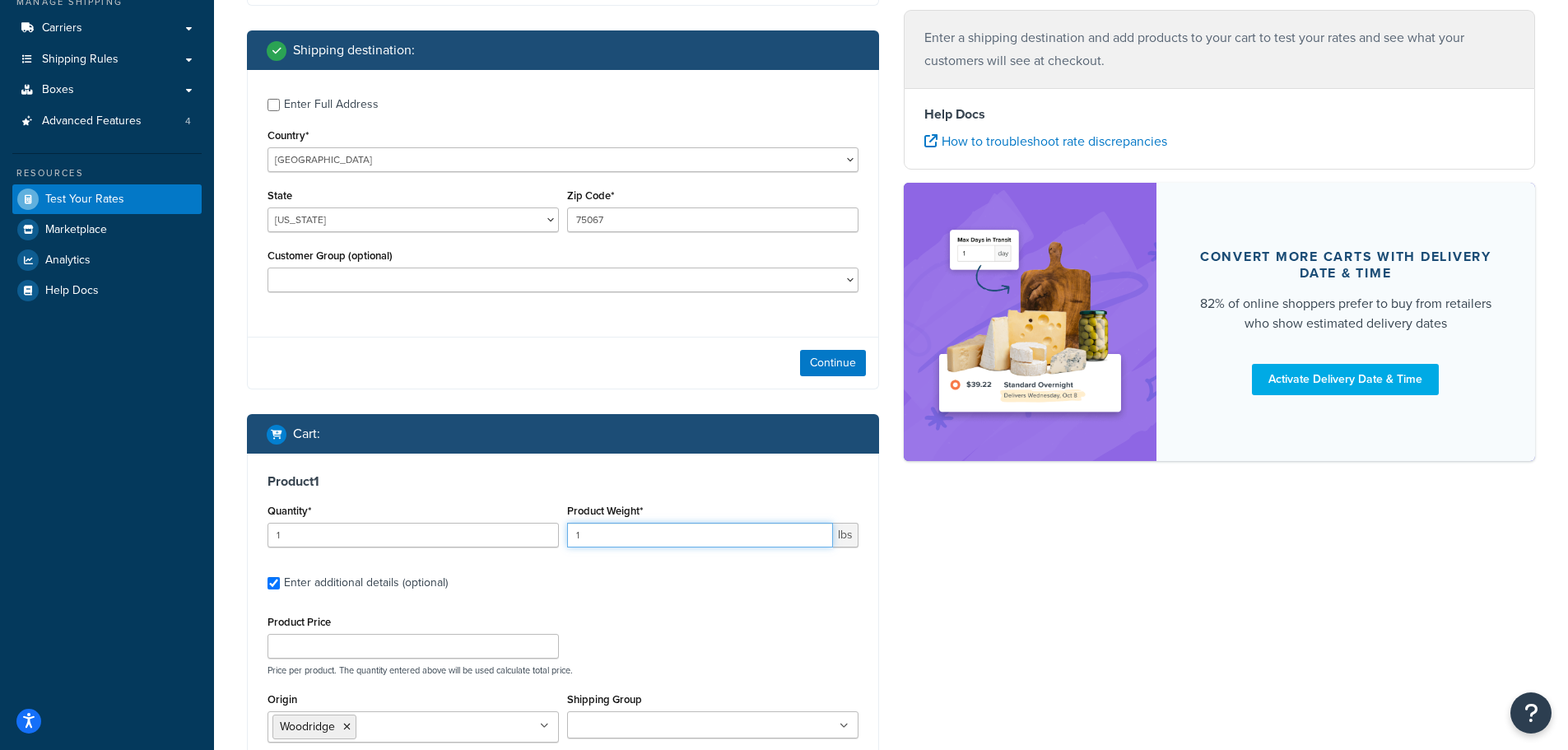
drag, startPoint x: 606, startPoint y: 558, endPoint x: 557, endPoint y: 558, distance: 49.0
click at [557, 558] on div "Quantity* 1 Product Weight* 1 lbs" at bounding box center [563, 529] width 599 height 60
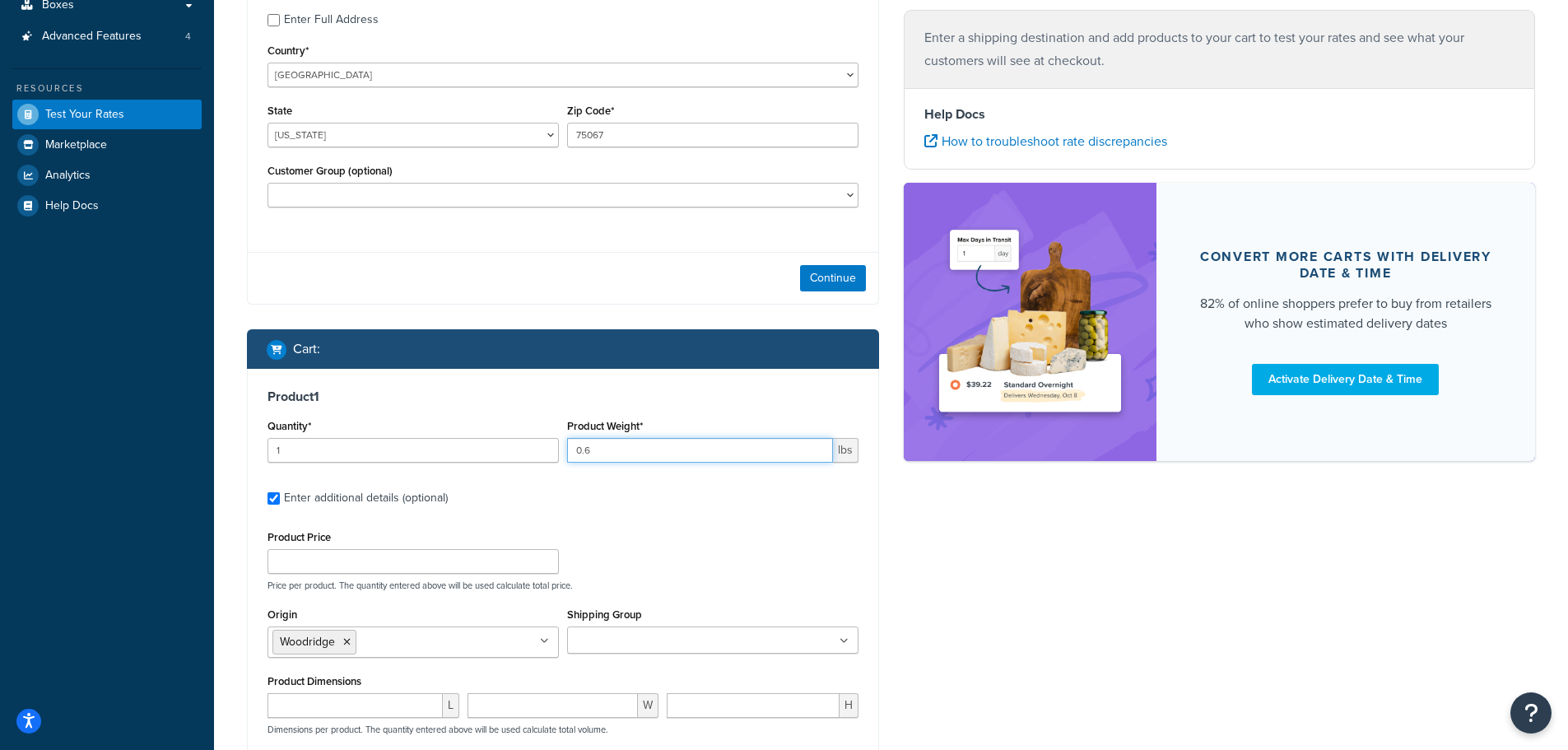
scroll to position [411, 0]
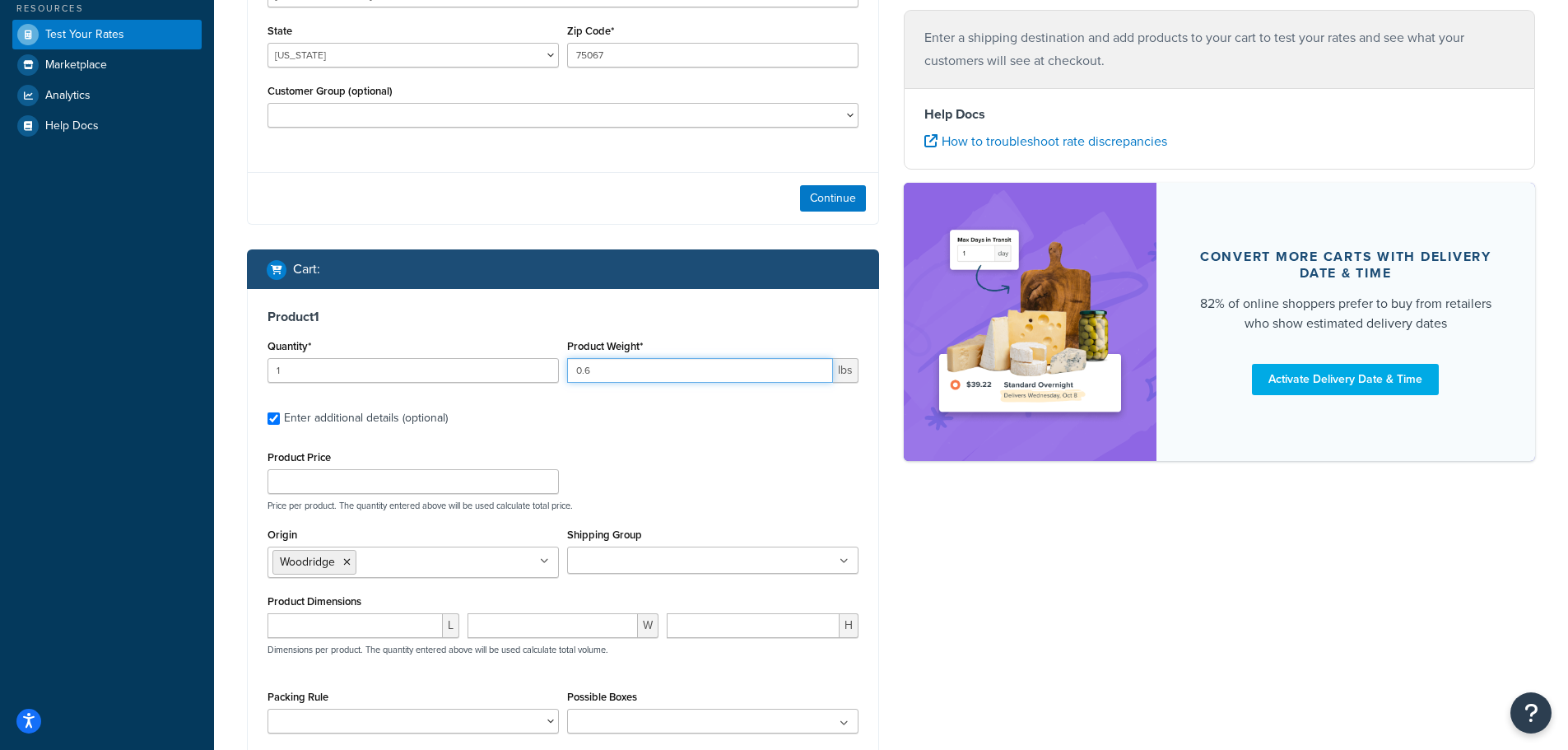
type input "0.6"
click at [440, 570] on input "Origin" at bounding box center [433, 561] width 145 height 18
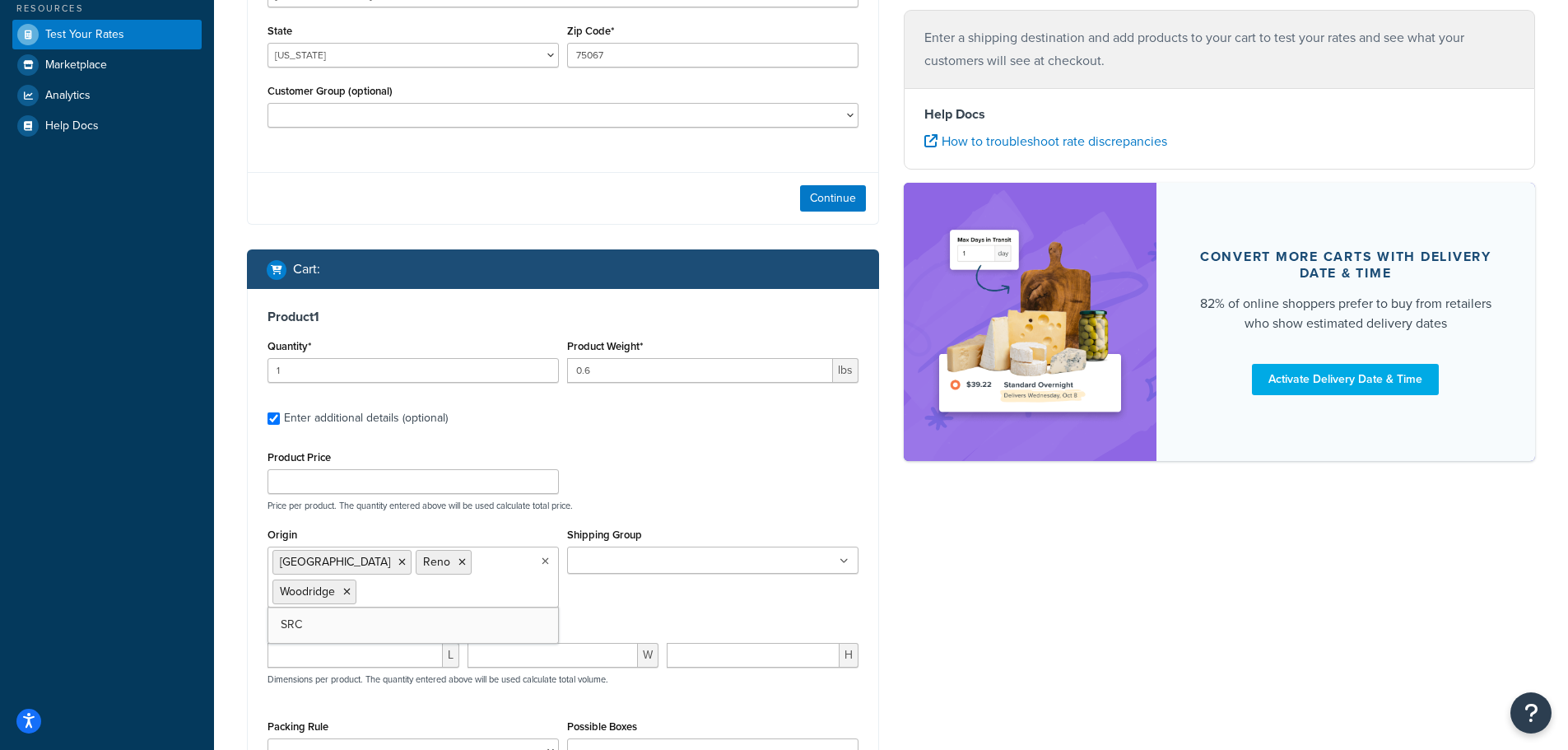
click at [1208, 641] on div "Ecommerce store : Edit Parts Portal DEV [URL][DOMAIN_NAME] Shipping destination…" at bounding box center [891, 330] width 1313 height 1235
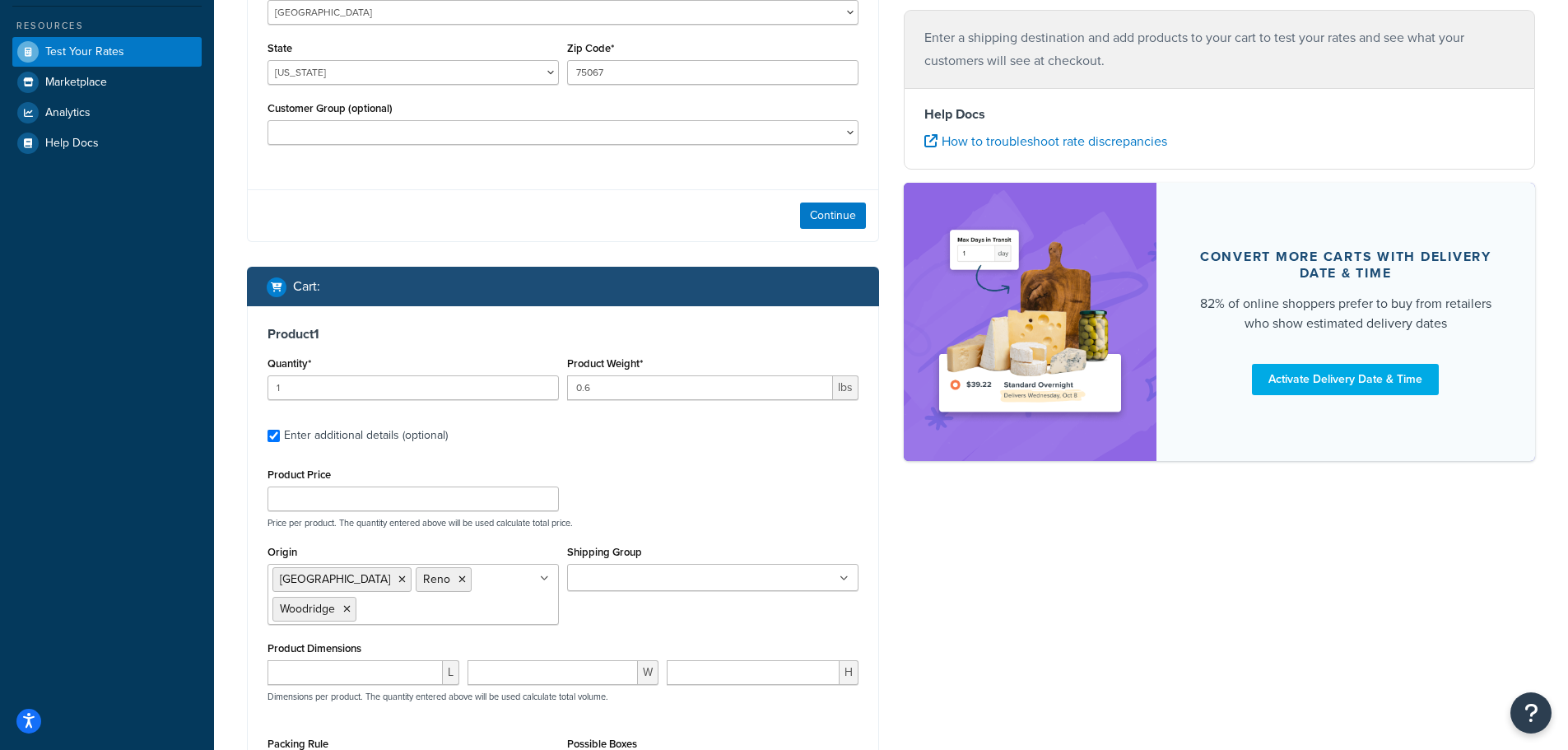
scroll to position [247, 0]
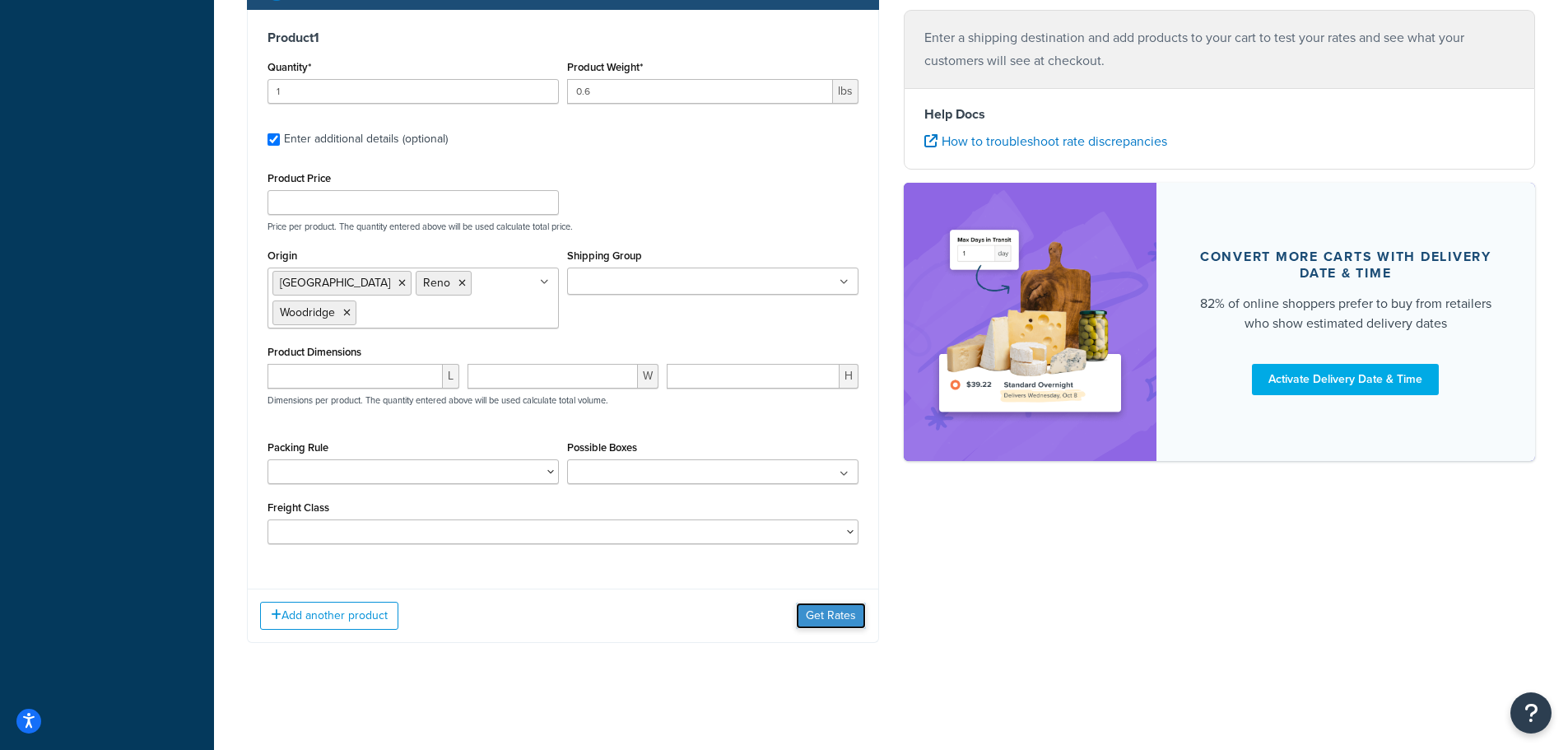
click at [832, 624] on button "Get Rates" at bounding box center [831, 616] width 70 height 26
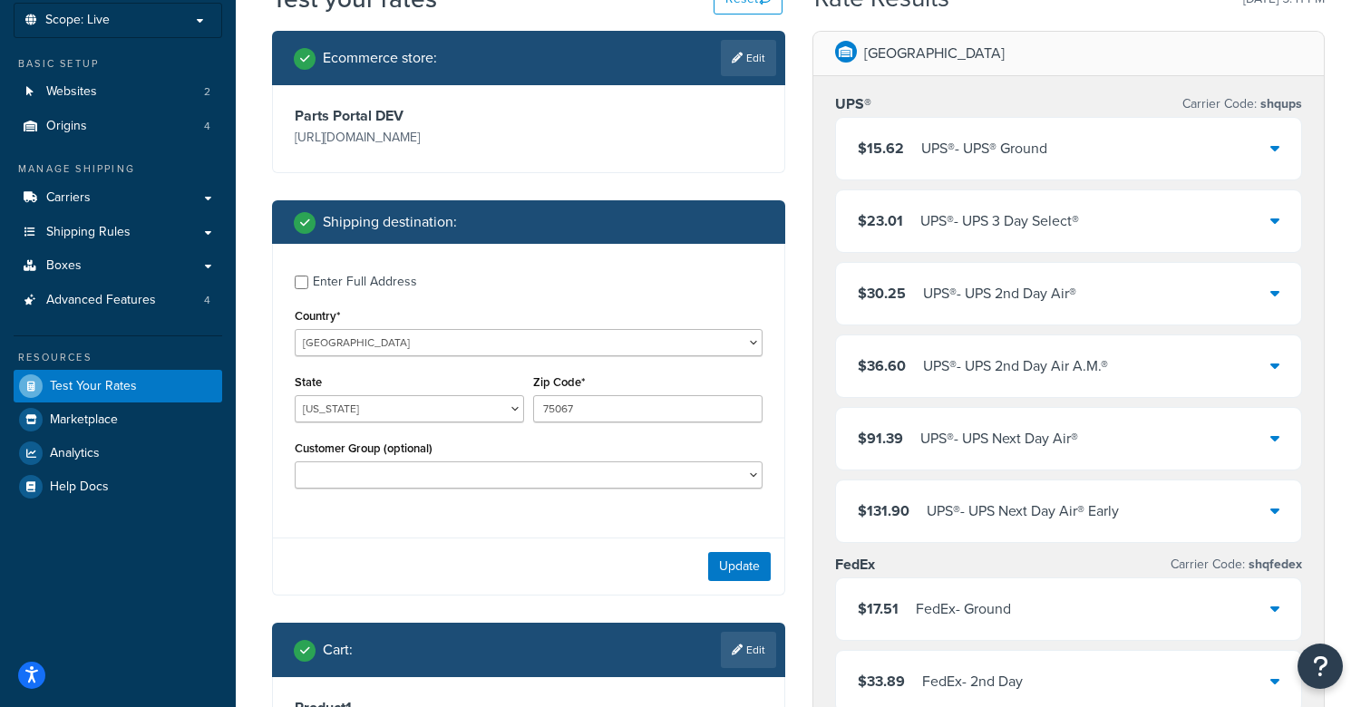
scroll to position [406, 0]
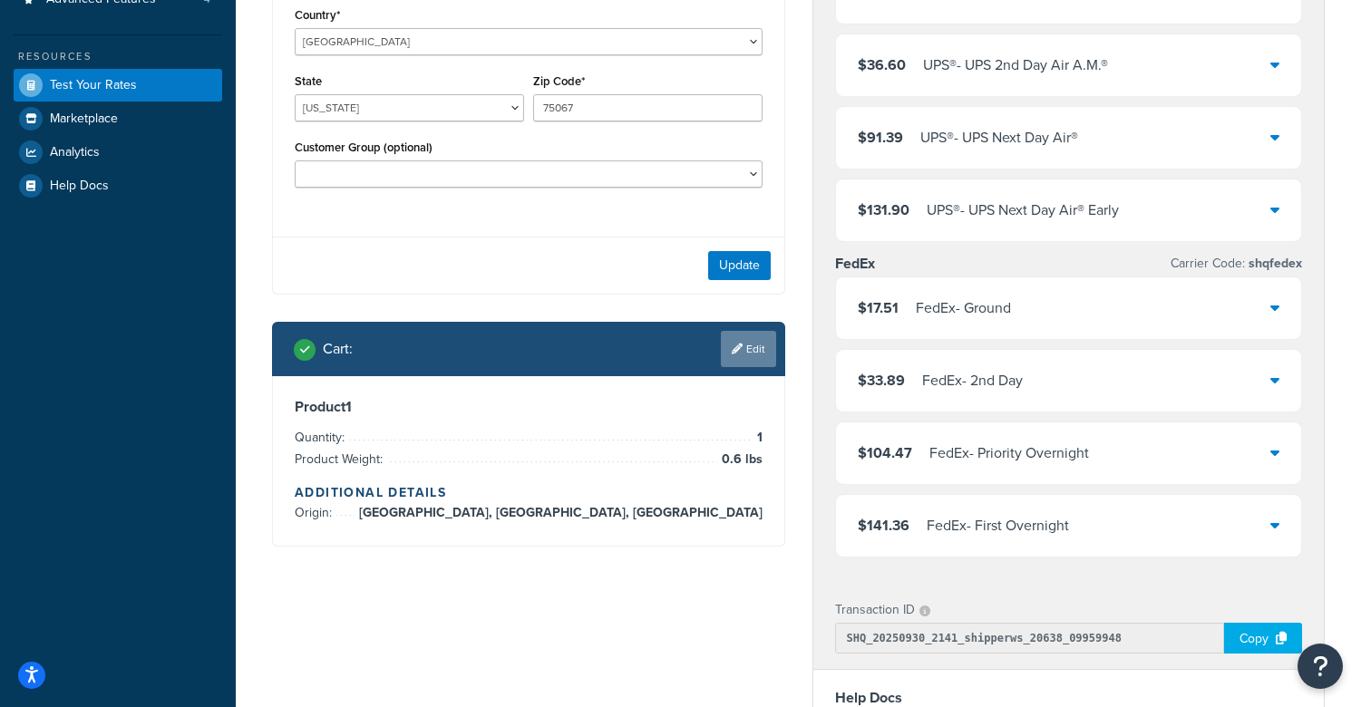
click at [741, 367] on link "Edit" at bounding box center [748, 349] width 55 height 36
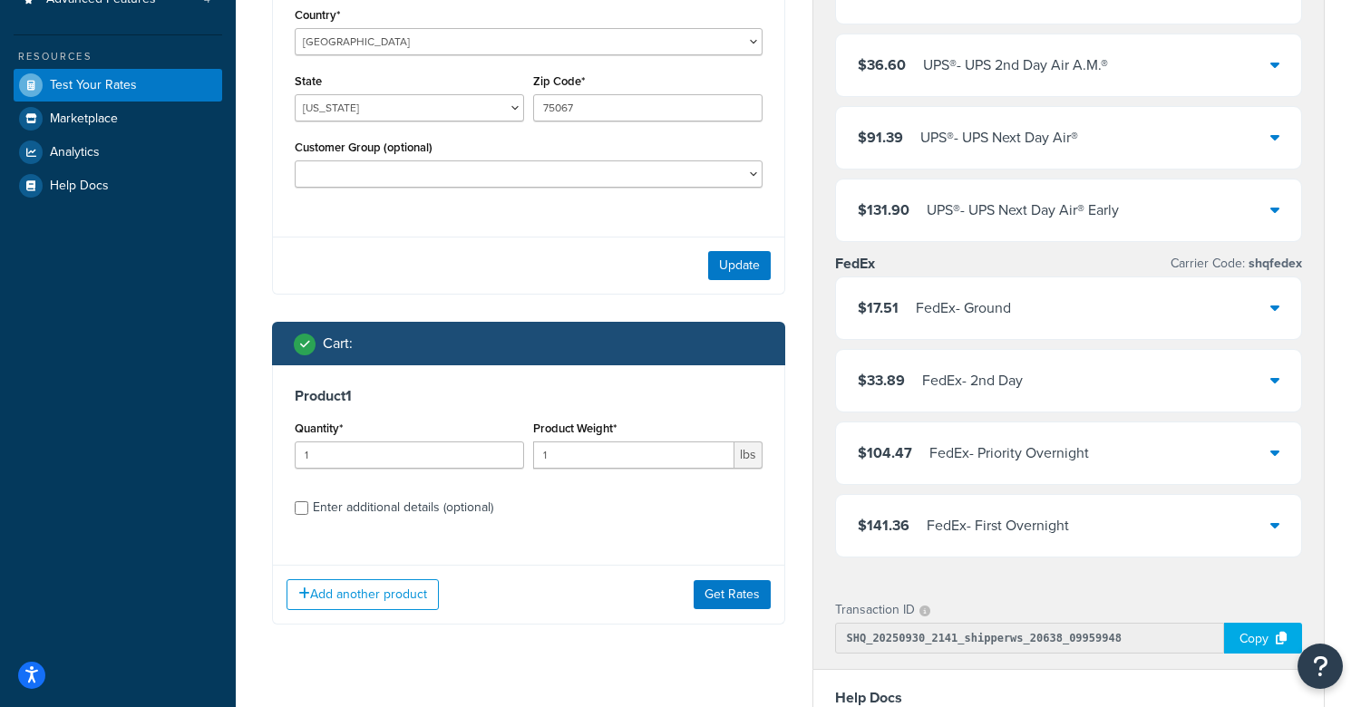
scroll to position [678, 0]
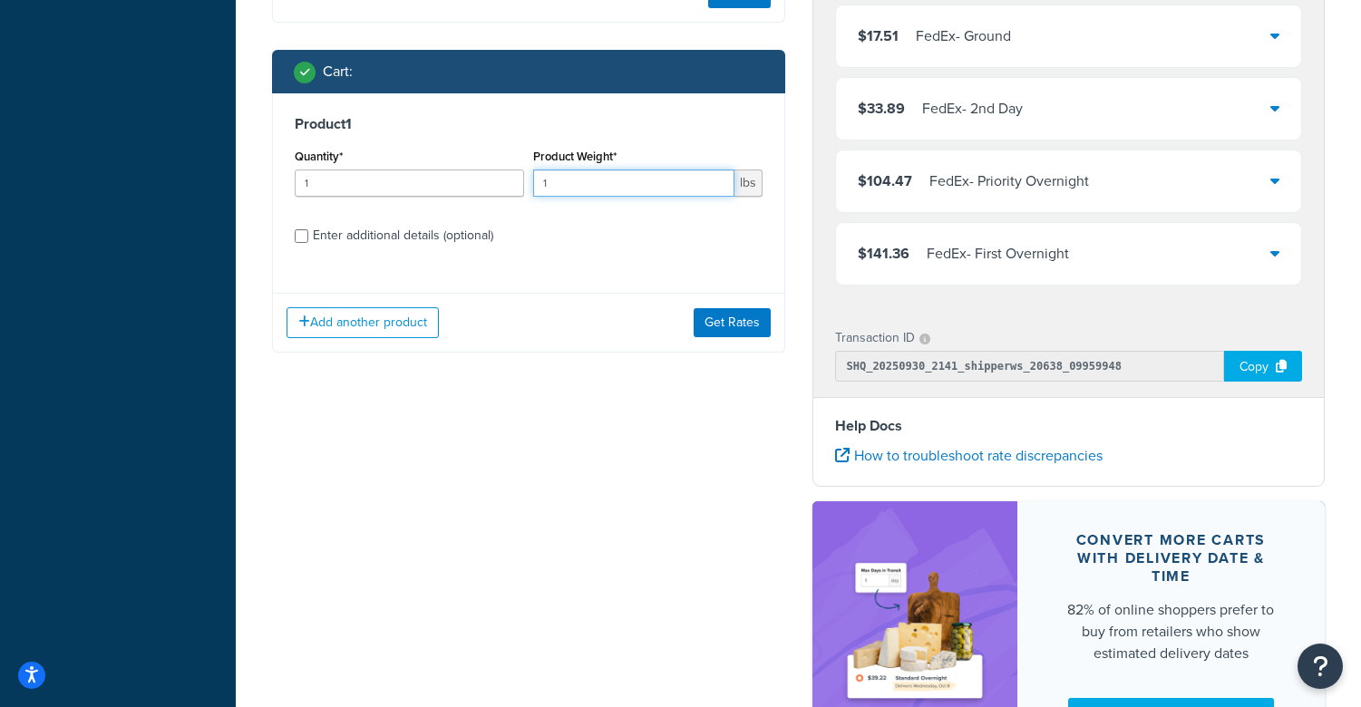
drag, startPoint x: 577, startPoint y: 217, endPoint x: 541, endPoint y: 224, distance: 36.1
click at [541, 210] on div "Product Weight* 1 lbs" at bounding box center [648, 177] width 238 height 66
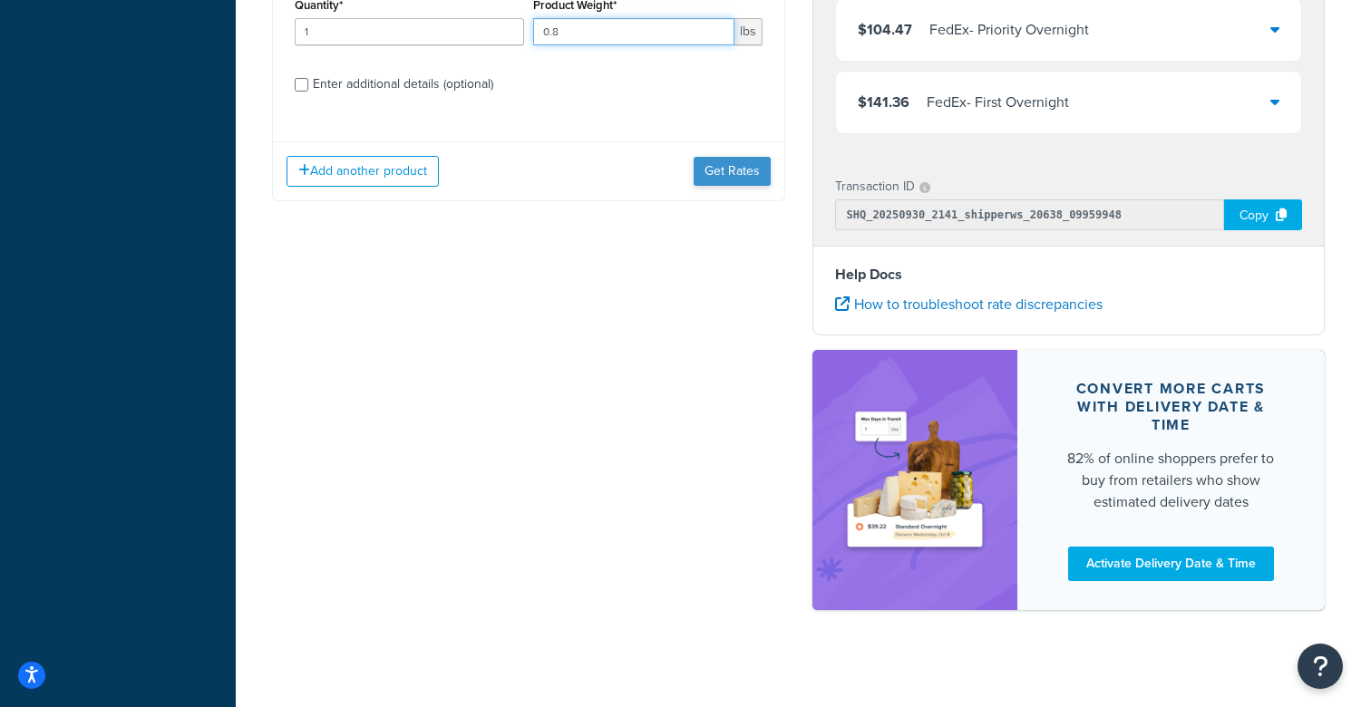
scroll to position [841, 0]
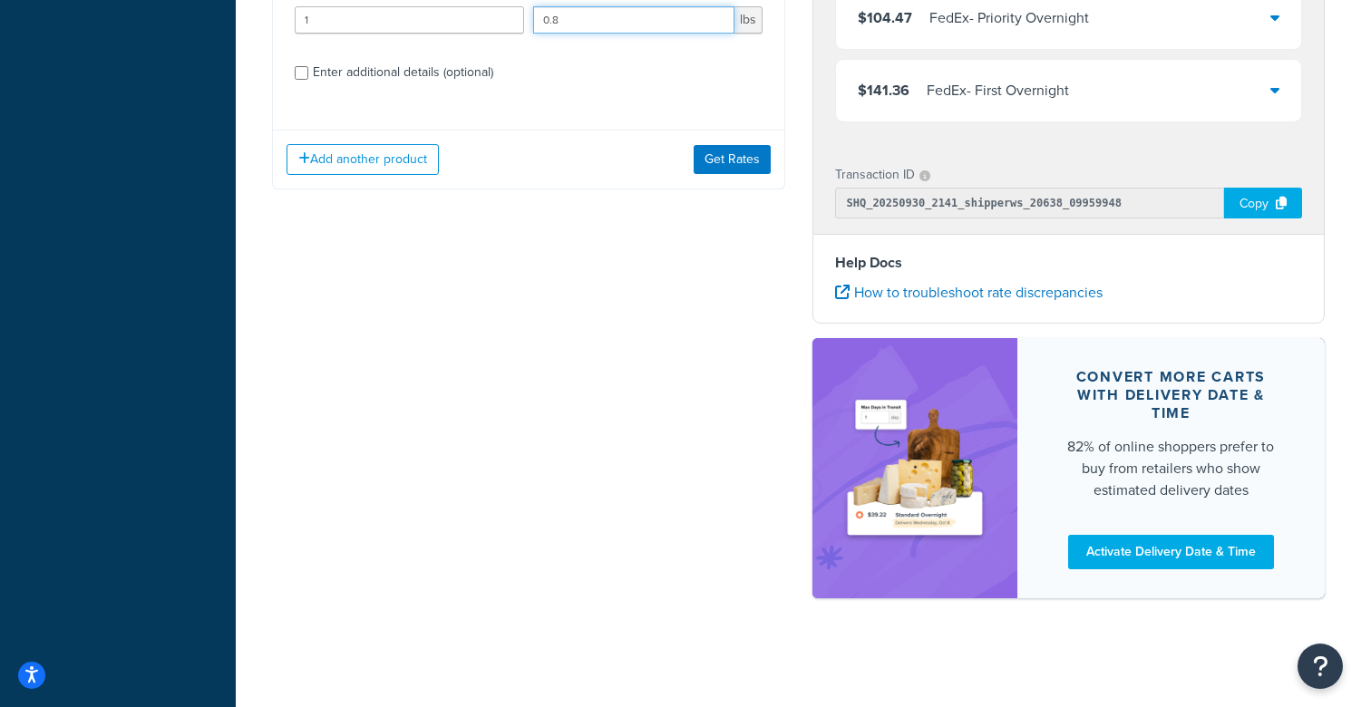
type input "0.8"
click at [354, 85] on div "Enter additional details (optional)" at bounding box center [403, 72] width 180 height 25
click at [308, 80] on input "Enter additional details (optional)" at bounding box center [302, 73] width 14 height 14
checkbox input "true"
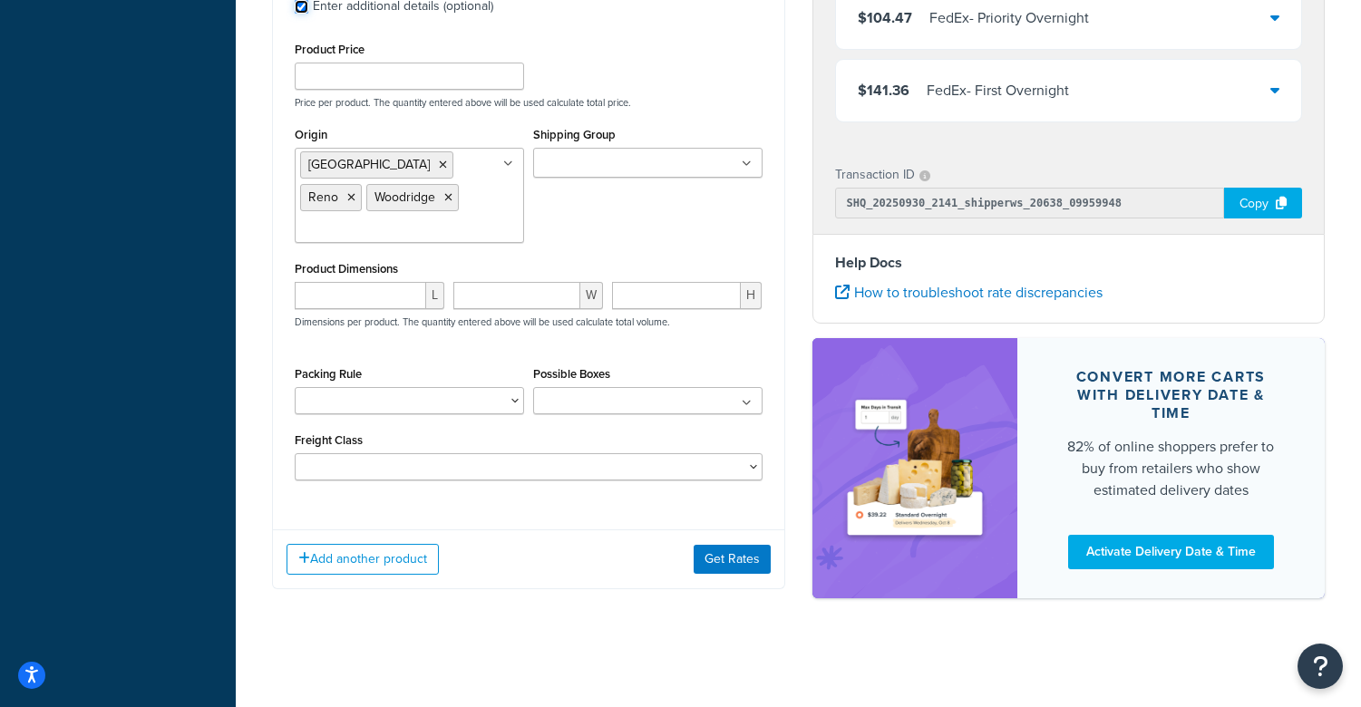
scroll to position [933, 0]
click at [744, 563] on button "Get Rates" at bounding box center [732, 559] width 77 height 29
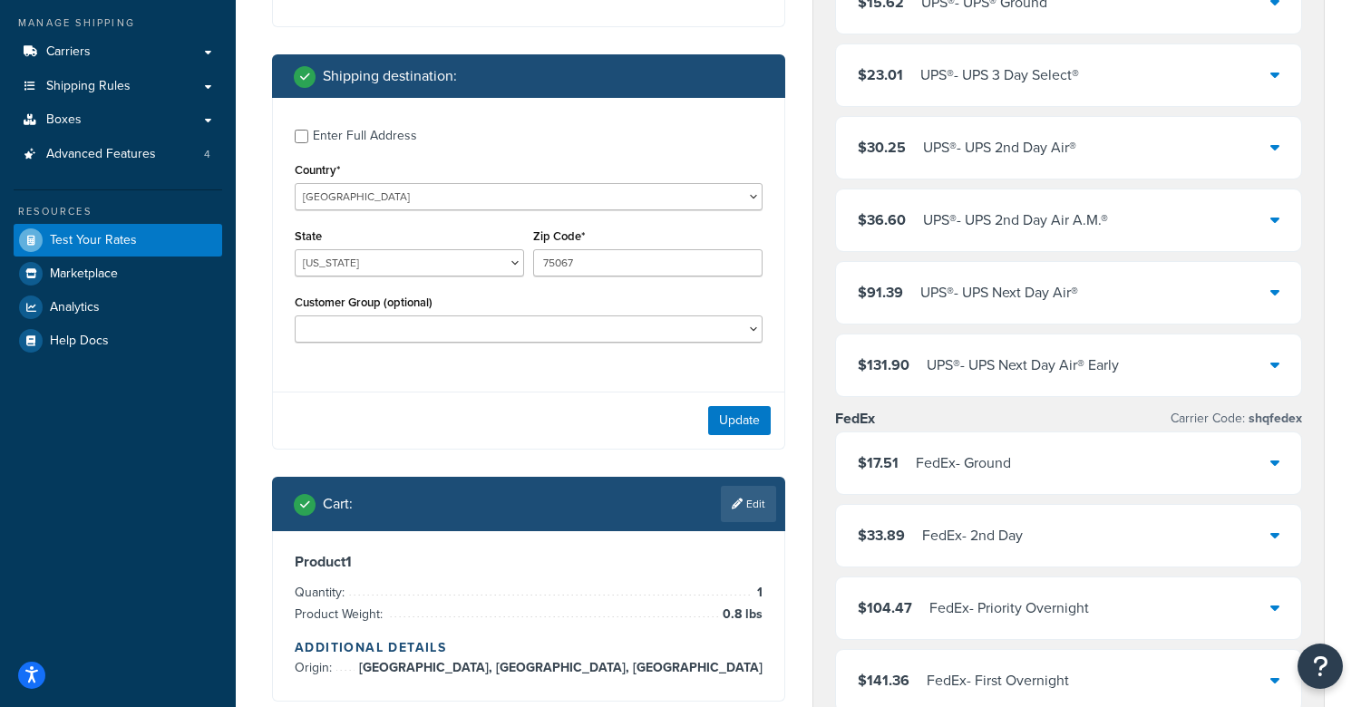
scroll to position [453, 0]
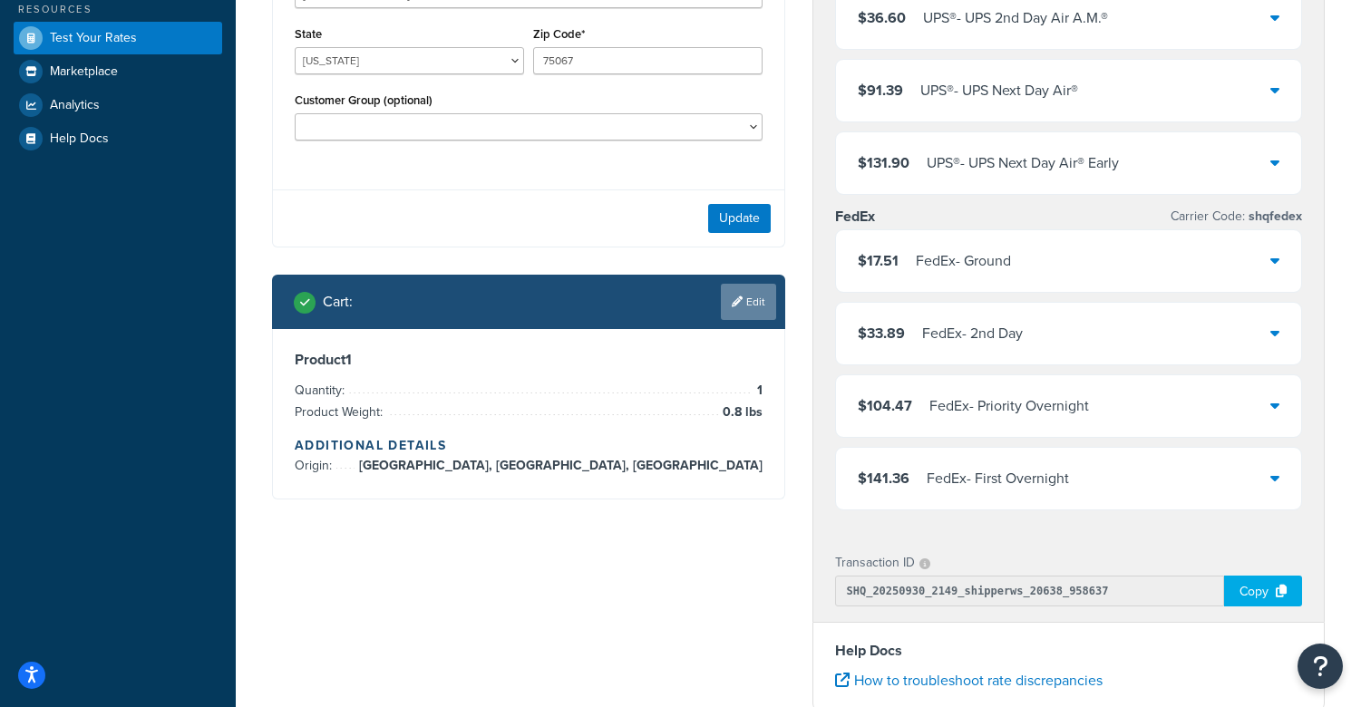
click at [732, 316] on link "Edit" at bounding box center [748, 302] width 55 height 36
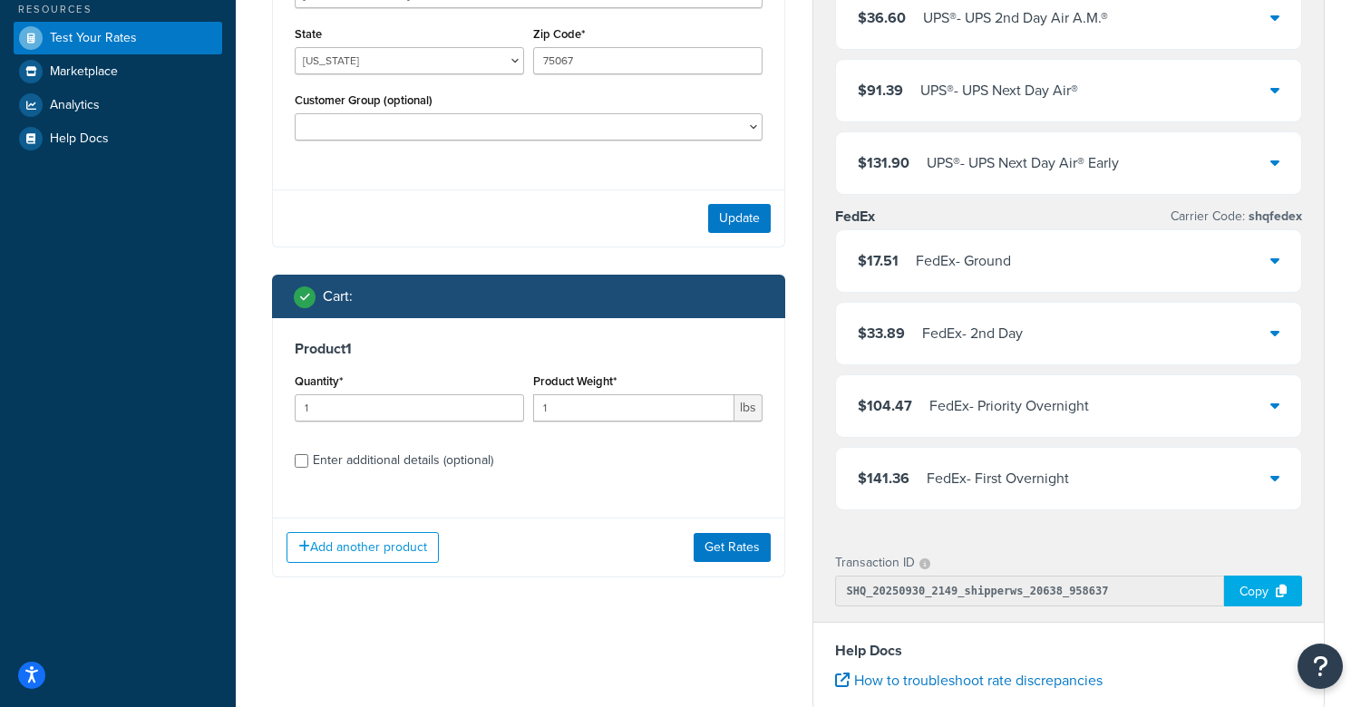
scroll to position [725, 0]
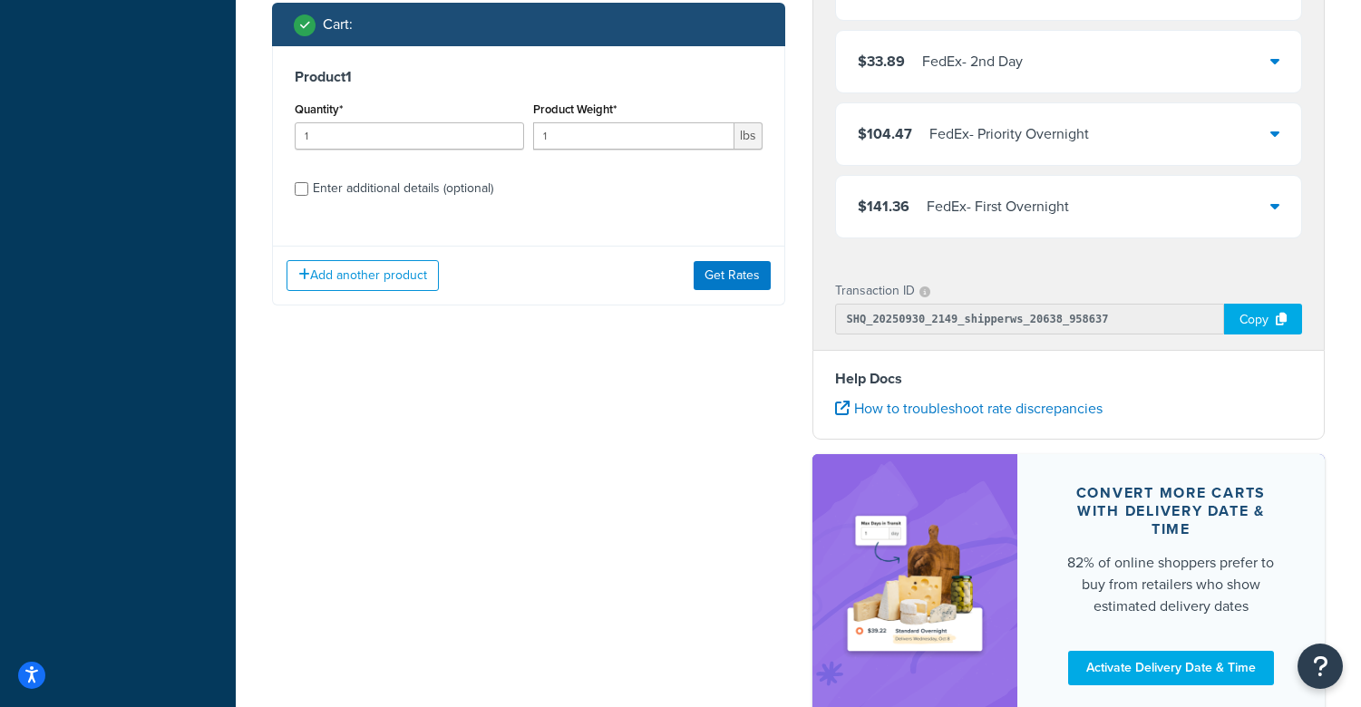
click at [345, 201] on div "Enter additional details (optional)" at bounding box center [403, 188] width 180 height 25
click at [308, 196] on input "Enter additional details (optional)" at bounding box center [302, 189] width 14 height 14
checkbox input "true"
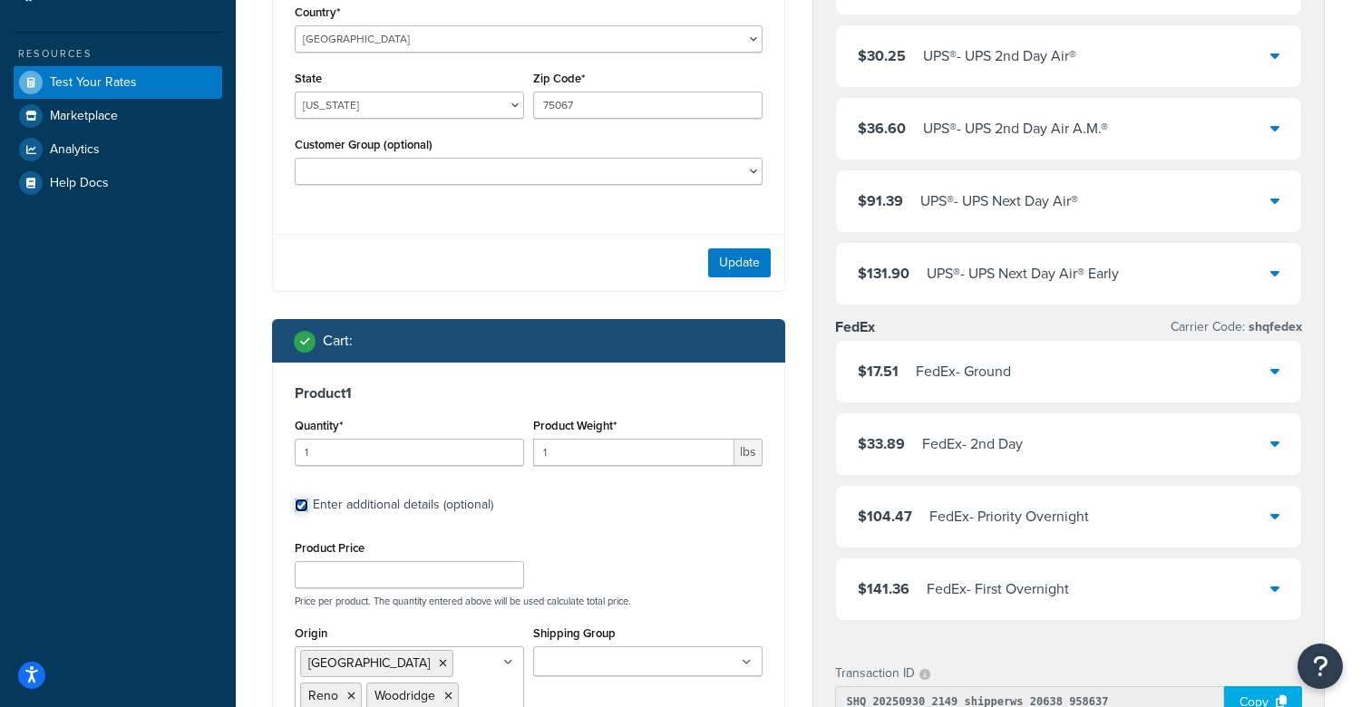
scroll to position [544, 0]
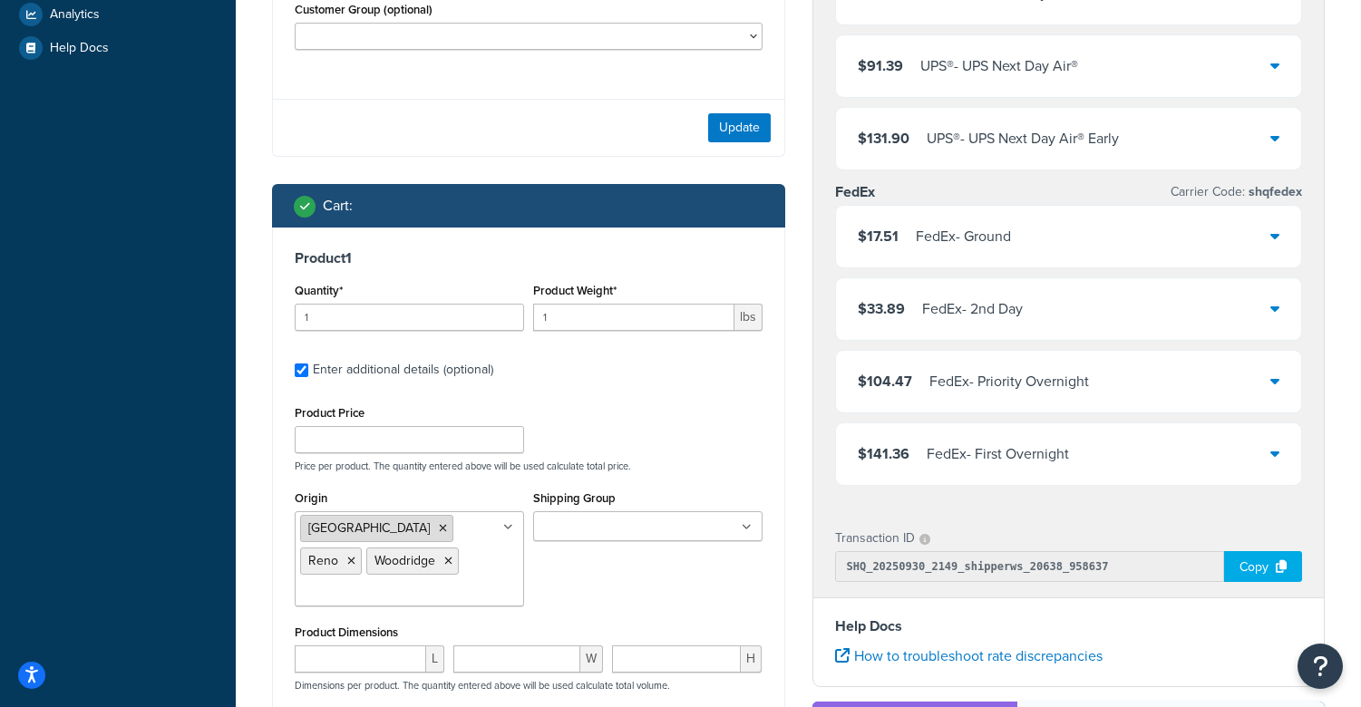
click at [439, 534] on icon at bounding box center [443, 528] width 8 height 11
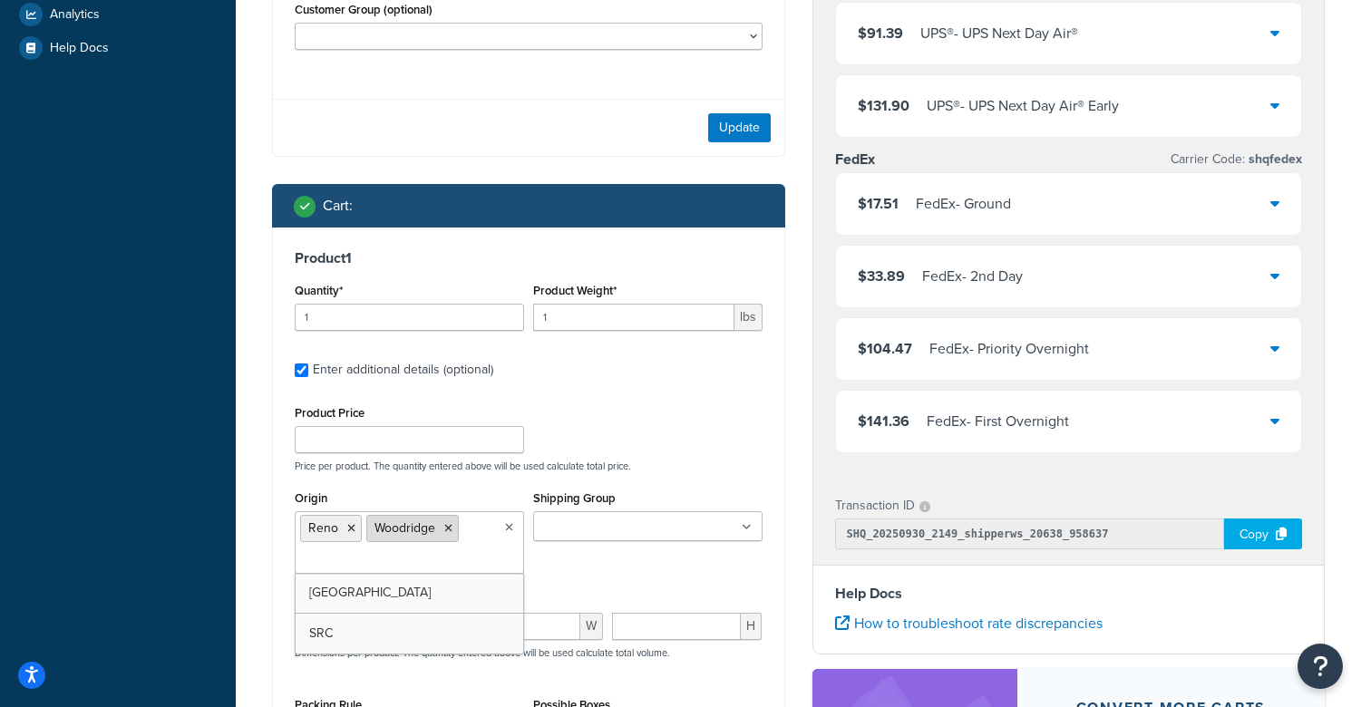
click at [444, 534] on icon at bounding box center [448, 528] width 8 height 11
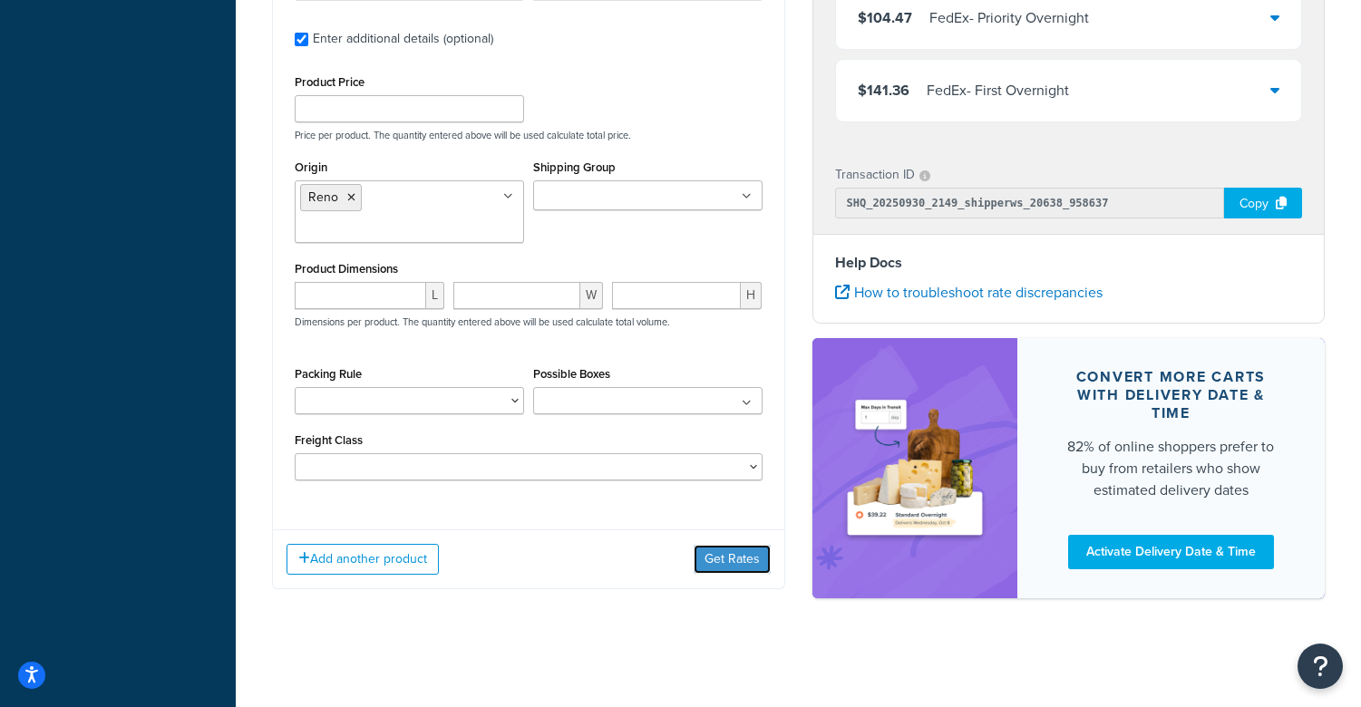
click at [742, 553] on button "Get Rates" at bounding box center [732, 559] width 77 height 29
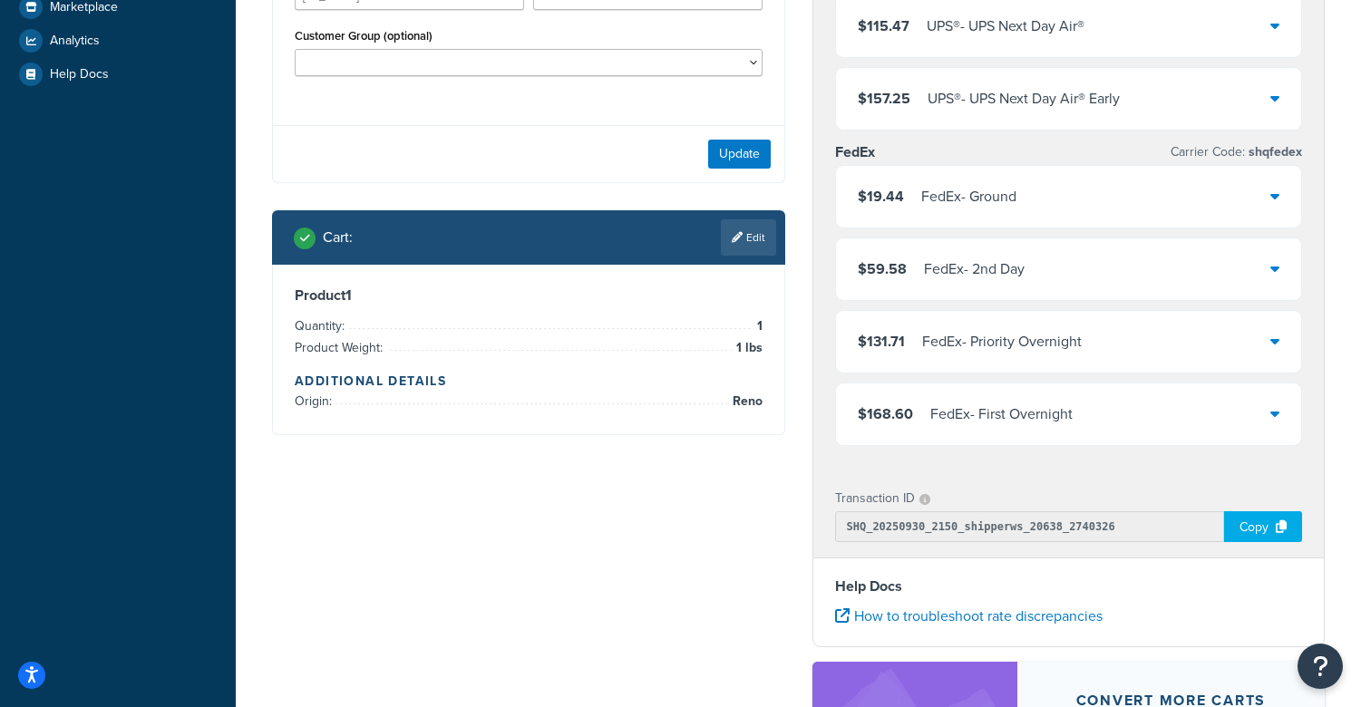
scroll to position [479, 0]
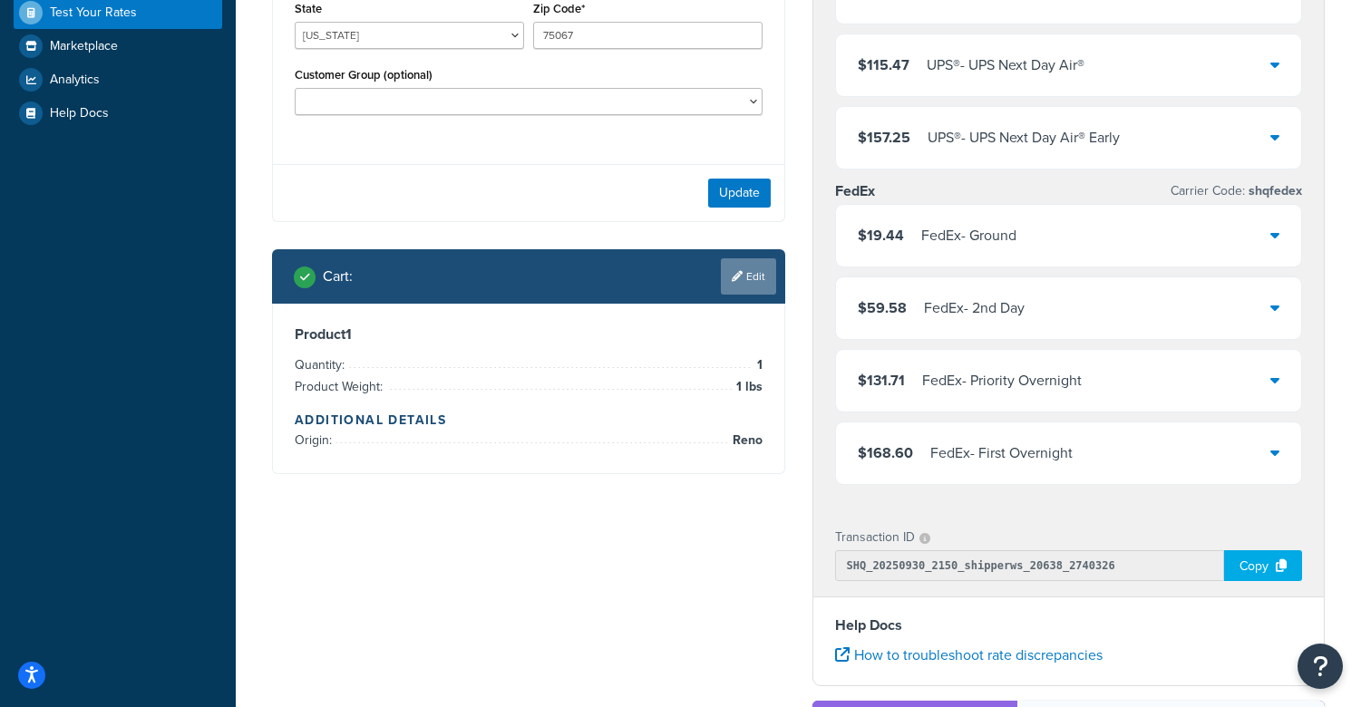
click at [753, 295] on link "Edit" at bounding box center [748, 276] width 55 height 36
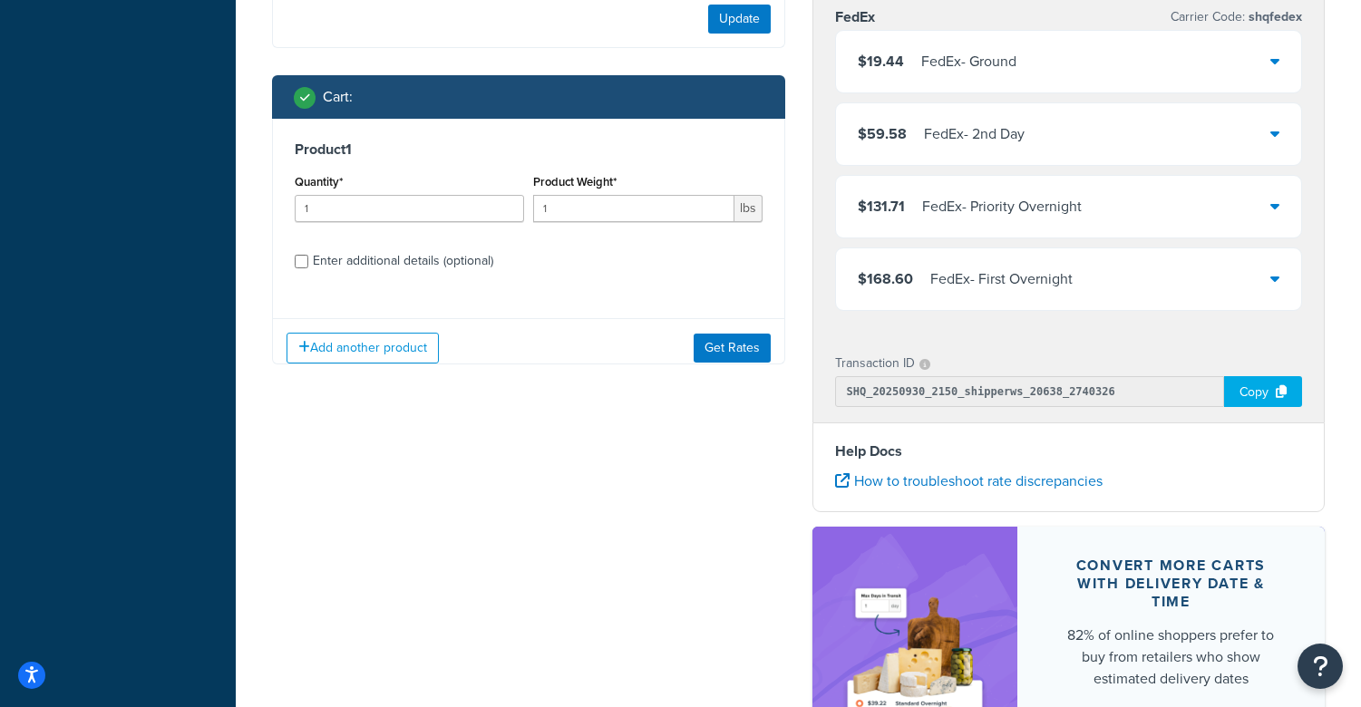
scroll to position [841, 0]
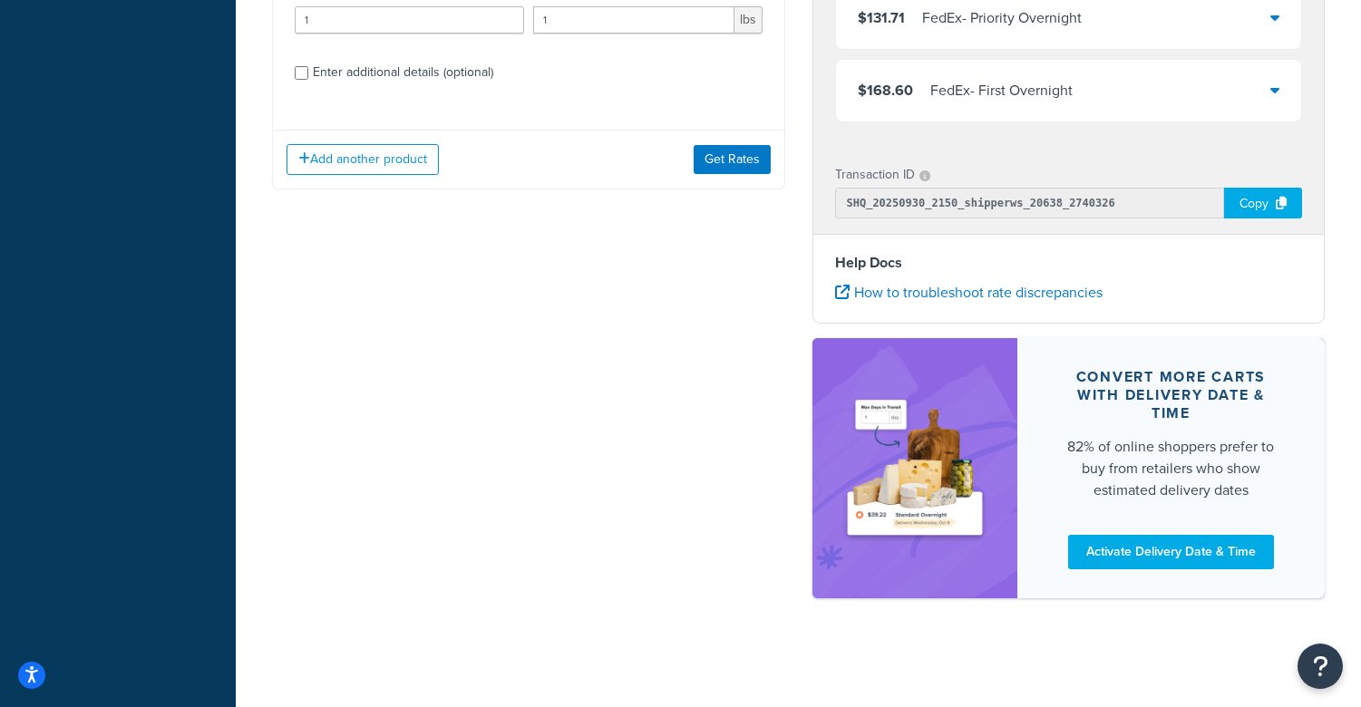
click at [355, 85] on div "Enter additional details (optional)" at bounding box center [403, 72] width 180 height 25
click at [308, 80] on input "Enter additional details (optional)" at bounding box center [302, 73] width 14 height 14
checkbox input "true"
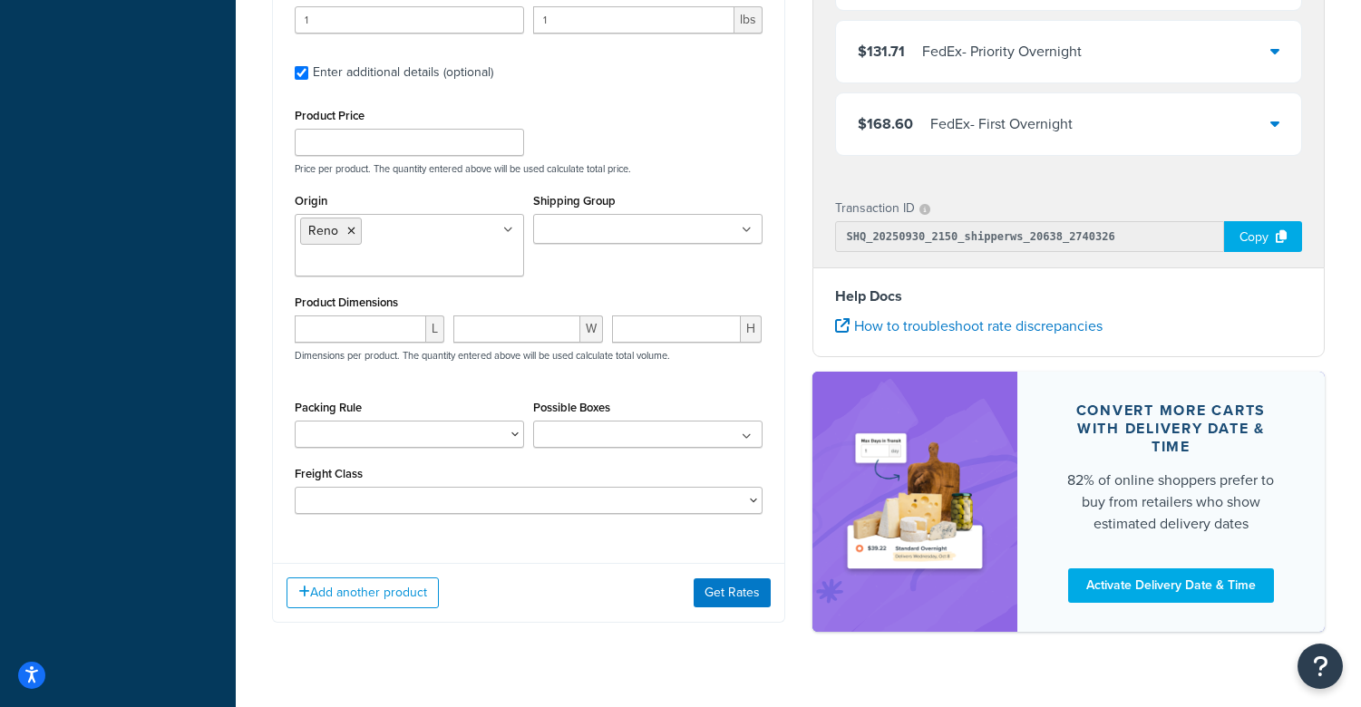
click at [389, 258] on ul "Reno" at bounding box center [409, 245] width 229 height 63
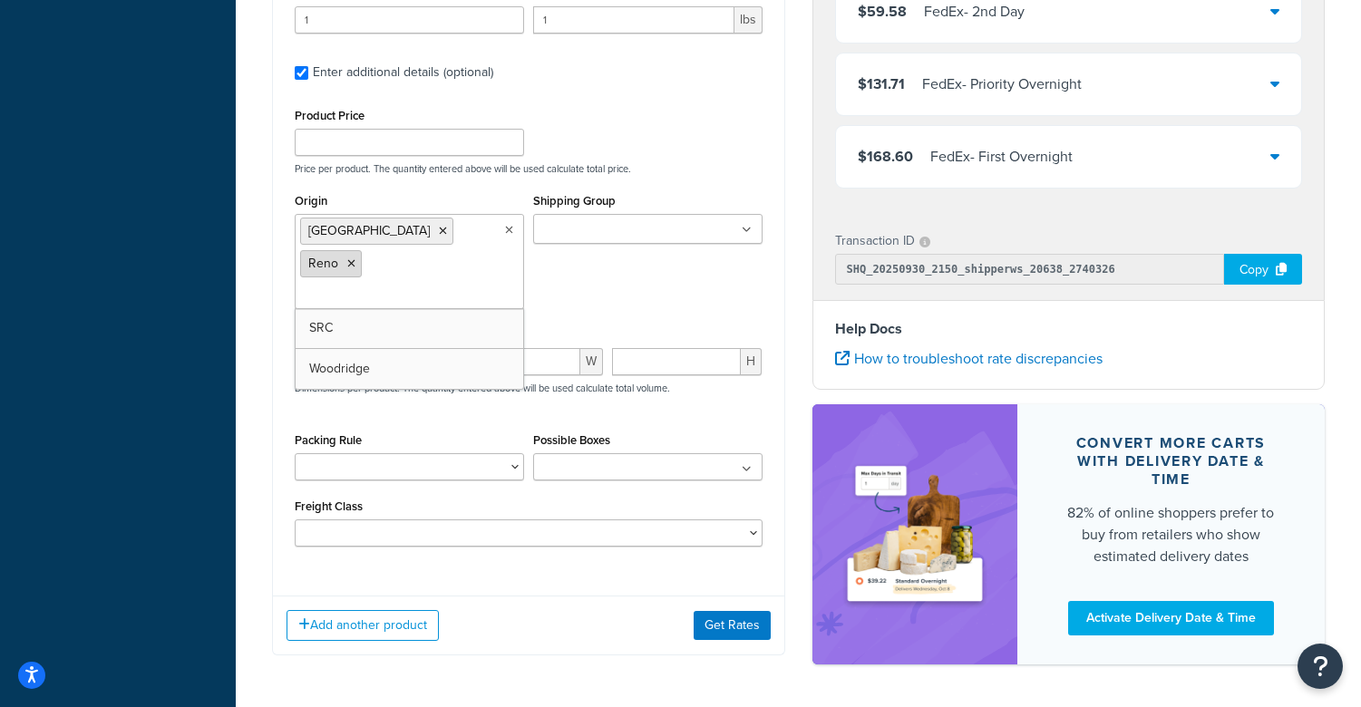
click at [355, 258] on icon at bounding box center [351, 263] width 8 height 11
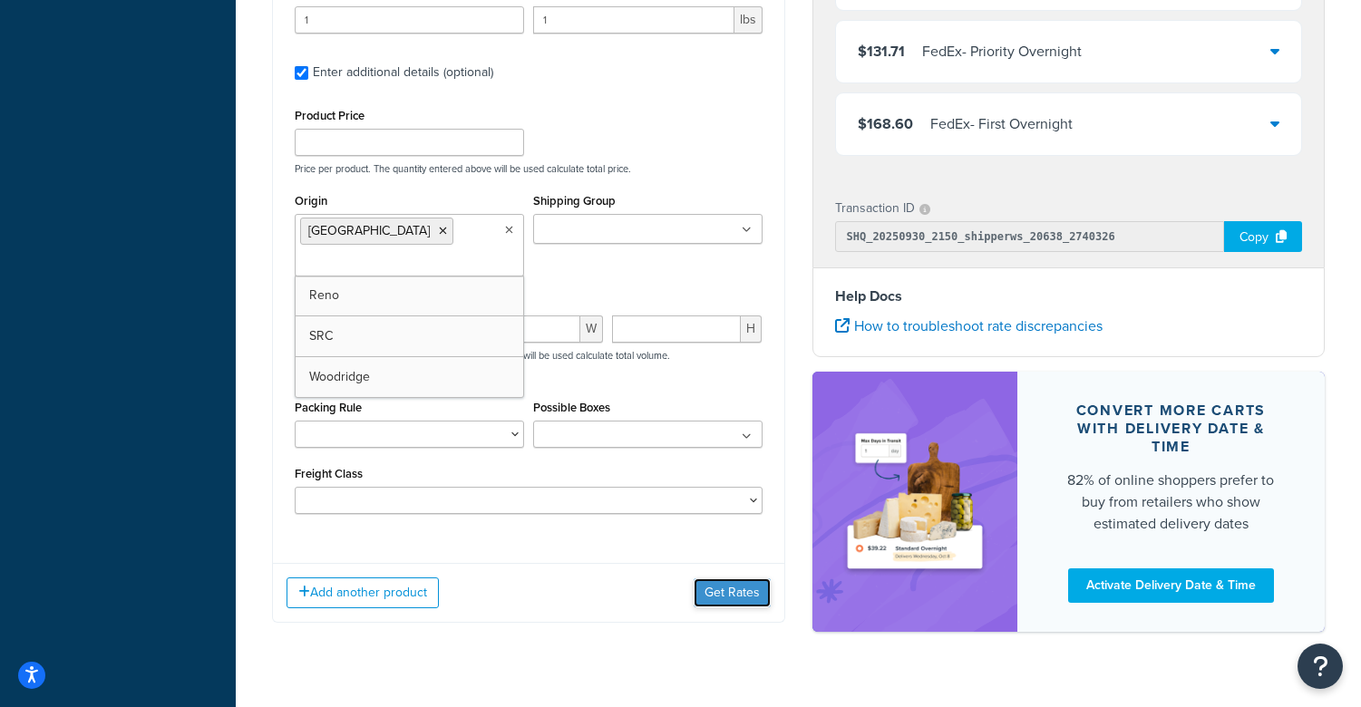
click at [731, 608] on button "Get Rates" at bounding box center [732, 593] width 77 height 29
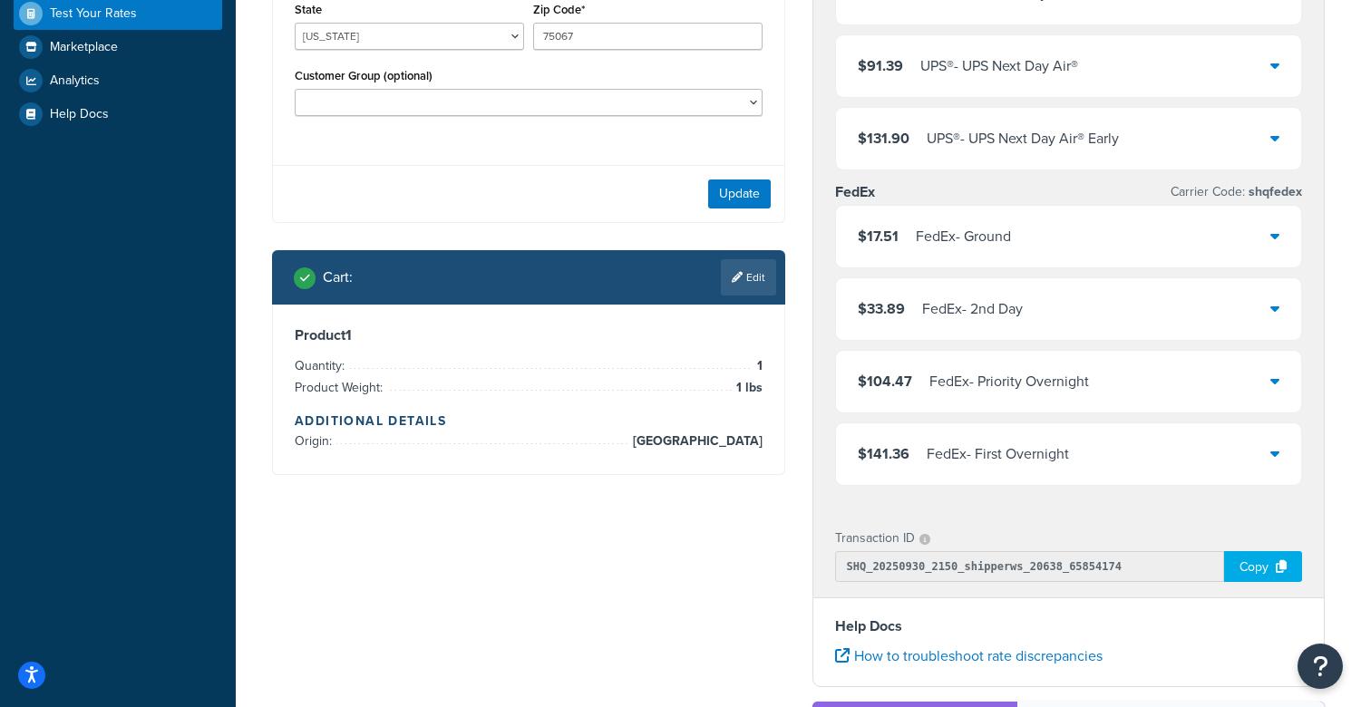
scroll to position [479, 0]
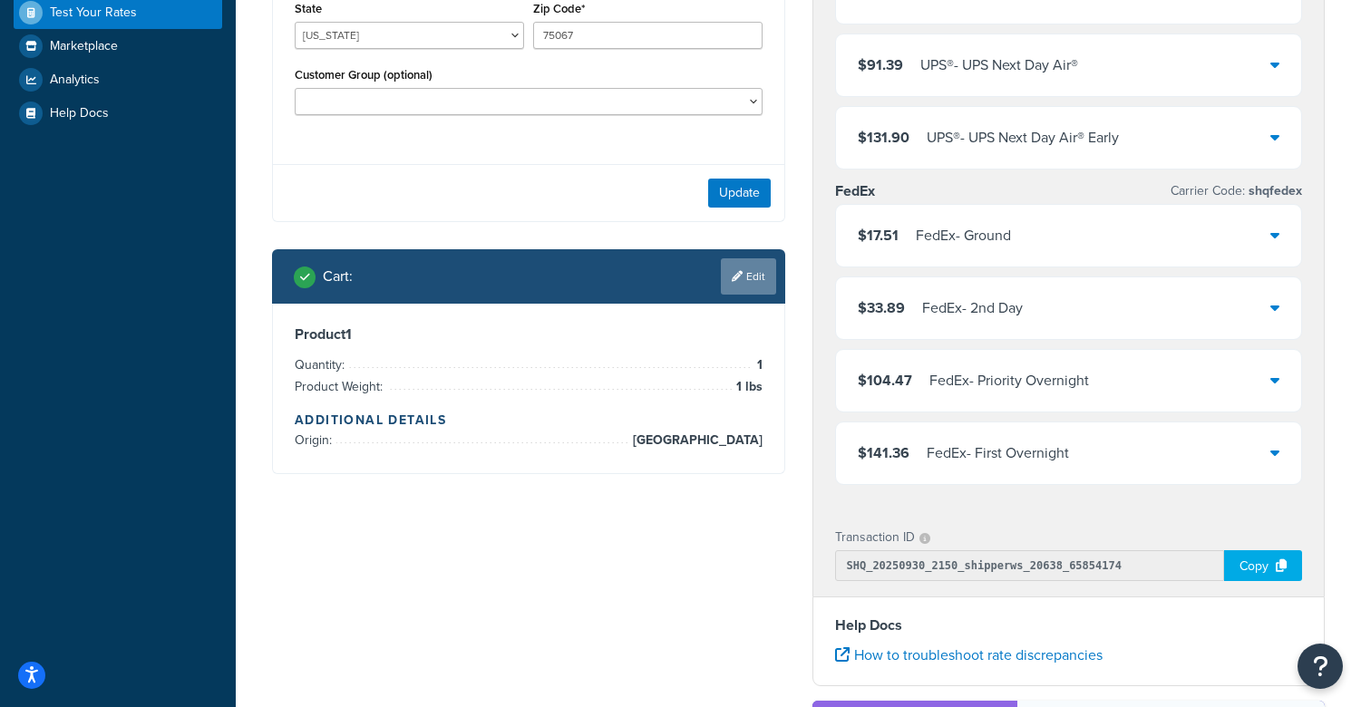
click at [731, 295] on link "Edit" at bounding box center [748, 276] width 55 height 36
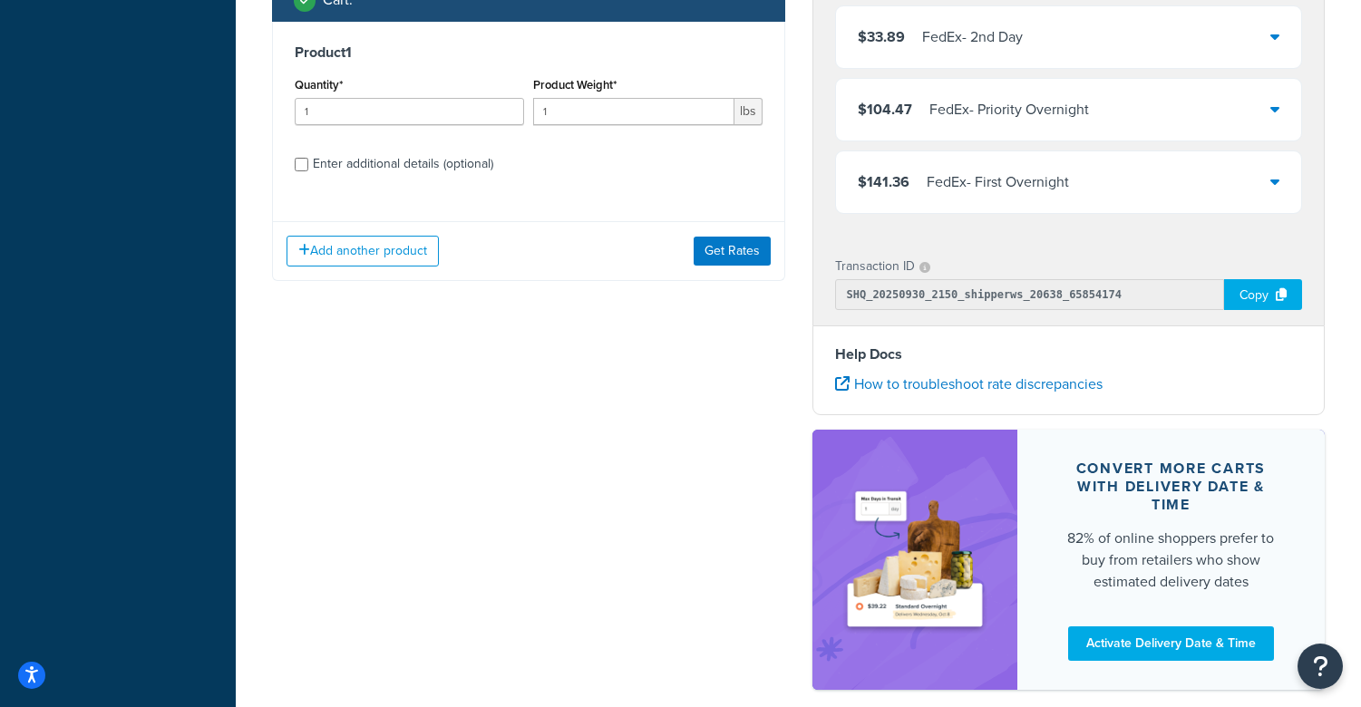
scroll to position [751, 0]
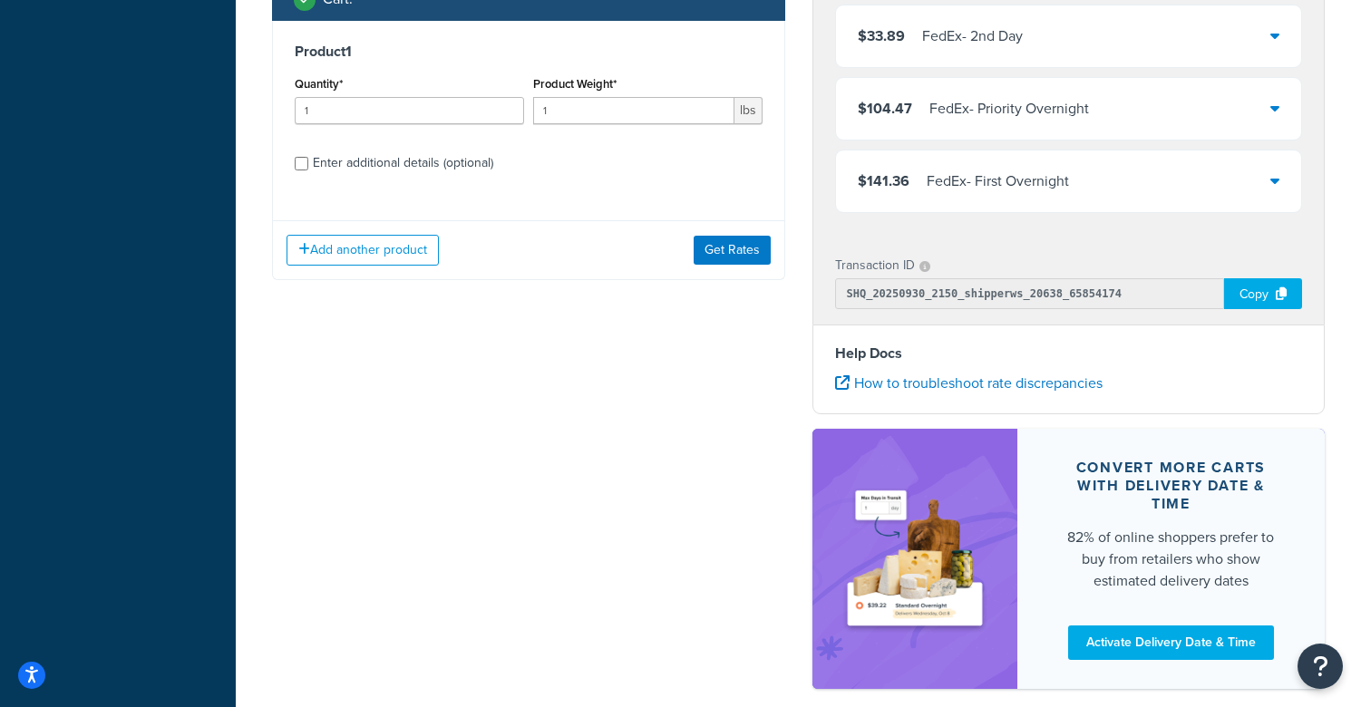
click at [342, 176] on div "Enter additional details (optional)" at bounding box center [403, 163] width 180 height 25
click at [308, 170] on input "Enter additional details (optional)" at bounding box center [302, 164] width 14 height 14
checkbox input "true"
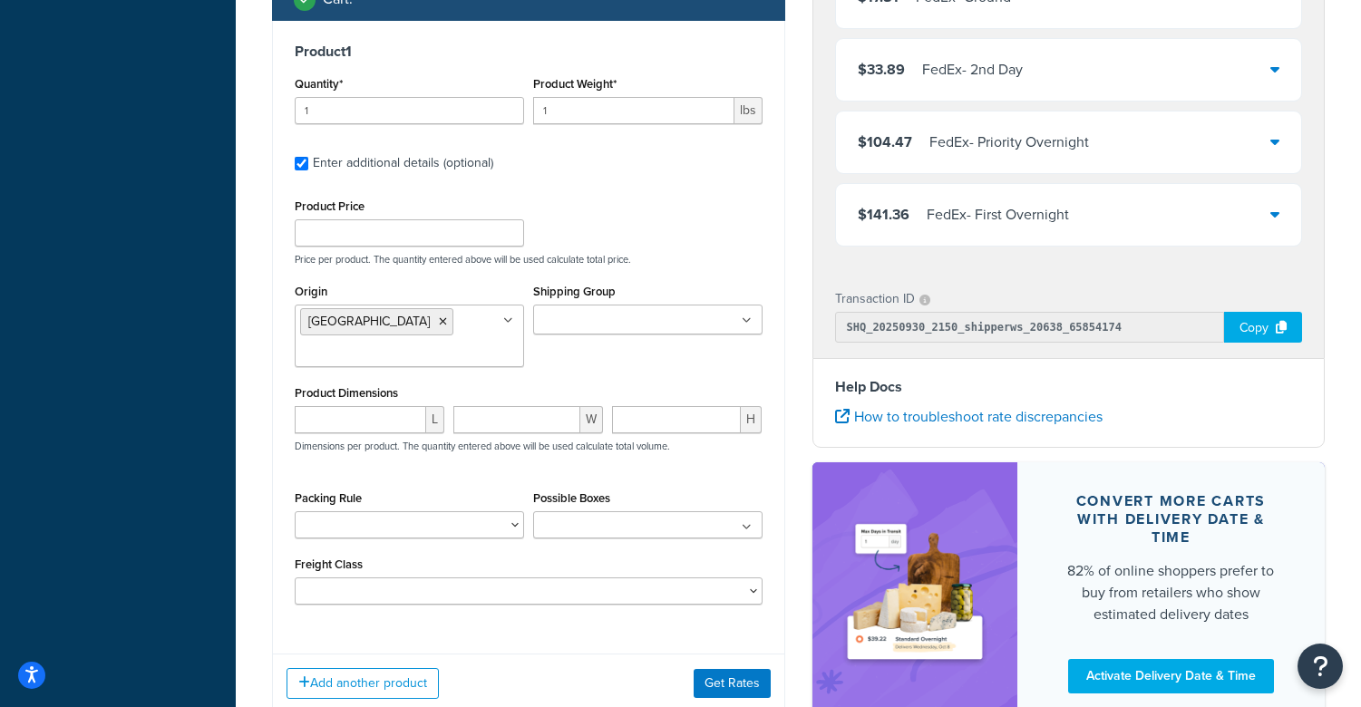
click at [386, 353] on ul "[GEOGRAPHIC_DATA]" at bounding box center [409, 336] width 229 height 63
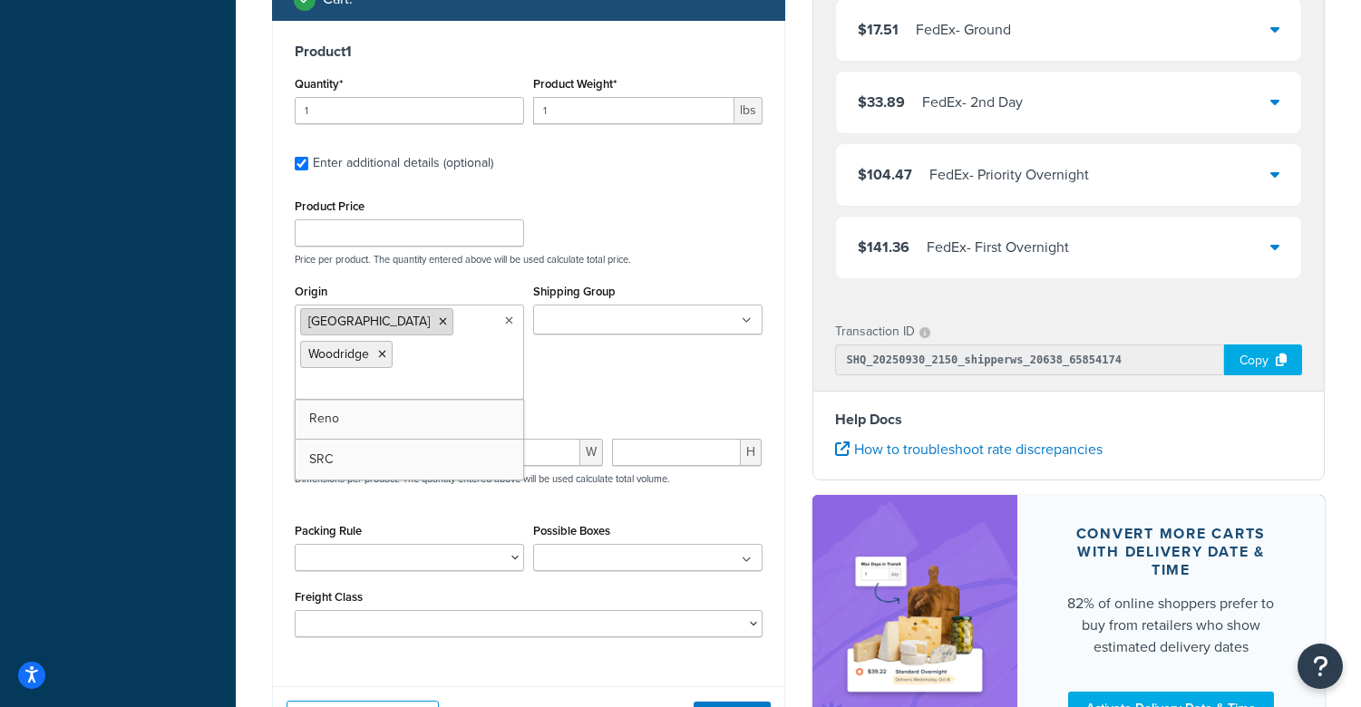
click at [439, 327] on icon at bounding box center [443, 321] width 8 height 11
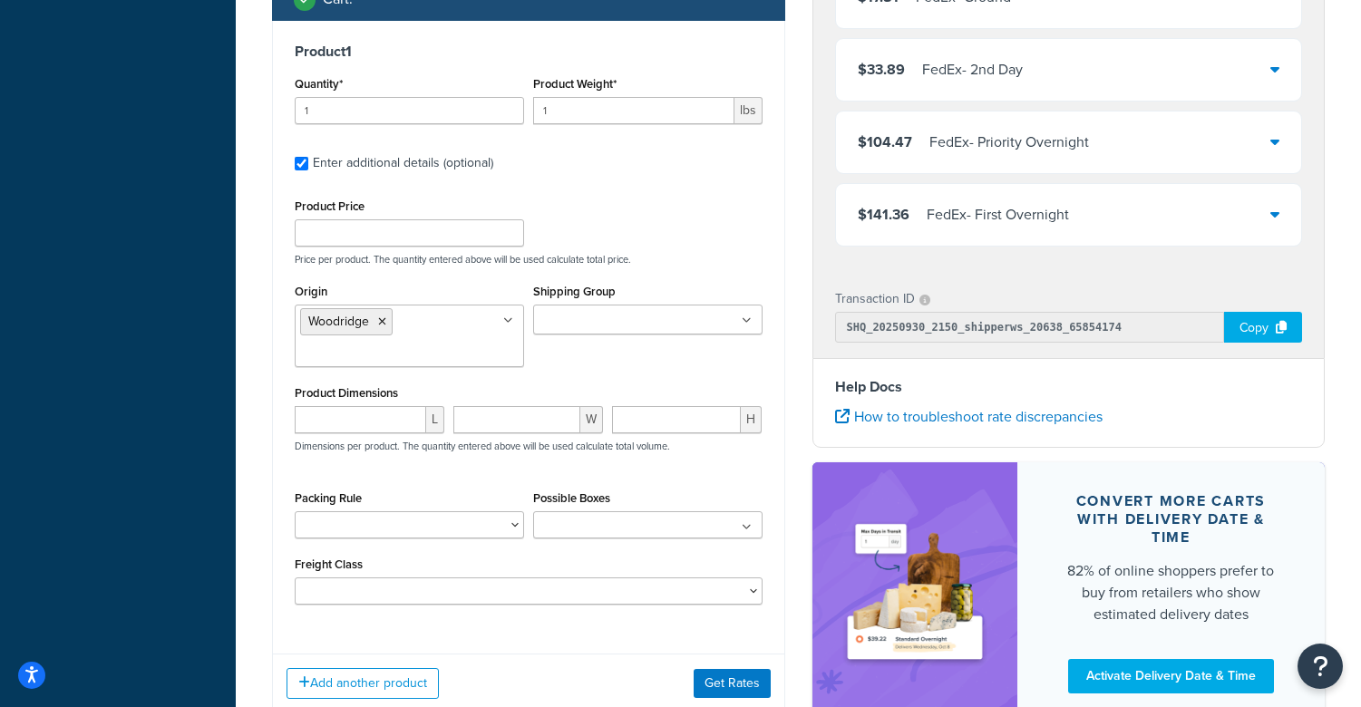
click at [659, 508] on div "Product Price Price per product. The quantity entered above will be used calcul…" at bounding box center [529, 399] width 468 height 411
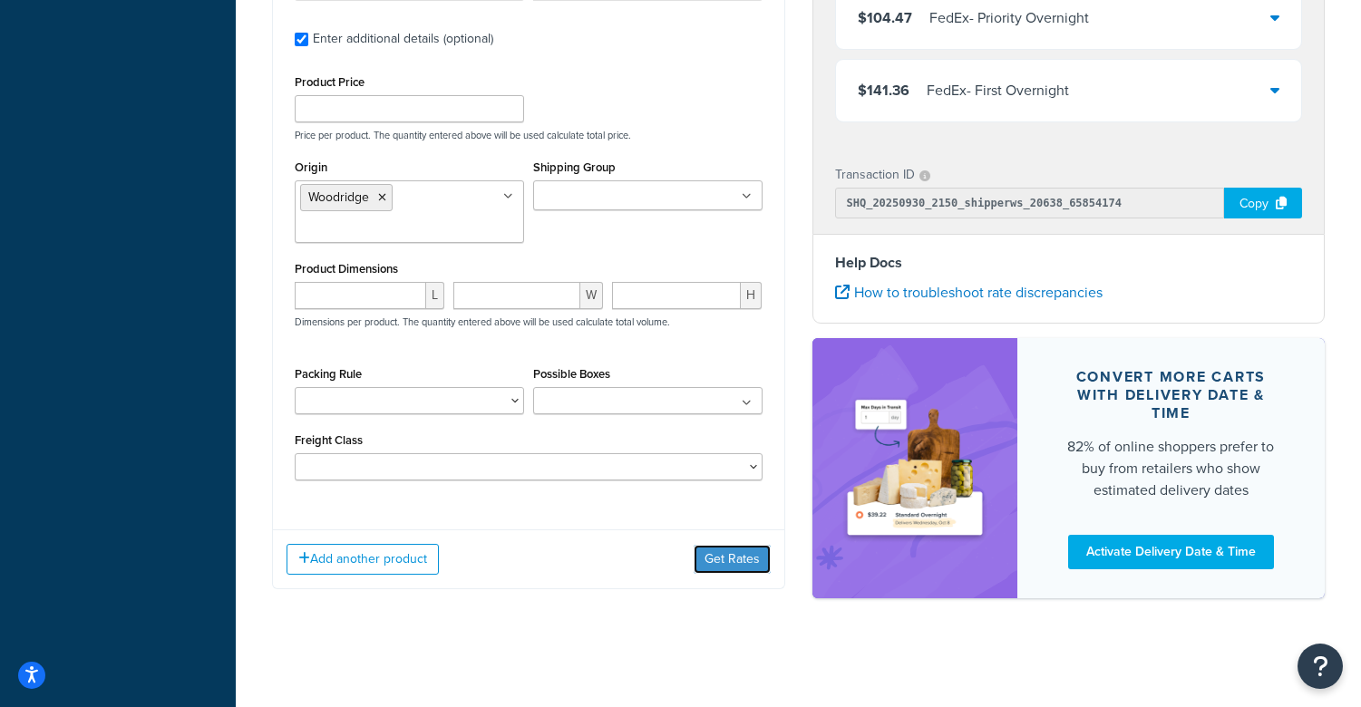
click at [722, 553] on button "Get Rates" at bounding box center [732, 559] width 77 height 29
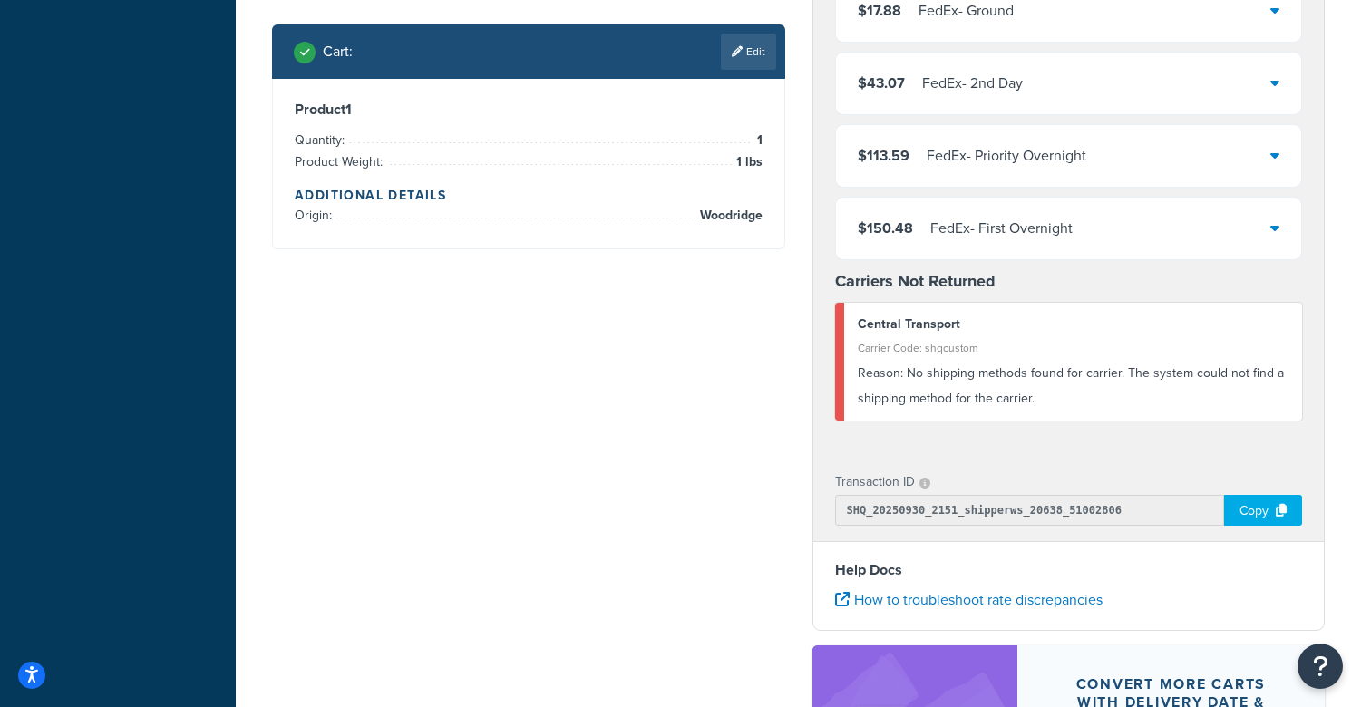
scroll to position [719, 0]
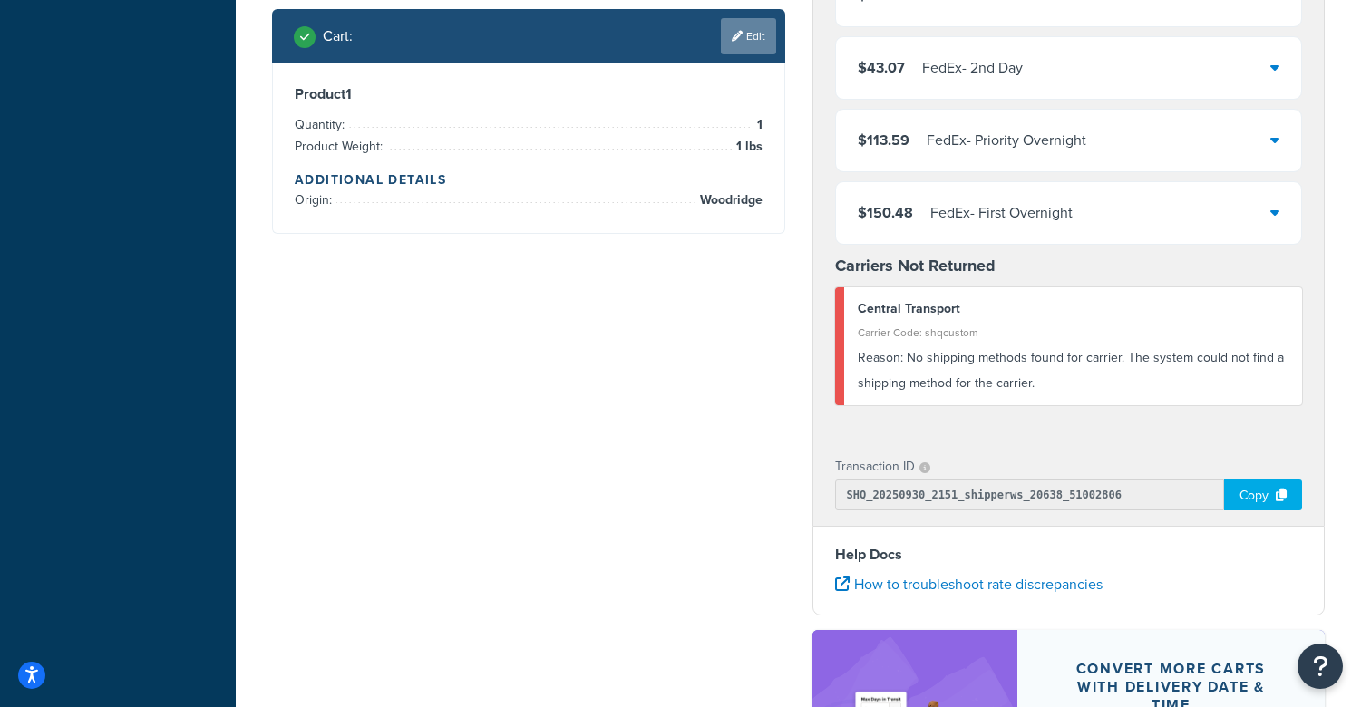
click at [750, 54] on link "Edit" at bounding box center [748, 36] width 55 height 36
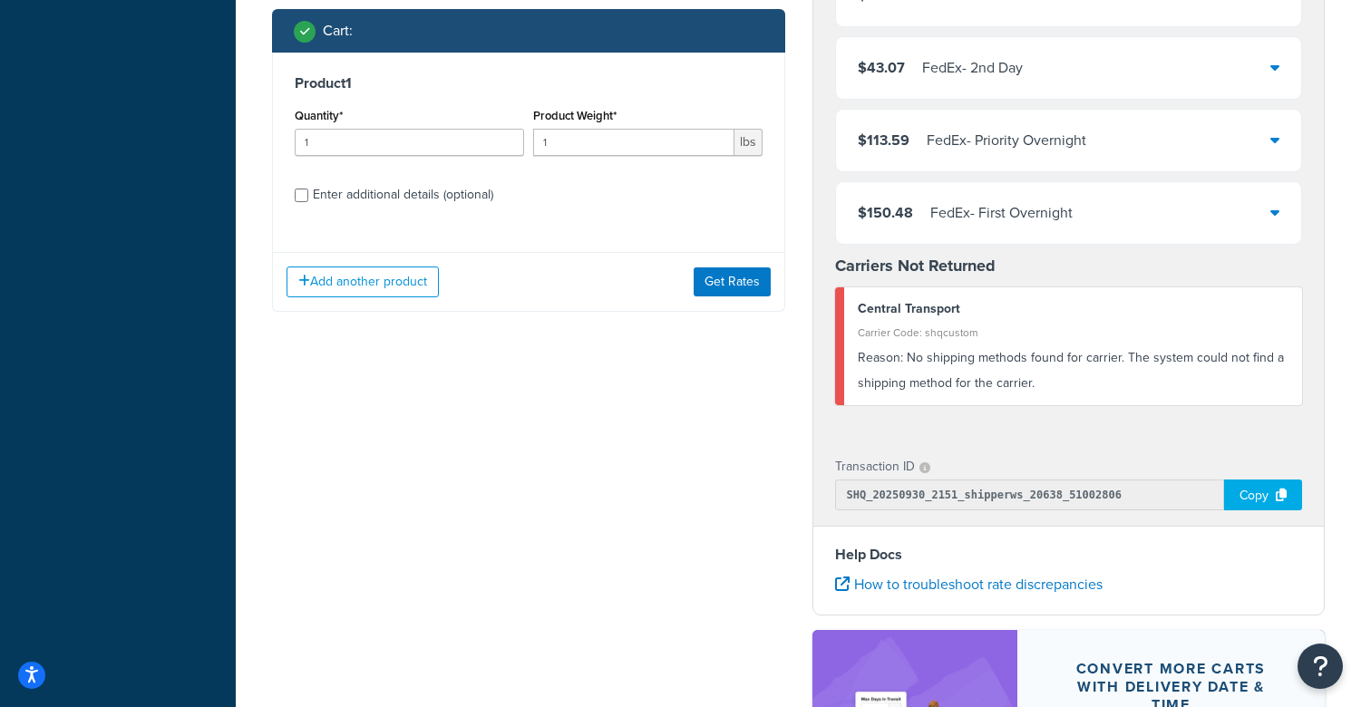
click at [399, 208] on div "Enter additional details (optional)" at bounding box center [403, 194] width 180 height 25
click at [308, 202] on input "Enter additional details (optional)" at bounding box center [302, 196] width 14 height 14
checkbox input "true"
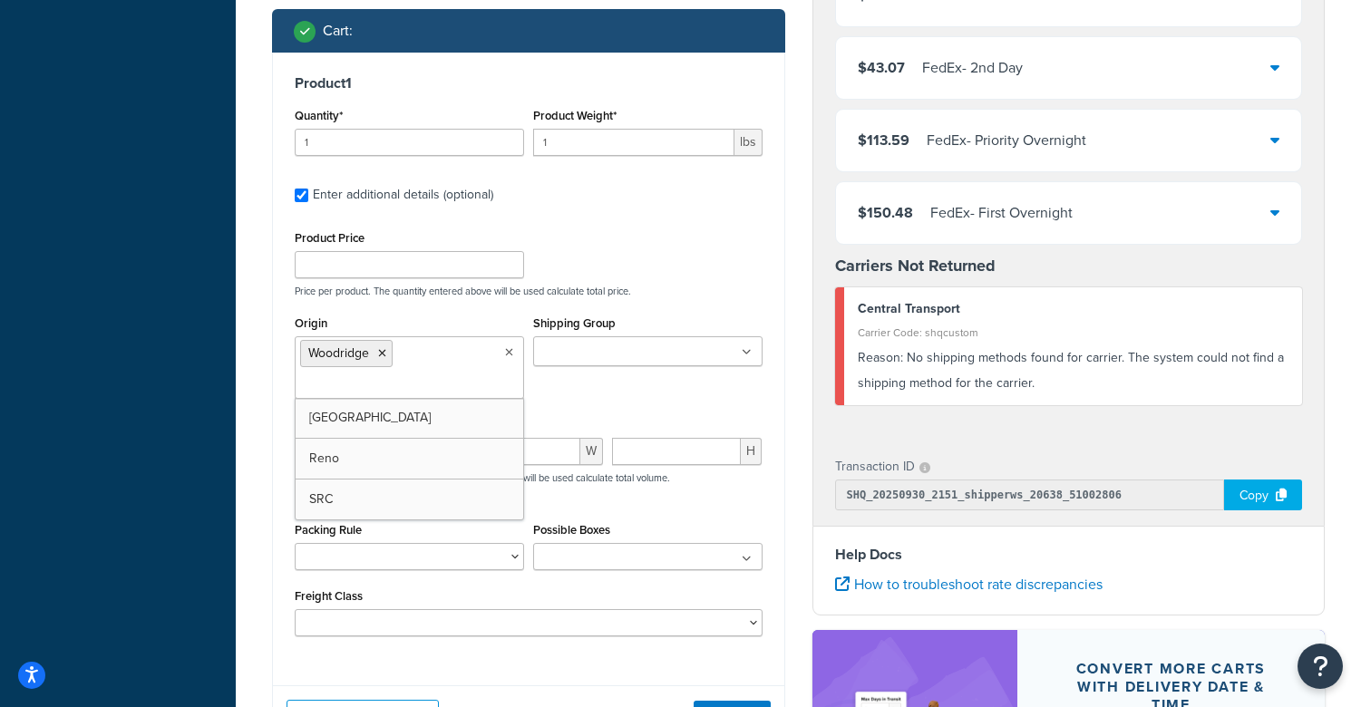
click at [406, 382] on ul "Woodridge" at bounding box center [409, 367] width 229 height 63
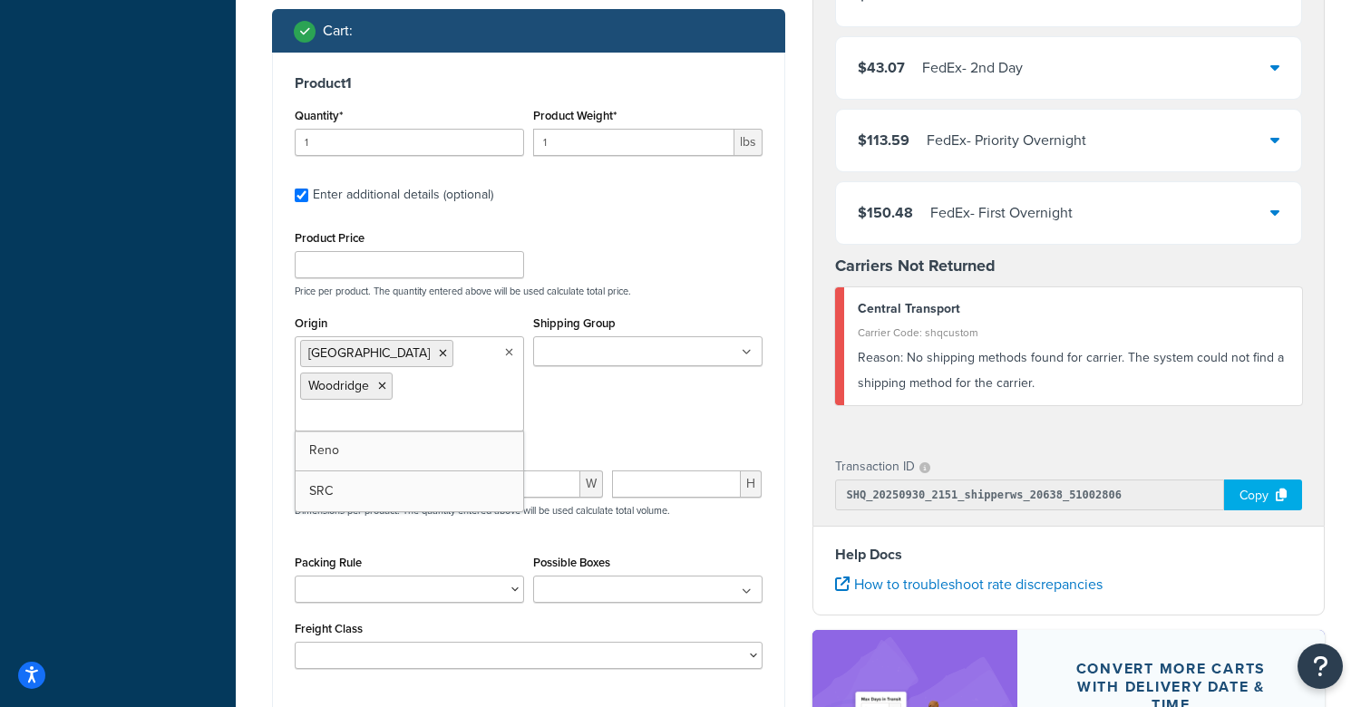
click at [386, 381] on icon at bounding box center [382, 386] width 8 height 11
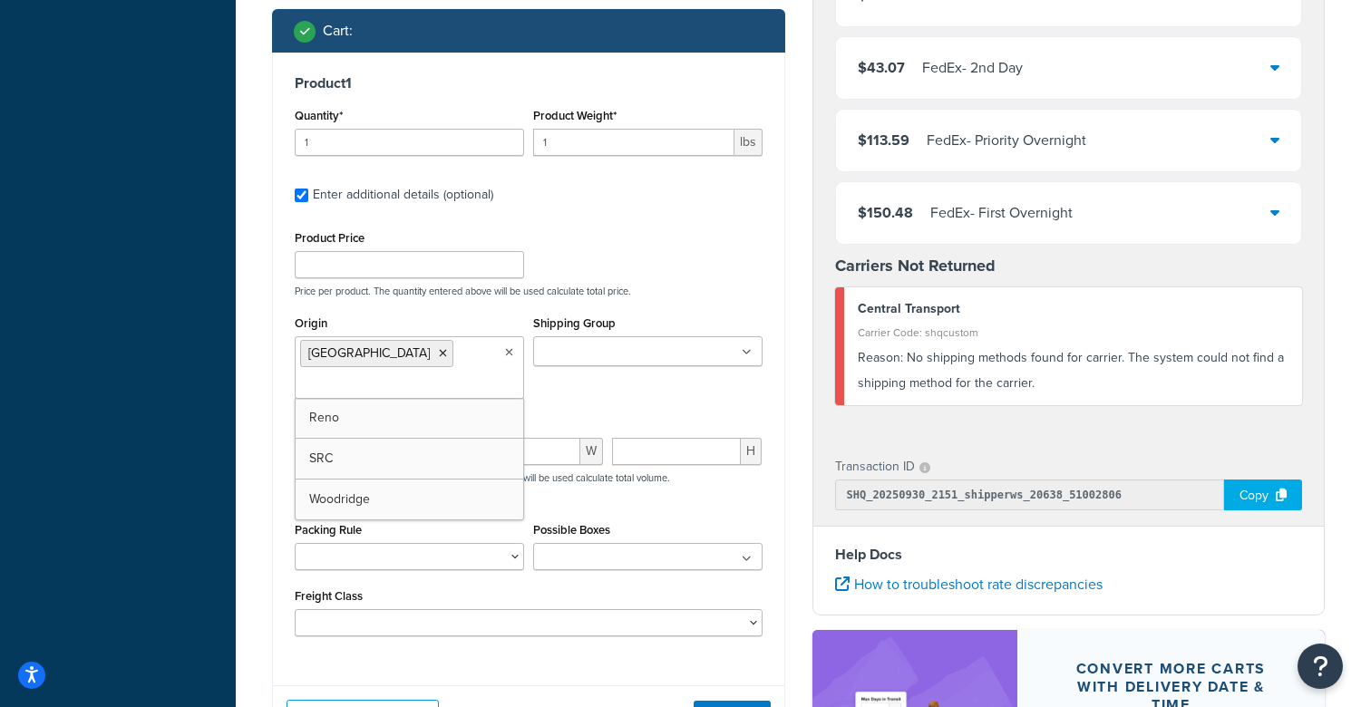
click at [617, 380] on div "Shipping Group Hazardous Large Medium Small" at bounding box center [648, 345] width 238 height 69
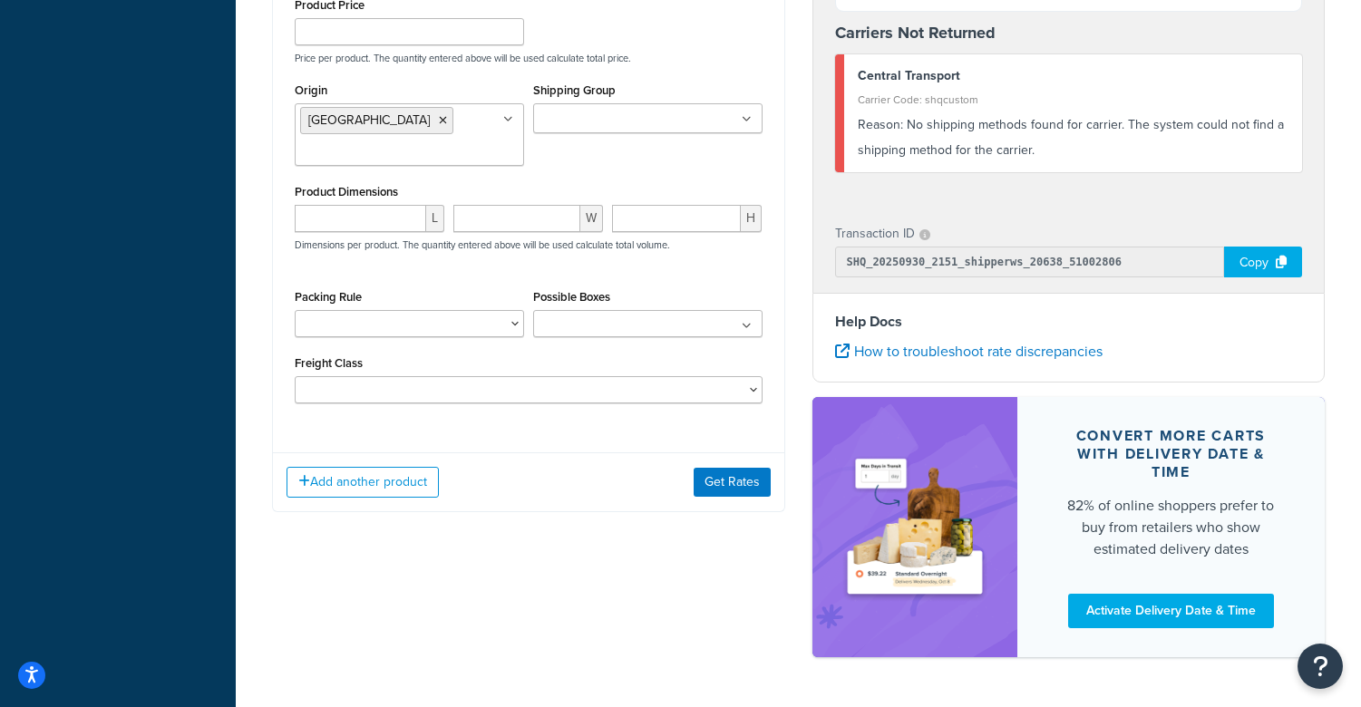
scroll to position [991, 0]
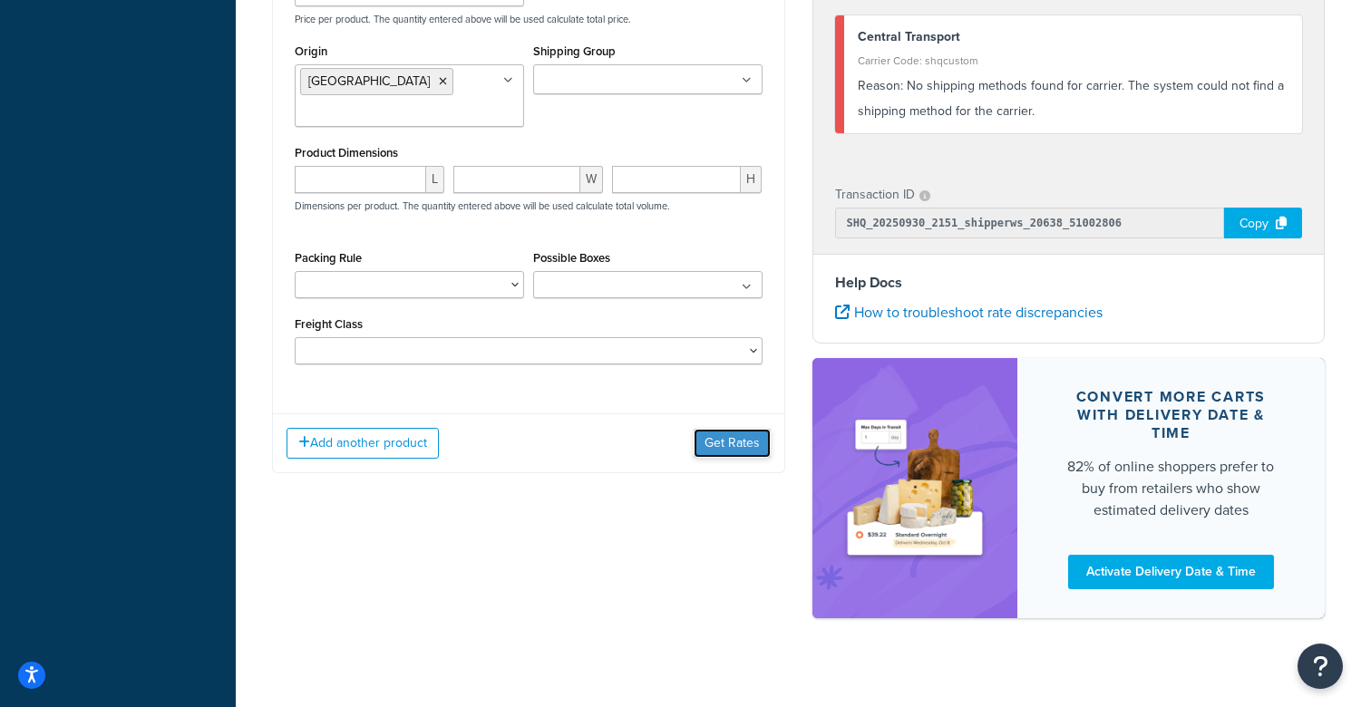
click at [722, 458] on button "Get Rates" at bounding box center [732, 443] width 77 height 29
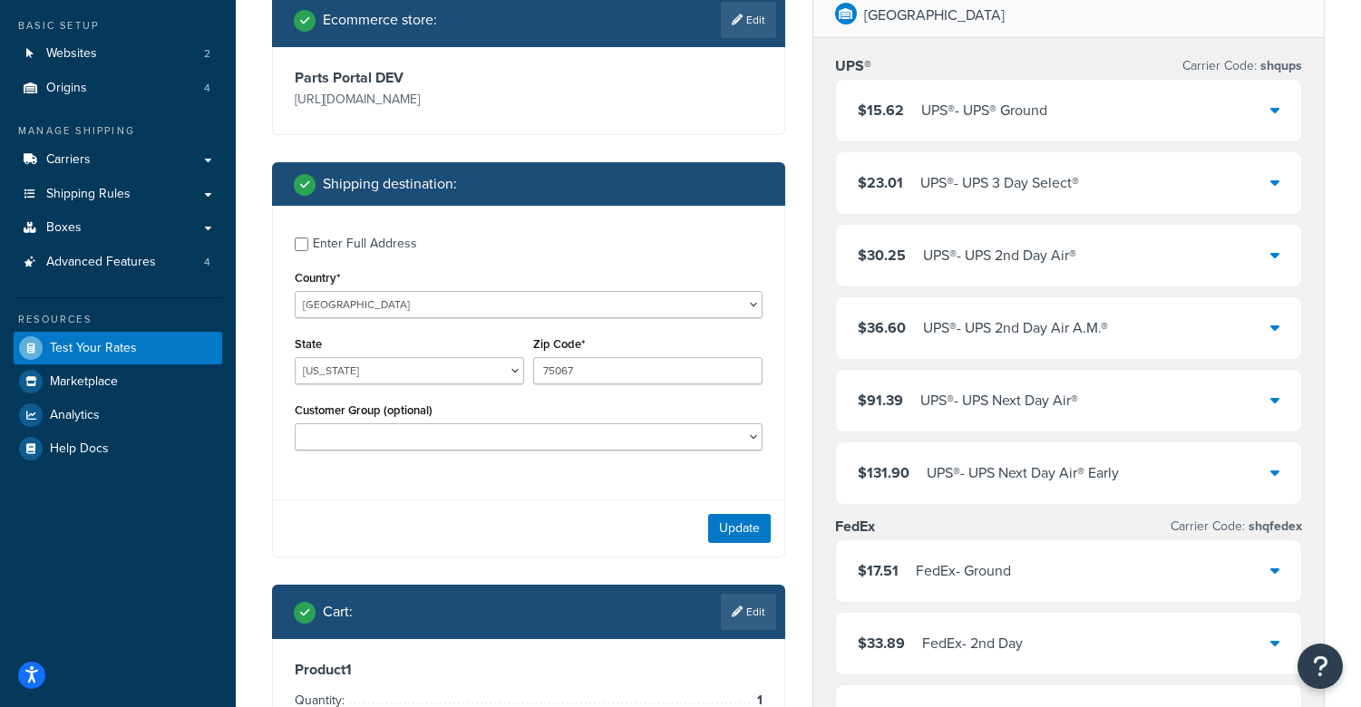
scroll to position [297, 0]
